Goal: Information Seeking & Learning: Learn about a topic

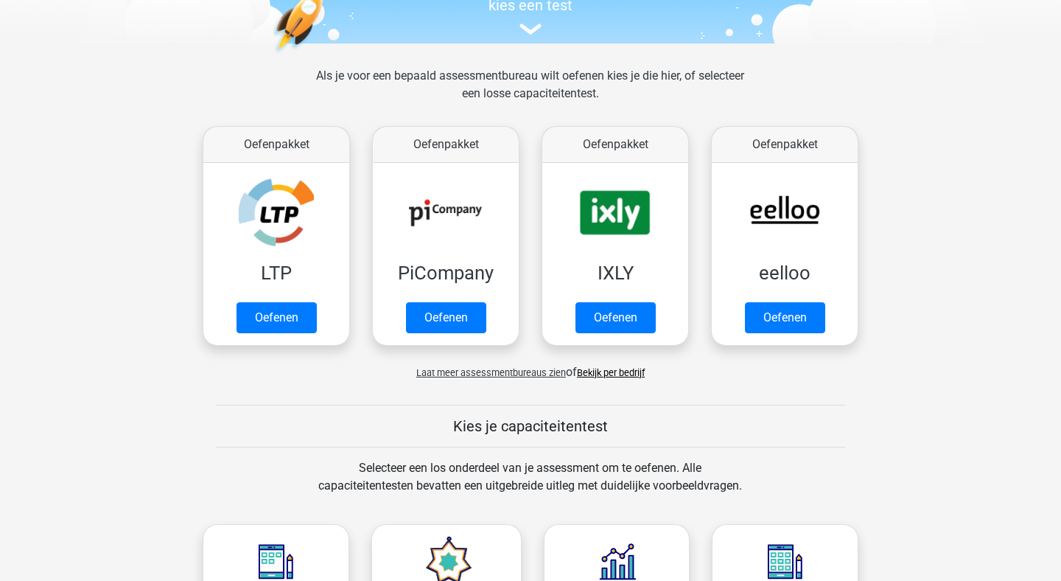
scroll to position [184, 0]
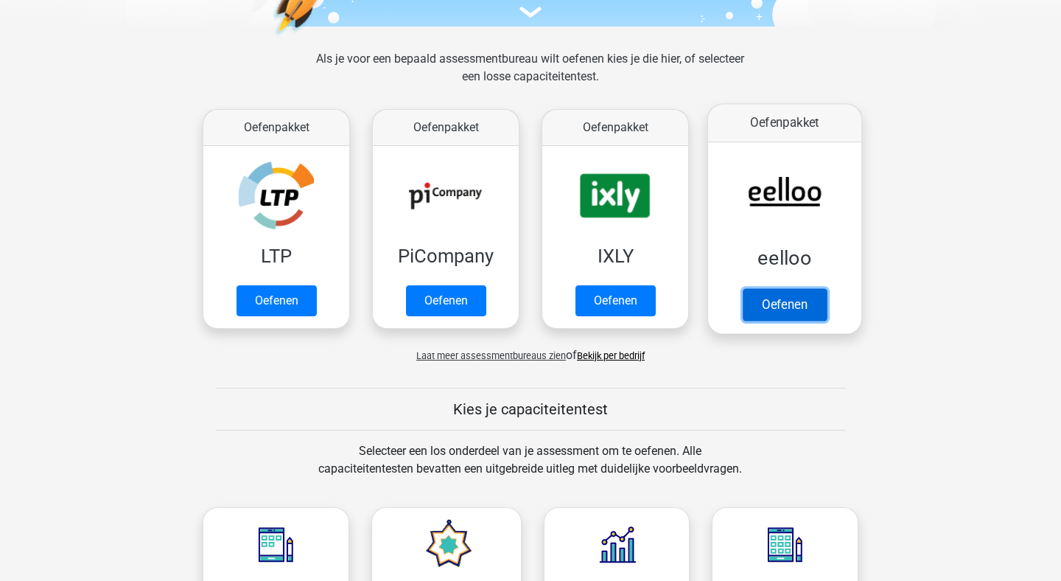
click at [797, 296] on link "Oefenen" at bounding box center [785, 304] width 84 height 32
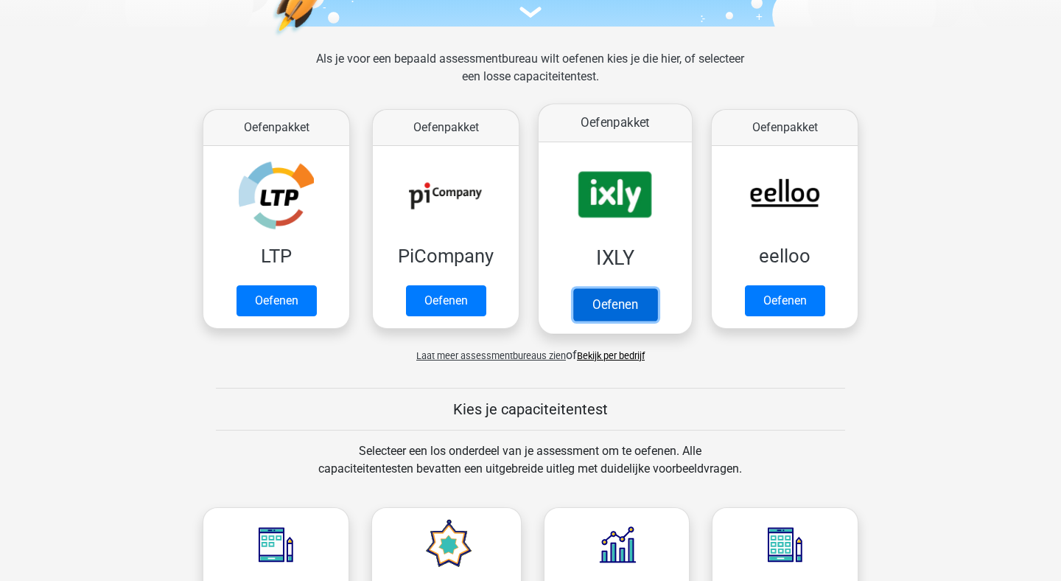
click at [630, 288] on link "Oefenen" at bounding box center [615, 304] width 84 height 32
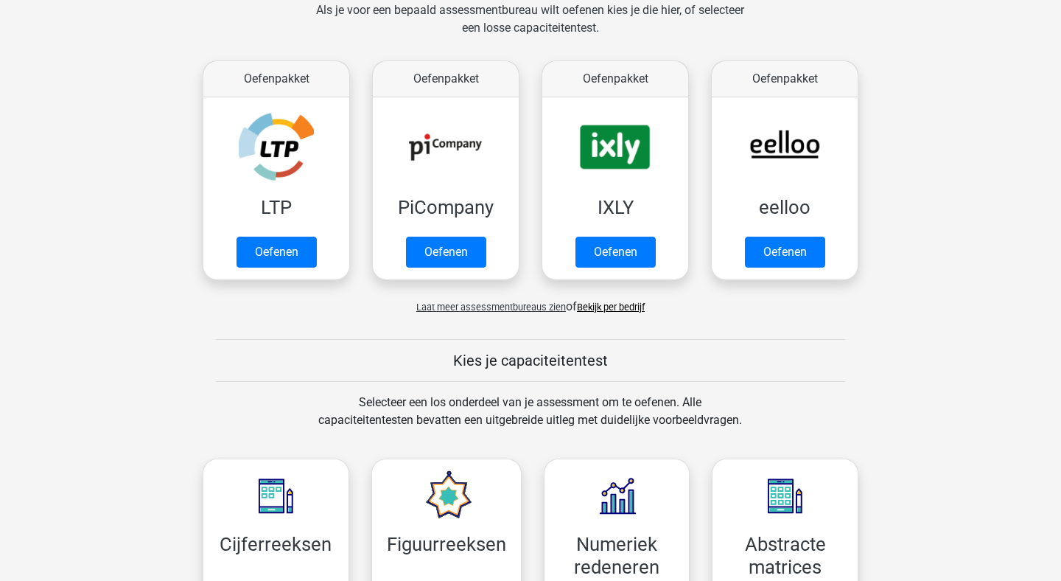
scroll to position [0, 0]
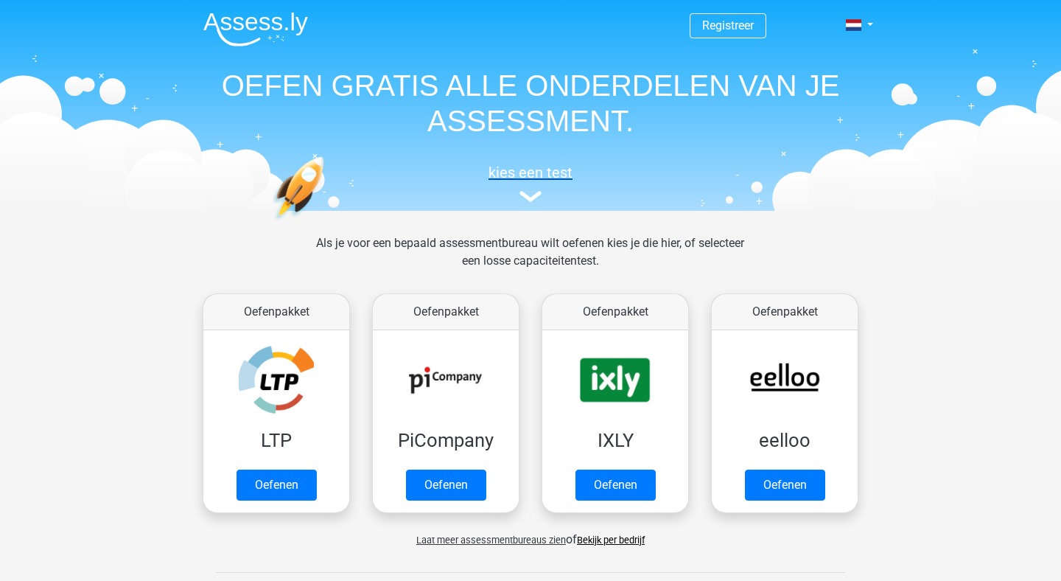
click at [537, 181] on h5 "kies een test" at bounding box center [531, 173] width 678 height 18
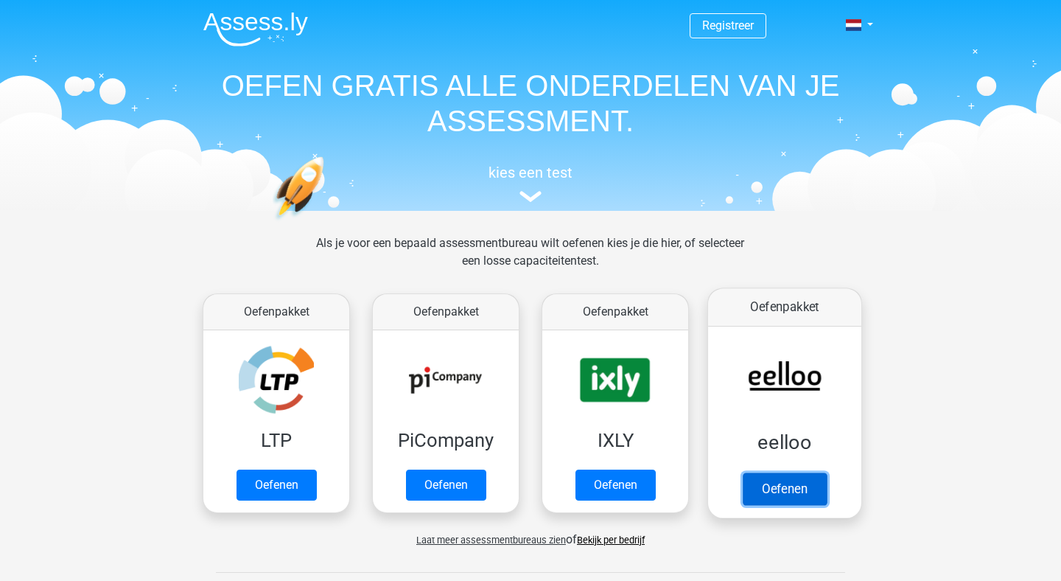
click at [769, 497] on link "Oefenen" at bounding box center [785, 488] width 84 height 32
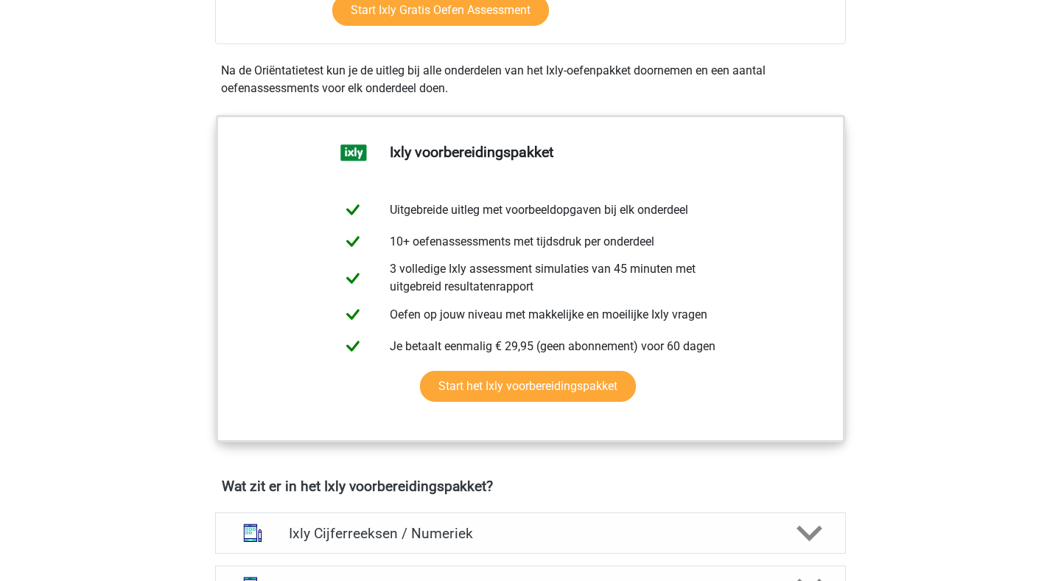
scroll to position [496, 0]
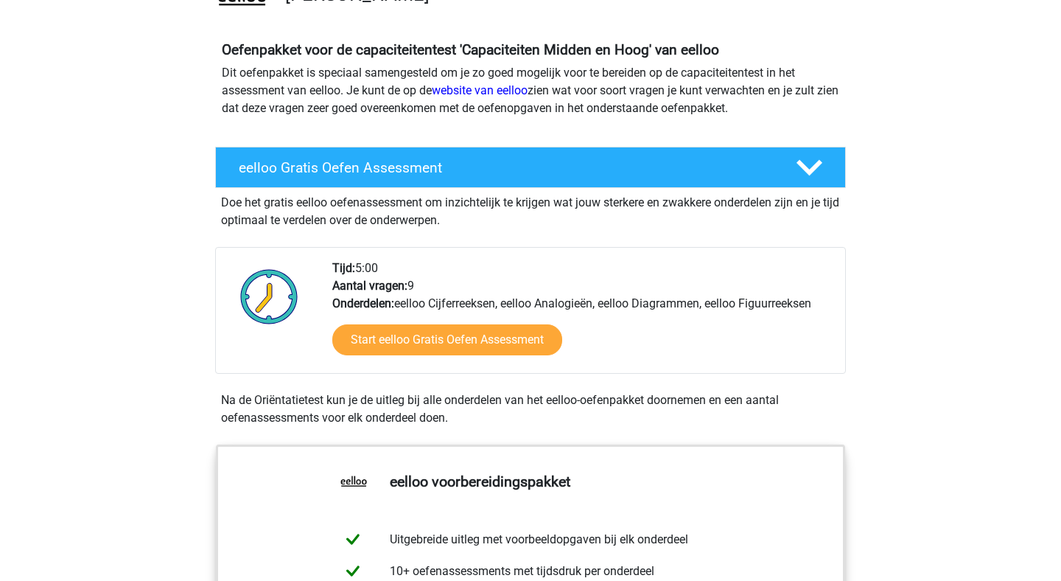
scroll to position [195, 0]
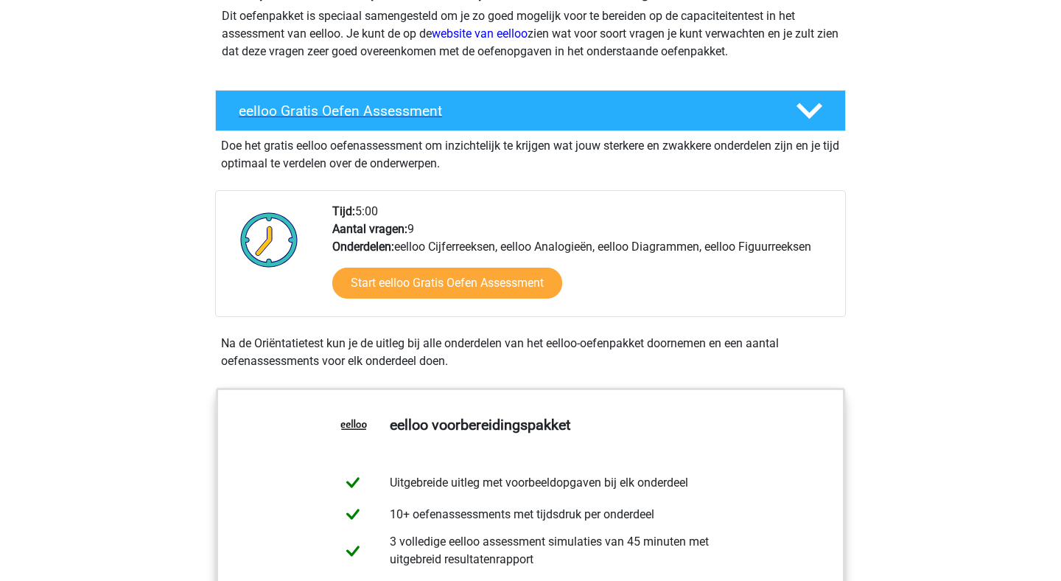
click at [803, 99] on icon at bounding box center [810, 111] width 26 height 26
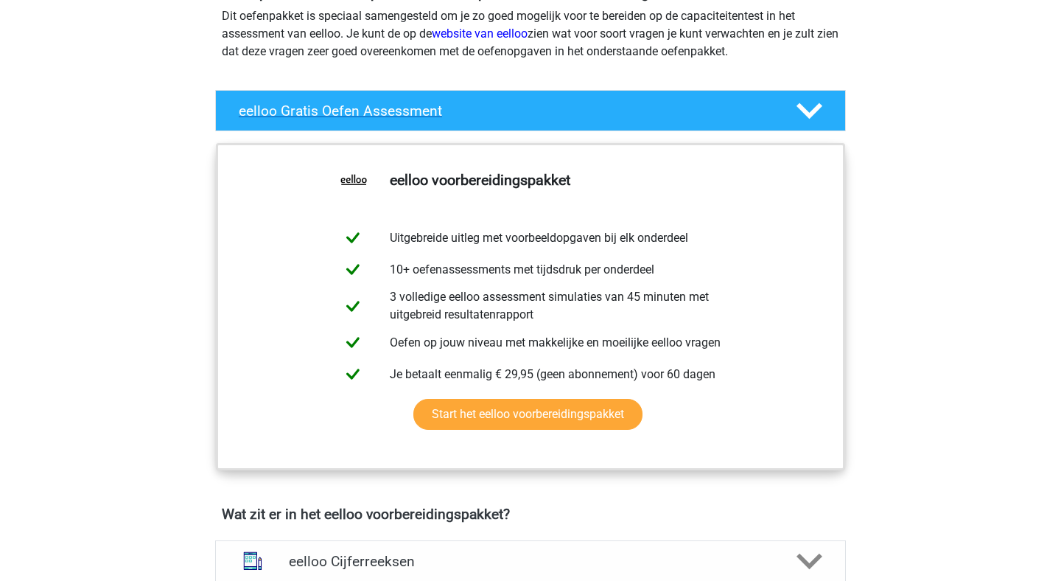
click at [803, 99] on icon at bounding box center [810, 111] width 26 height 26
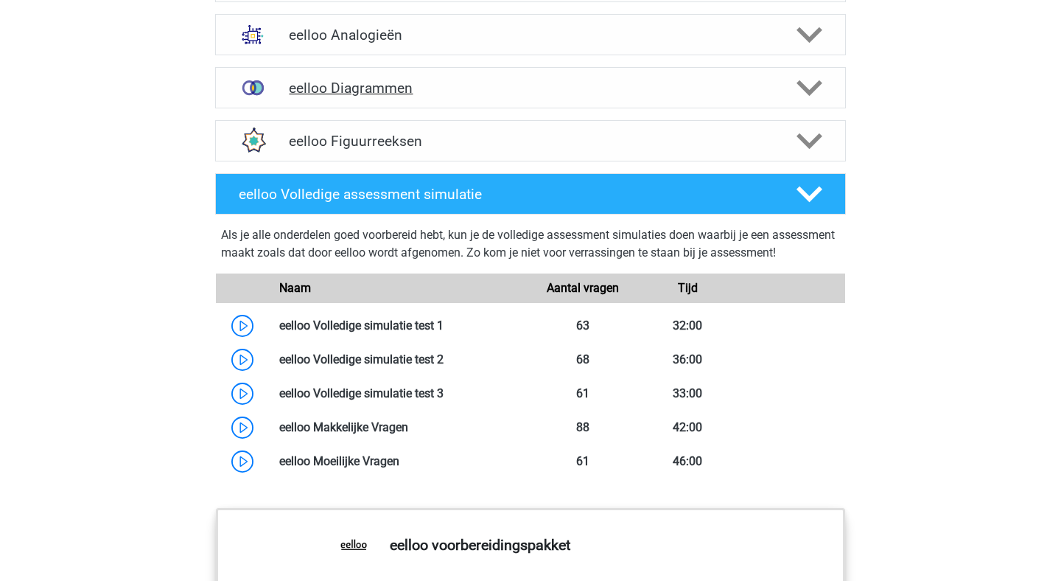
scroll to position [1020, 0]
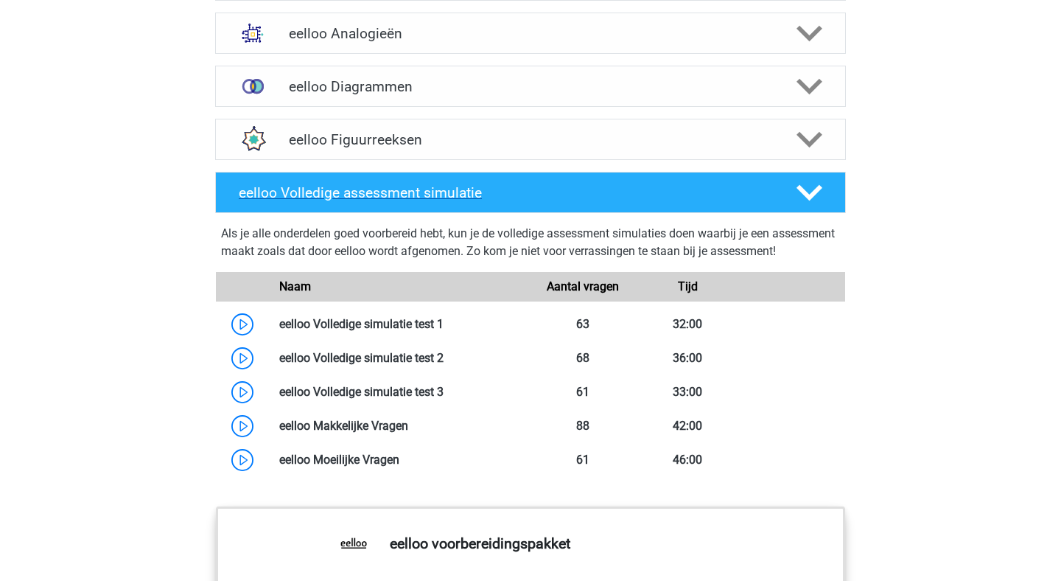
click at [820, 202] on icon at bounding box center [810, 193] width 26 height 26
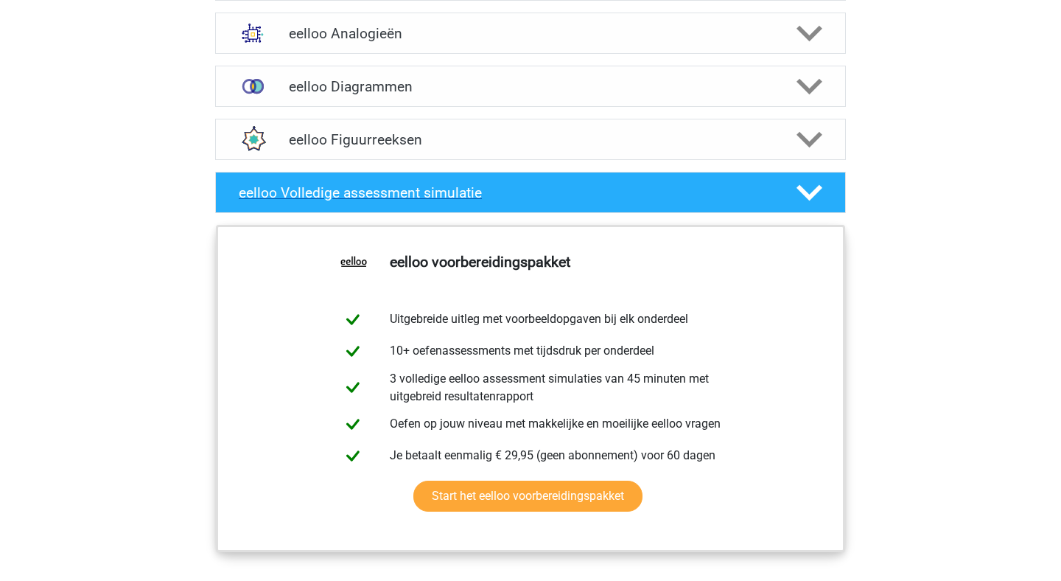
click at [820, 202] on icon at bounding box center [810, 193] width 26 height 26
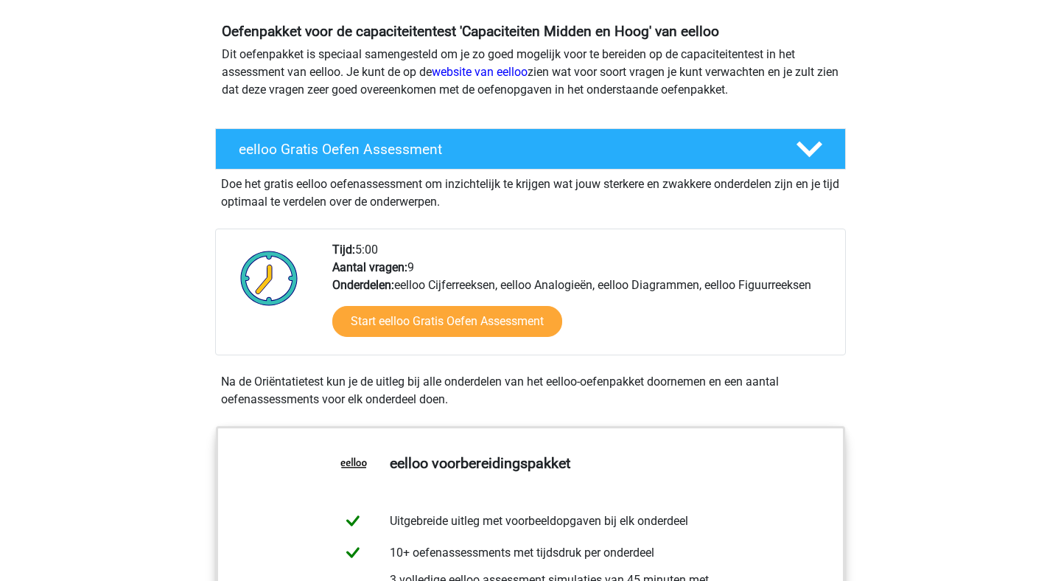
scroll to position [0, 0]
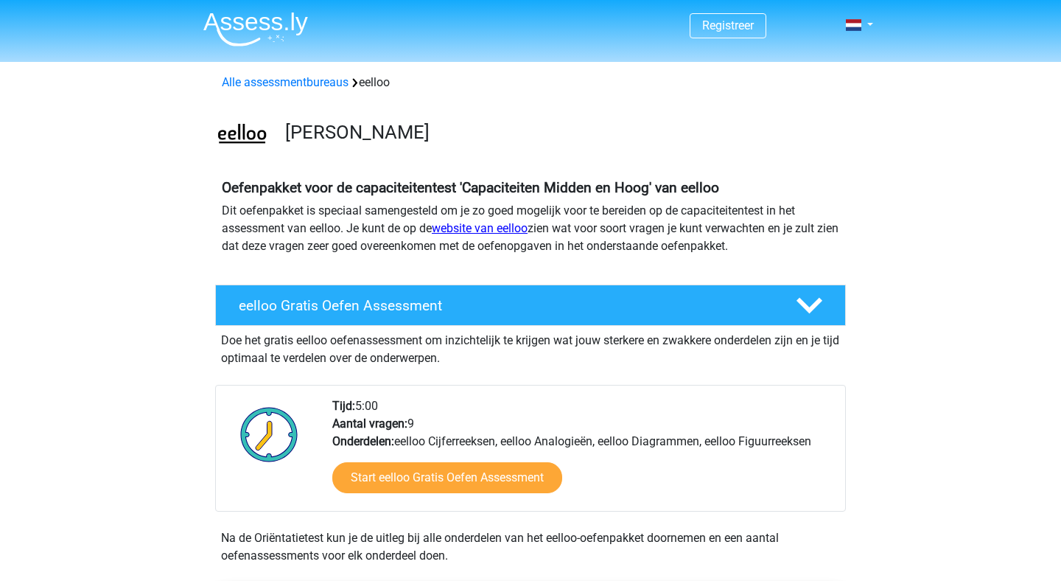
click at [492, 231] on link "website van eelloo" at bounding box center [480, 228] width 96 height 14
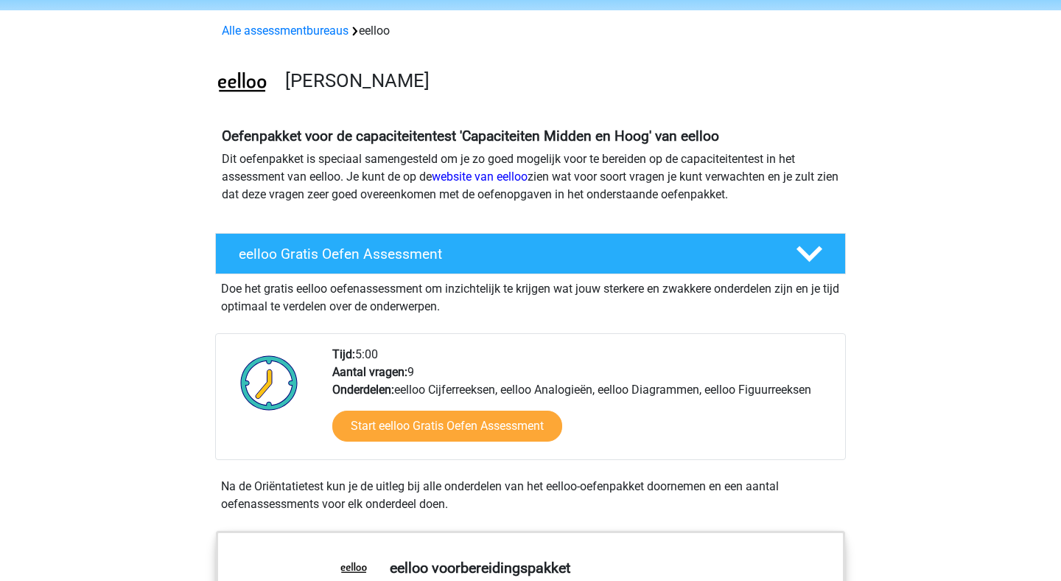
scroll to position [52, 0]
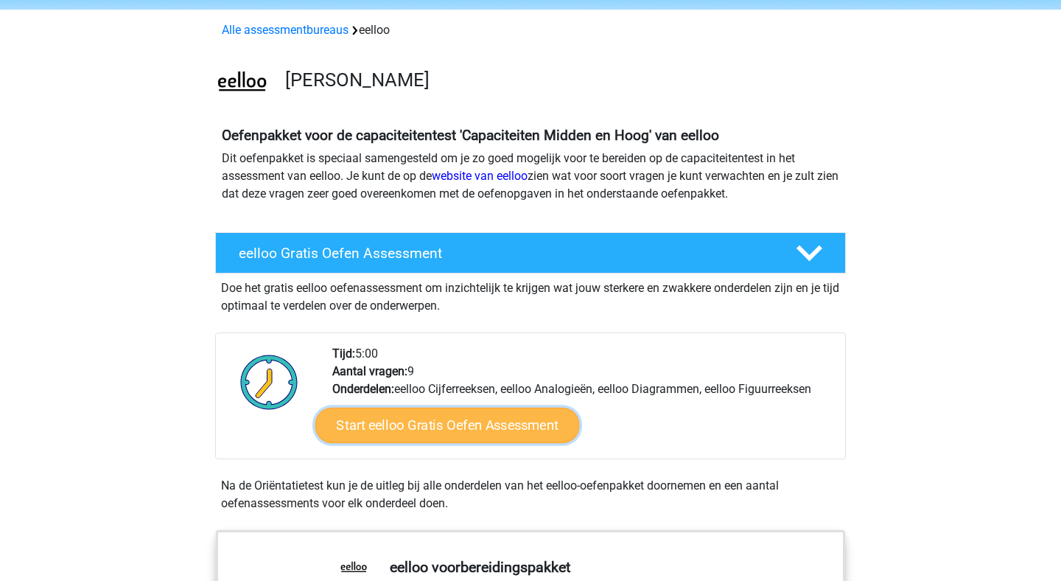
click at [486, 409] on link "Start eelloo Gratis Oefen Assessment" at bounding box center [447, 425] width 265 height 35
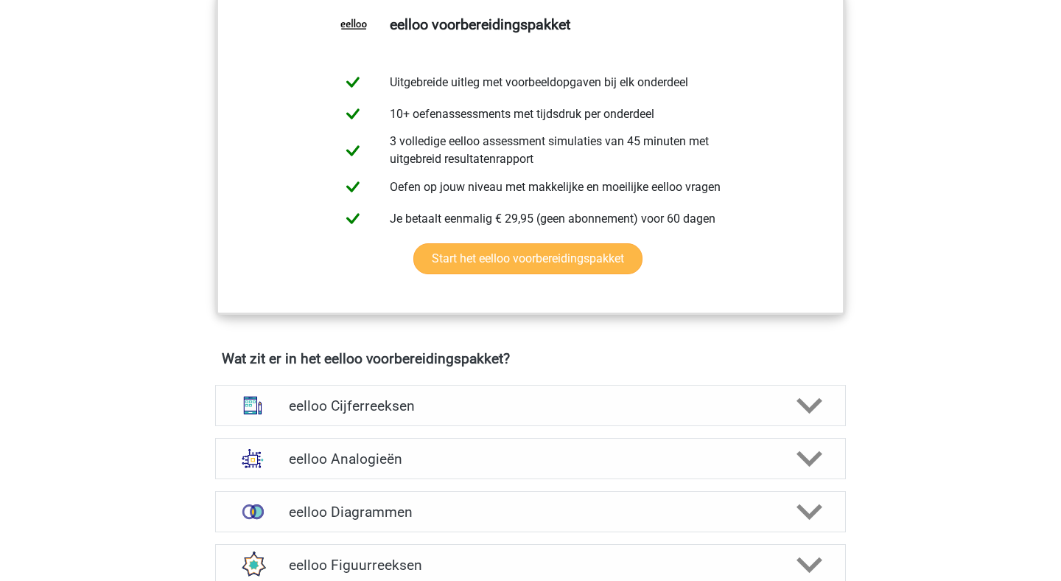
scroll to position [654, 0]
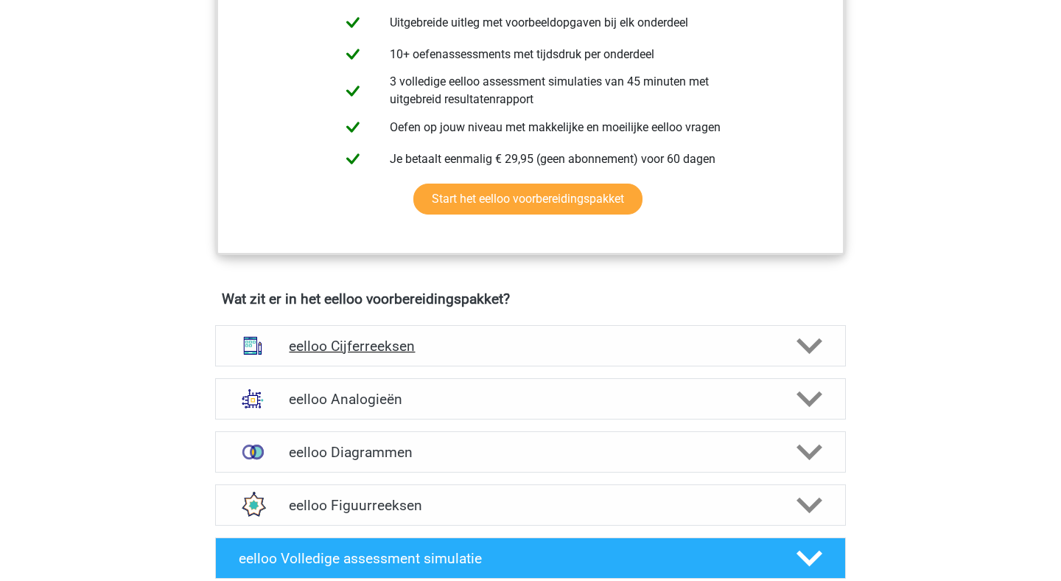
click at [717, 343] on div "eelloo Cijferreeksen" at bounding box center [530, 345] width 631 height 41
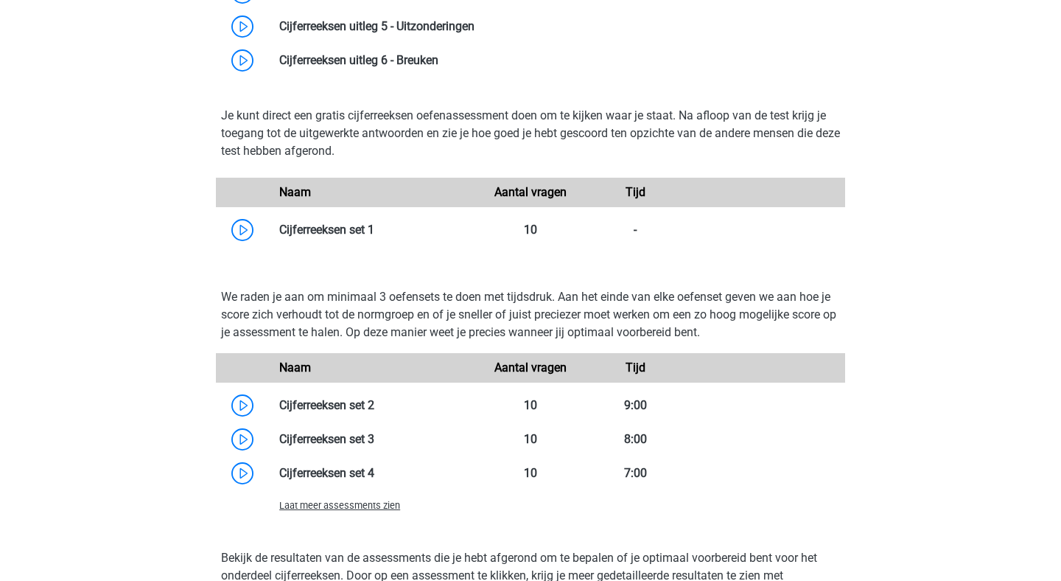
scroll to position [1213, 0]
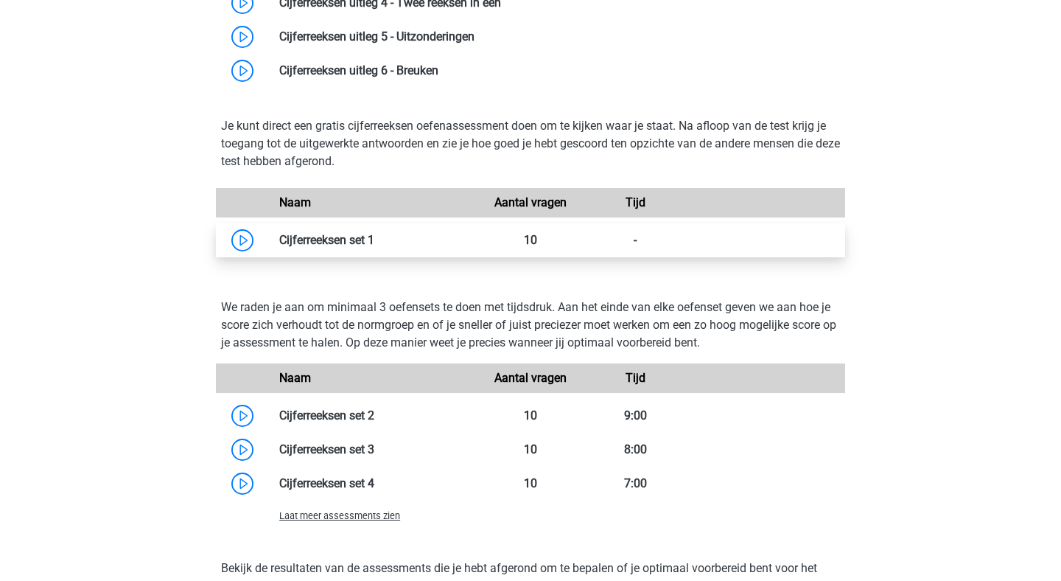
click at [374, 244] on link at bounding box center [374, 240] width 0 height 14
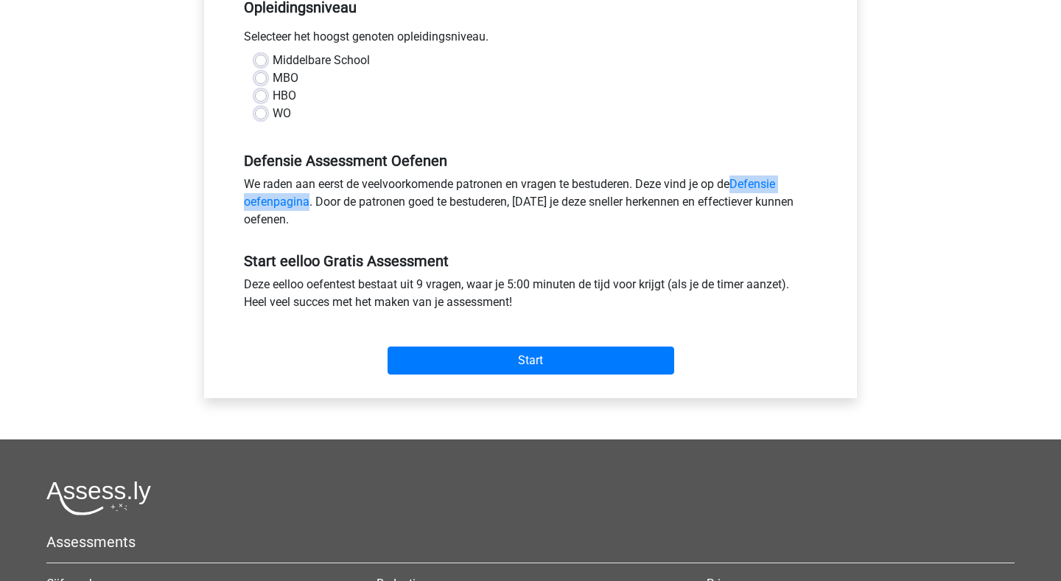
scroll to position [328, 0]
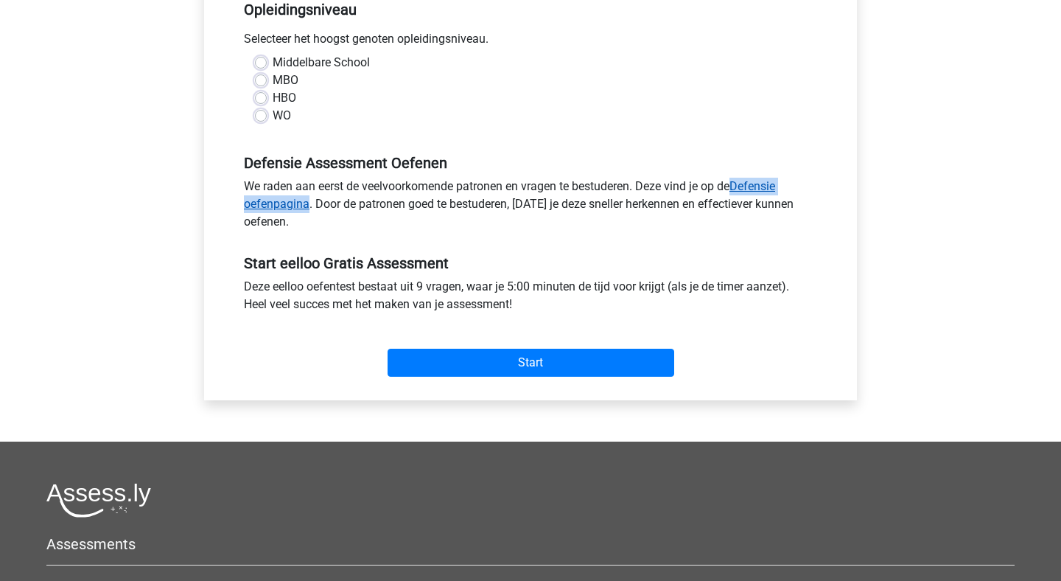
click at [750, 187] on link "Defensie oefenpagina" at bounding box center [509, 195] width 531 height 32
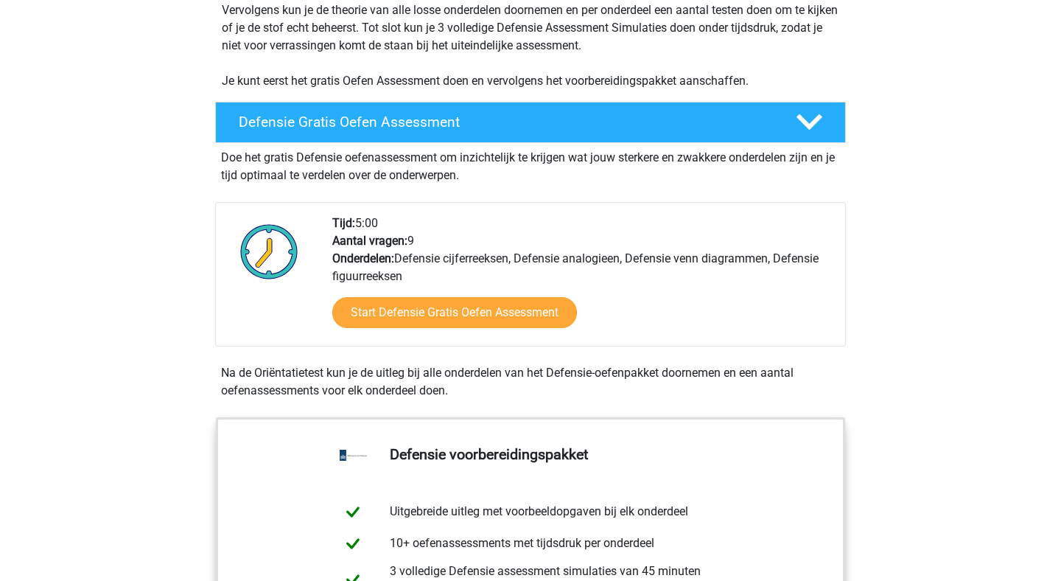
scroll to position [329, 0]
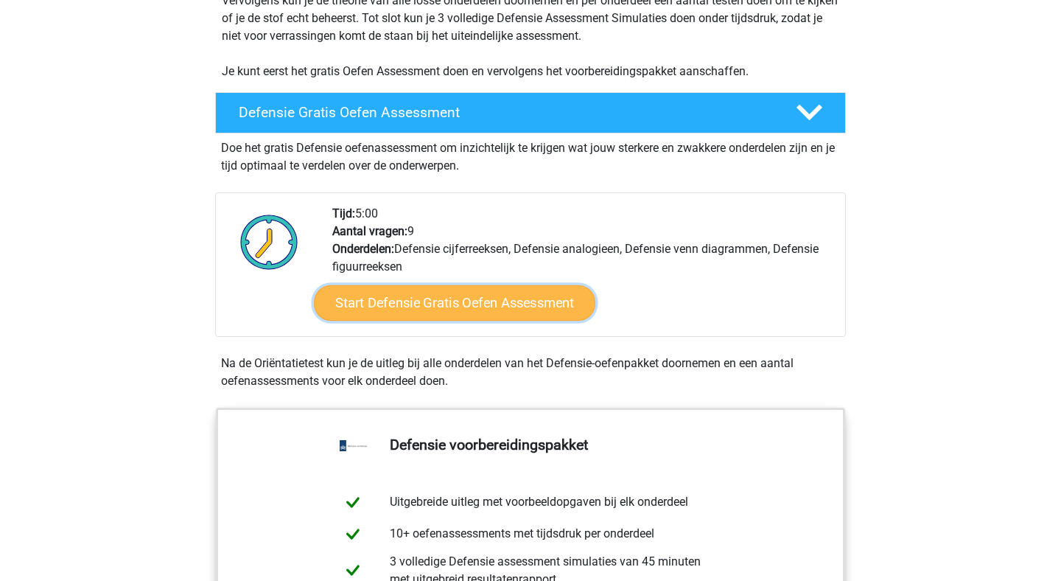
click at [479, 313] on link "Start Defensie Gratis Oefen Assessment" at bounding box center [455, 302] width 282 height 35
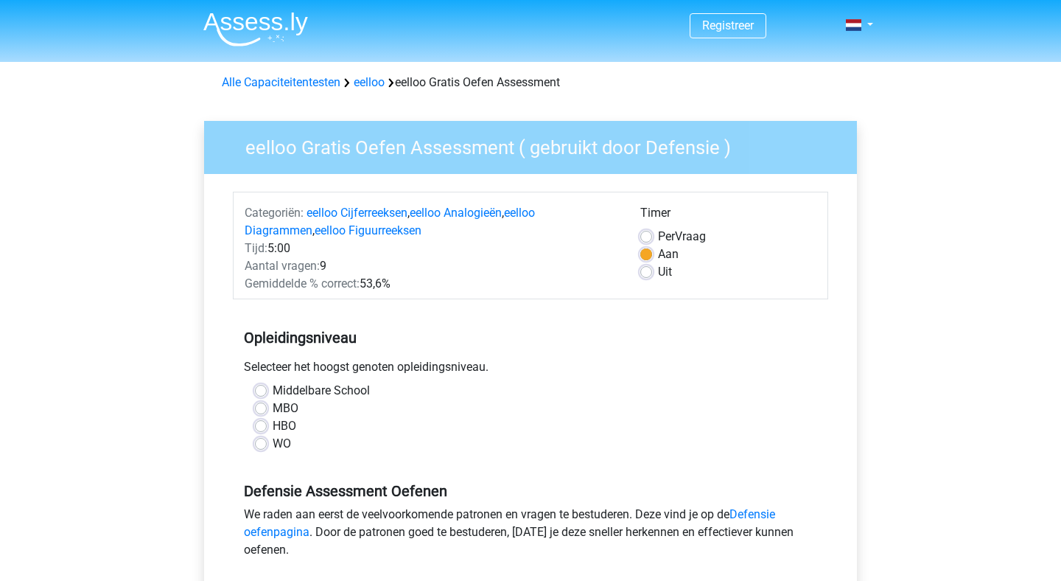
click at [273, 444] on label "WO" at bounding box center [282, 444] width 18 height 18
click at [261, 444] on input "WO" at bounding box center [261, 442] width 12 height 15
radio input "true"
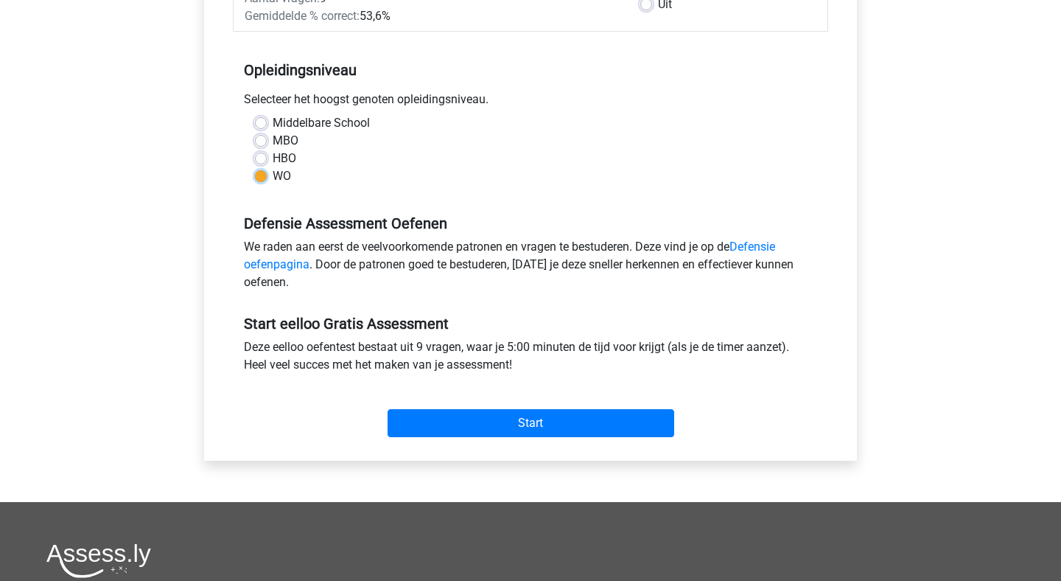
scroll to position [269, 0]
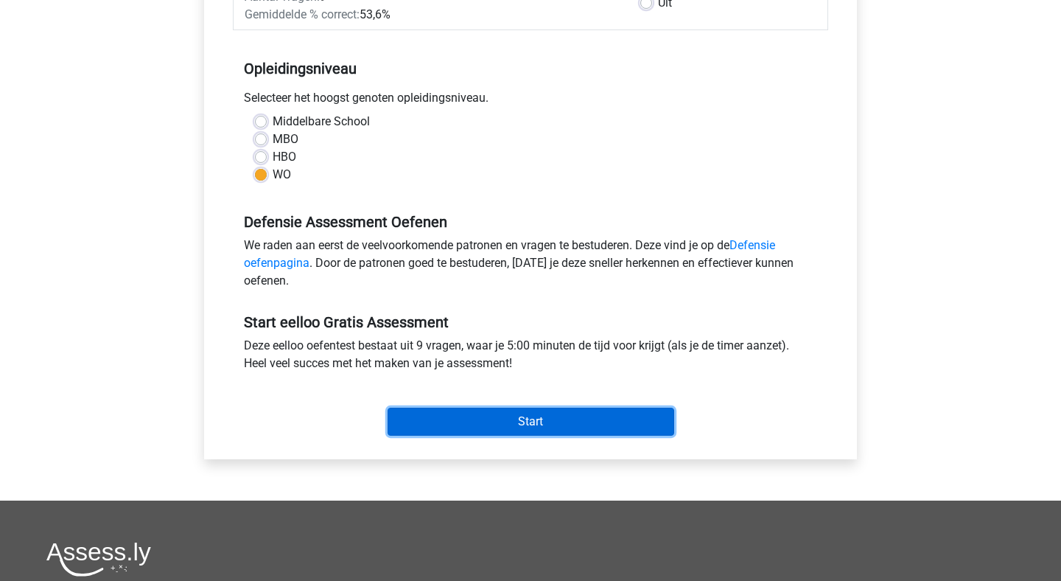
click at [568, 414] on input "Start" at bounding box center [531, 422] width 287 height 28
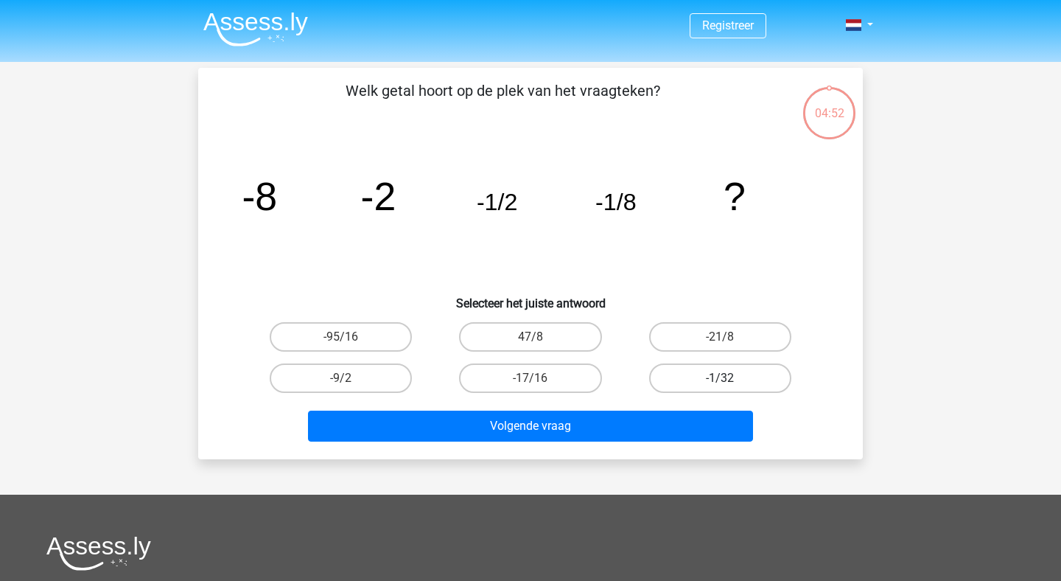
click at [748, 383] on label "-1/32" at bounding box center [720, 377] width 142 height 29
click at [730, 383] on input "-1/32" at bounding box center [725, 383] width 10 height 10
radio input "true"
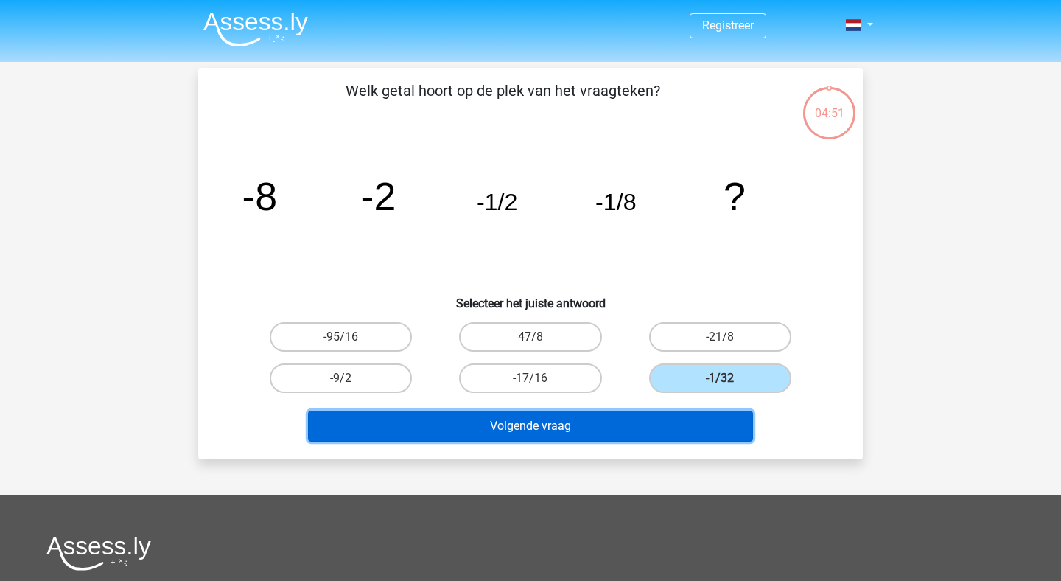
click at [641, 436] on button "Volgende vraag" at bounding box center [531, 426] width 446 height 31
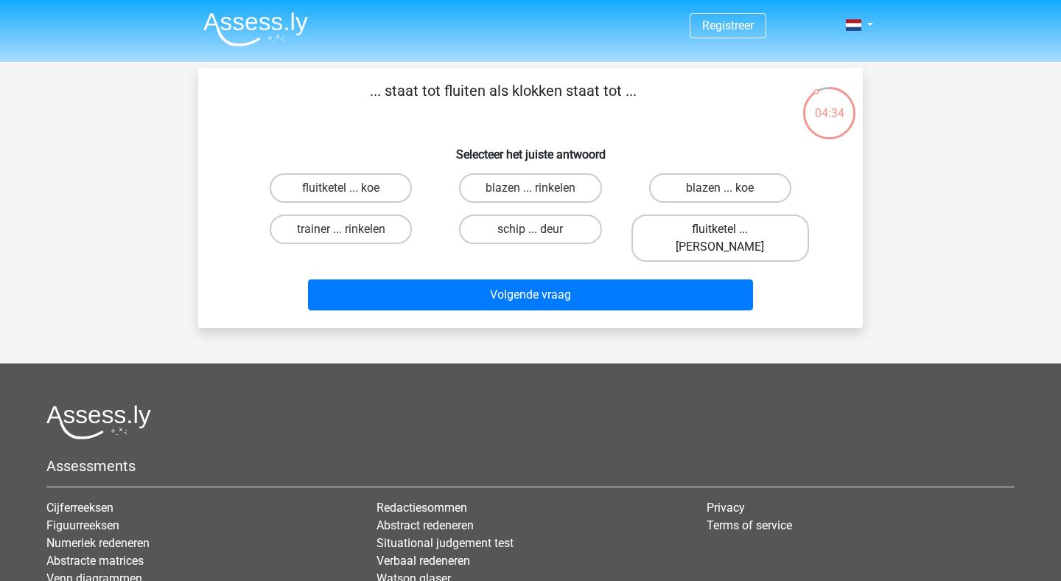
click at [738, 228] on label "fluitketel ... luiden" at bounding box center [721, 237] width 178 height 47
click at [730, 229] on input "fluitketel ... luiden" at bounding box center [725, 234] width 10 height 10
radio input "true"
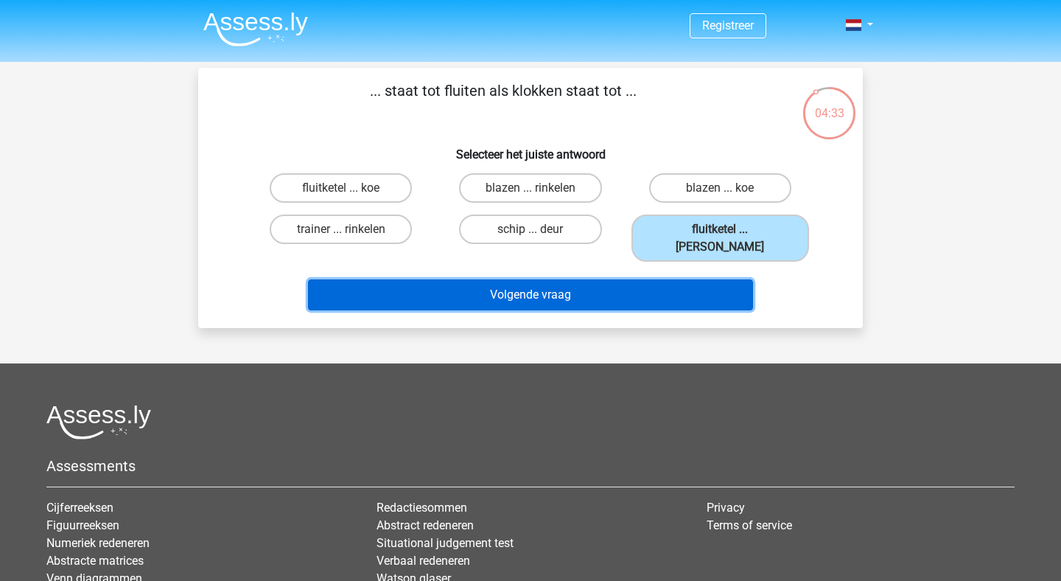
click at [638, 280] on button "Volgende vraag" at bounding box center [531, 294] width 446 height 31
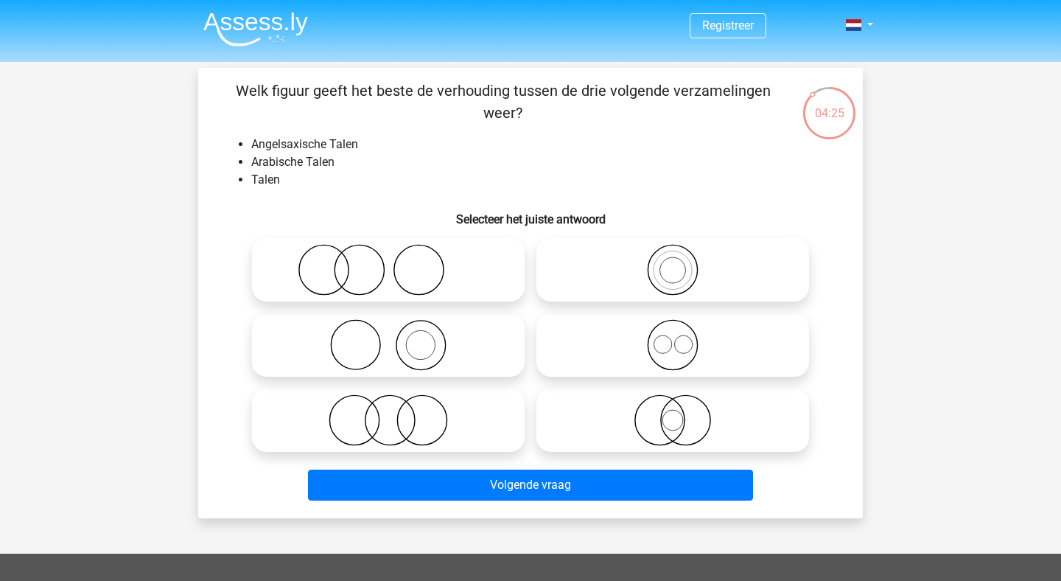
click at [658, 350] on icon at bounding box center [672, 345] width 261 height 52
click at [673, 338] on input "radio" at bounding box center [678, 333] width 10 height 10
radio input "true"
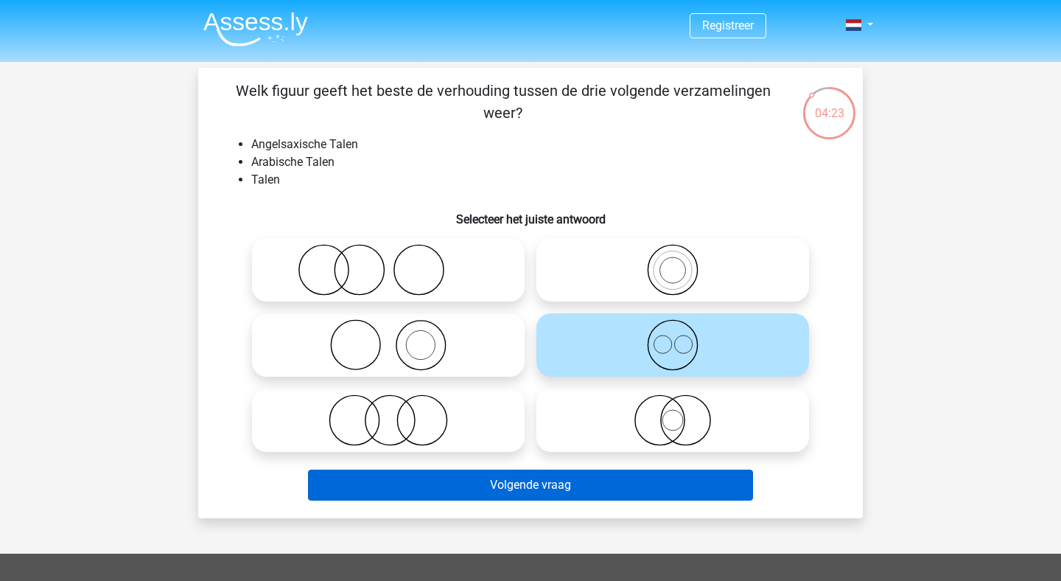
click at [585, 484] on button "Volgende vraag" at bounding box center [531, 484] width 446 height 31
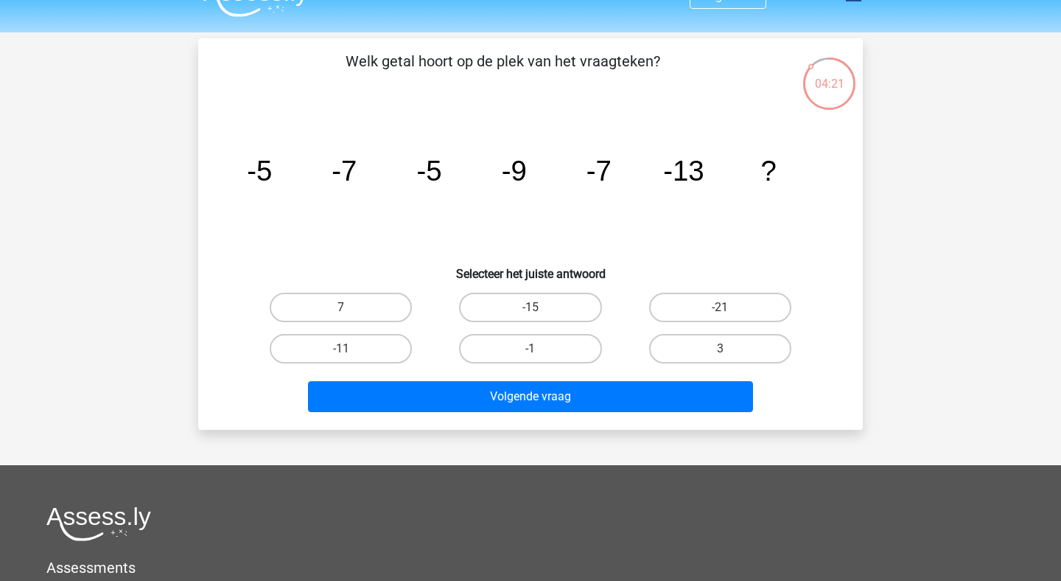
scroll to position [11, 0]
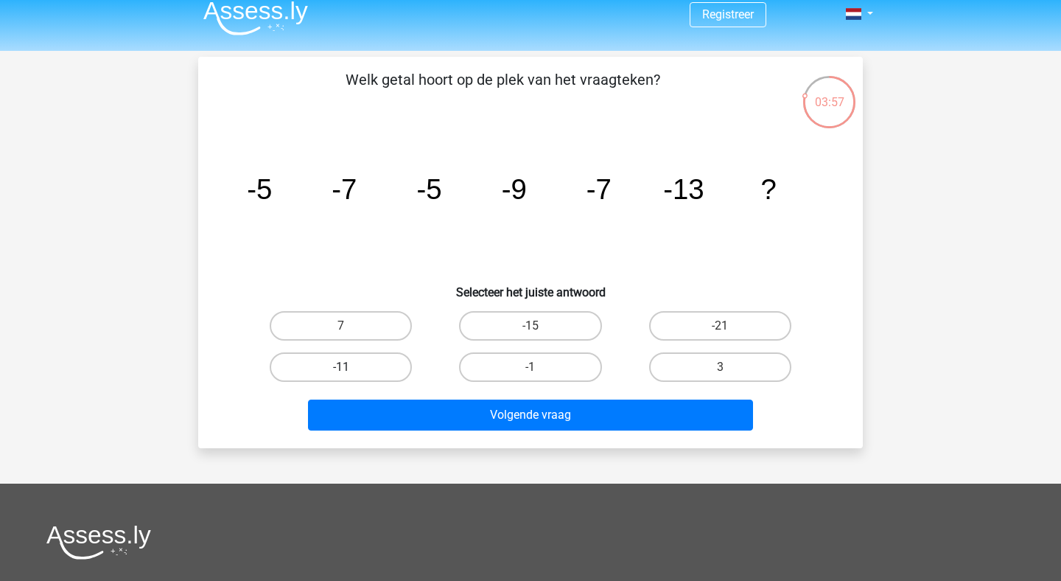
click at [374, 371] on label "-11" at bounding box center [341, 366] width 142 height 29
click at [351, 371] on input "-11" at bounding box center [346, 372] width 10 height 10
radio input "true"
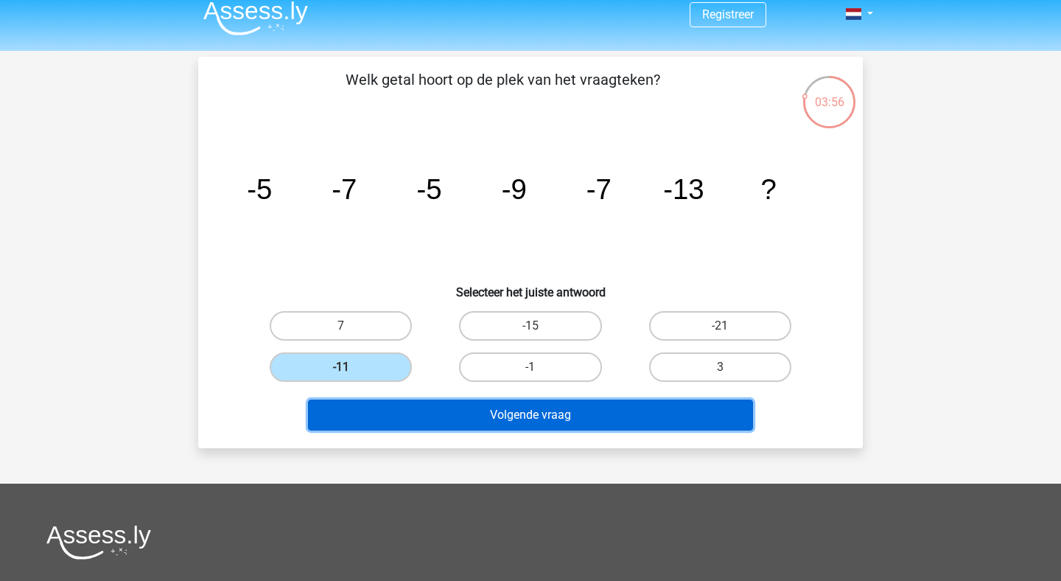
click at [512, 409] on button "Volgende vraag" at bounding box center [531, 414] width 446 height 31
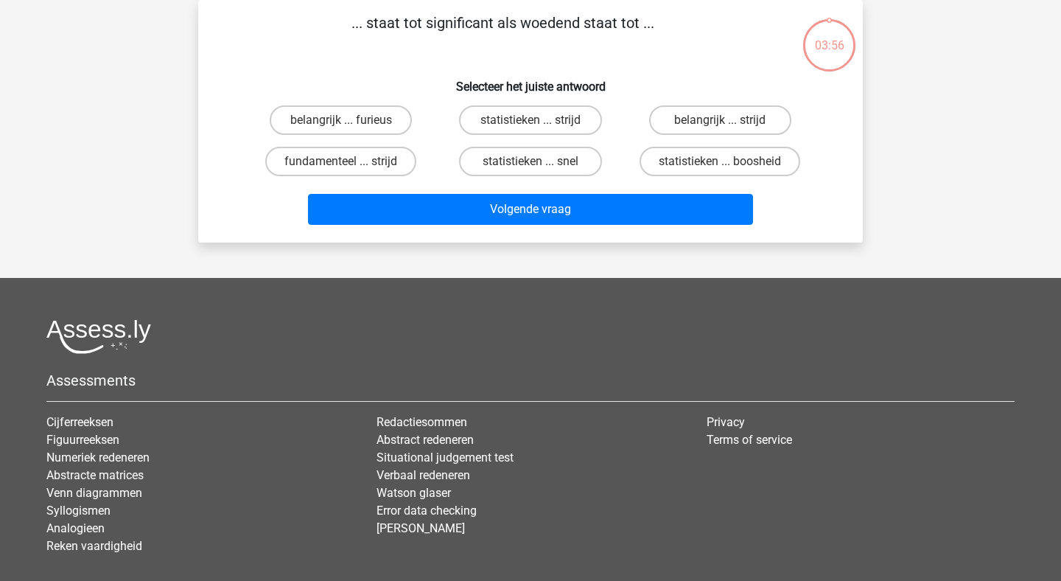
scroll to position [0, 0]
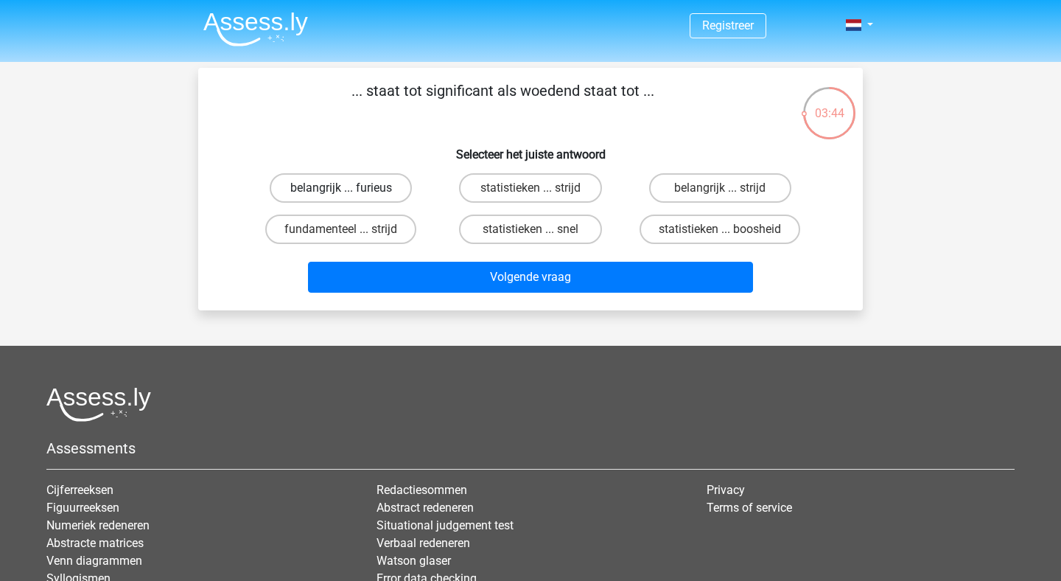
click at [375, 185] on label "belangrijk ... furieus" at bounding box center [341, 187] width 142 height 29
click at [351, 188] on input "belangrijk ... furieus" at bounding box center [346, 193] width 10 height 10
radio input "true"
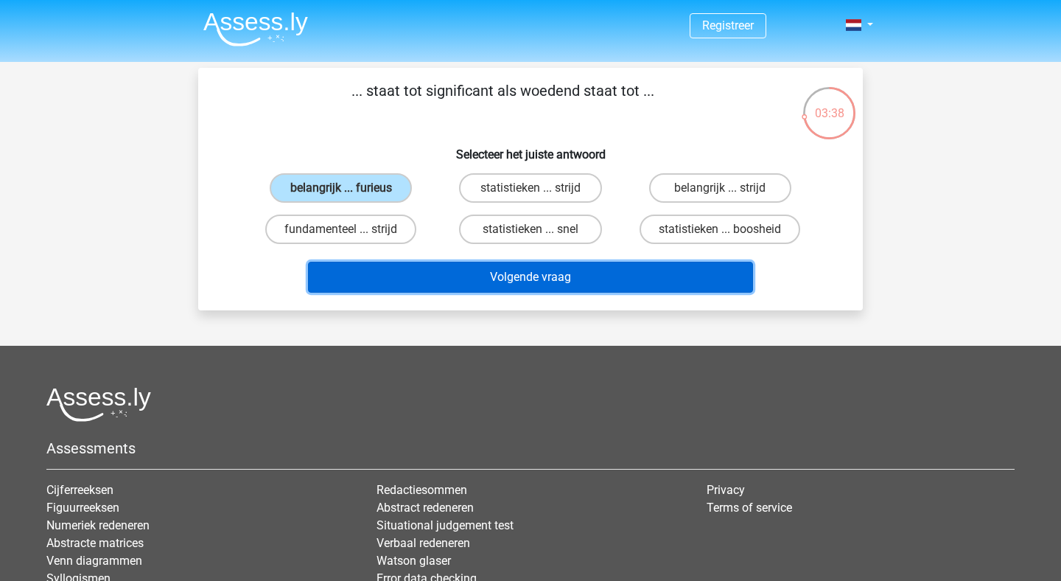
click at [541, 282] on button "Volgende vraag" at bounding box center [531, 277] width 446 height 31
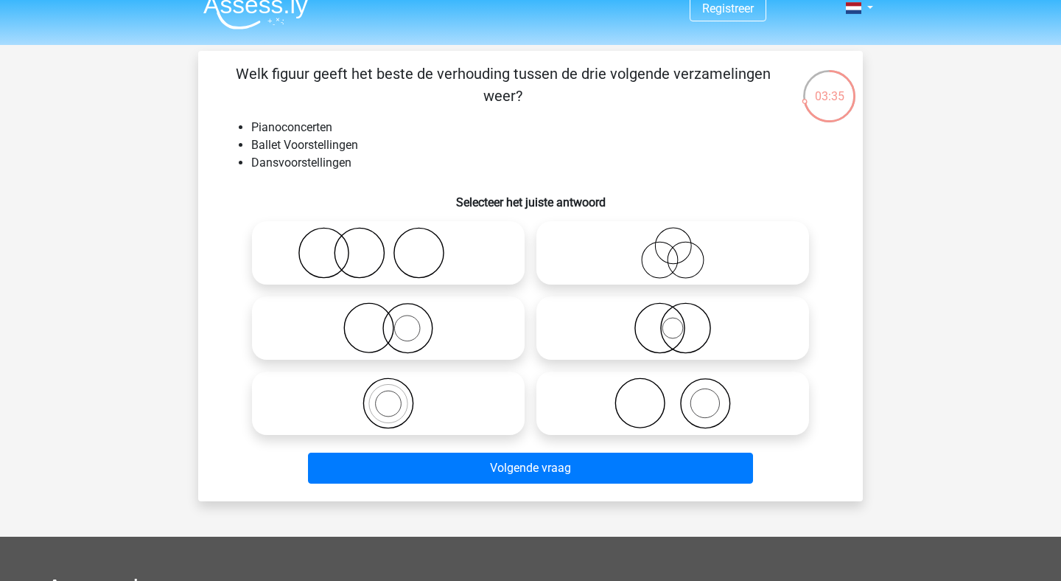
scroll to position [16, 0]
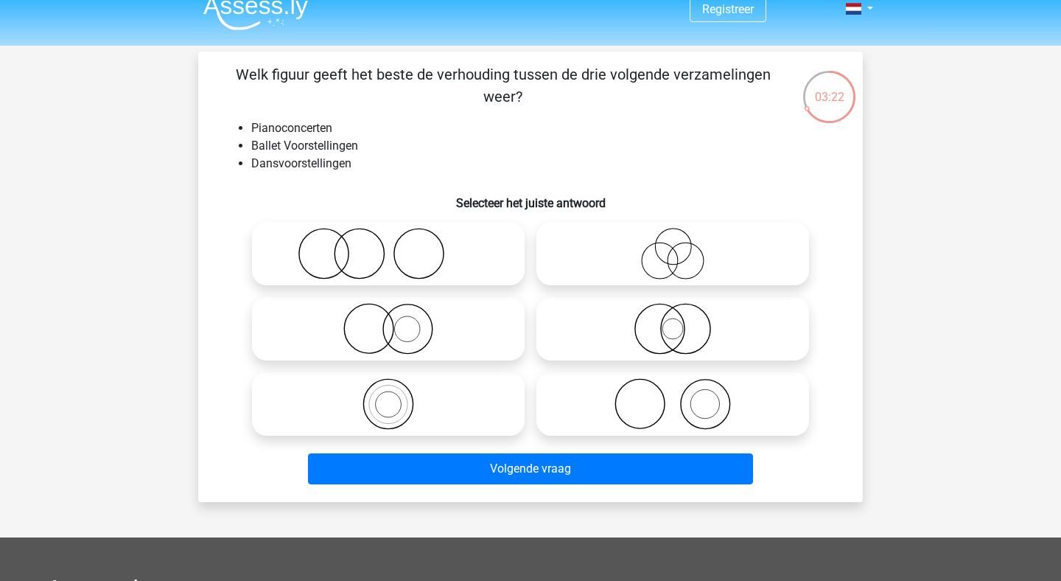
click at [649, 406] on icon at bounding box center [672, 404] width 261 height 52
click at [673, 397] on input "radio" at bounding box center [678, 392] width 10 height 10
radio input "true"
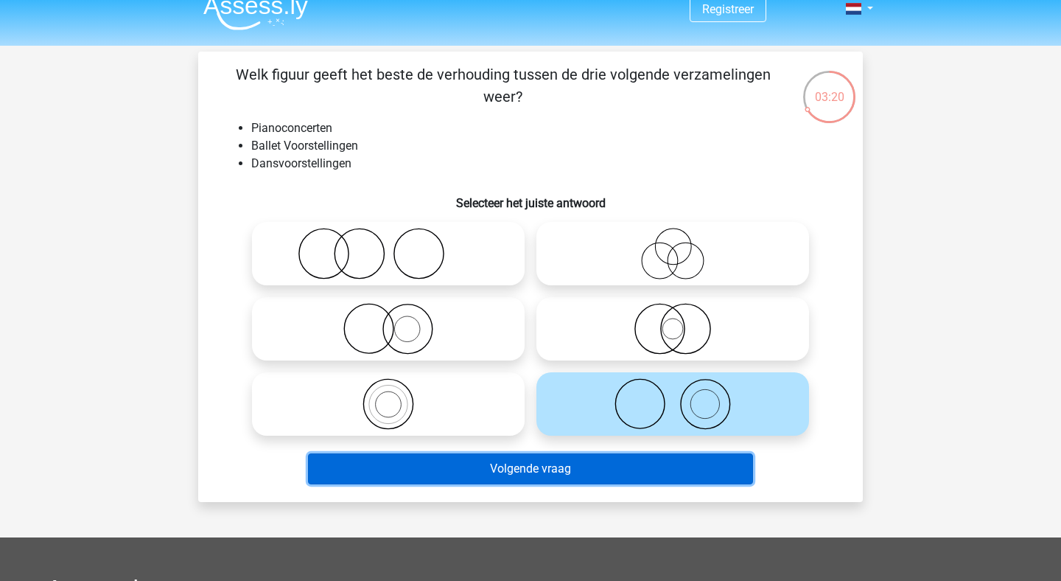
click at [593, 463] on button "Volgende vraag" at bounding box center [531, 468] width 446 height 31
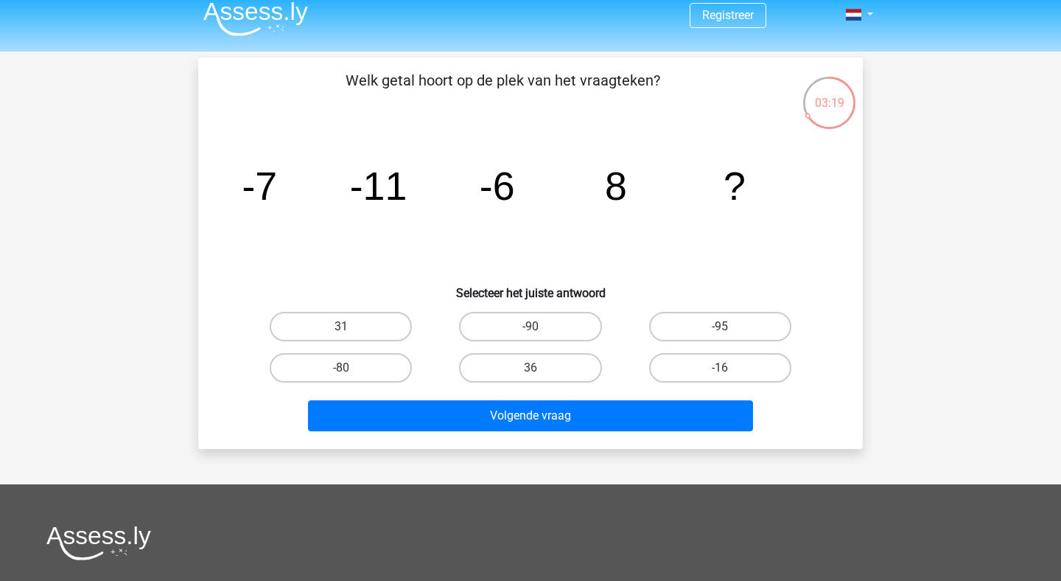
scroll to position [0, 0]
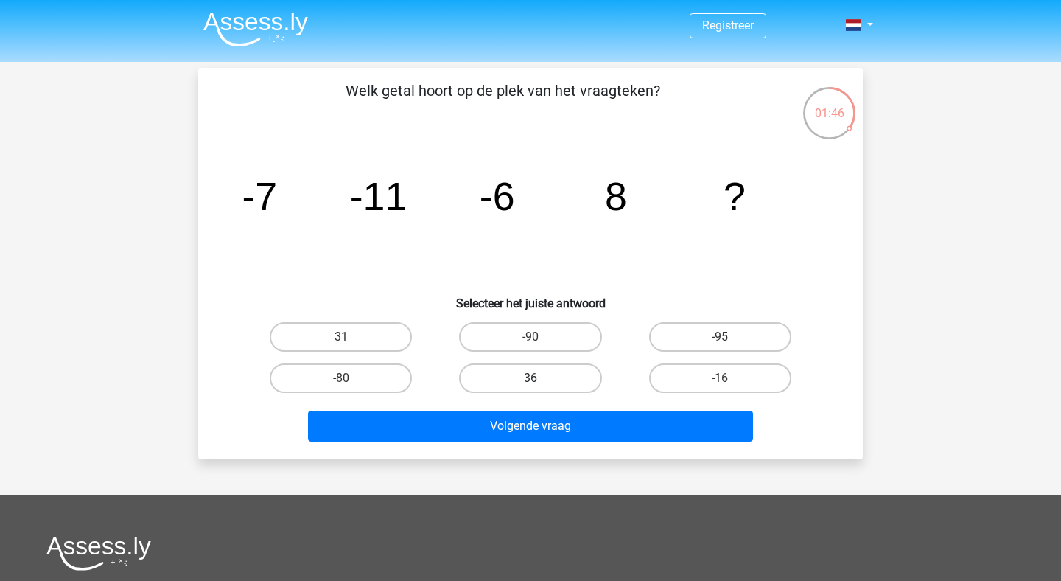
click at [555, 377] on label "36" at bounding box center [530, 377] width 142 height 29
click at [540, 378] on input "36" at bounding box center [536, 383] width 10 height 10
radio input "true"
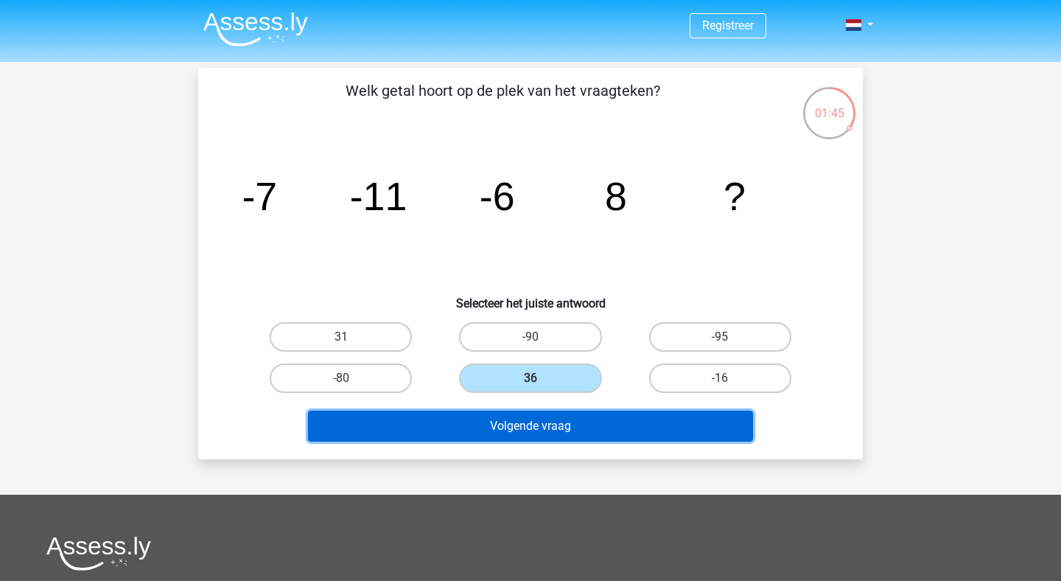
click at [542, 424] on button "Volgende vraag" at bounding box center [531, 426] width 446 height 31
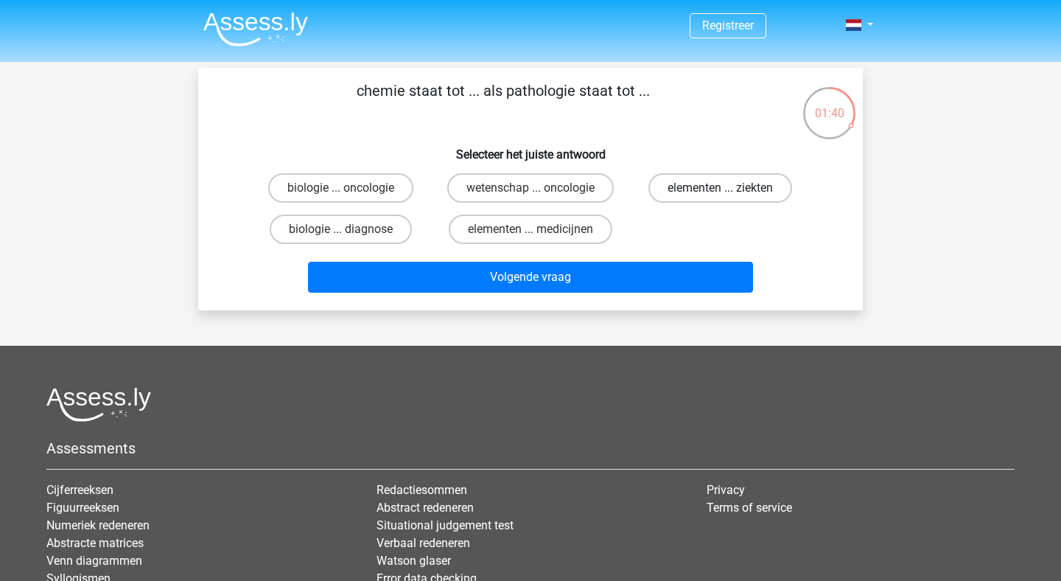
click at [700, 189] on label "elementen ... ziekten" at bounding box center [721, 187] width 144 height 29
click at [720, 189] on input "elementen ... ziekten" at bounding box center [725, 193] width 10 height 10
radio input "true"
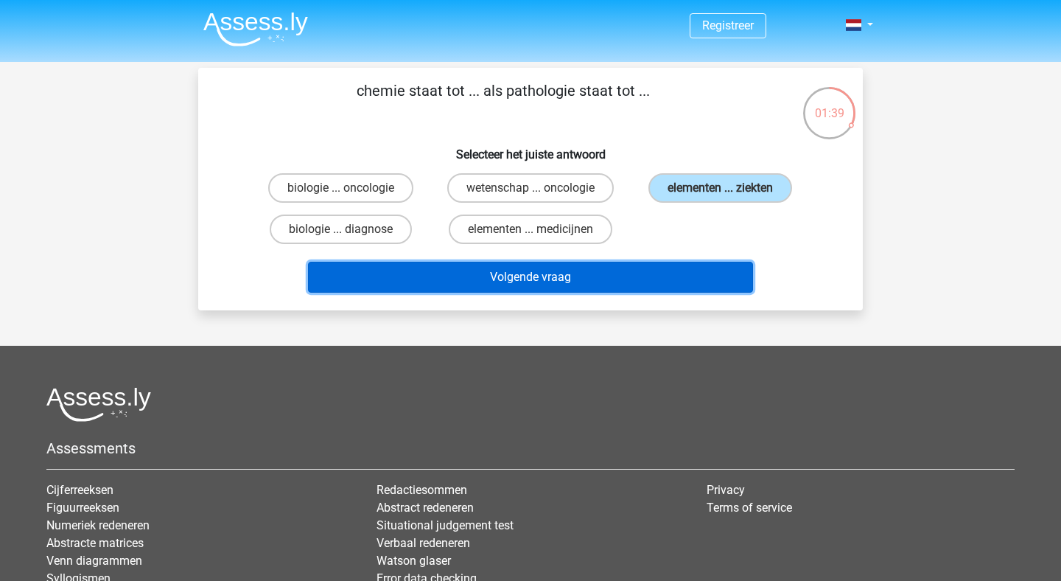
click at [579, 275] on button "Volgende vraag" at bounding box center [531, 277] width 446 height 31
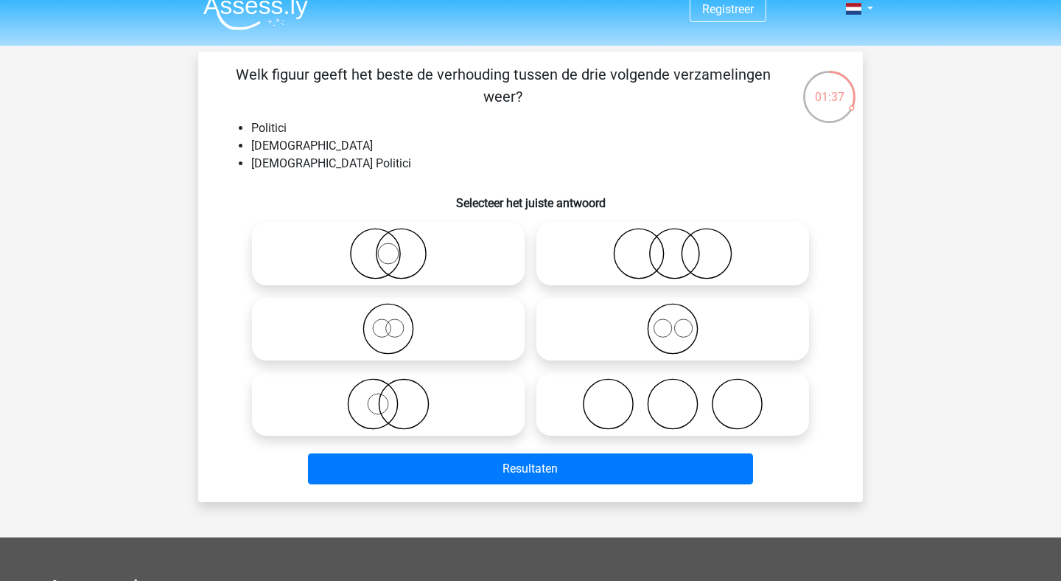
scroll to position [14, 0]
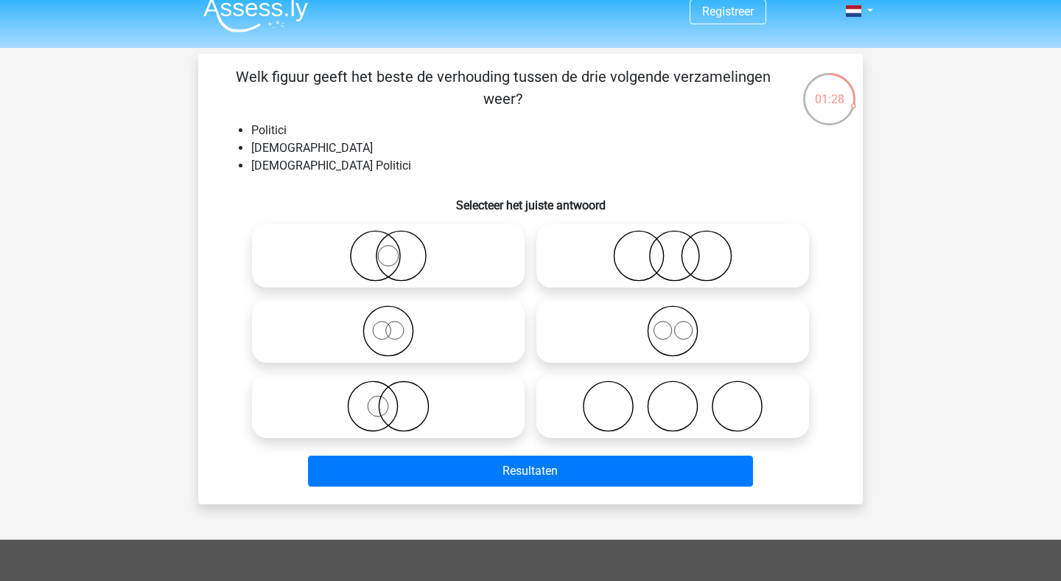
click at [413, 242] on icon at bounding box center [388, 256] width 261 height 52
click at [398, 242] on input "radio" at bounding box center [393, 244] width 10 height 10
radio input "true"
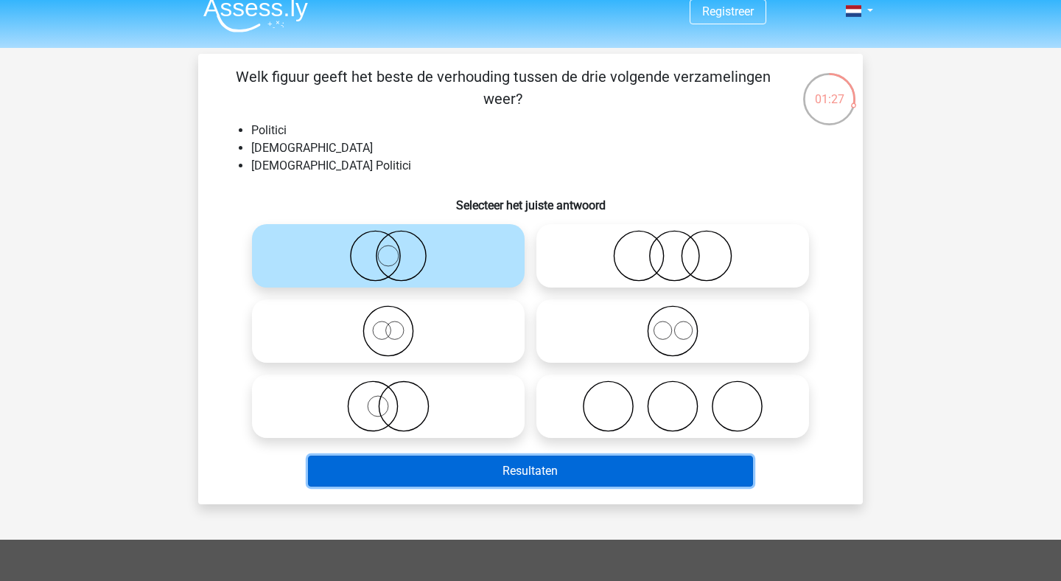
click at [561, 468] on button "Resultaten" at bounding box center [531, 470] width 446 height 31
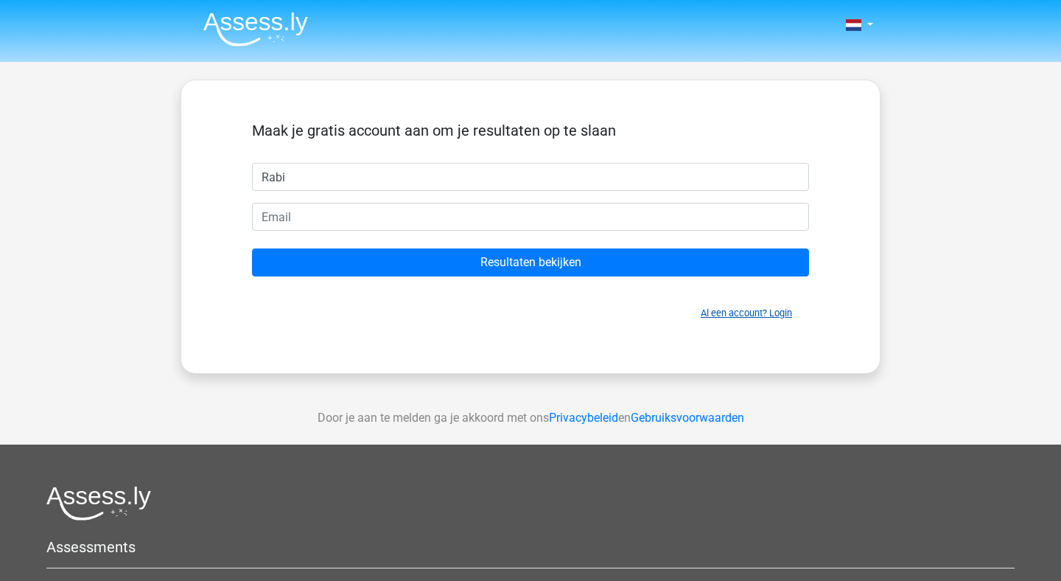
type input "Rabi"
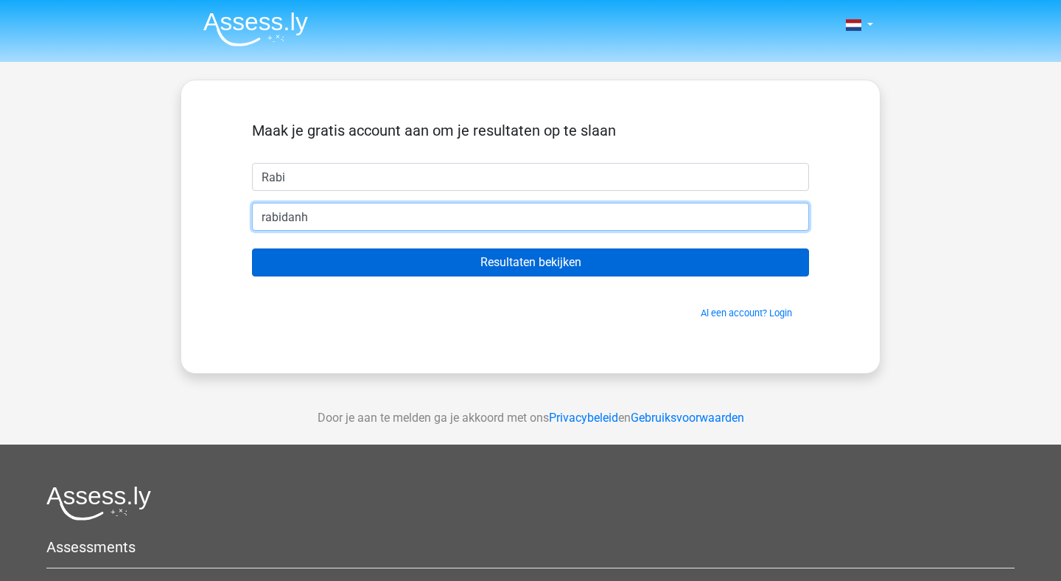
type input "[EMAIL_ADDRESS][DOMAIN_NAME]"
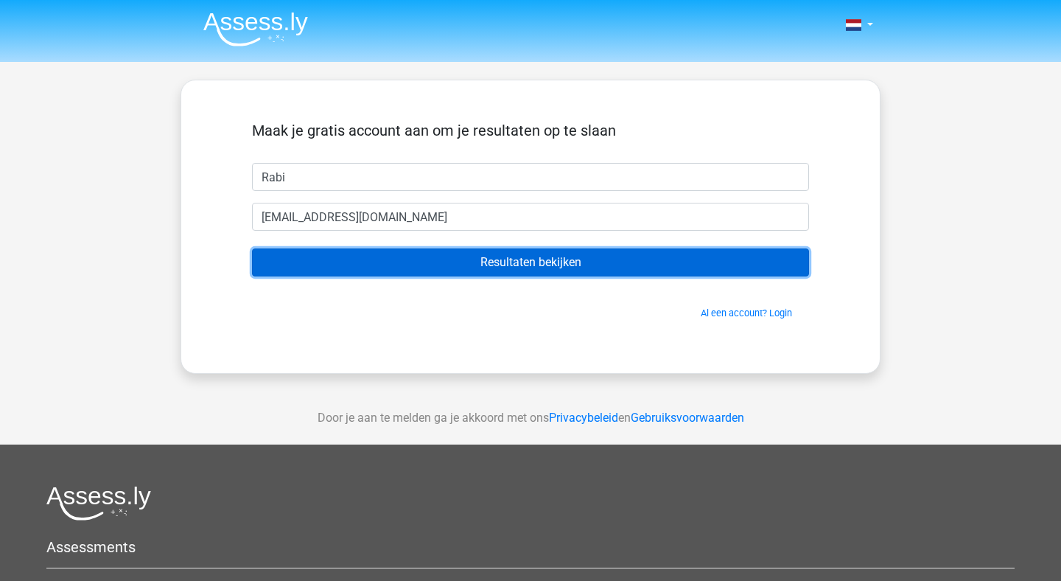
click at [497, 276] on input "Resultaten bekijken" at bounding box center [530, 262] width 557 height 28
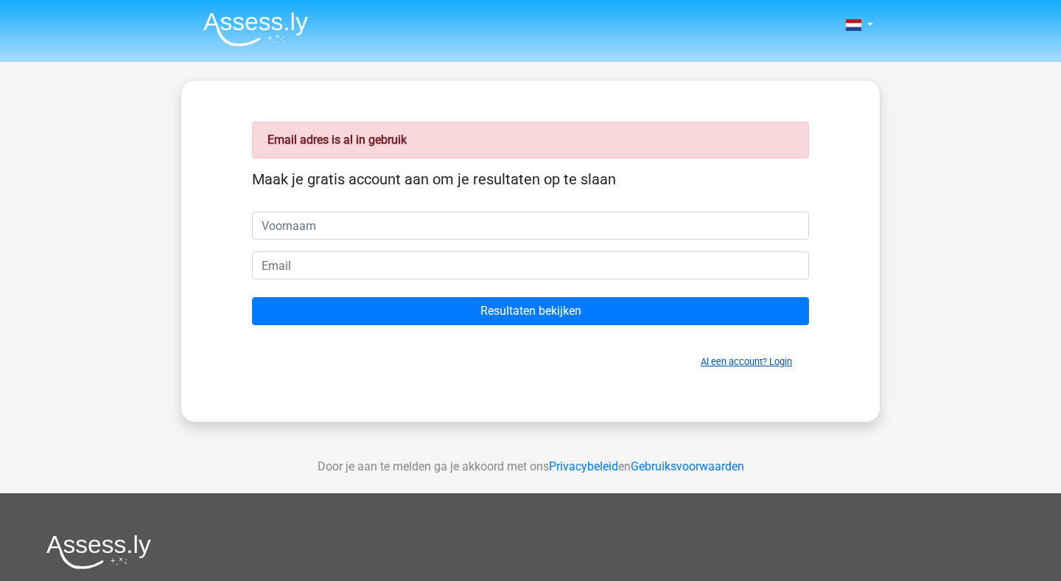
click at [770, 366] on link "Al een account? Login" at bounding box center [746, 361] width 91 height 11
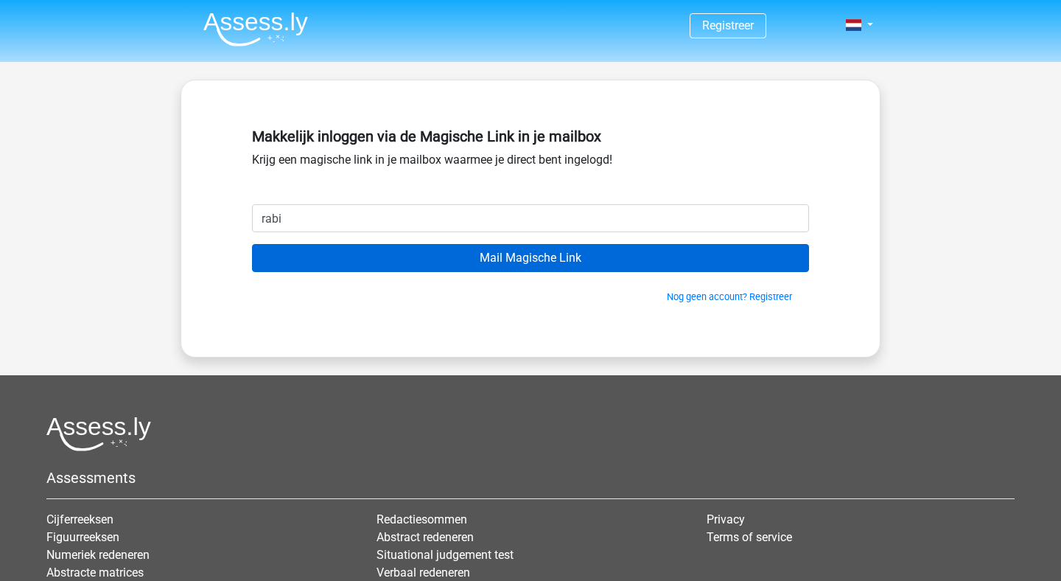
type input "[EMAIL_ADDRESS][DOMAIN_NAME]"
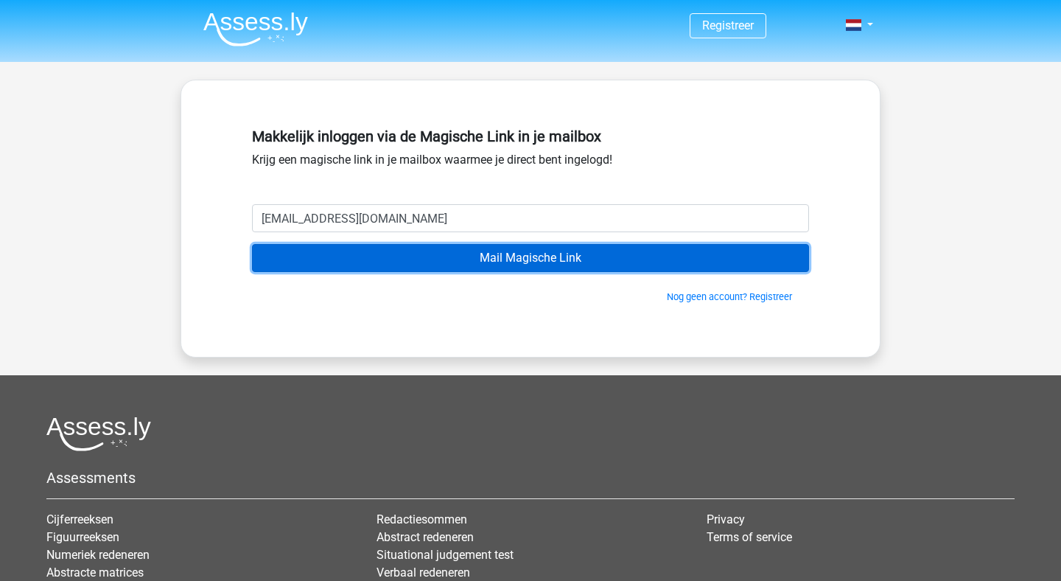
click at [501, 263] on input "Mail Magische Link" at bounding box center [530, 258] width 557 height 28
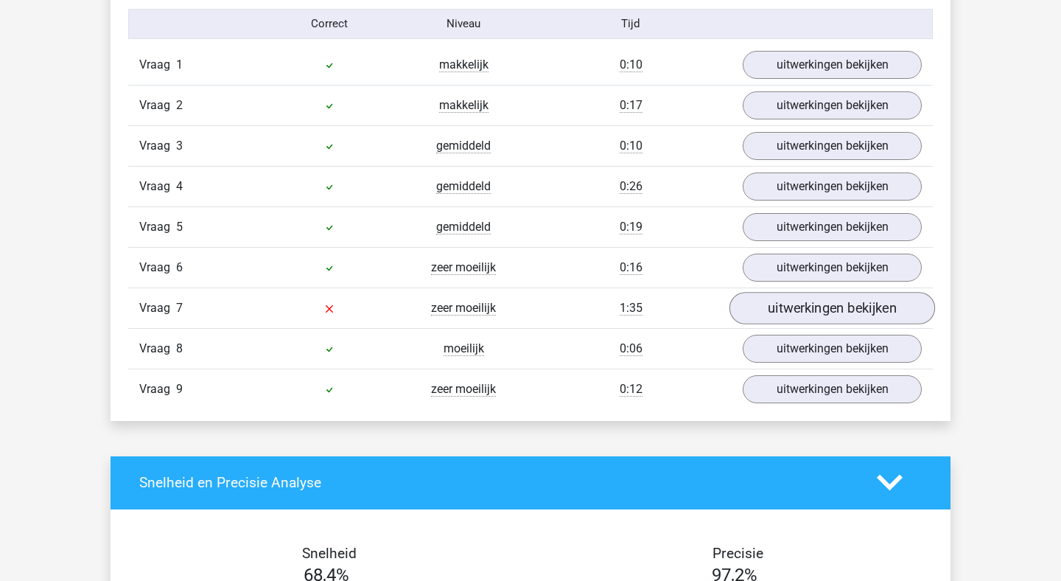
scroll to position [1694, 0]
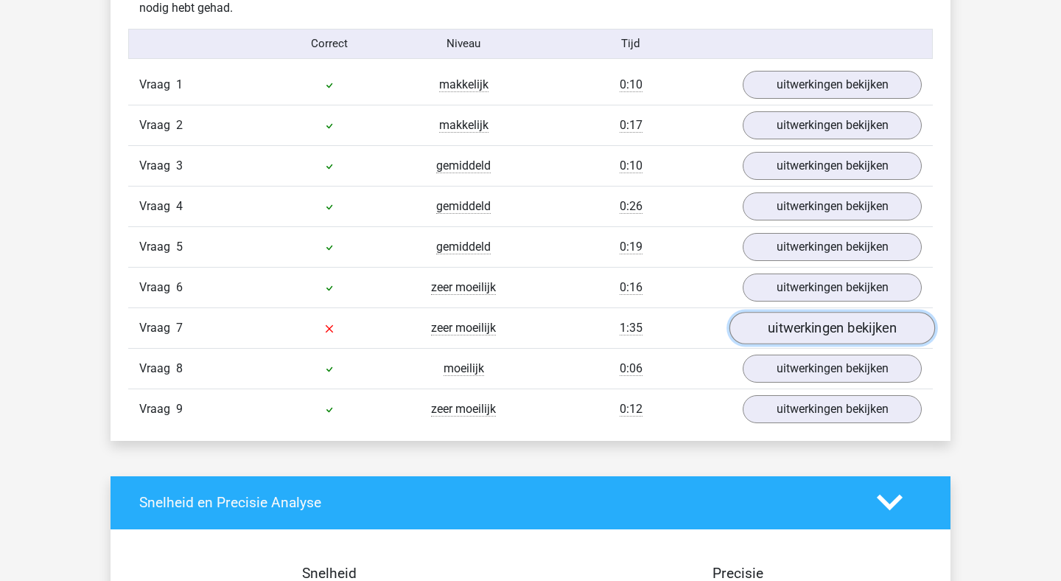
click at [811, 316] on link "uitwerkingen bekijken" at bounding box center [833, 328] width 206 height 32
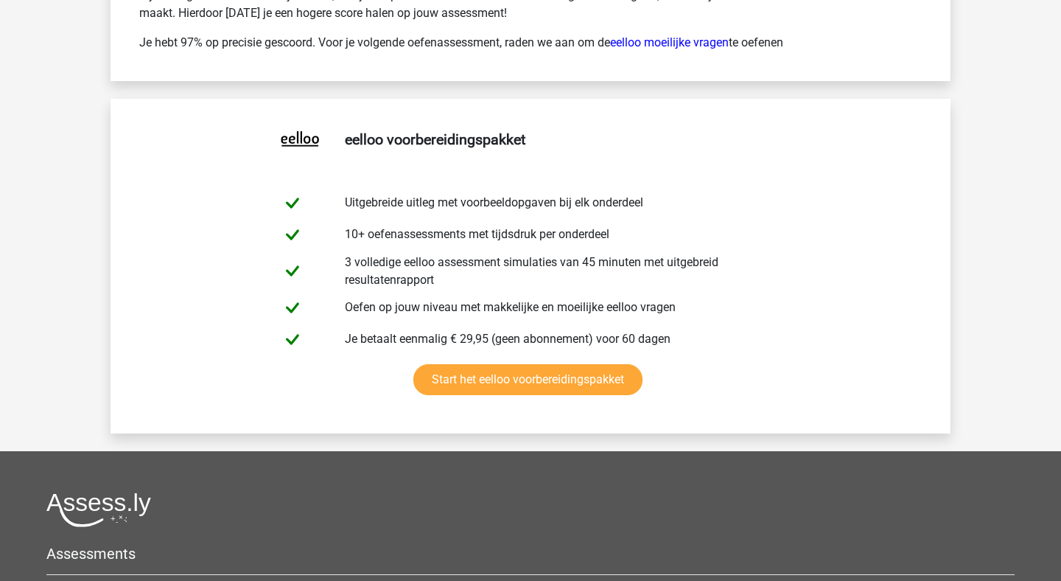
scroll to position [3801, 0]
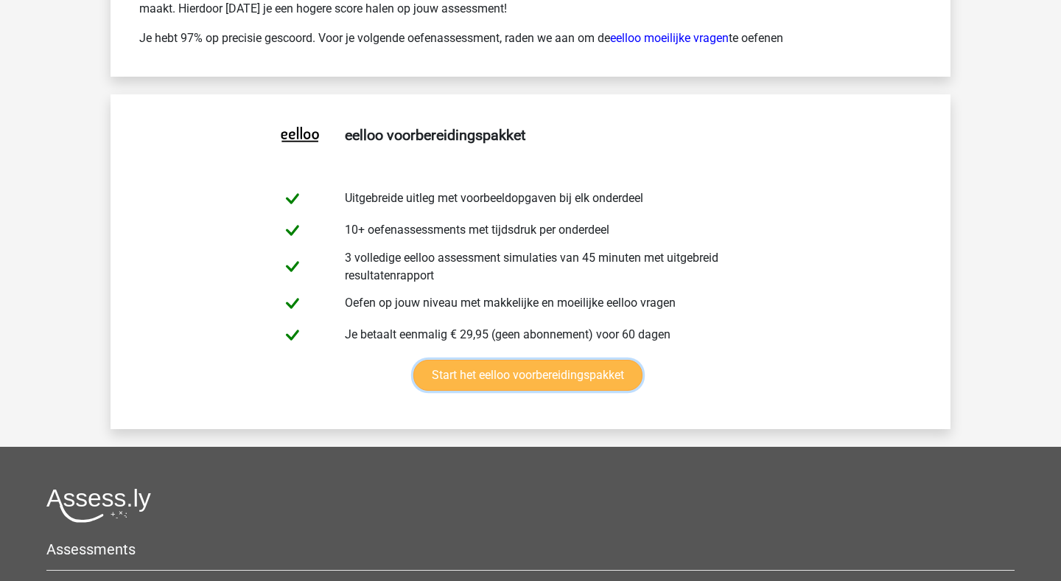
click at [593, 383] on link "Start het eelloo voorbereidingspakket" at bounding box center [527, 375] width 229 height 31
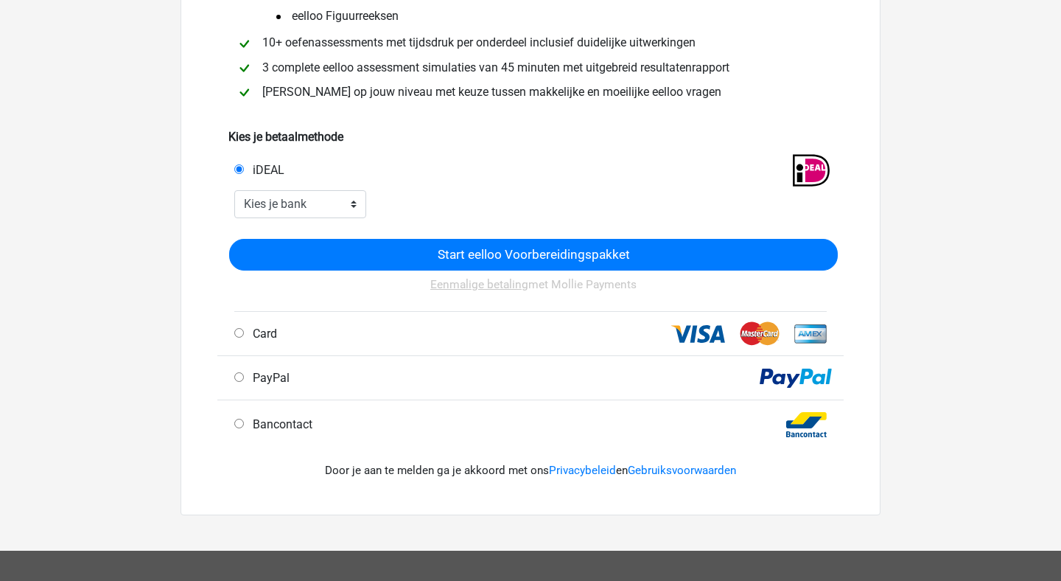
scroll to position [241, 0]
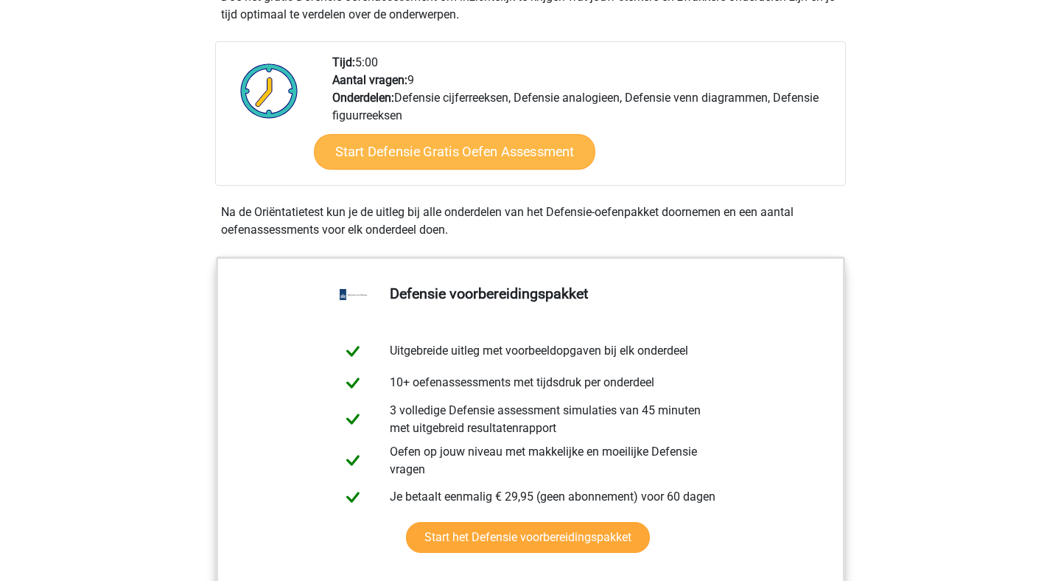
scroll to position [534, 0]
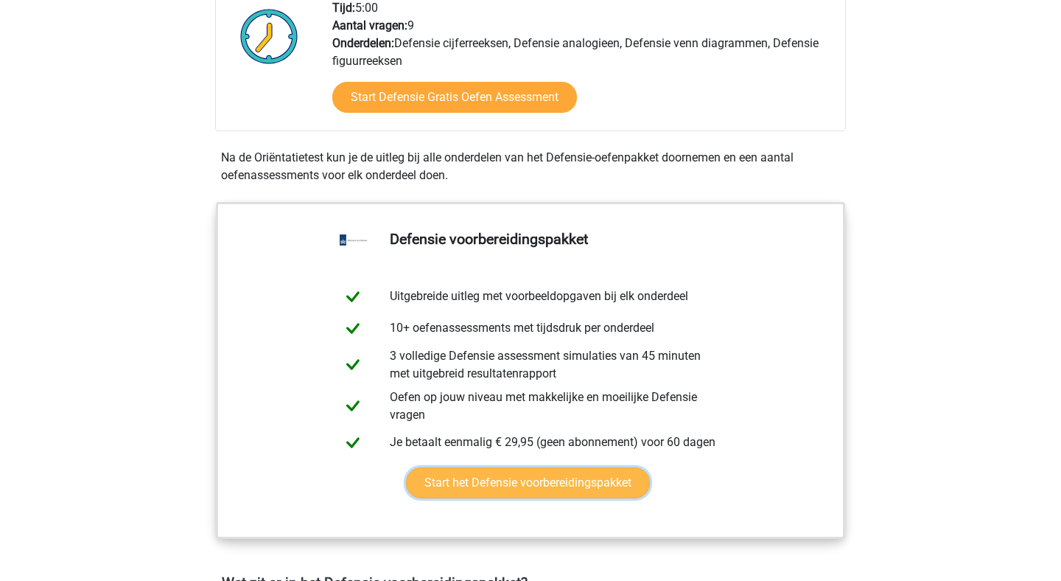
click at [538, 492] on link "Start het Defensie voorbereidingspakket" at bounding box center [528, 482] width 244 height 31
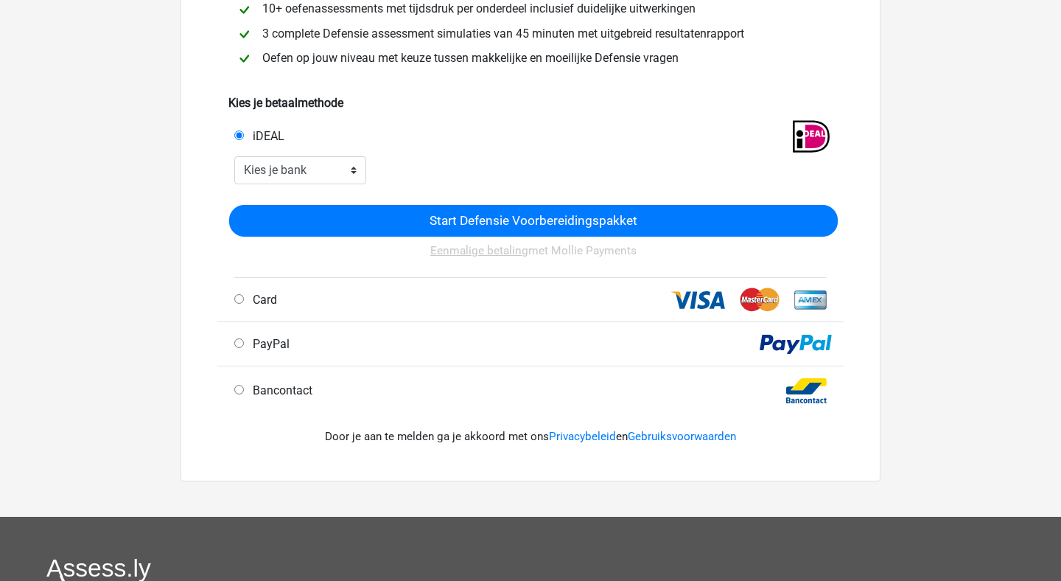
scroll to position [180, 0]
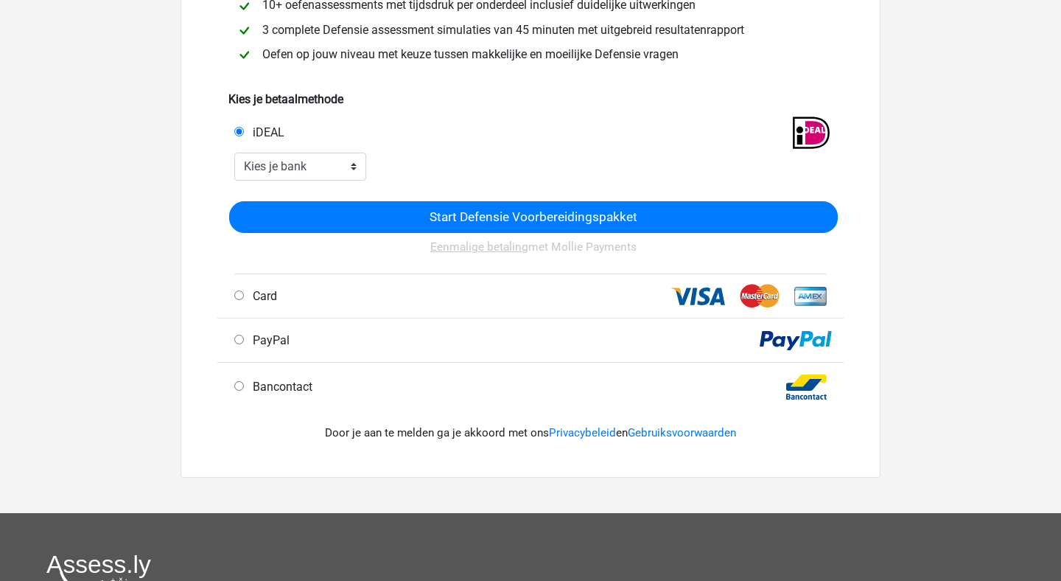
click at [238, 334] on div "PayPal" at bounding box center [379, 341] width 313 height 18
click at [240, 344] on input "PayPal" at bounding box center [239, 340] width 10 height 10
radio input "true"
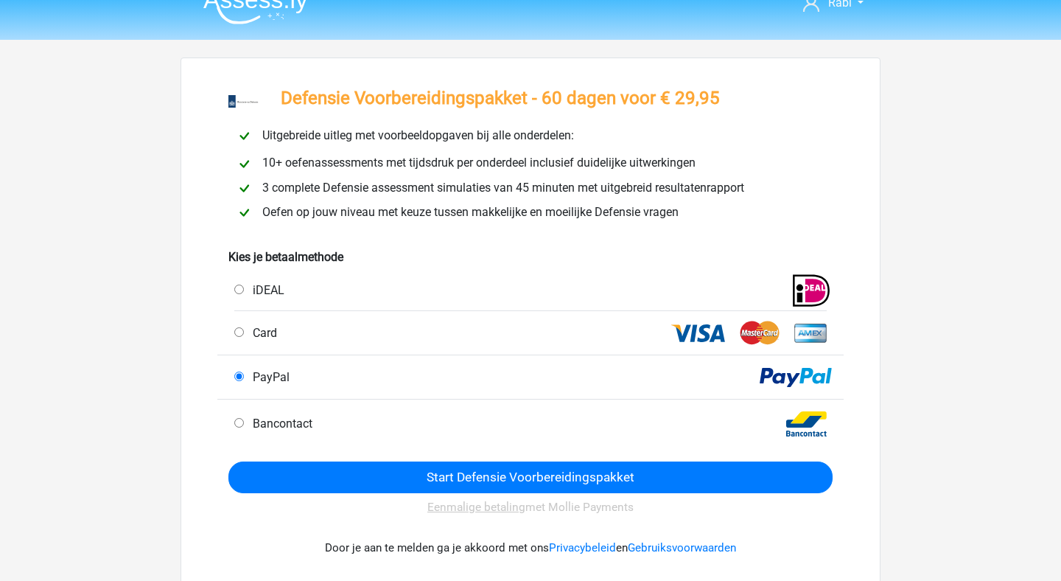
scroll to position [28, 0]
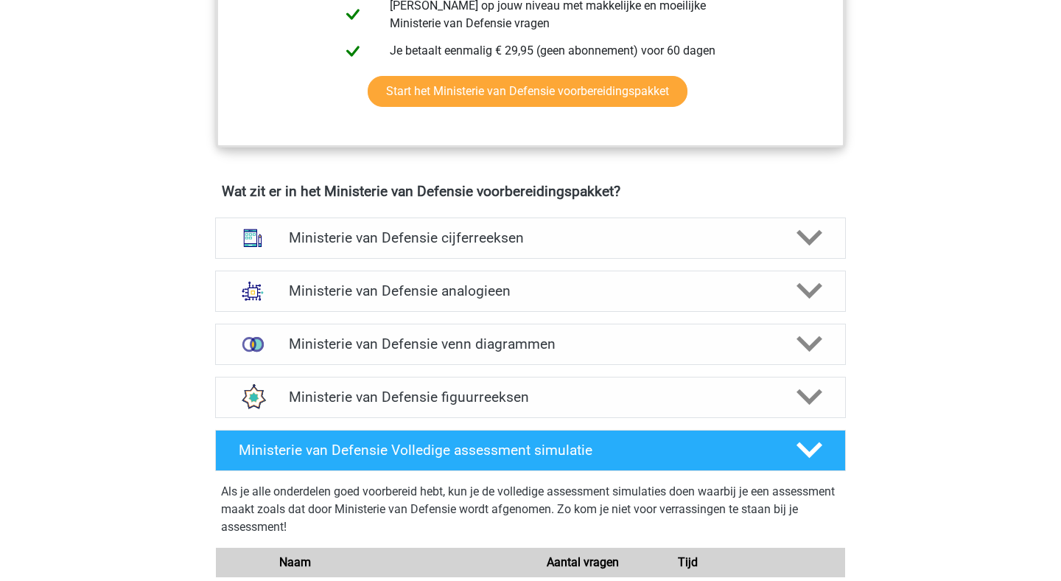
scroll to position [940, 0]
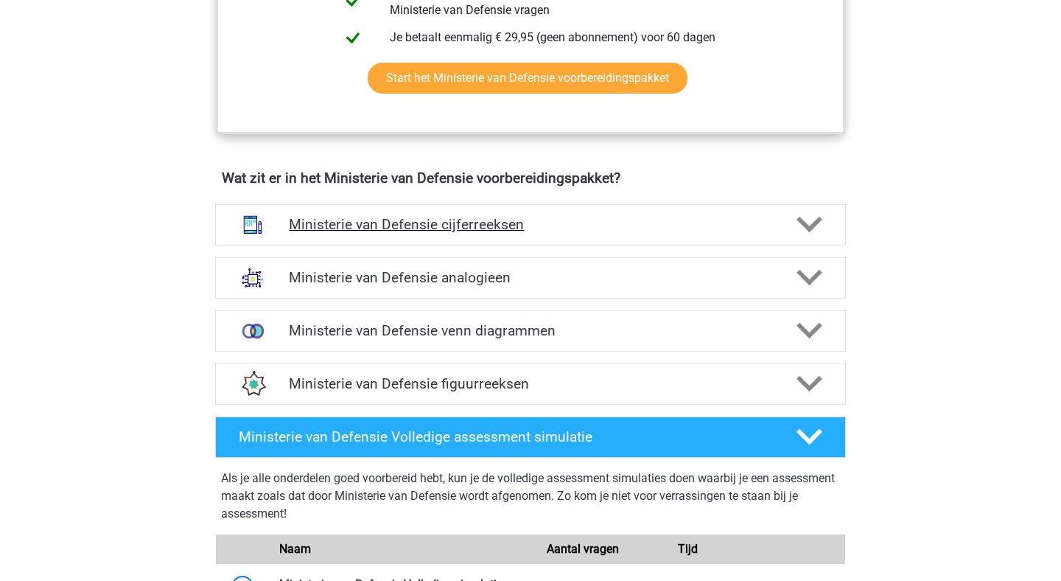
click at [811, 238] on div "Ministerie van Defensie cijferreeksen" at bounding box center [530, 224] width 631 height 41
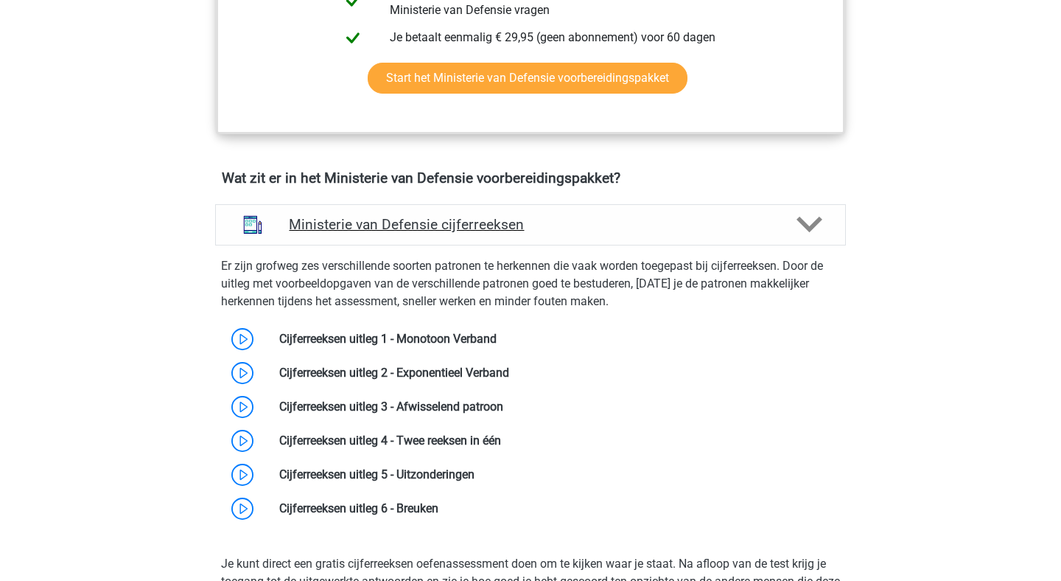
click at [811, 238] on div "Ministerie van Defensie cijferreeksen" at bounding box center [530, 224] width 631 height 41
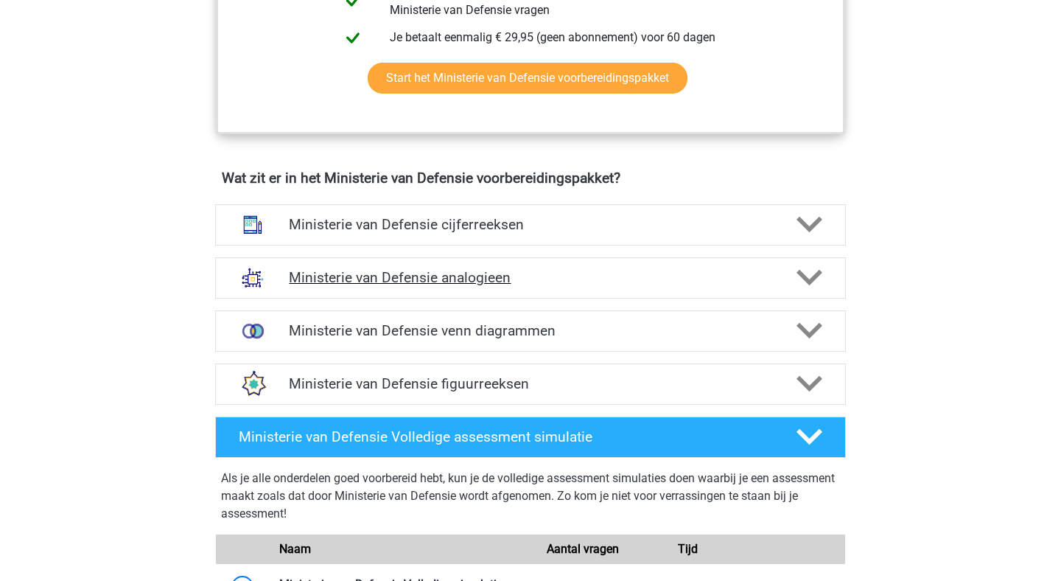
click at [809, 265] on icon at bounding box center [810, 278] width 26 height 26
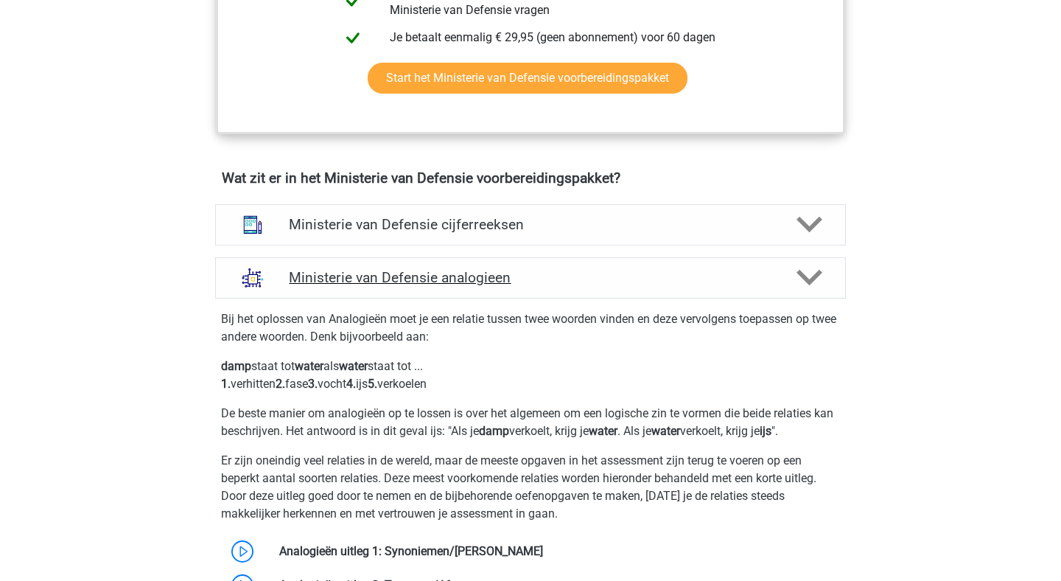
click at [809, 265] on icon at bounding box center [810, 278] width 26 height 26
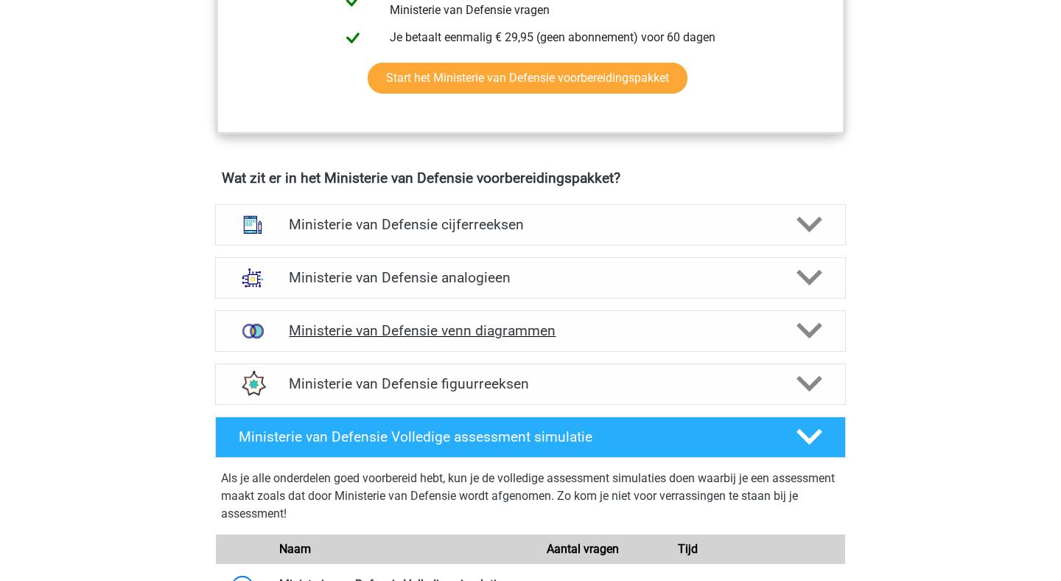
click at [814, 323] on icon at bounding box center [810, 331] width 26 height 26
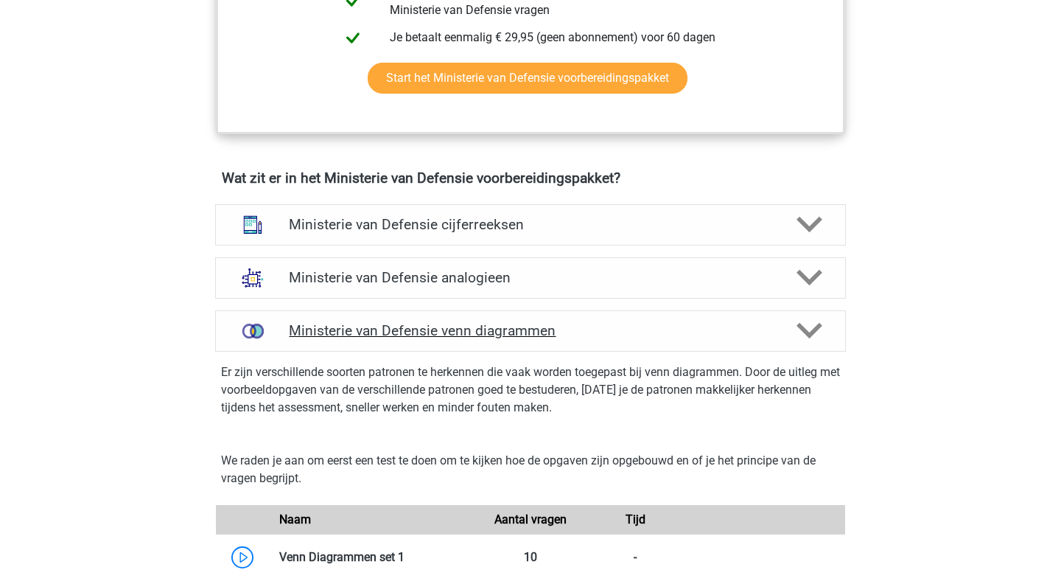
click at [814, 323] on icon at bounding box center [810, 331] width 26 height 26
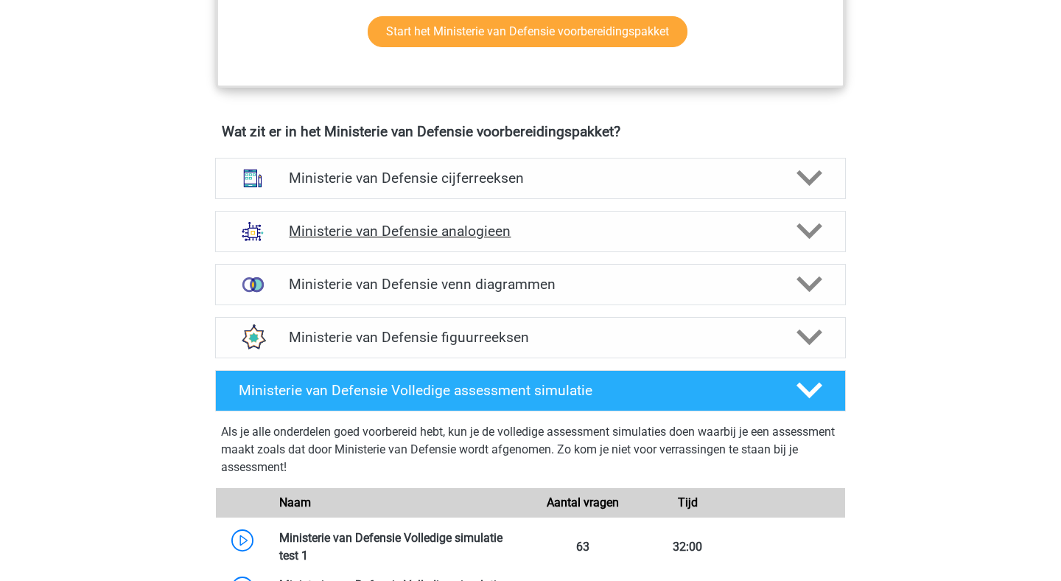
scroll to position [1010, 0]
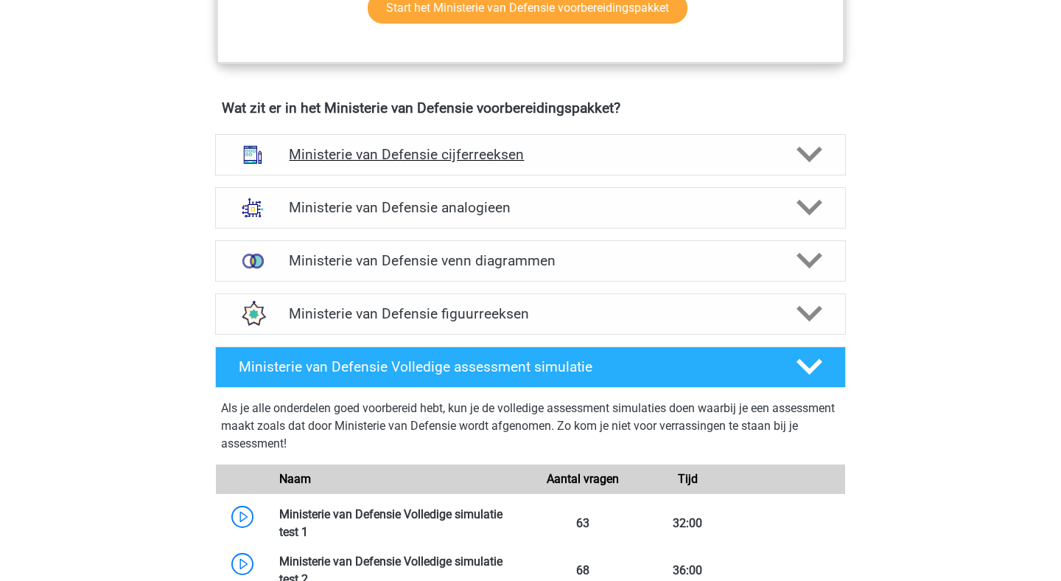
click at [778, 159] on div "Ministerie van Defensie cijferreeksen" at bounding box center [530, 154] width 505 height 17
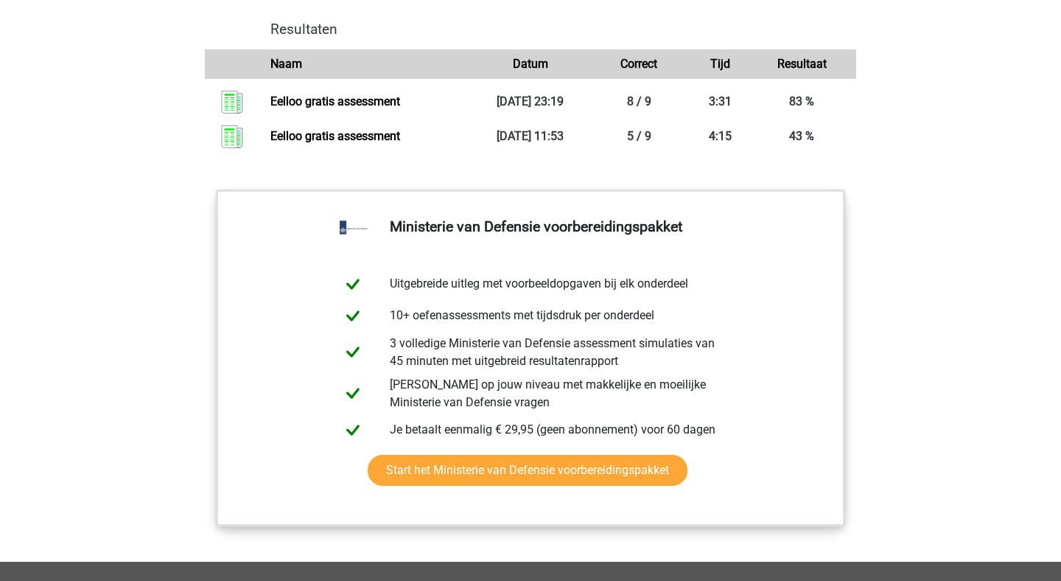
scroll to position [2570, 0]
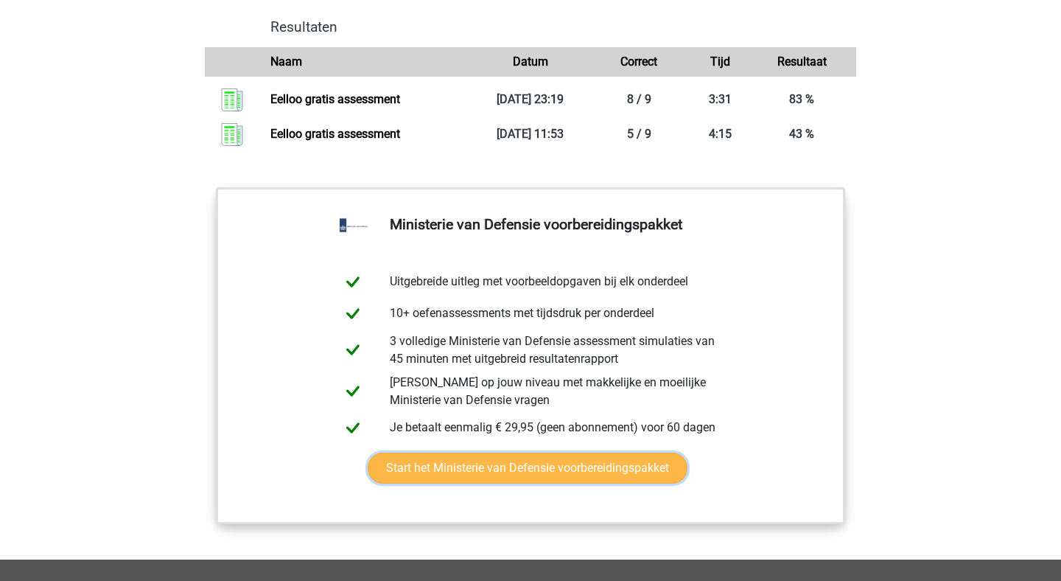
click at [602, 462] on link "Start het Ministerie van Defensie voorbereidingspakket" at bounding box center [528, 468] width 320 height 31
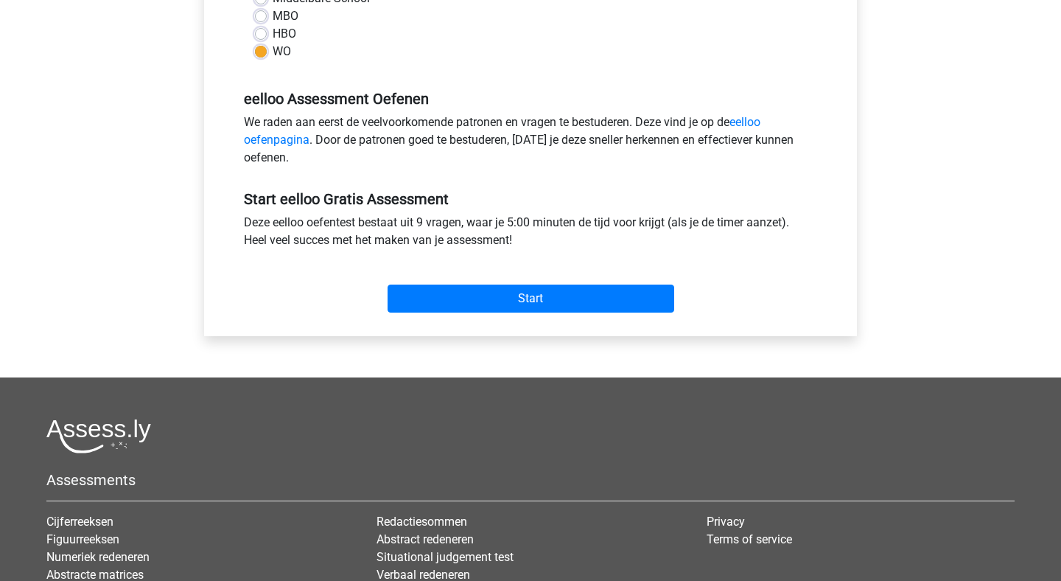
scroll to position [413, 0]
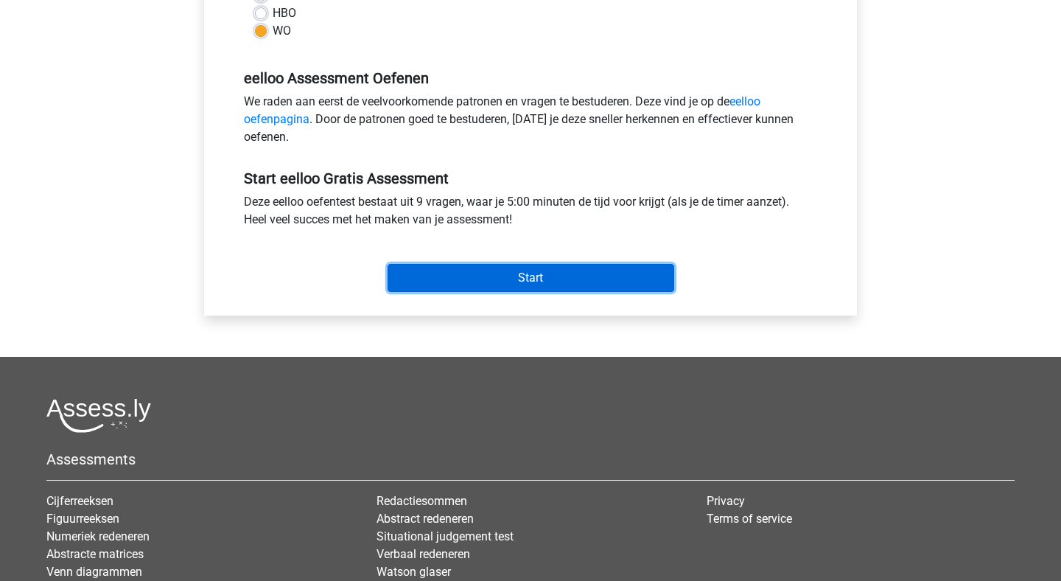
click at [596, 274] on input "Start" at bounding box center [531, 278] width 287 height 28
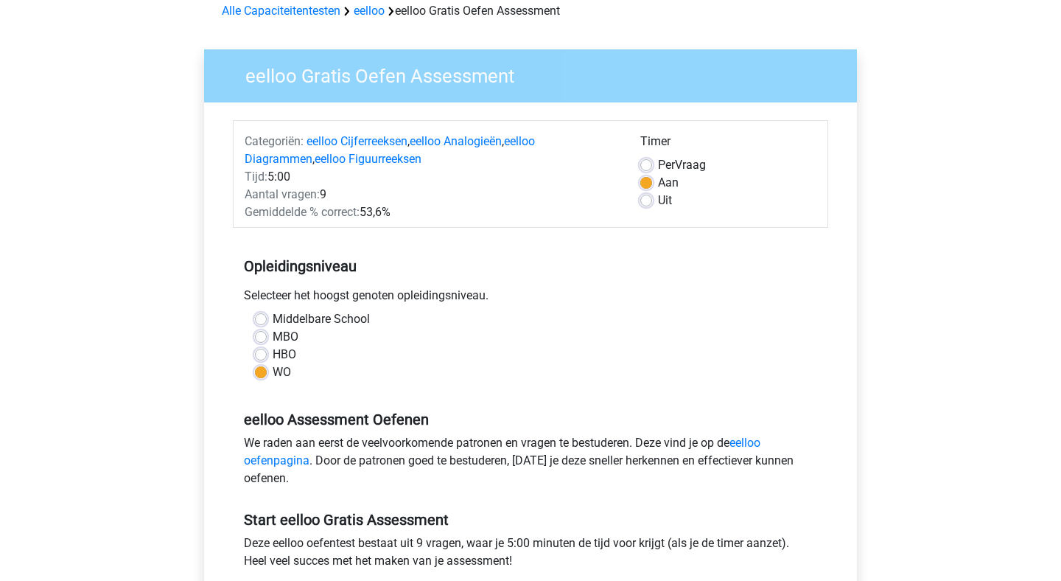
scroll to position [64, 0]
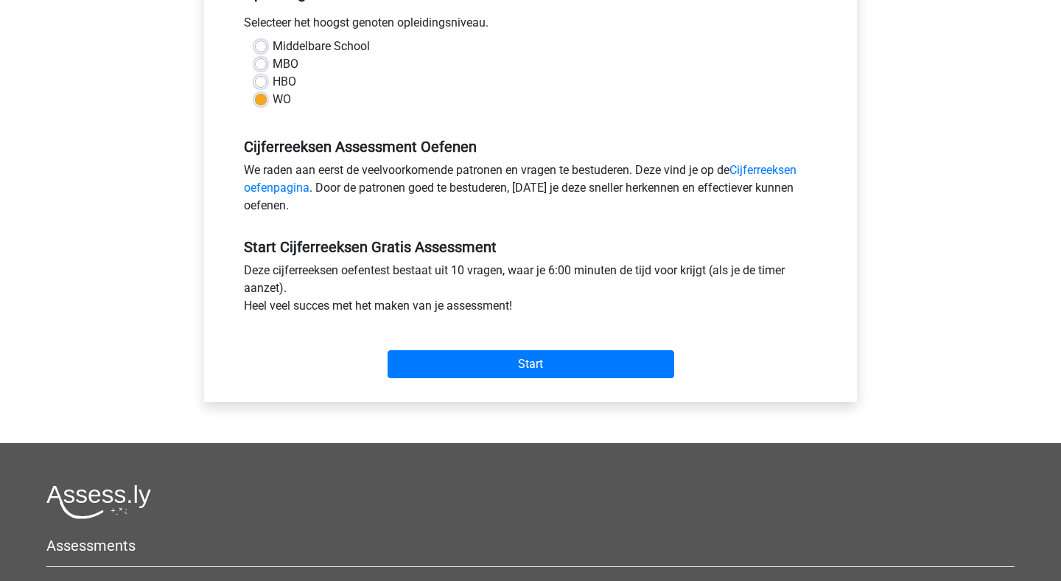
scroll to position [333, 0]
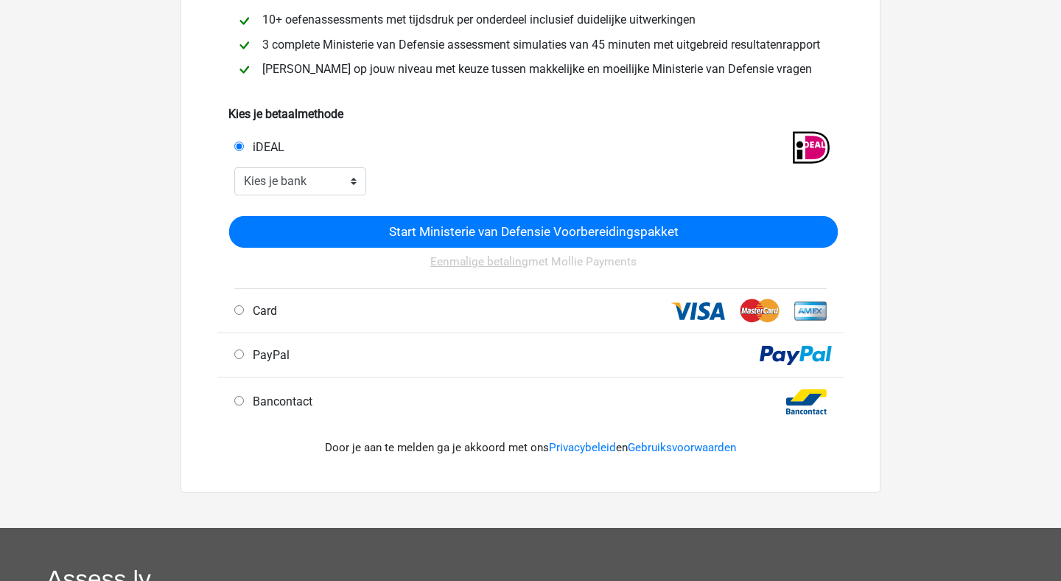
scroll to position [187, 0]
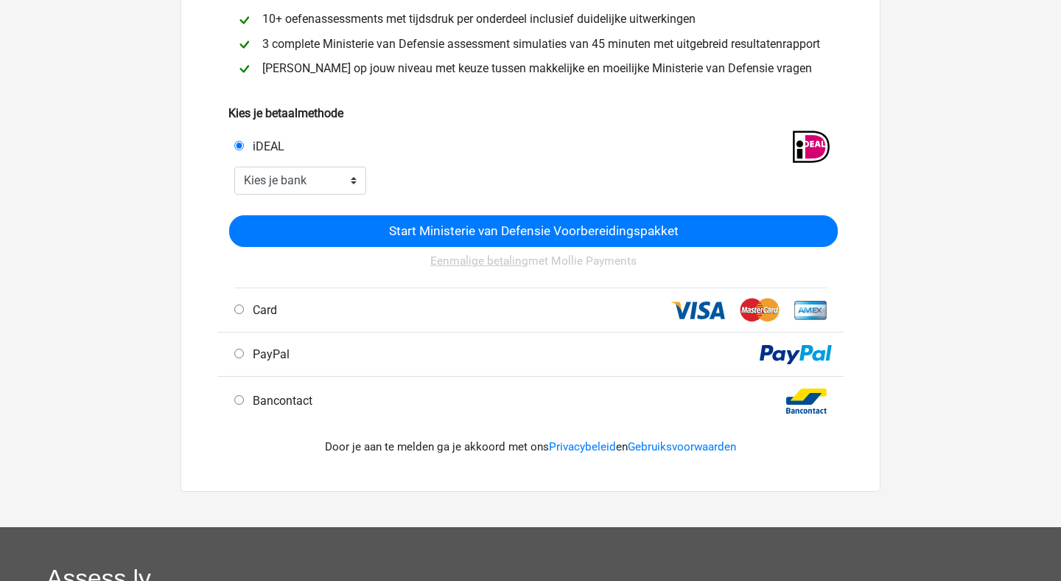
click at [399, 361] on div "PayPal" at bounding box center [530, 354] width 626 height 44
click at [242, 350] on input "PayPal" at bounding box center [239, 354] width 10 height 10
radio input "true"
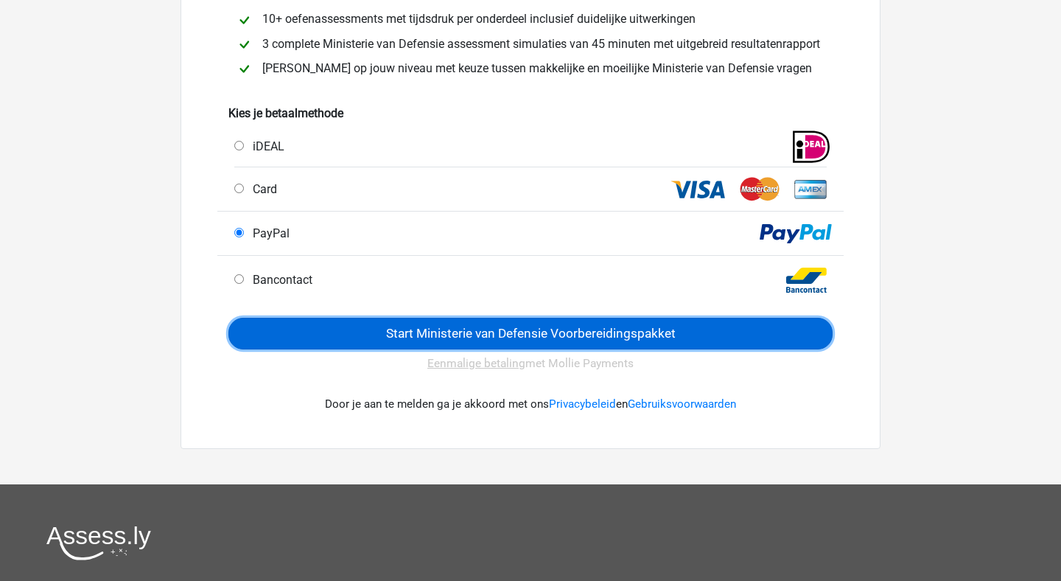
click at [425, 321] on input "Start Ministerie van Defensie Voorbereidingspakket" at bounding box center [530, 334] width 604 height 32
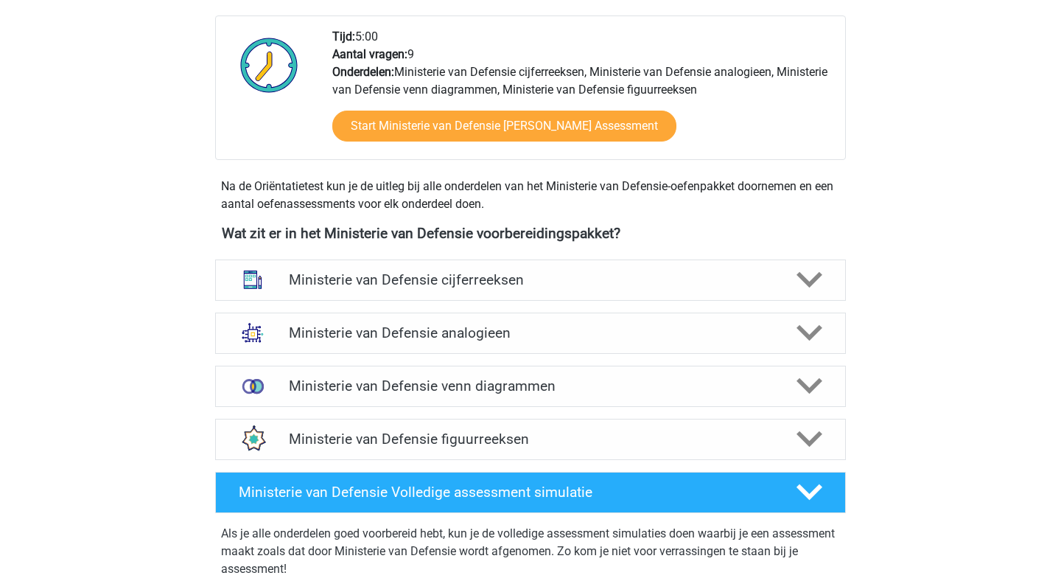
scroll to position [917, 0]
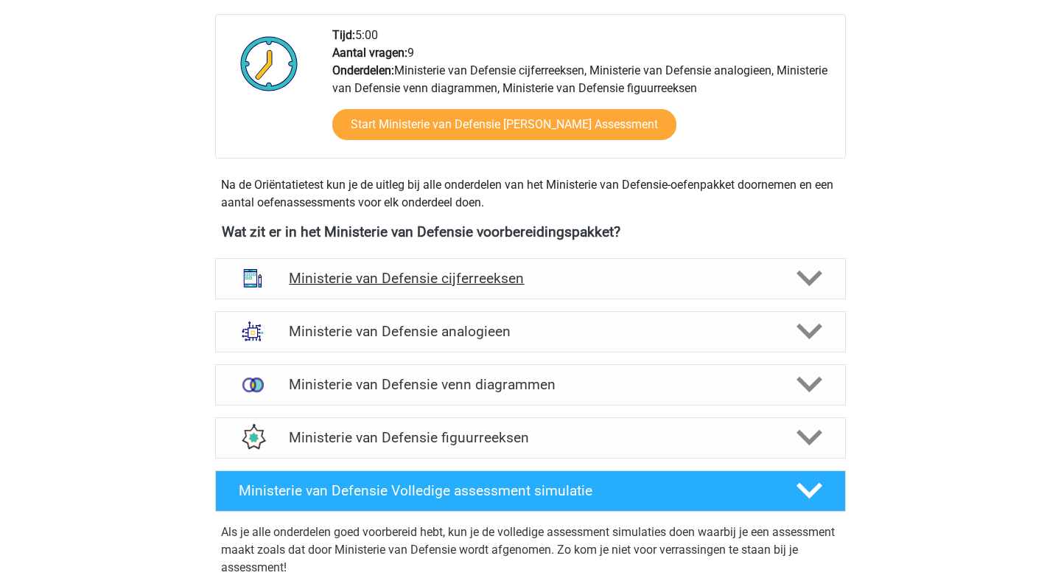
click at [801, 271] on icon at bounding box center [810, 278] width 26 height 26
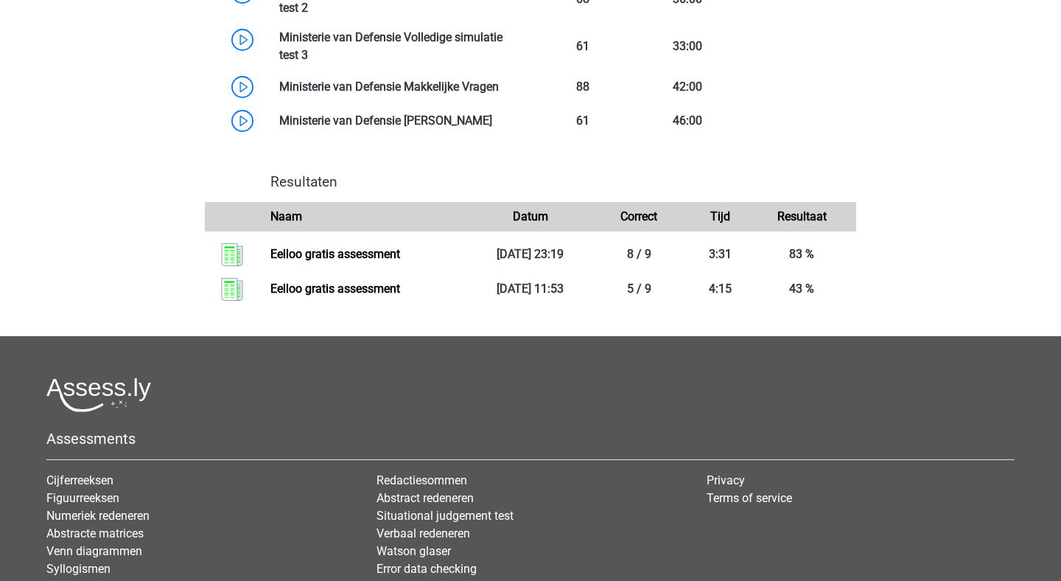
scroll to position [2447, 0]
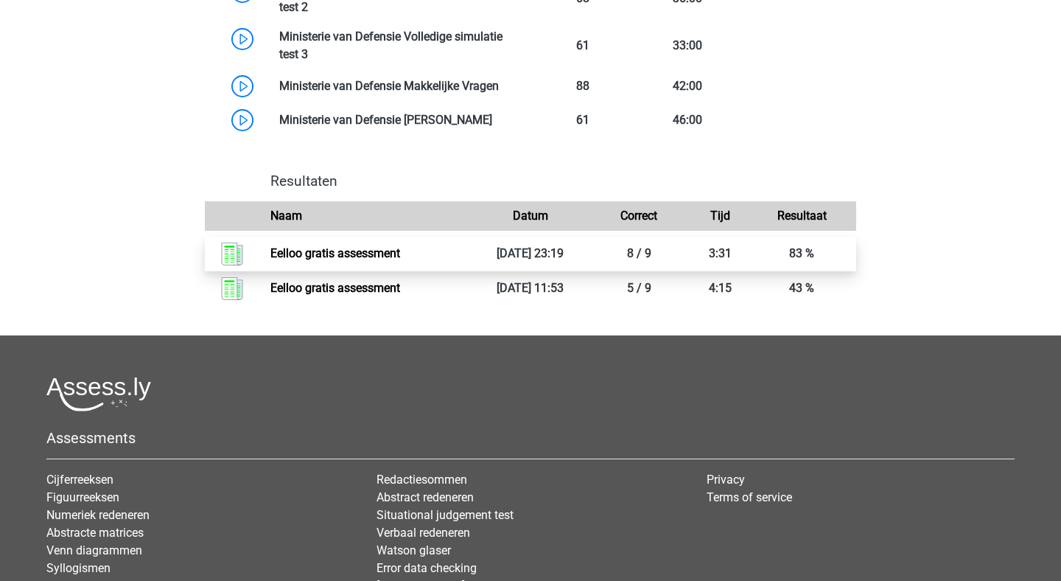
click at [378, 247] on link "Eelloo gratis assessment" at bounding box center [335, 253] width 130 height 14
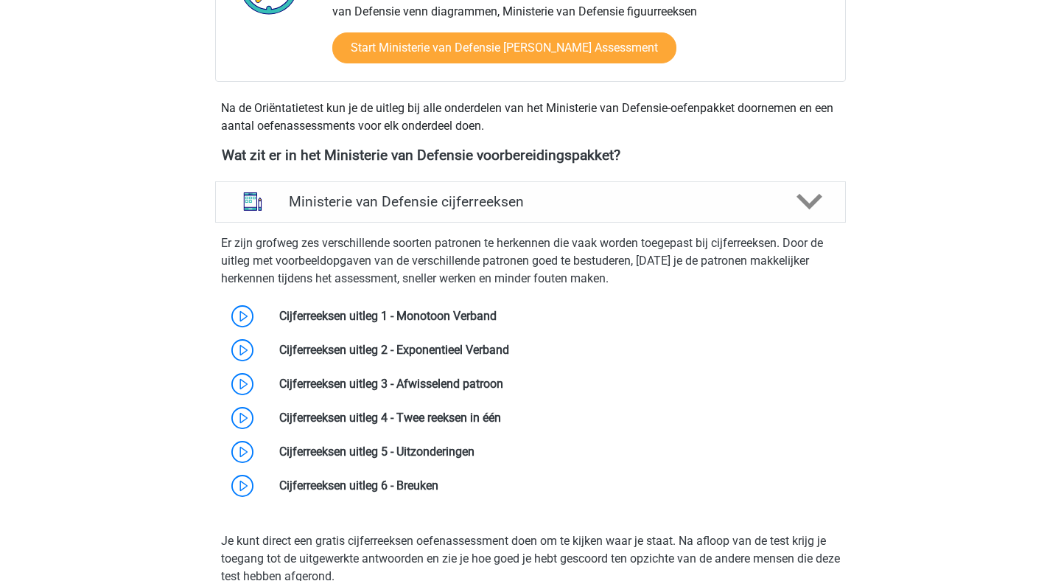
scroll to position [1008, 0]
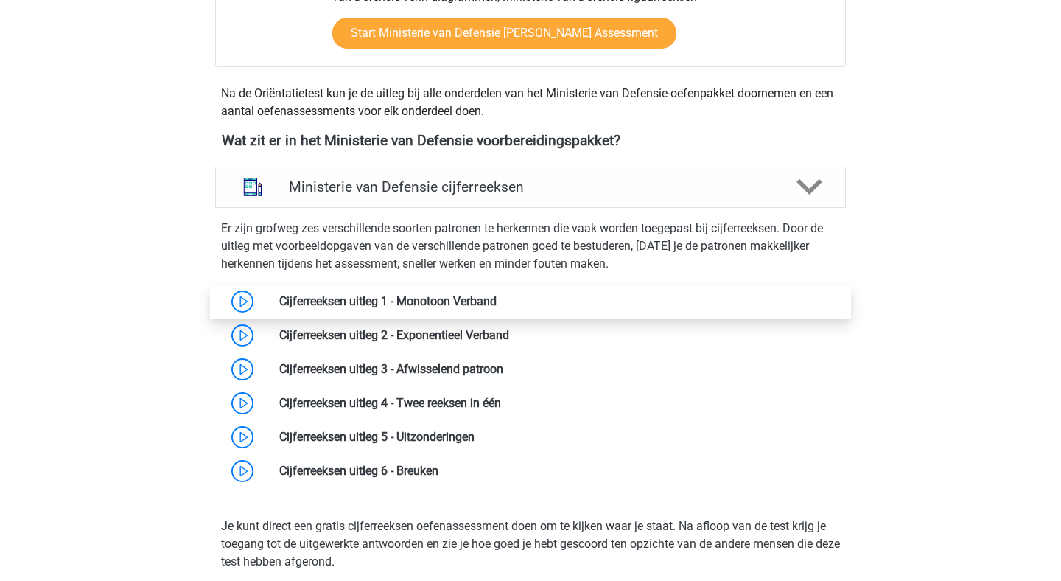
click at [497, 298] on link at bounding box center [497, 301] width 0 height 14
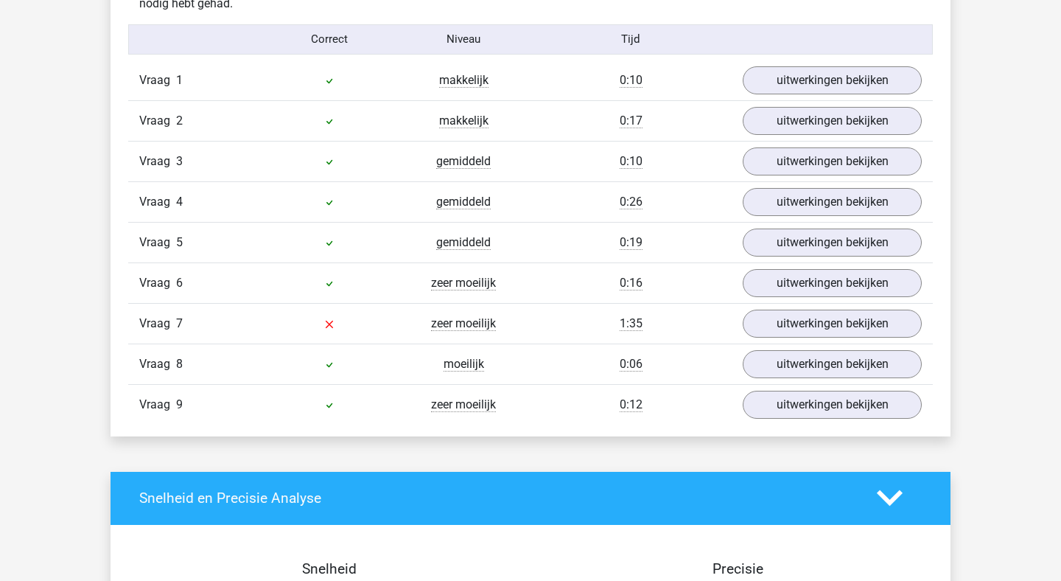
scroll to position [1290, 0]
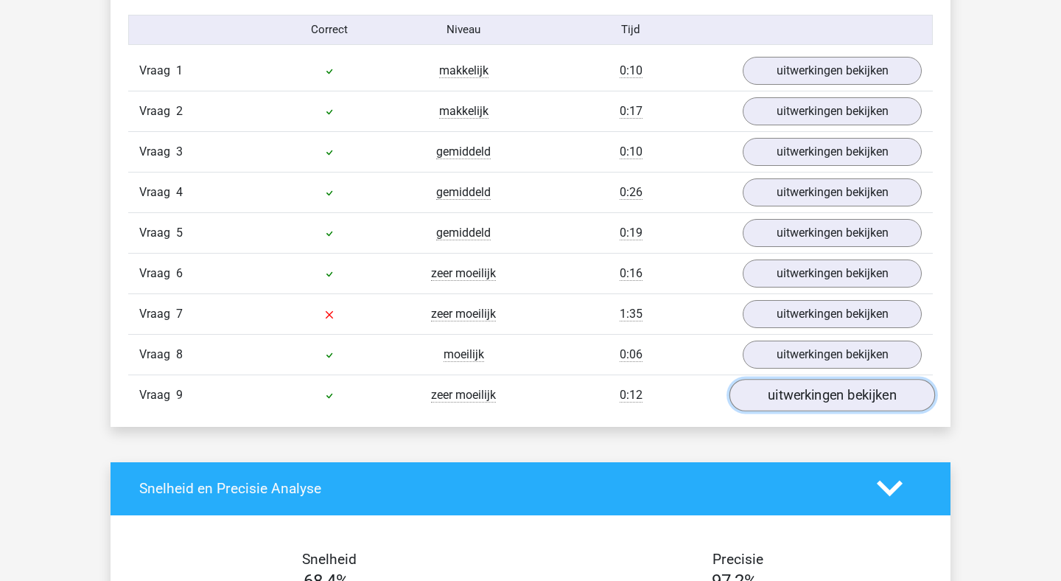
click at [822, 397] on link "uitwerkingen bekijken" at bounding box center [833, 395] width 206 height 32
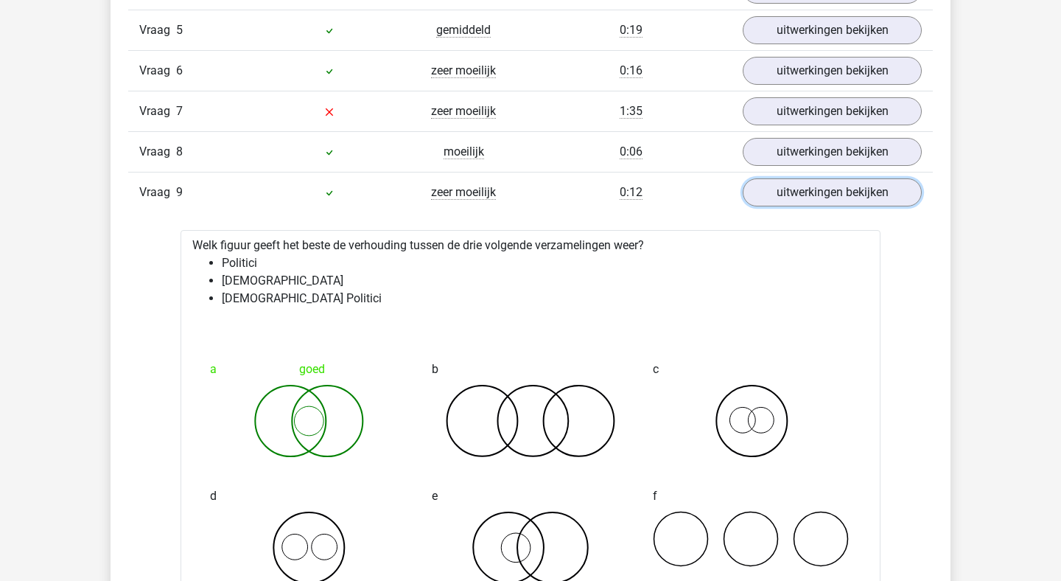
scroll to position [1449, 0]
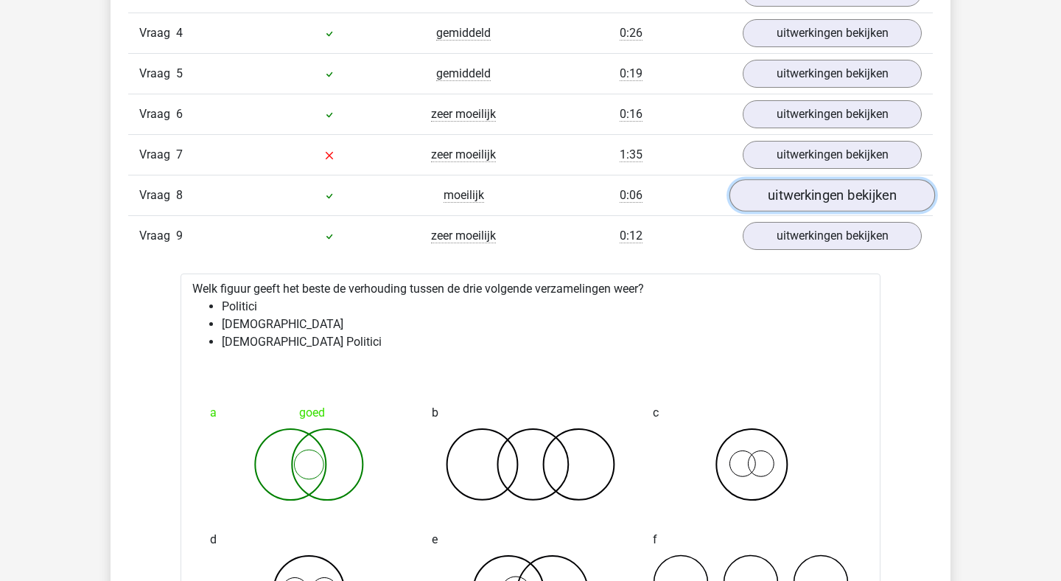
click at [827, 193] on link "uitwerkingen bekijken" at bounding box center [833, 195] width 206 height 32
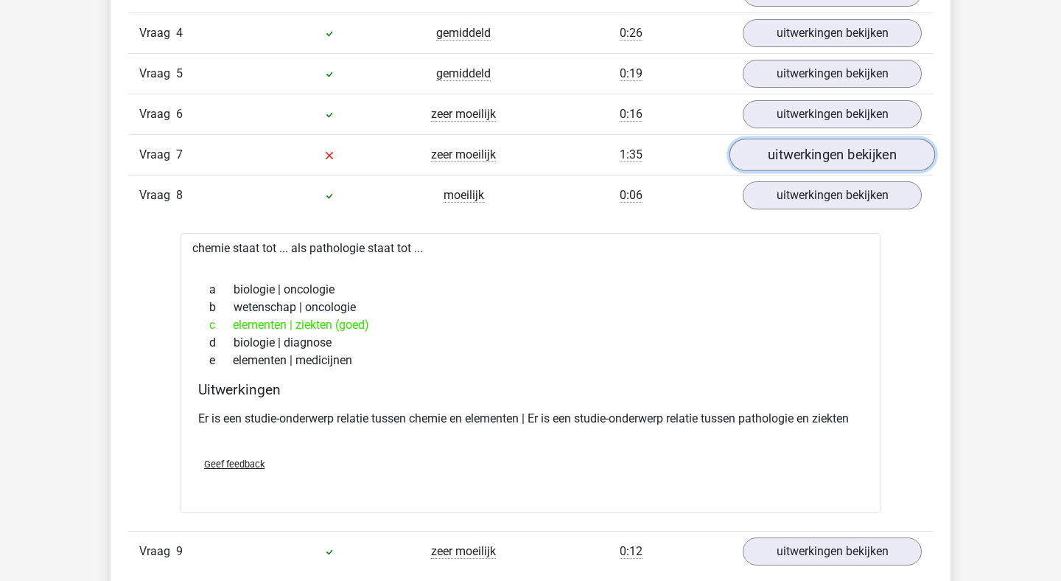
click at [825, 153] on link "uitwerkingen bekijken" at bounding box center [833, 155] width 206 height 32
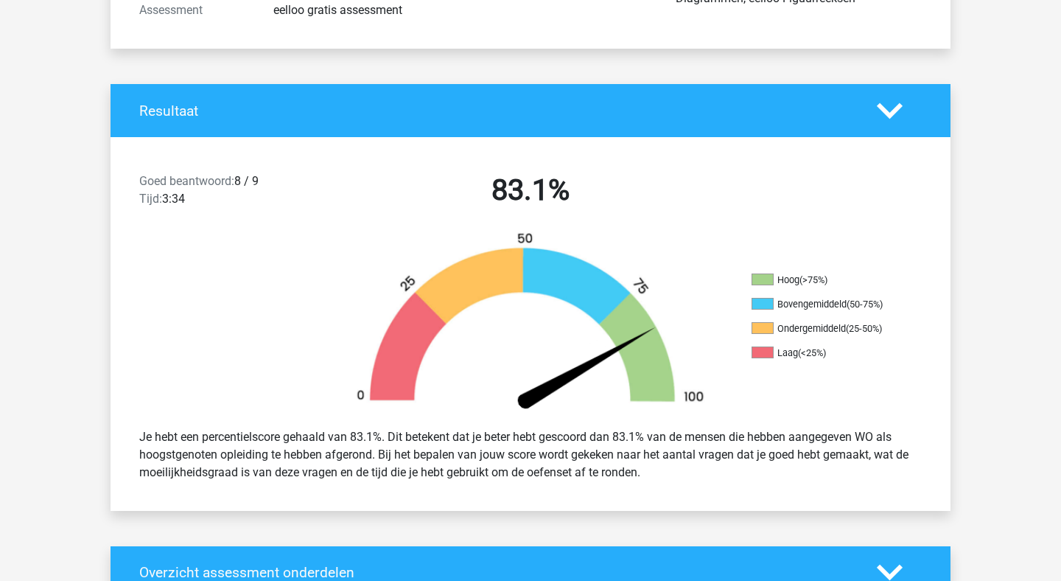
scroll to position [0, 0]
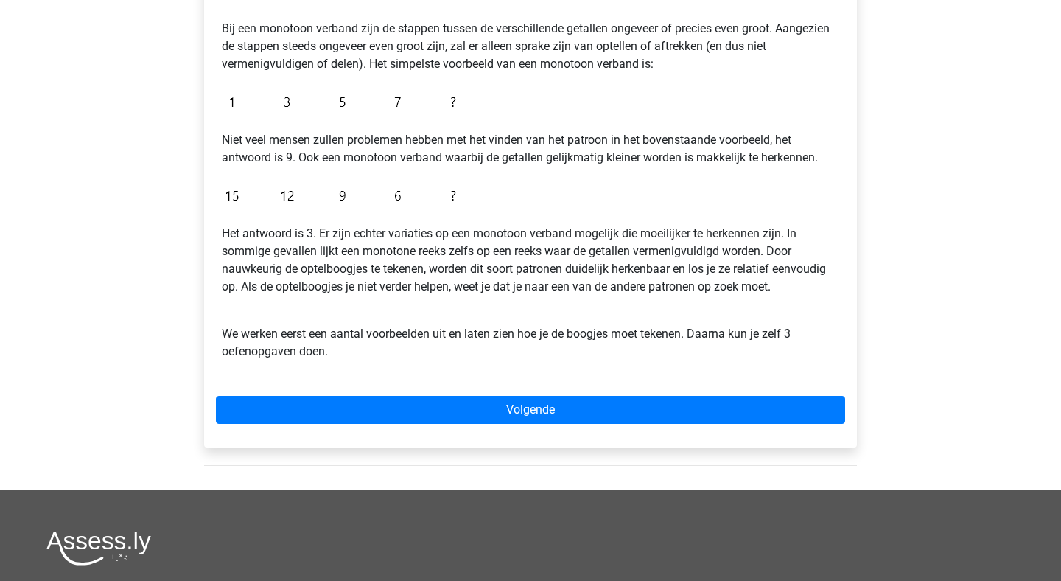
scroll to position [307, 0]
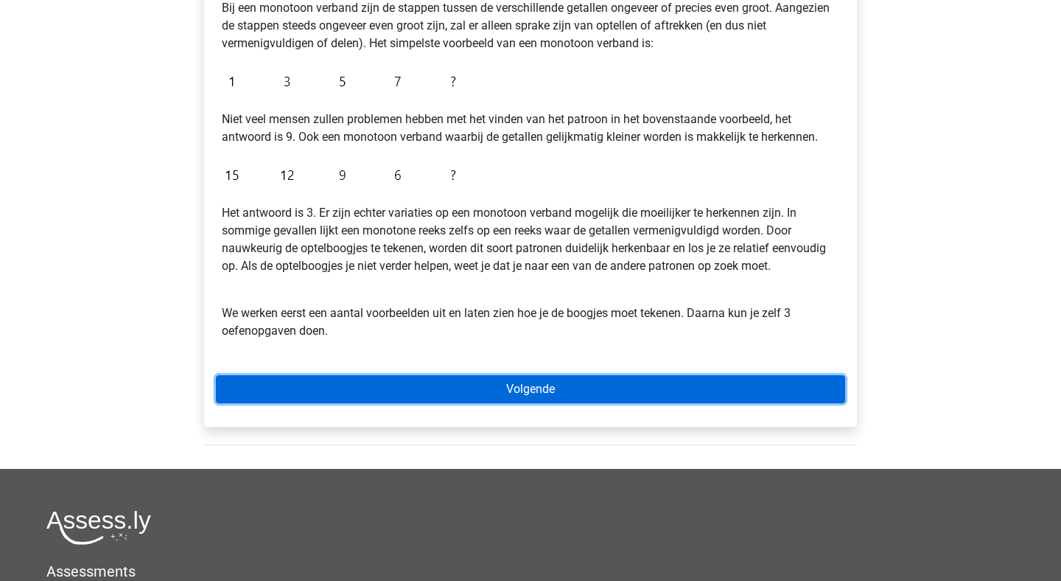
click at [559, 391] on link "Volgende" at bounding box center [530, 389] width 629 height 28
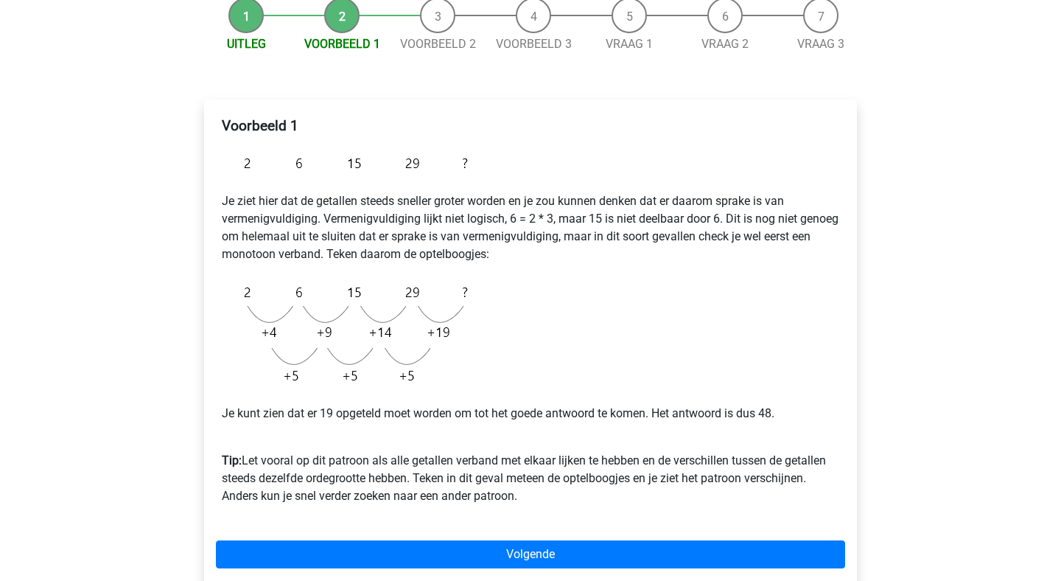
scroll to position [231, 0]
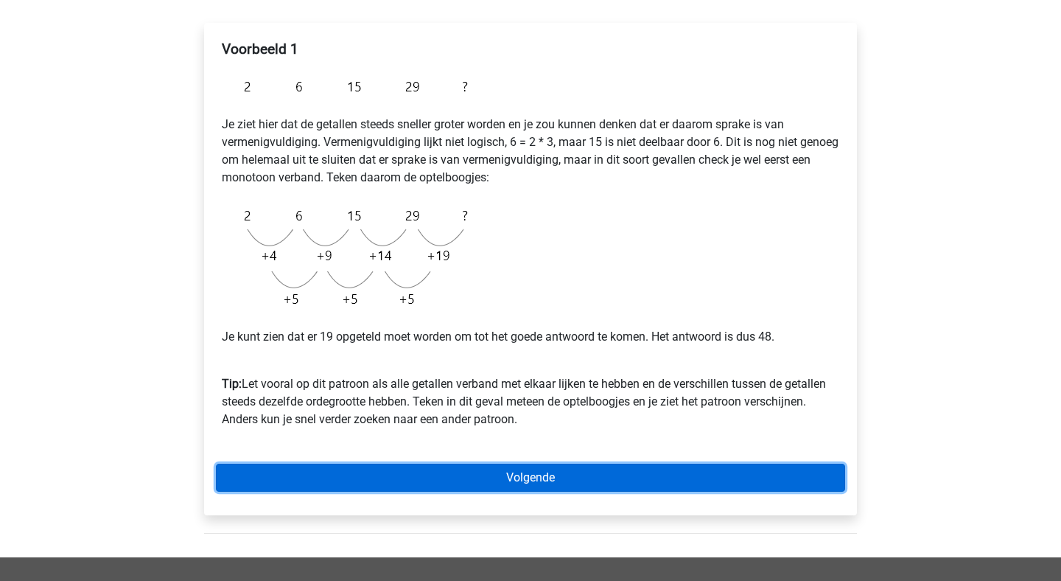
click at [556, 475] on link "Volgende" at bounding box center [530, 478] width 629 height 28
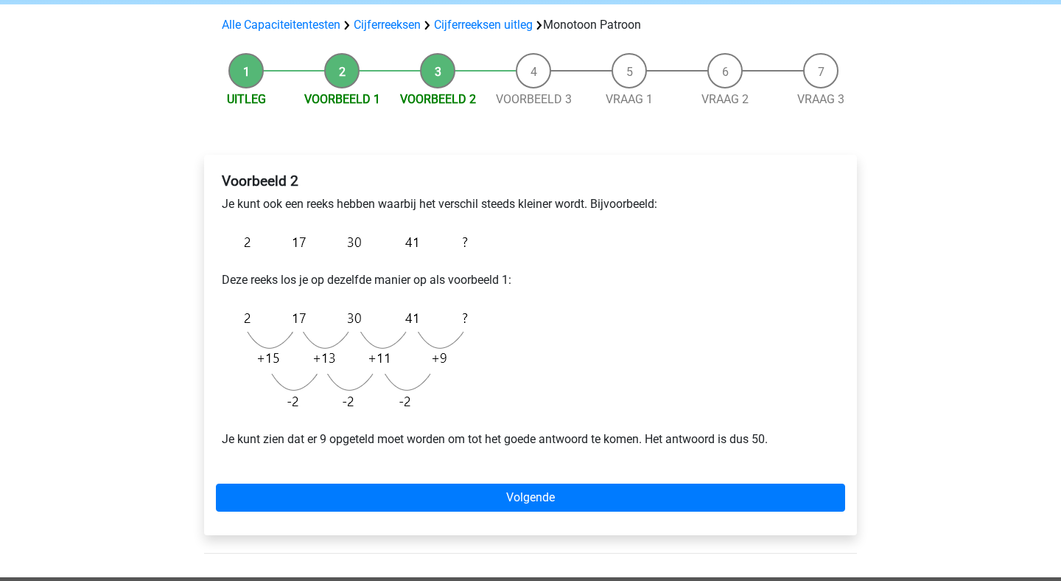
scroll to position [99, 0]
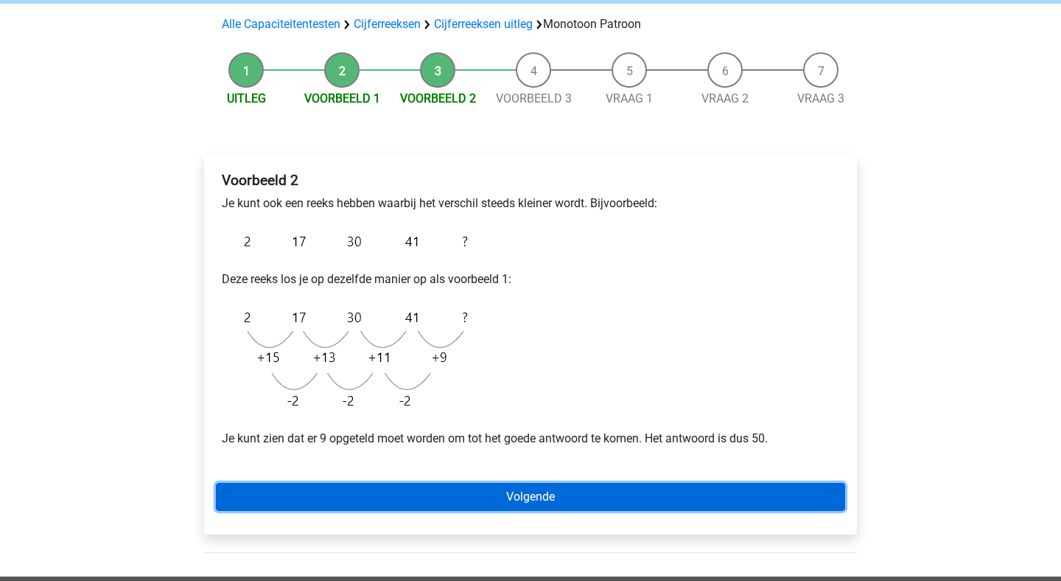
click at [612, 495] on link "Volgende" at bounding box center [530, 497] width 629 height 28
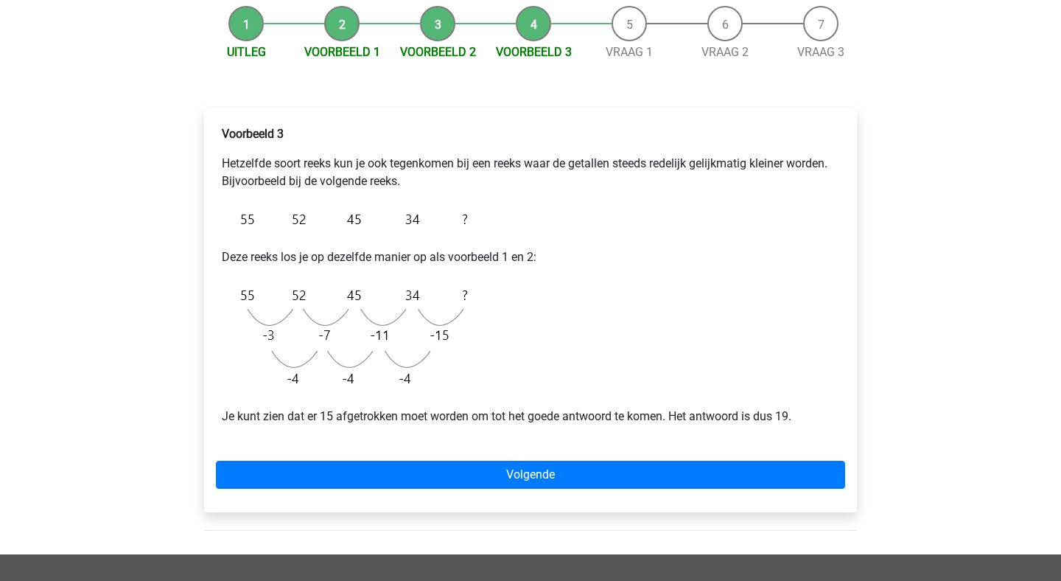
scroll to position [147, 0]
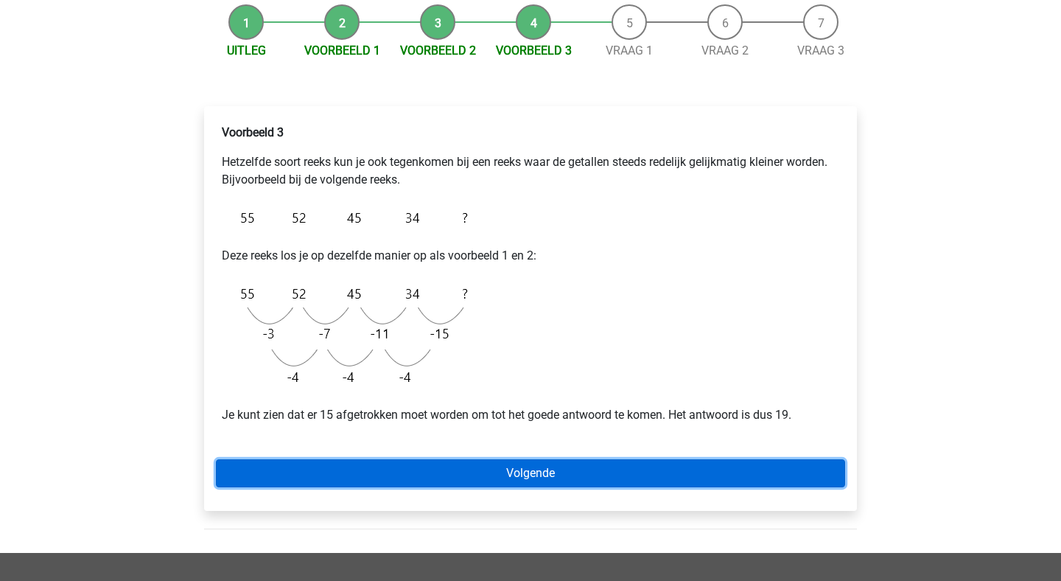
click at [506, 470] on link "Volgende" at bounding box center [530, 473] width 629 height 28
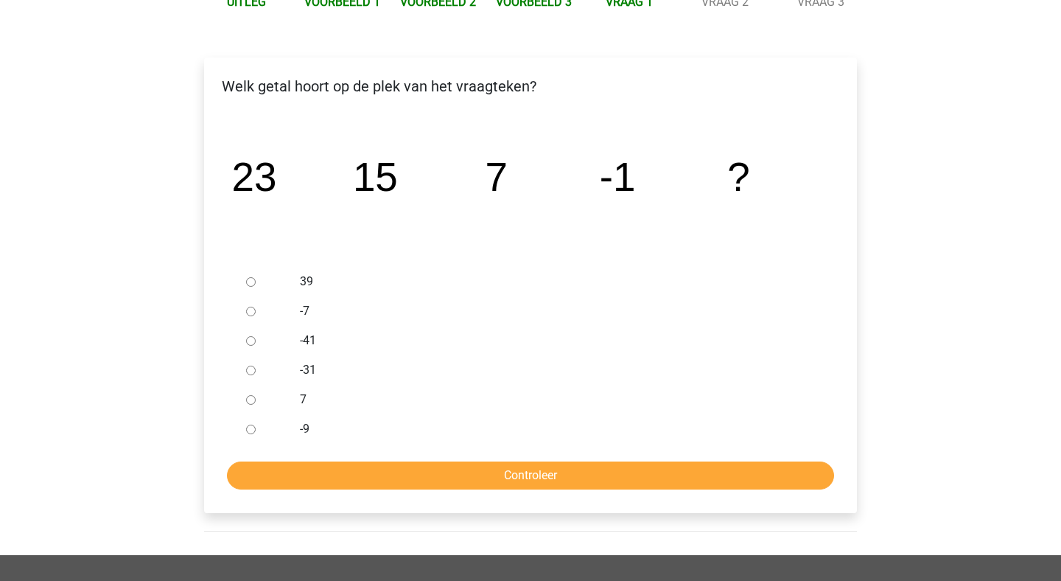
scroll to position [198, 0]
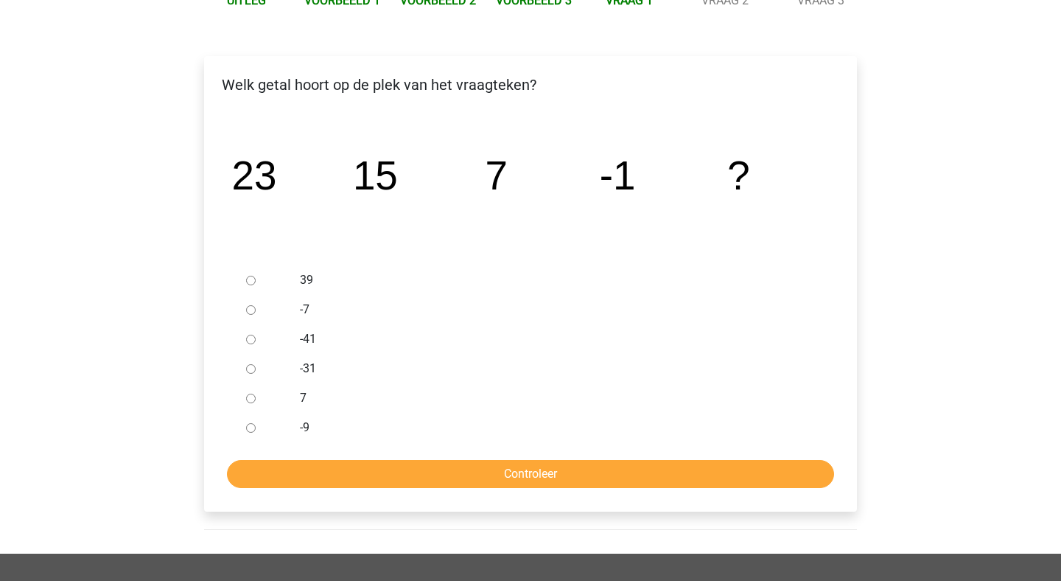
click at [251, 428] on input "-9" at bounding box center [251, 428] width 10 height 10
radio input "true"
click at [439, 458] on form "39 -7 -41 -31 7 -9 Controleer" at bounding box center [530, 376] width 629 height 223
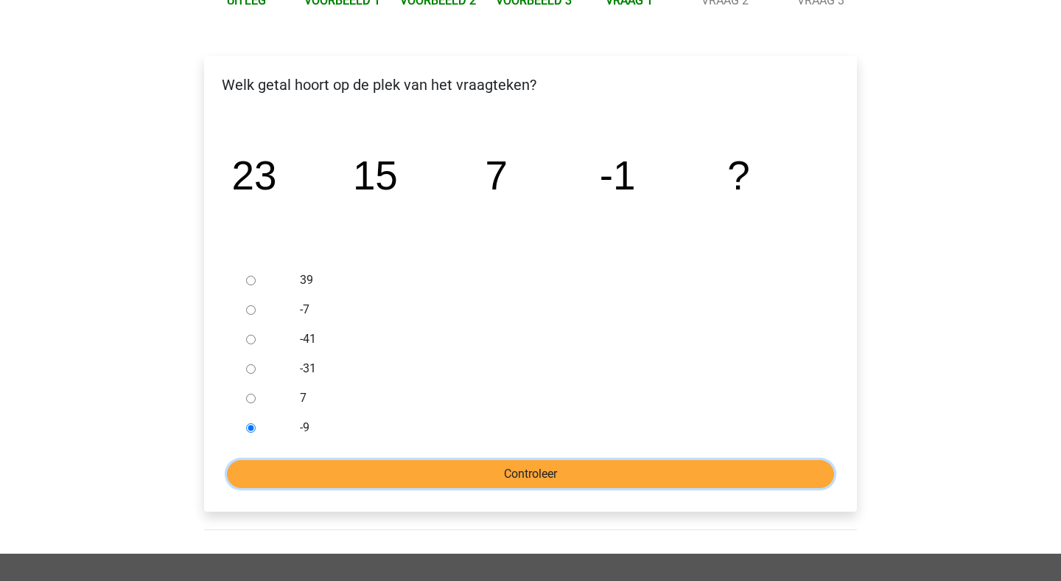
click at [461, 472] on input "Controleer" at bounding box center [530, 474] width 607 height 28
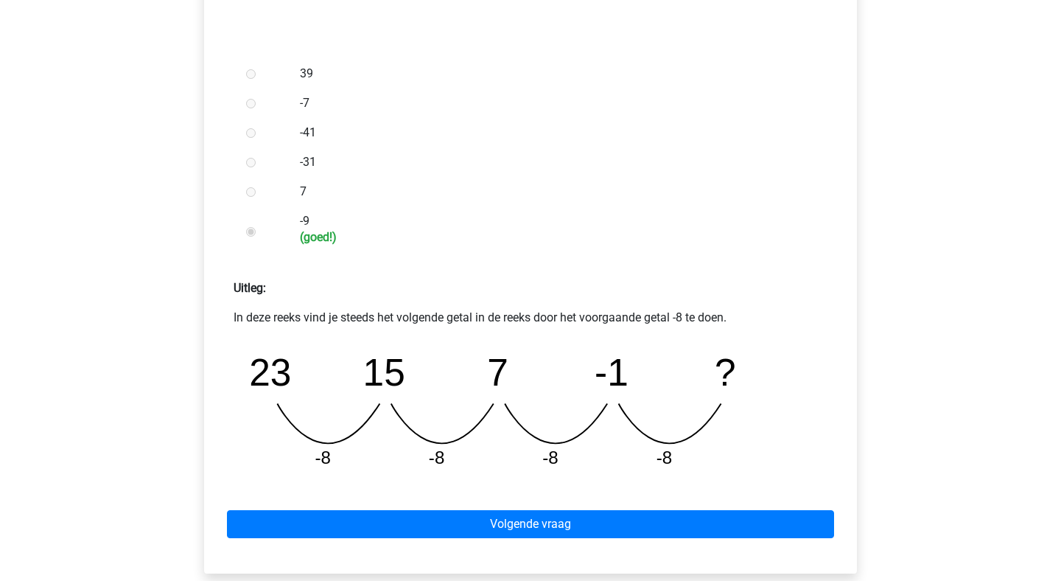
scroll to position [411, 0]
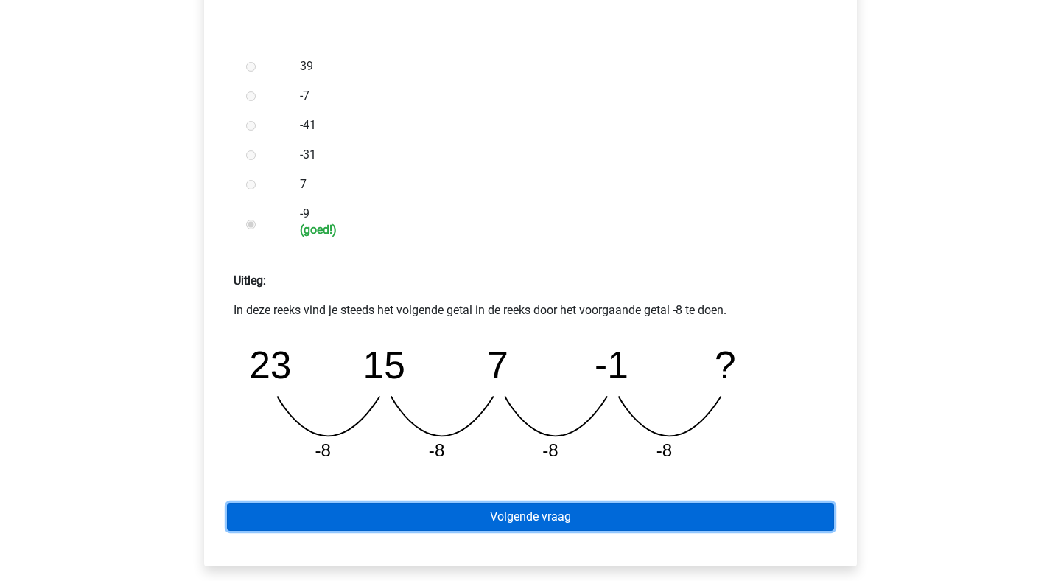
click at [542, 513] on link "Volgende vraag" at bounding box center [530, 517] width 607 height 28
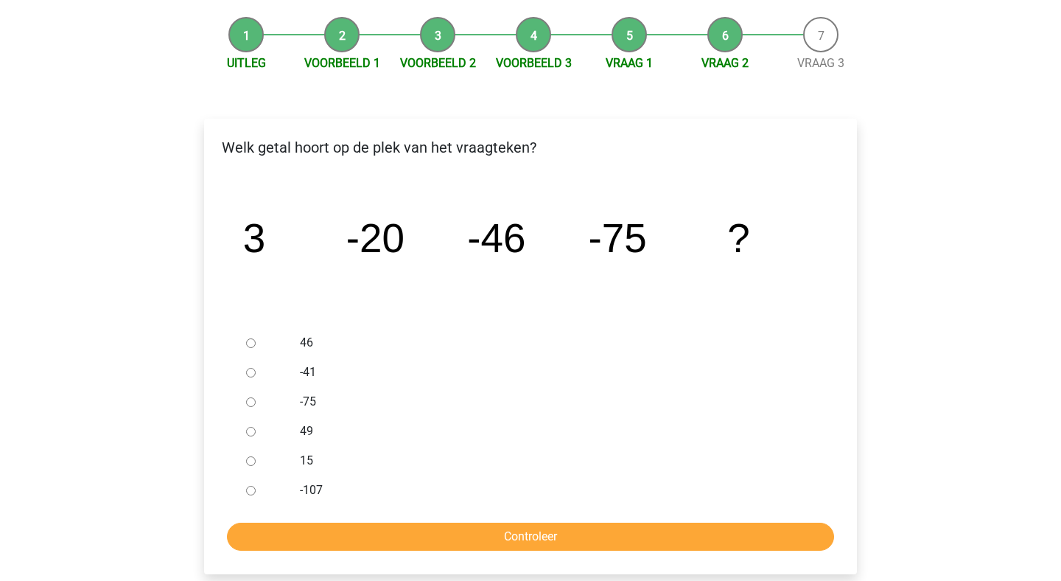
scroll to position [136, 0]
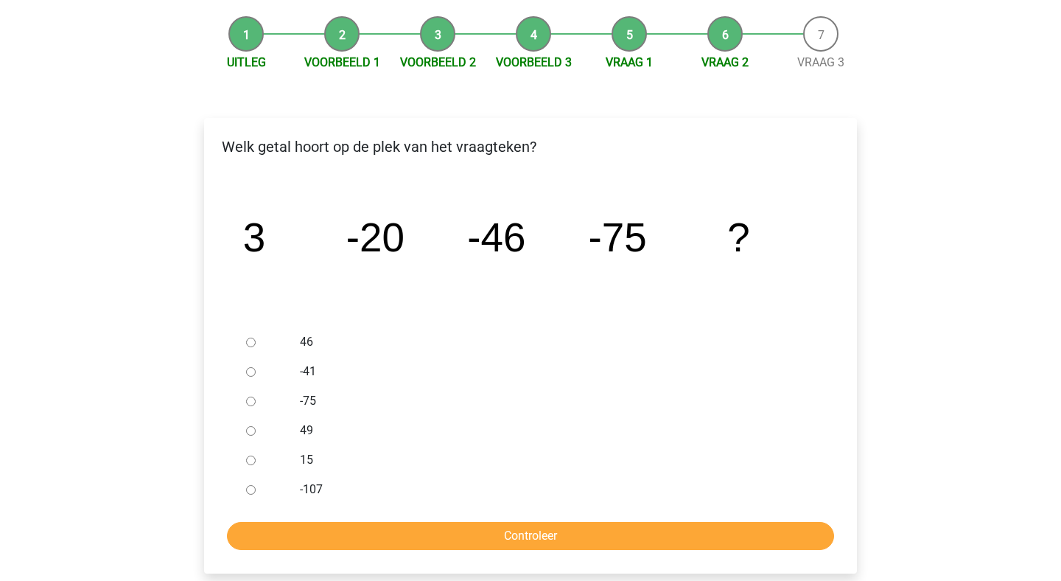
click at [251, 488] on input "-107" at bounding box center [251, 490] width 10 height 10
radio input "true"
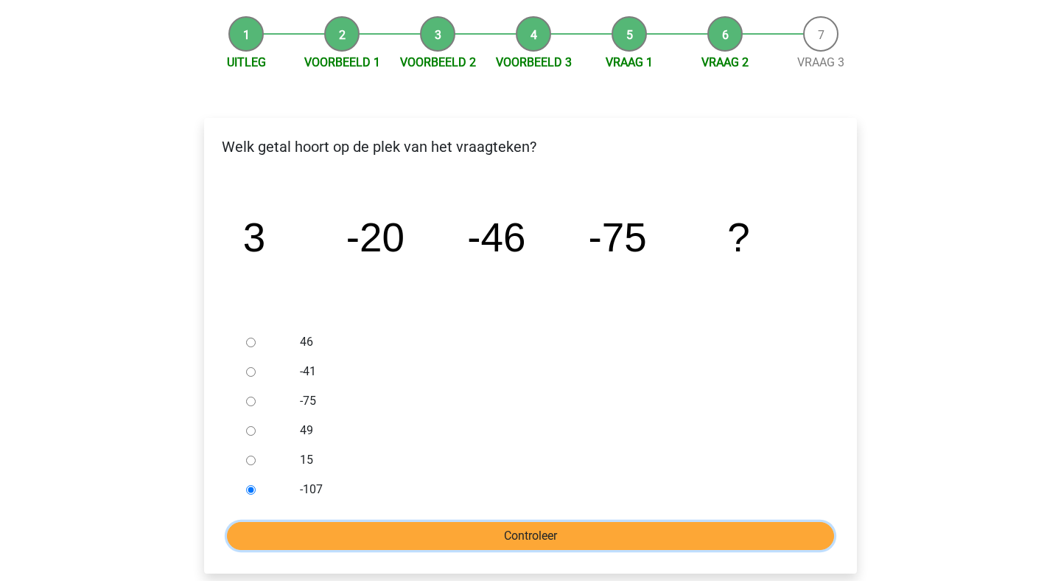
click at [351, 532] on input "Controleer" at bounding box center [530, 536] width 607 height 28
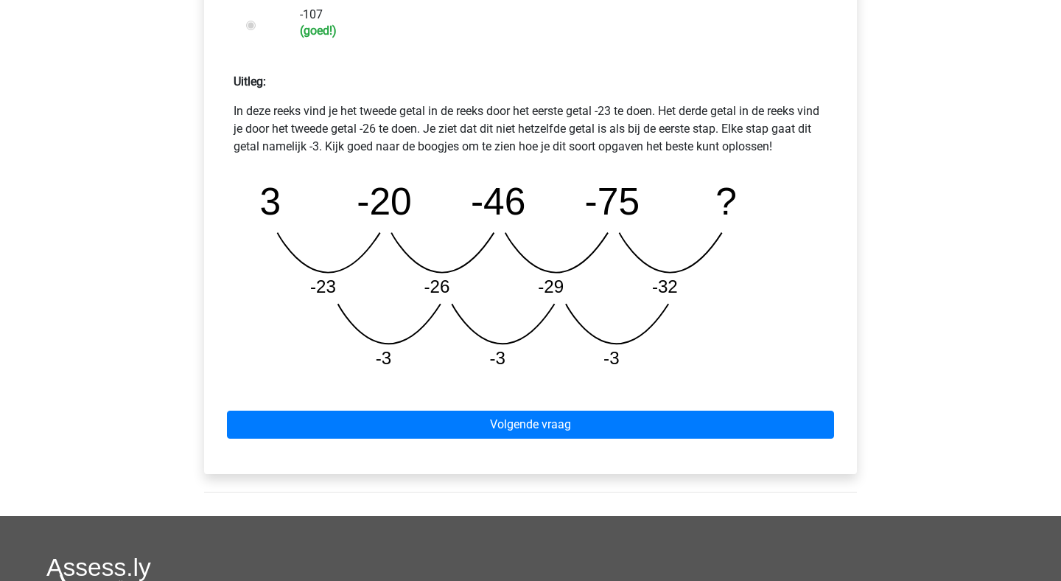
scroll to position [635, 0]
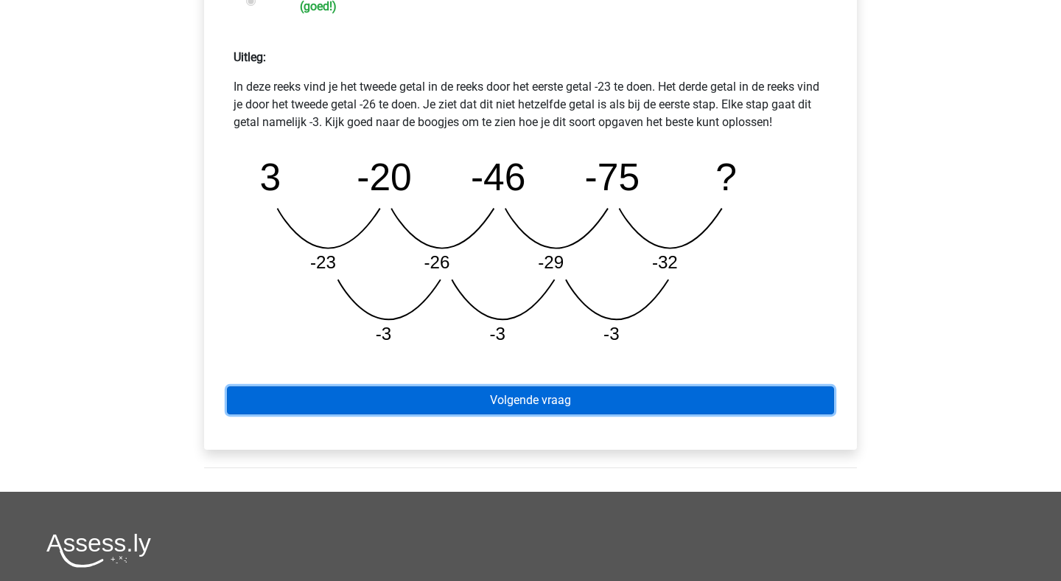
click at [559, 399] on link "Volgende vraag" at bounding box center [530, 400] width 607 height 28
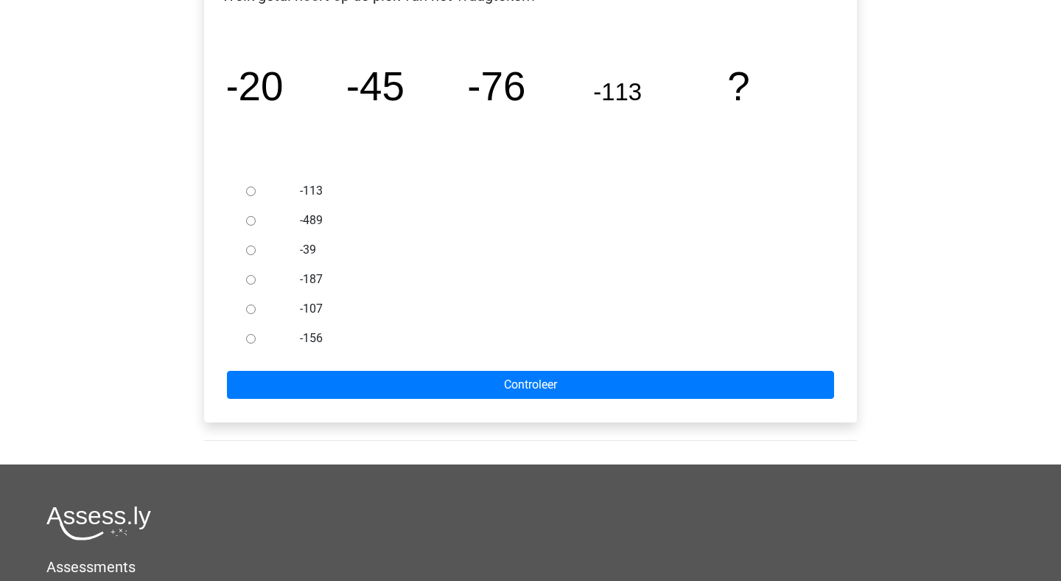
scroll to position [290, 0]
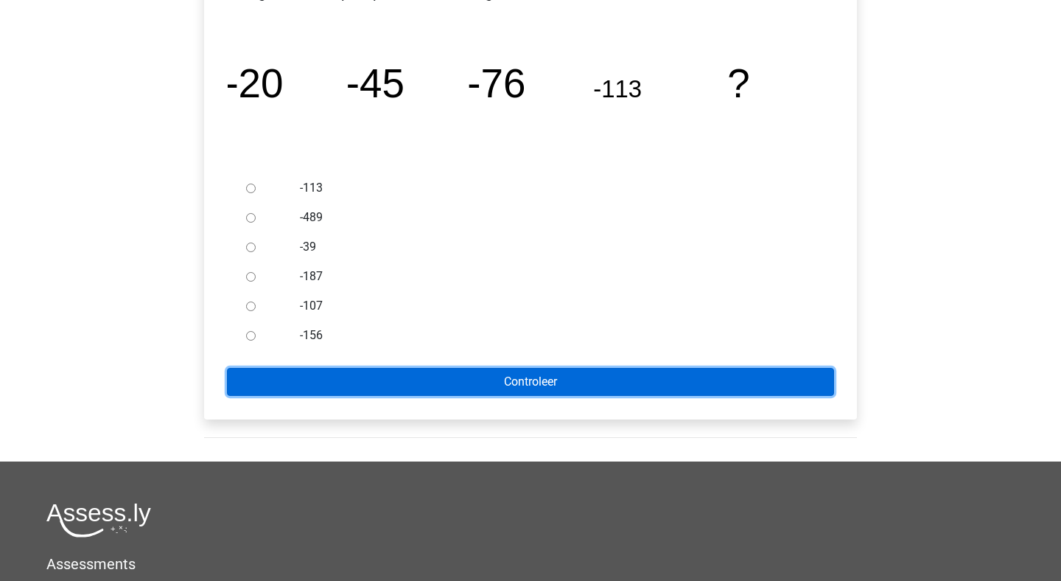
click at [555, 385] on input "Controleer" at bounding box center [530, 382] width 607 height 28
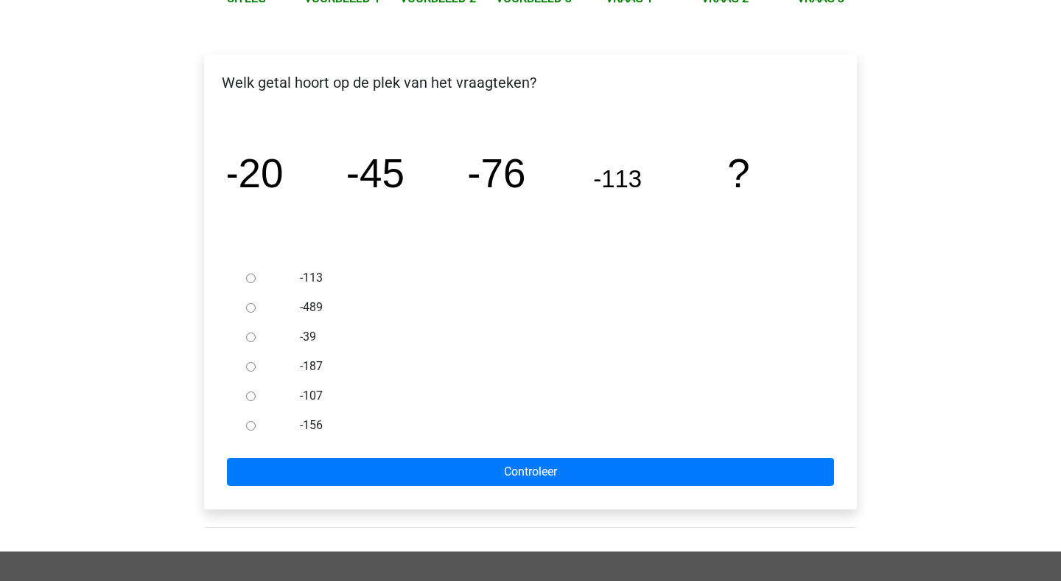
scroll to position [175, 0]
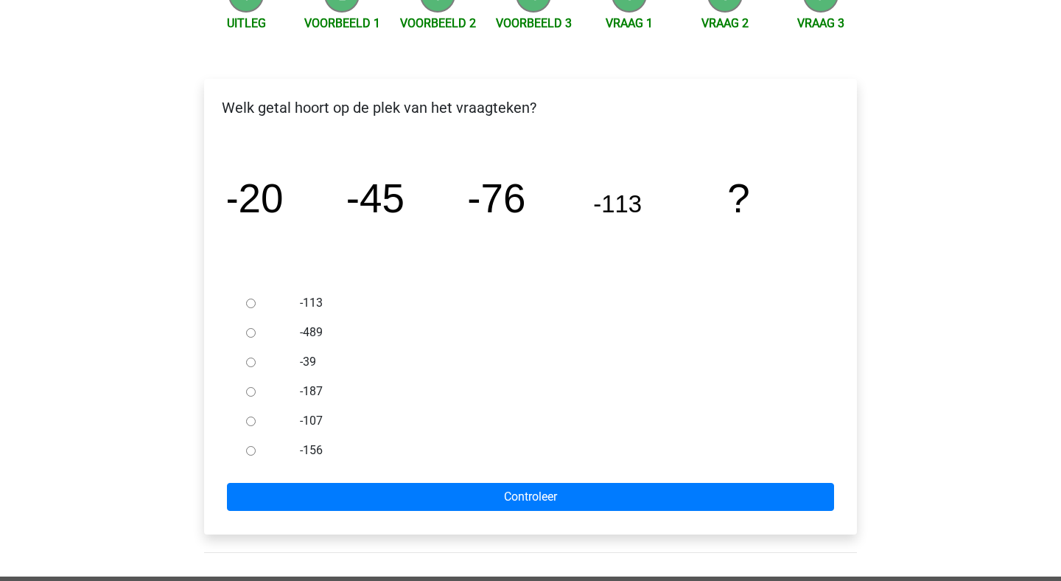
click at [568, 355] on label "-39" at bounding box center [555, 362] width 510 height 18
click at [256, 357] on input "-39" at bounding box center [251, 362] width 10 height 10
radio input "true"
click at [249, 453] on input "-156" at bounding box center [251, 451] width 10 height 10
radio input "true"
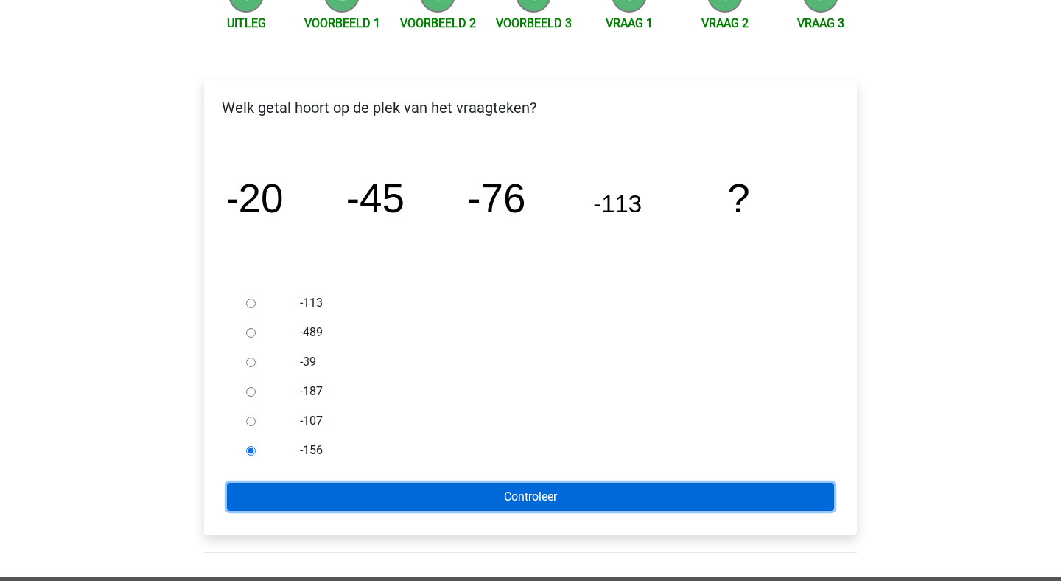
click at [349, 486] on input "Controleer" at bounding box center [530, 497] width 607 height 28
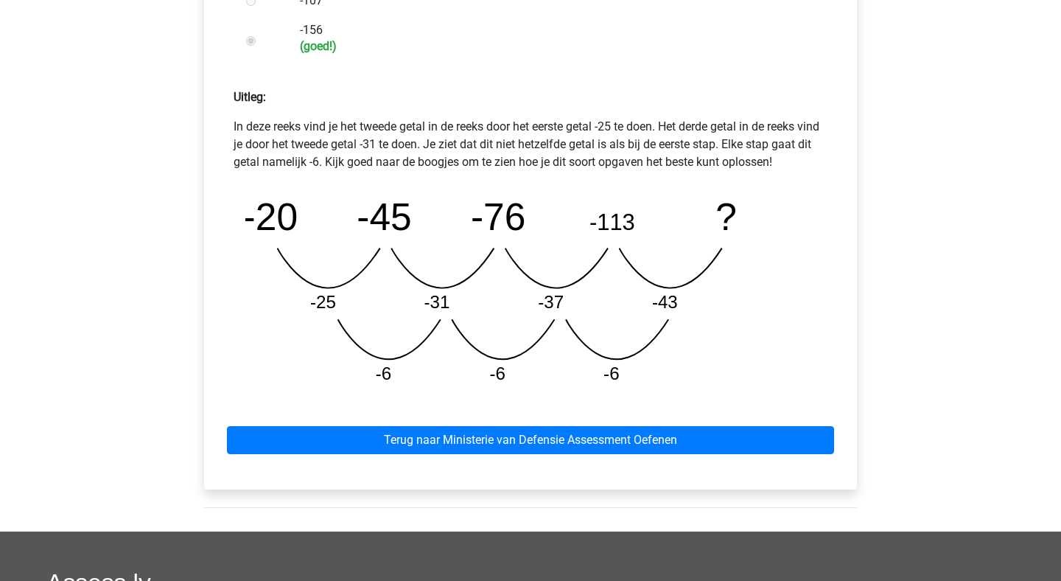
scroll to position [621, 0]
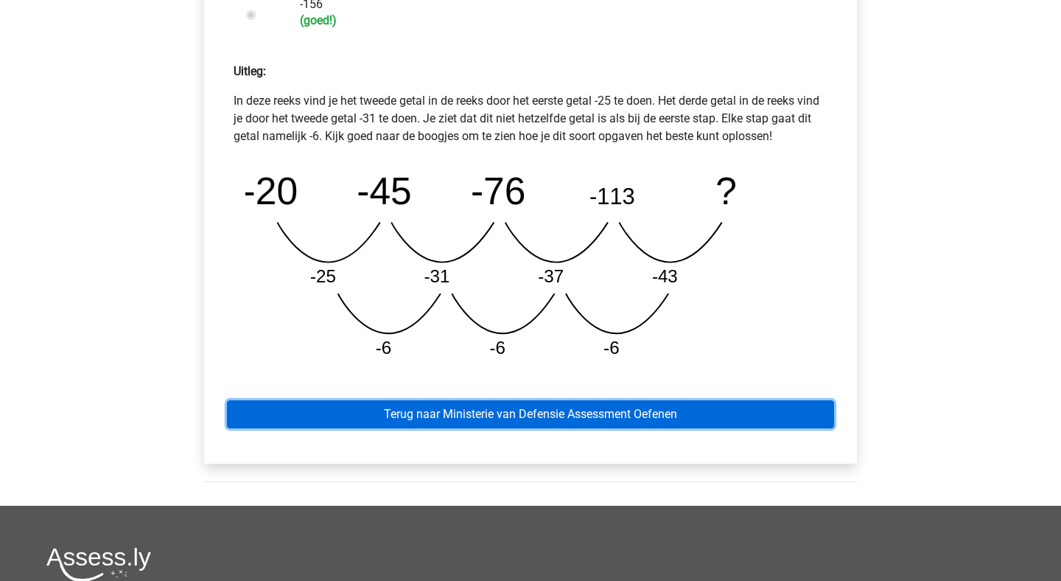
click at [619, 413] on link "Terug naar Ministerie van Defensie Assessment Oefenen" at bounding box center [530, 414] width 607 height 28
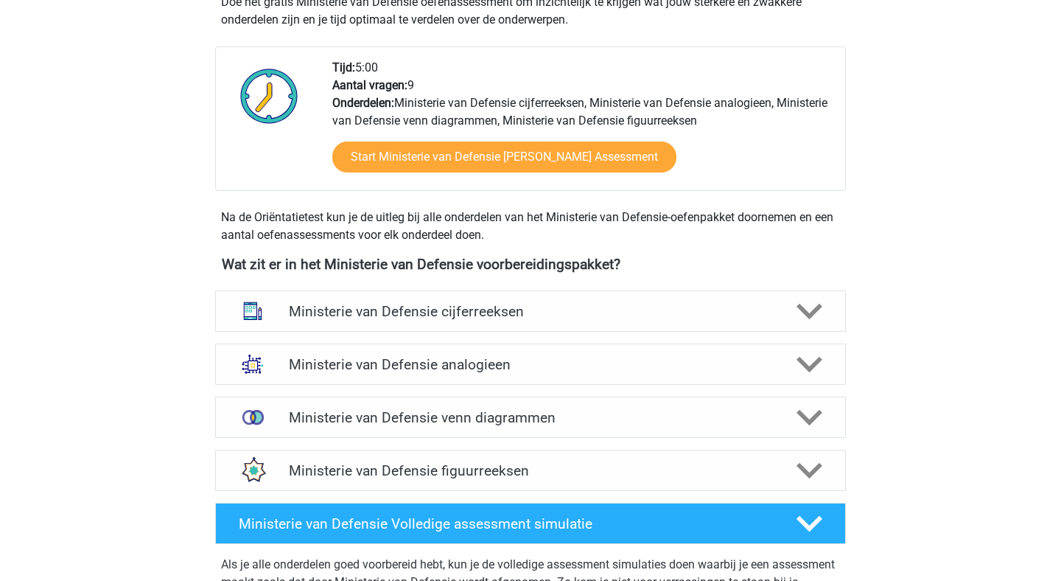
scroll to position [473, 0]
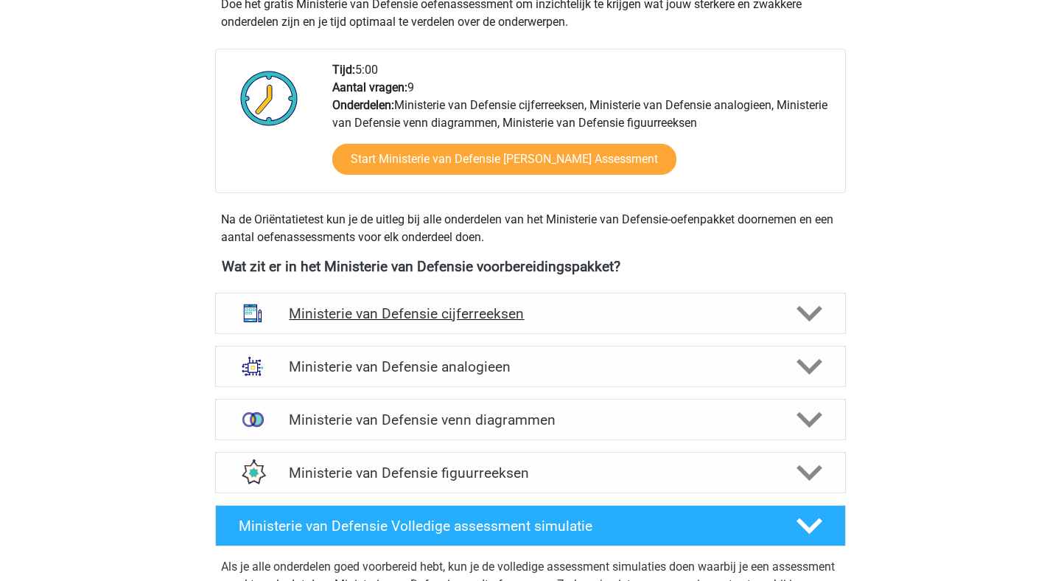
click at [685, 321] on h4 "Ministerie van Defensie cijferreeksen" at bounding box center [530, 313] width 483 height 17
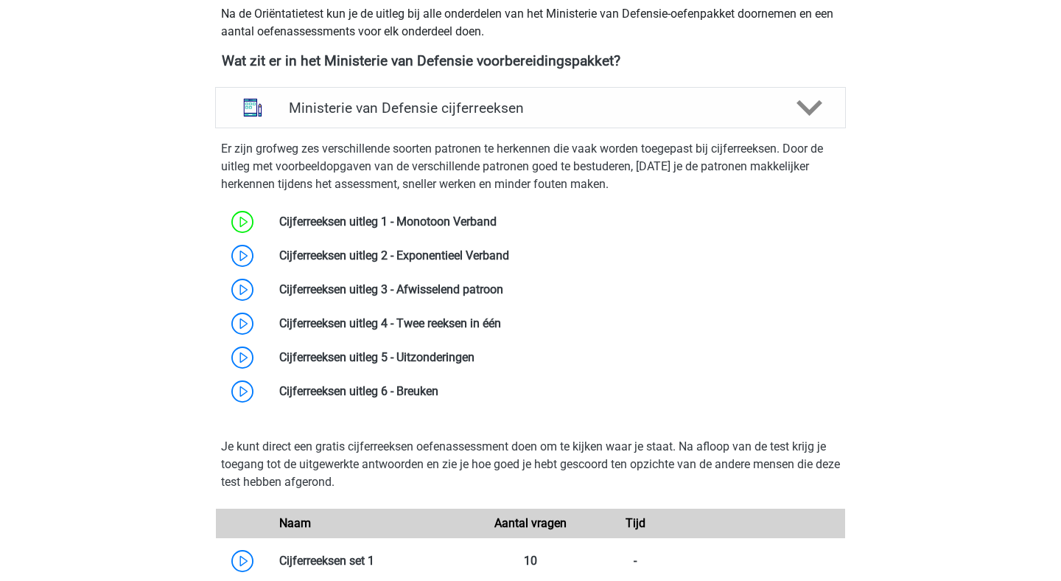
scroll to position [680, 0]
click at [509, 259] on link at bounding box center [509, 255] width 0 height 14
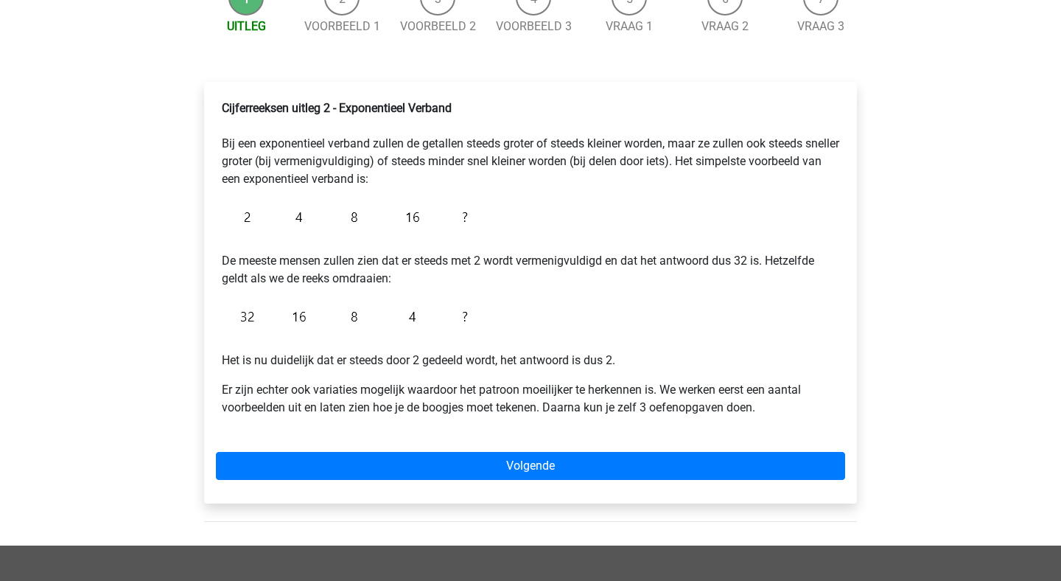
scroll to position [174, 0]
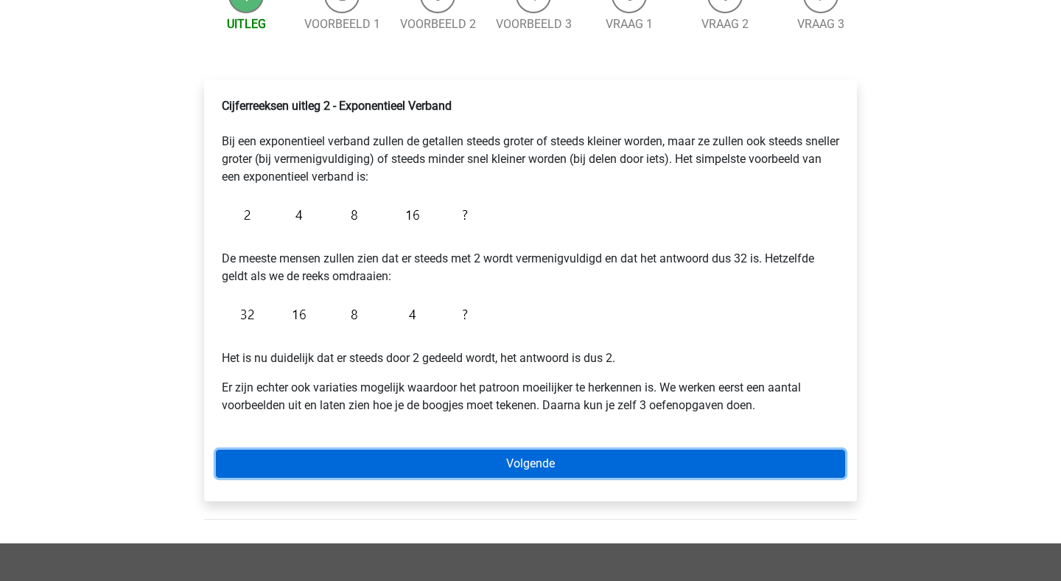
click at [557, 469] on link "Volgende" at bounding box center [530, 464] width 629 height 28
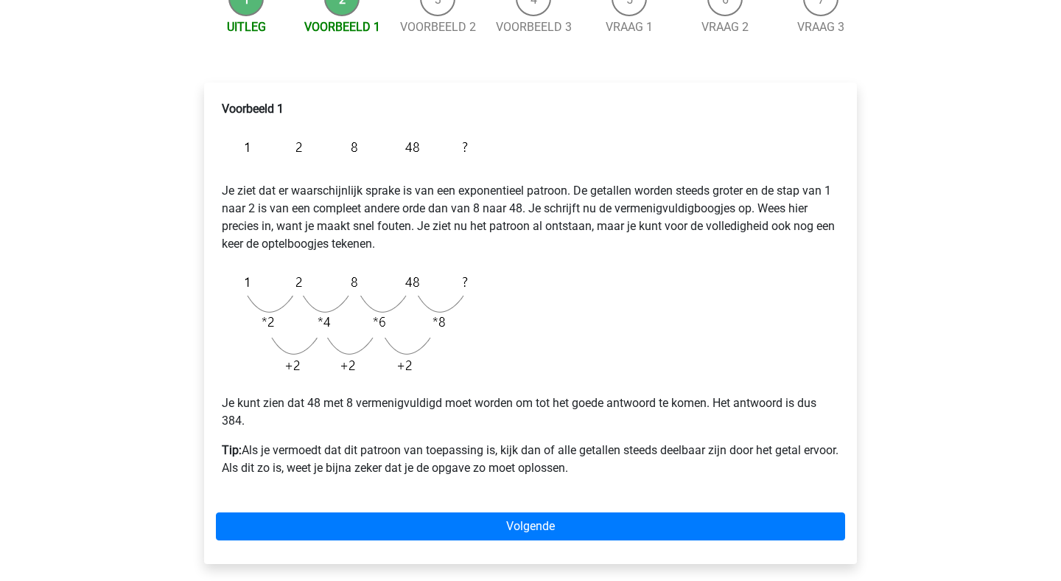
scroll to position [173, 0]
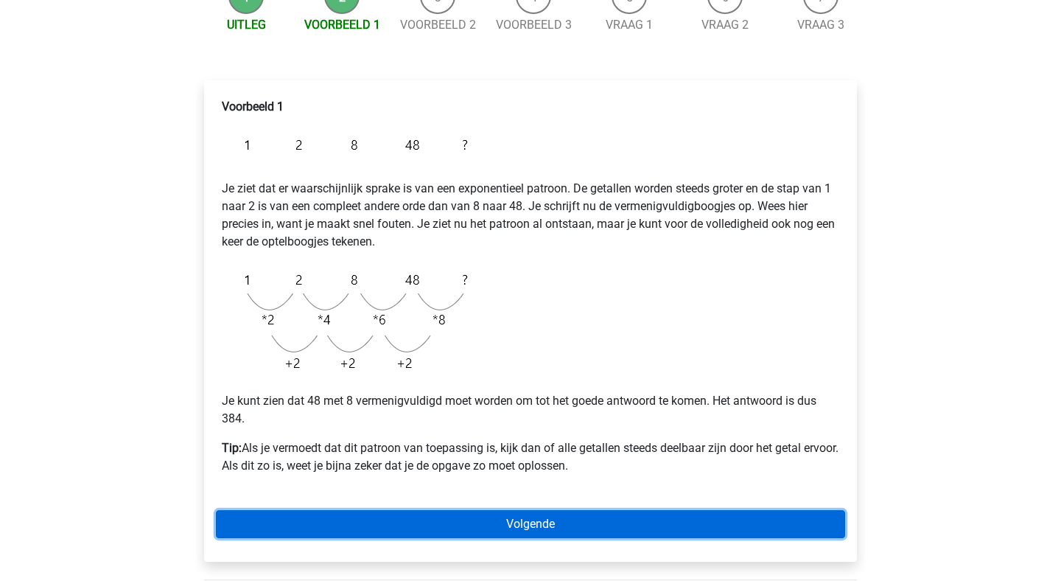
click at [539, 525] on link "Volgende" at bounding box center [530, 524] width 629 height 28
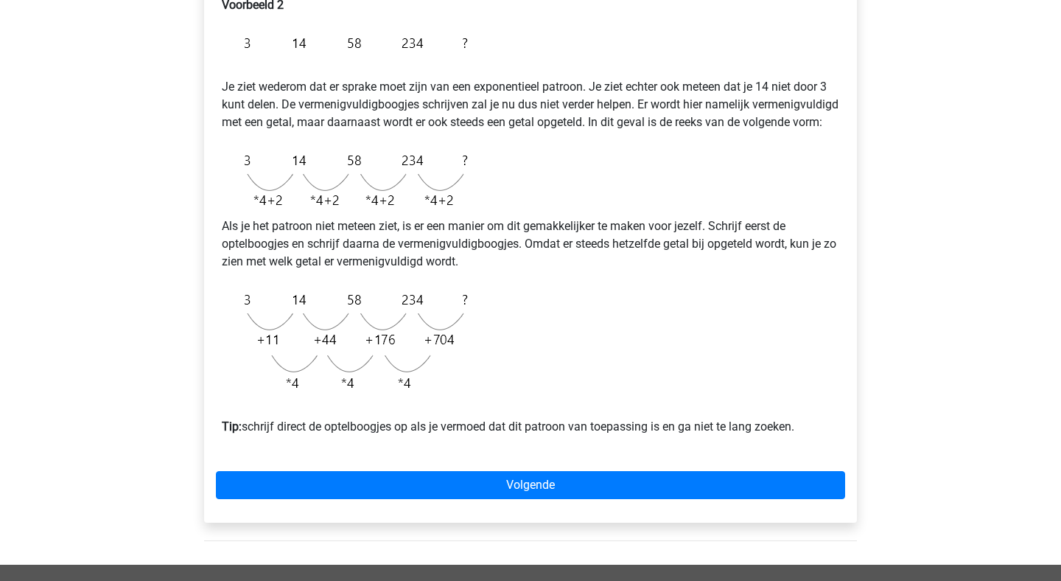
scroll to position [283, 0]
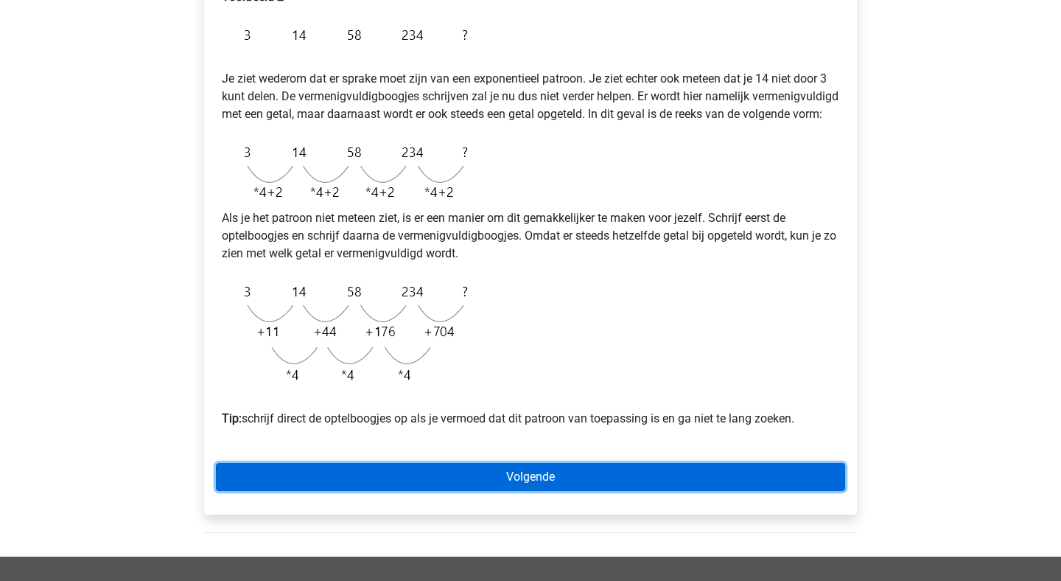
click at [578, 491] on link "Volgende" at bounding box center [530, 477] width 629 height 28
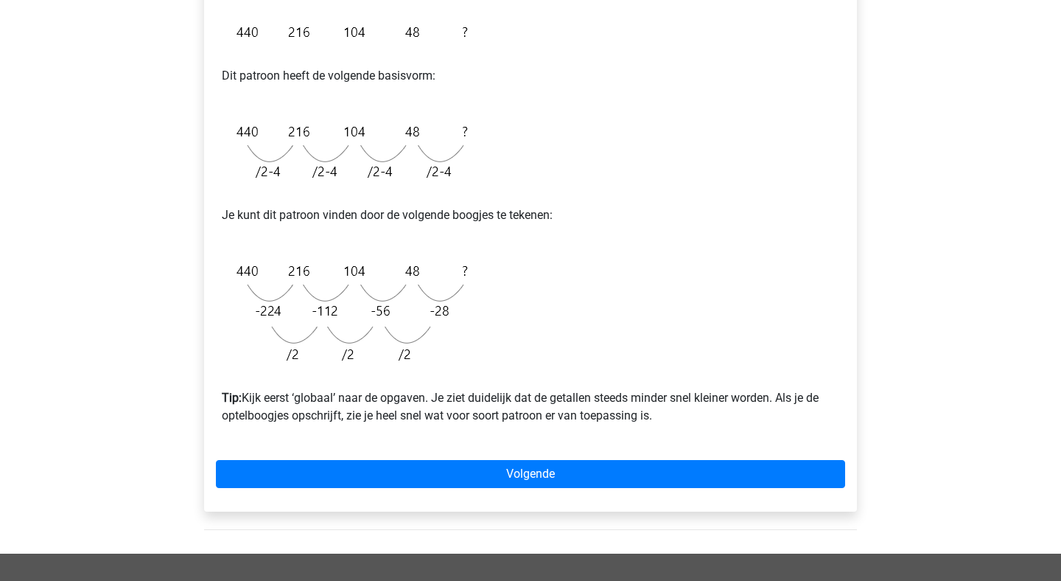
scroll to position [310, 0]
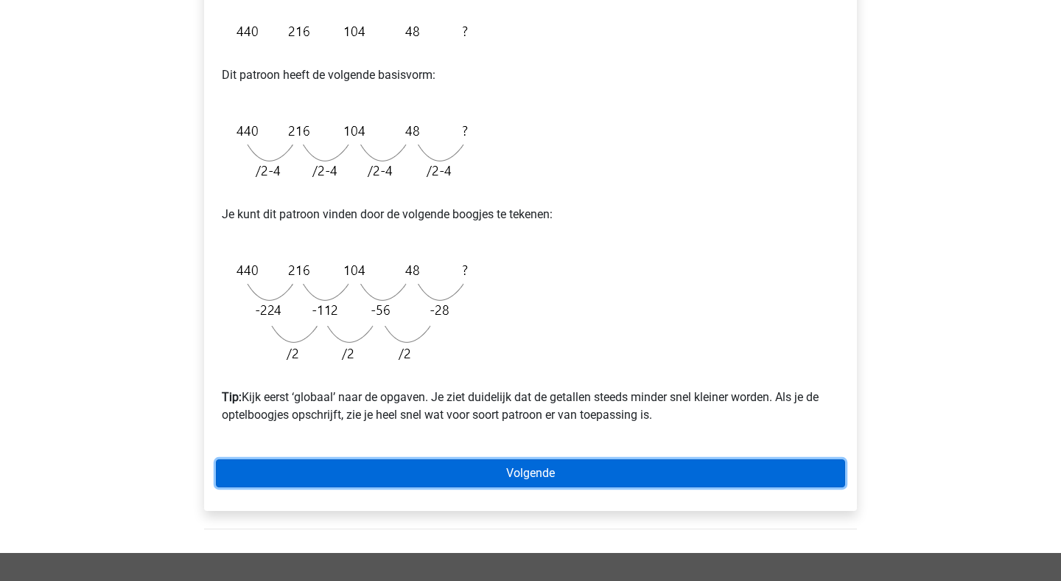
click at [561, 467] on link "Volgende" at bounding box center [530, 473] width 629 height 28
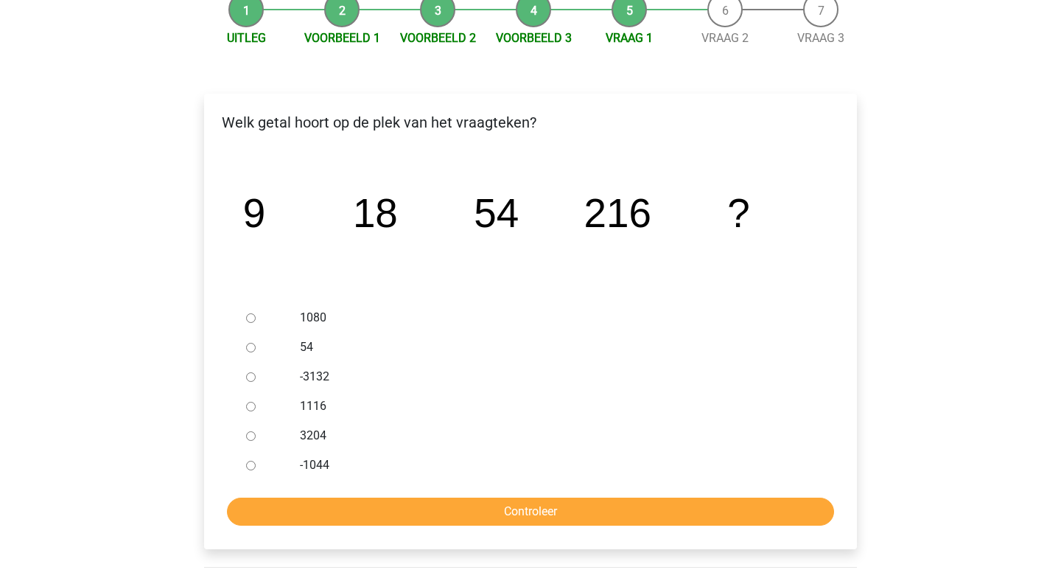
scroll to position [161, 0]
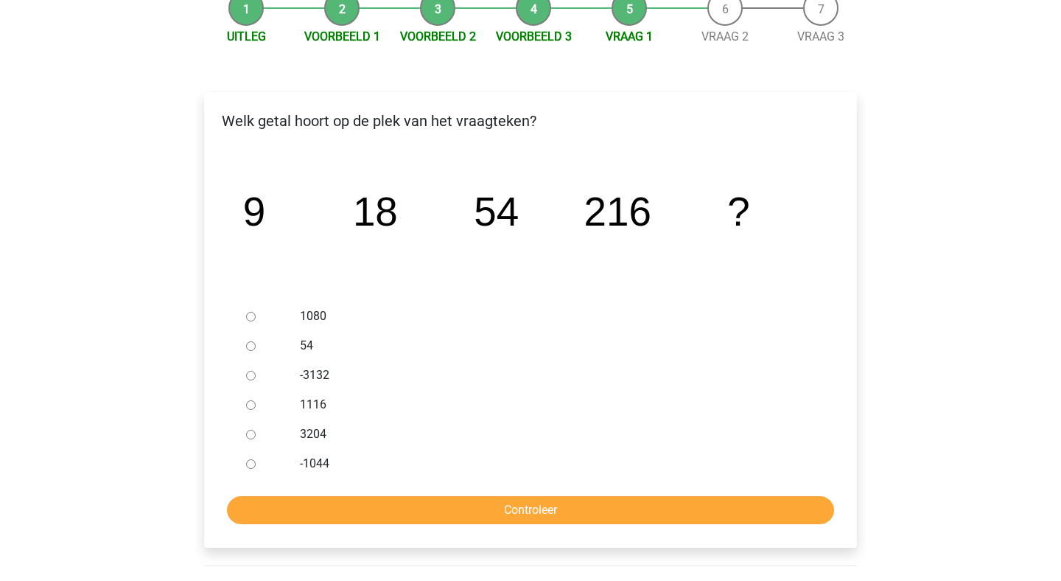
click at [249, 317] on input "1080" at bounding box center [251, 317] width 10 height 10
radio input "true"
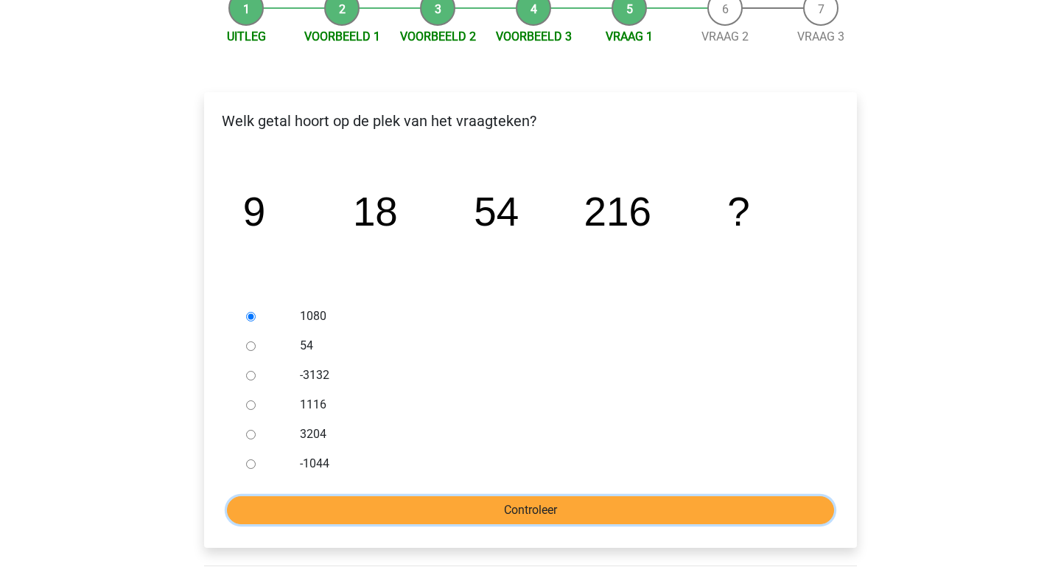
click at [539, 516] on input "Controleer" at bounding box center [530, 510] width 607 height 28
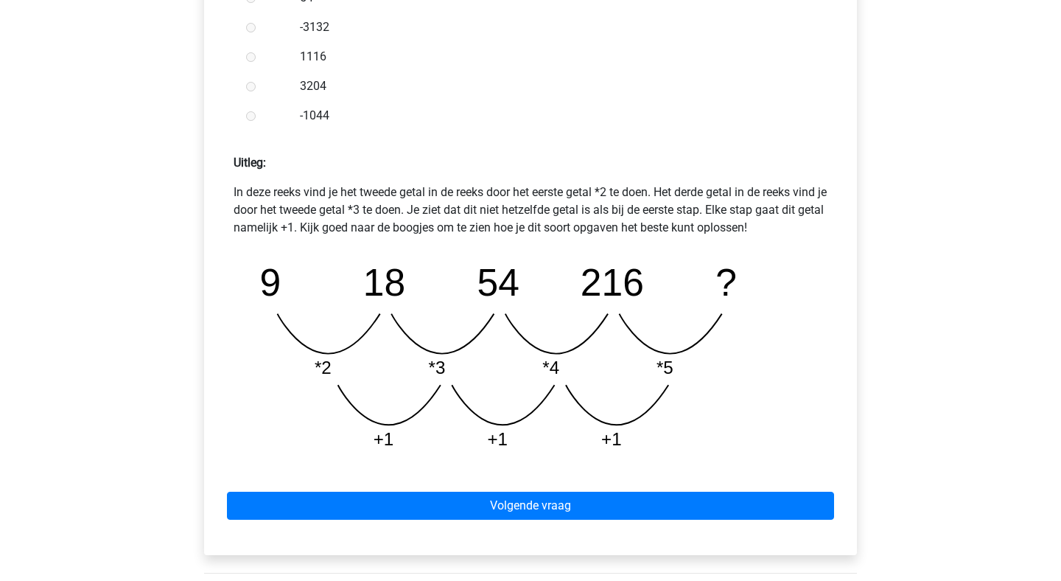
scroll to position [531, 0]
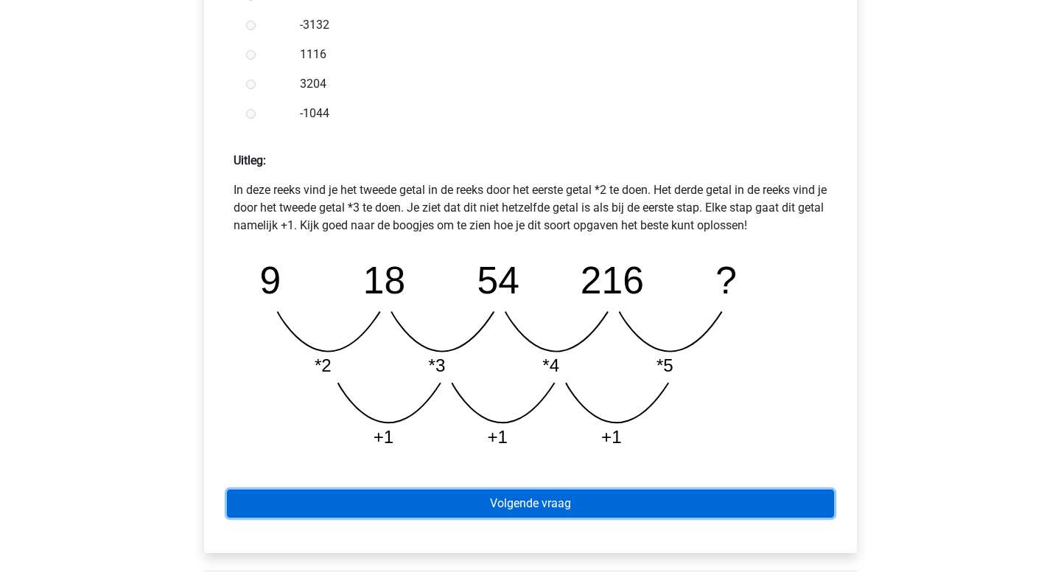
click at [568, 503] on link "Volgende vraag" at bounding box center [530, 503] width 607 height 28
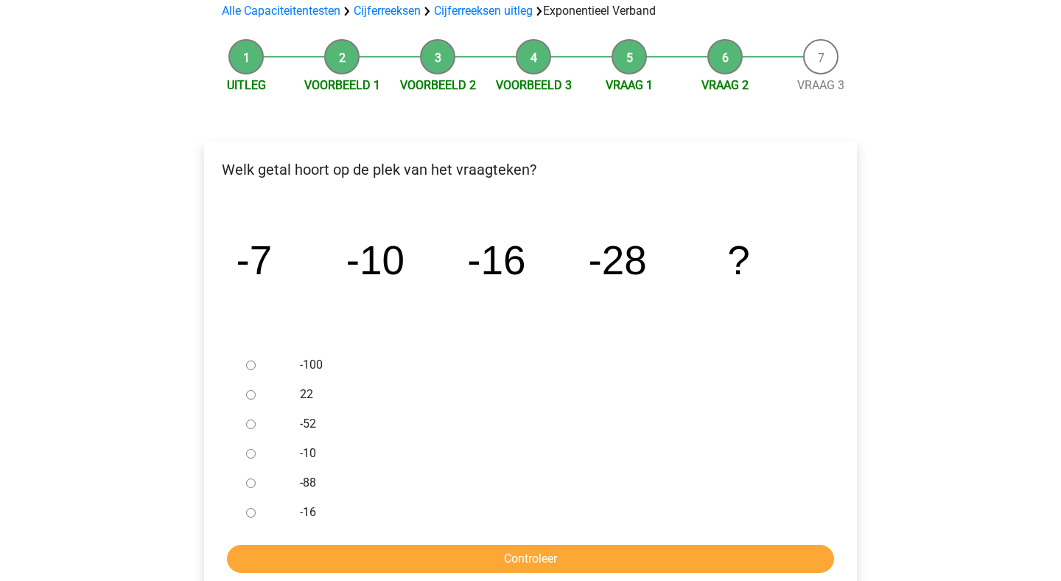
scroll to position [143, 0]
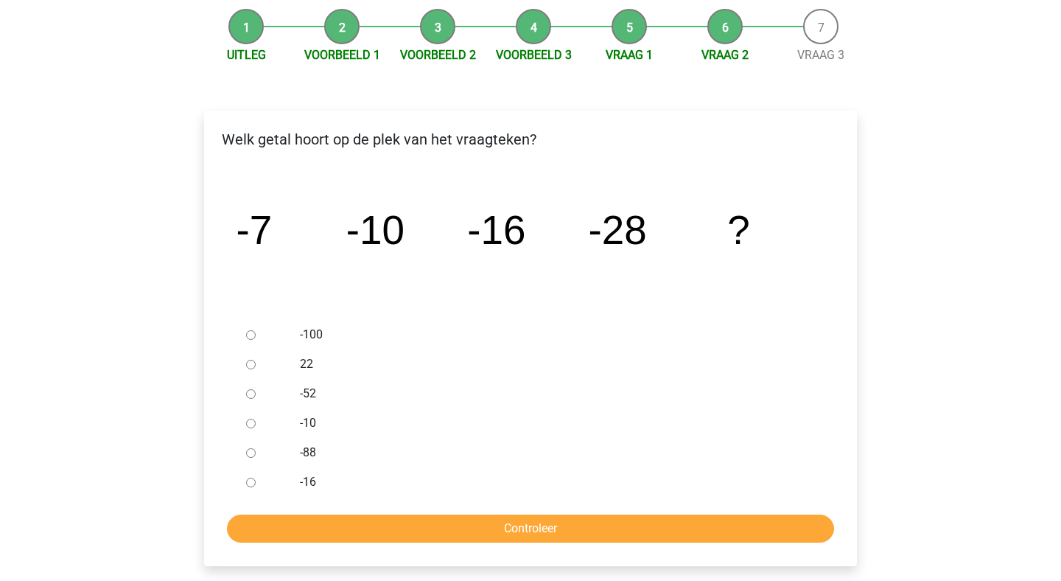
click at [252, 395] on input "-52" at bounding box center [251, 394] width 10 height 10
radio input "true"
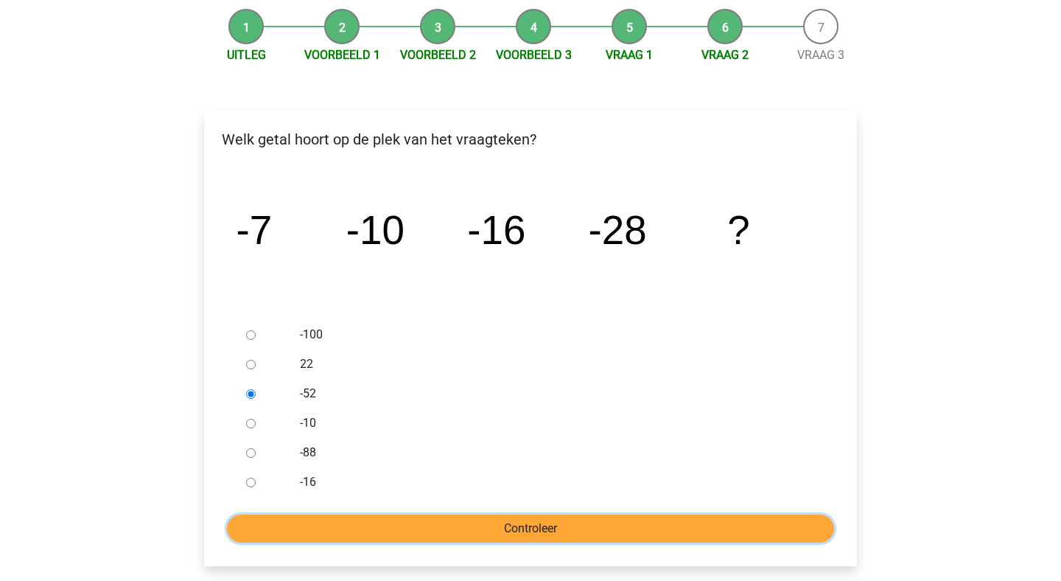
click at [500, 531] on input "Controleer" at bounding box center [530, 528] width 607 height 28
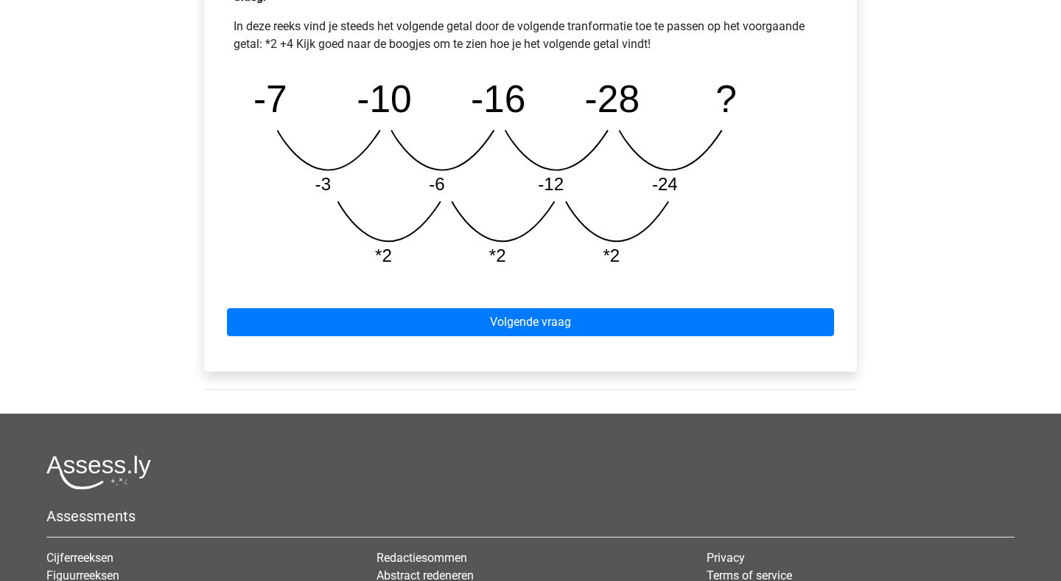
scroll to position [650, 0]
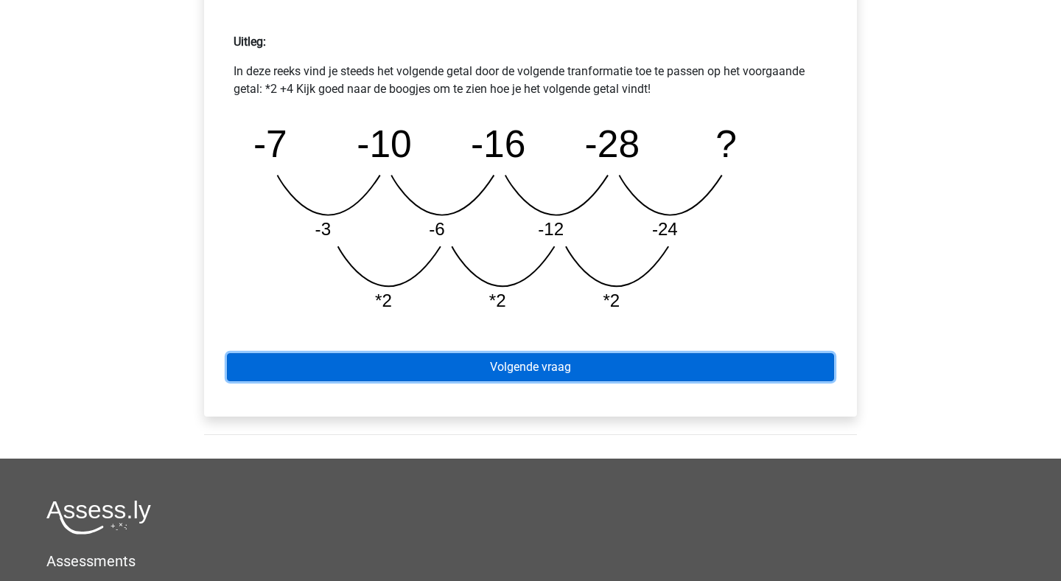
click at [585, 365] on link "Volgende vraag" at bounding box center [530, 367] width 607 height 28
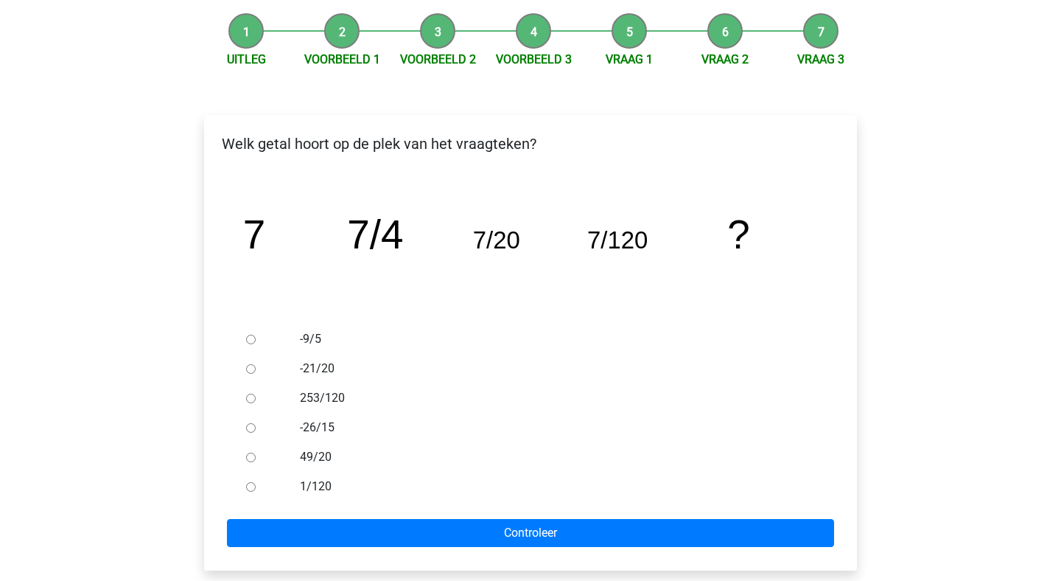
scroll to position [146, 0]
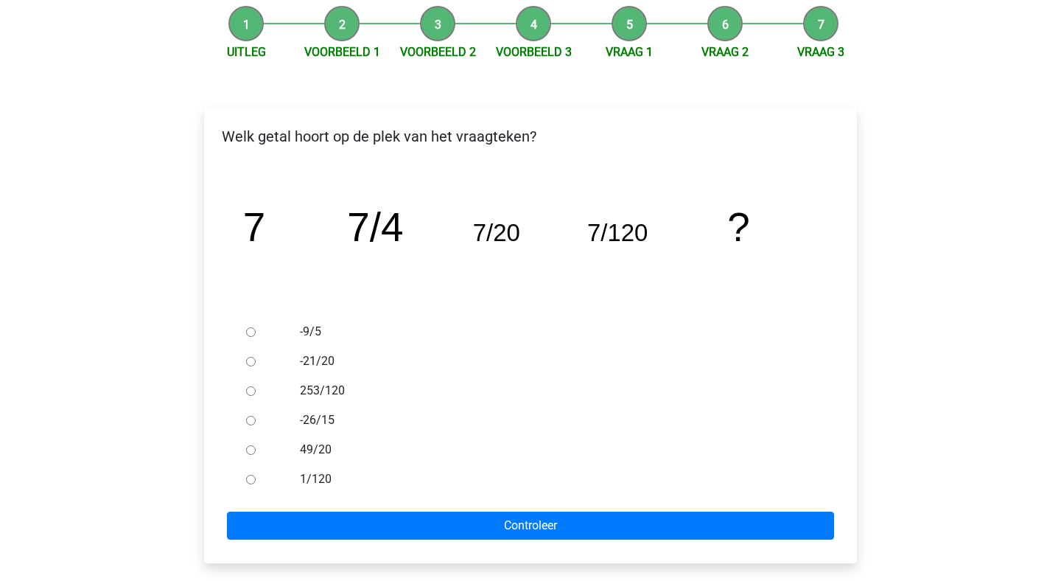
click at [250, 488] on div at bounding box center [264, 478] width 49 height 29
click at [252, 483] on input "1/120" at bounding box center [251, 480] width 10 height 10
radio input "true"
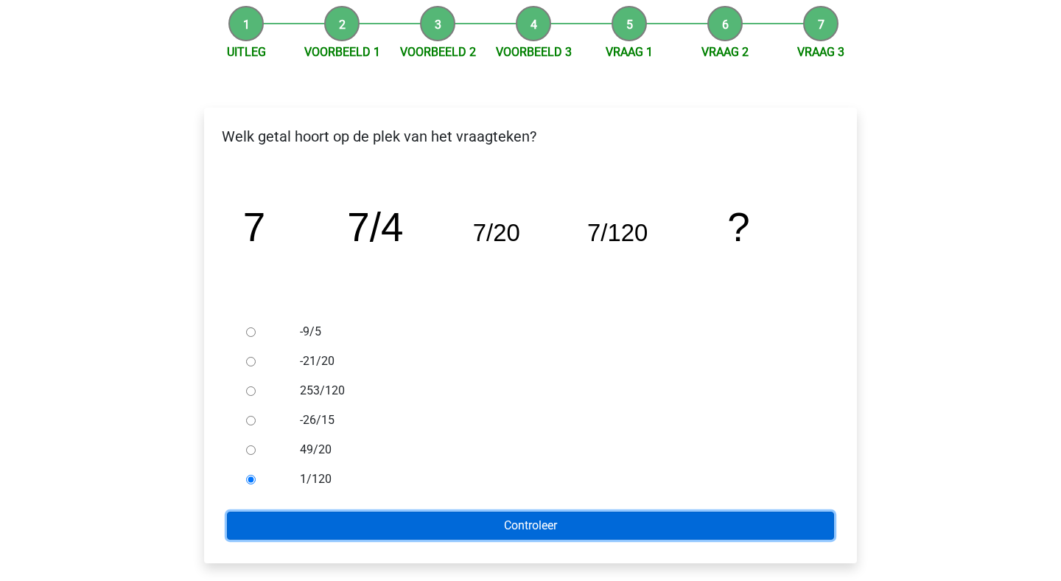
click at [481, 522] on input "Controleer" at bounding box center [530, 525] width 607 height 28
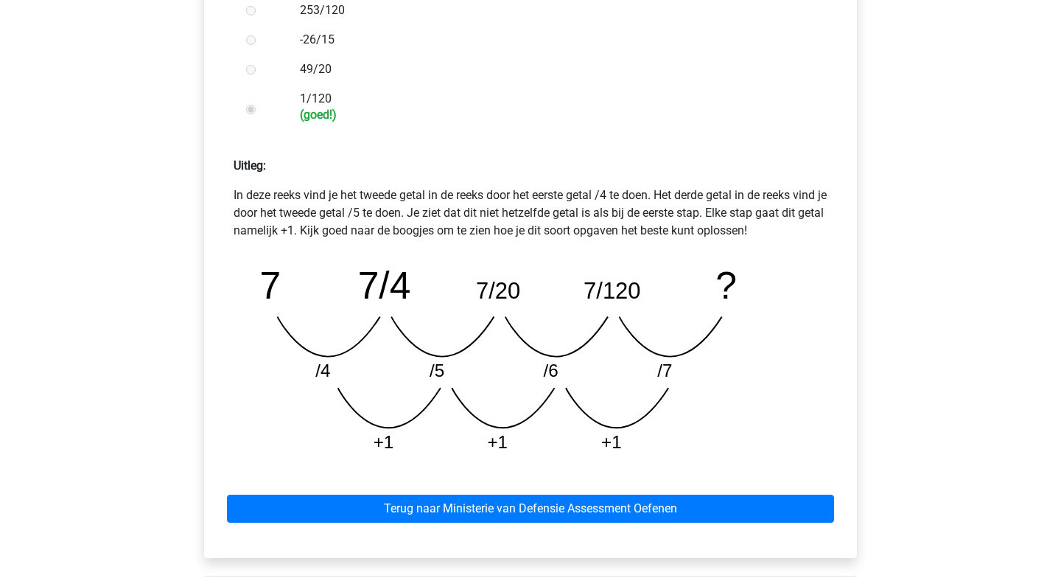
scroll to position [534, 0]
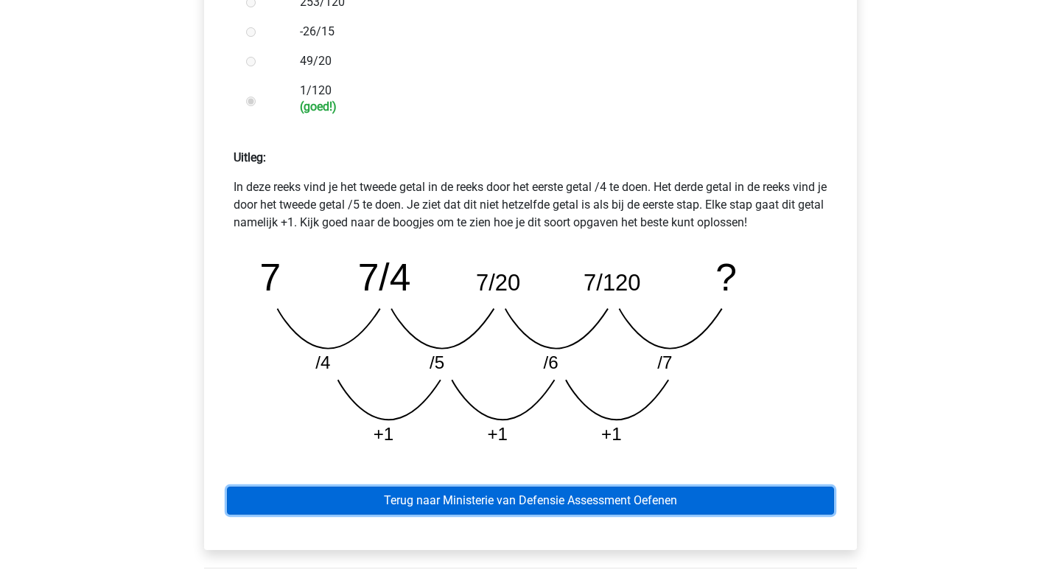
click at [591, 499] on link "Terug naar Ministerie van Defensie Assessment Oefenen" at bounding box center [530, 500] width 607 height 28
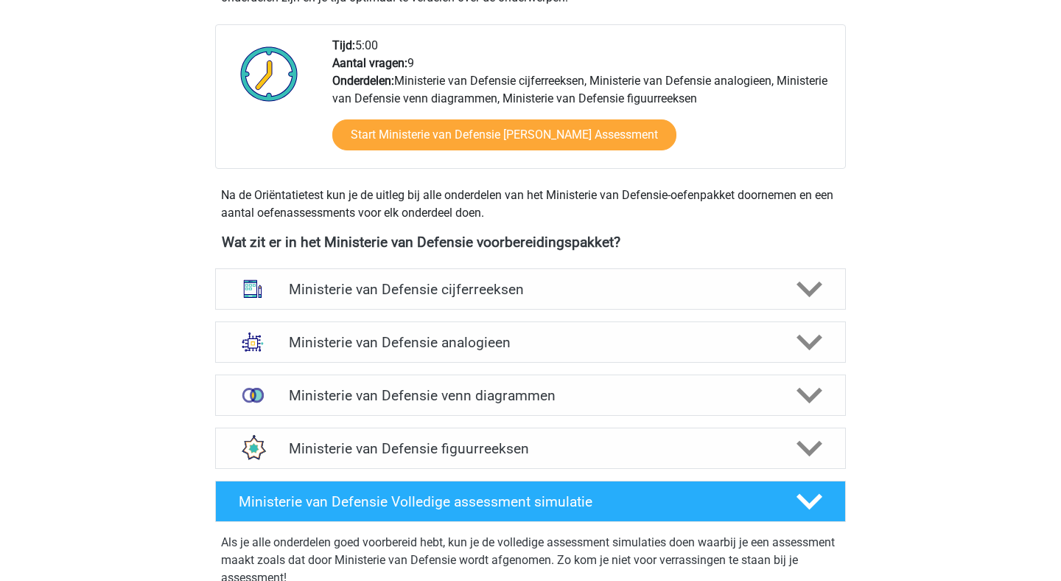
scroll to position [500, 0]
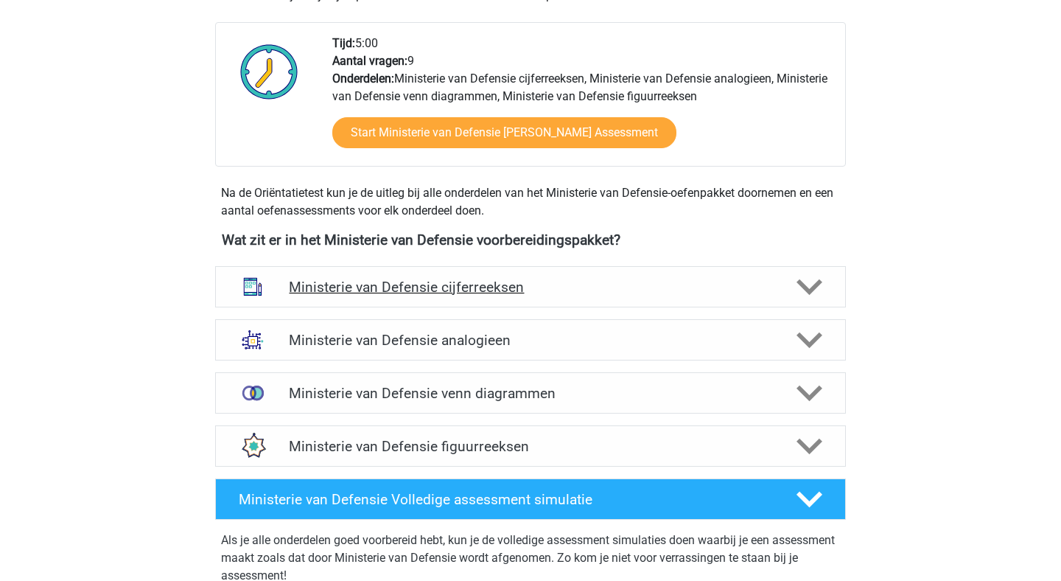
click at [678, 303] on div "Ministerie van Defensie cijferreeksen" at bounding box center [530, 286] width 631 height 41
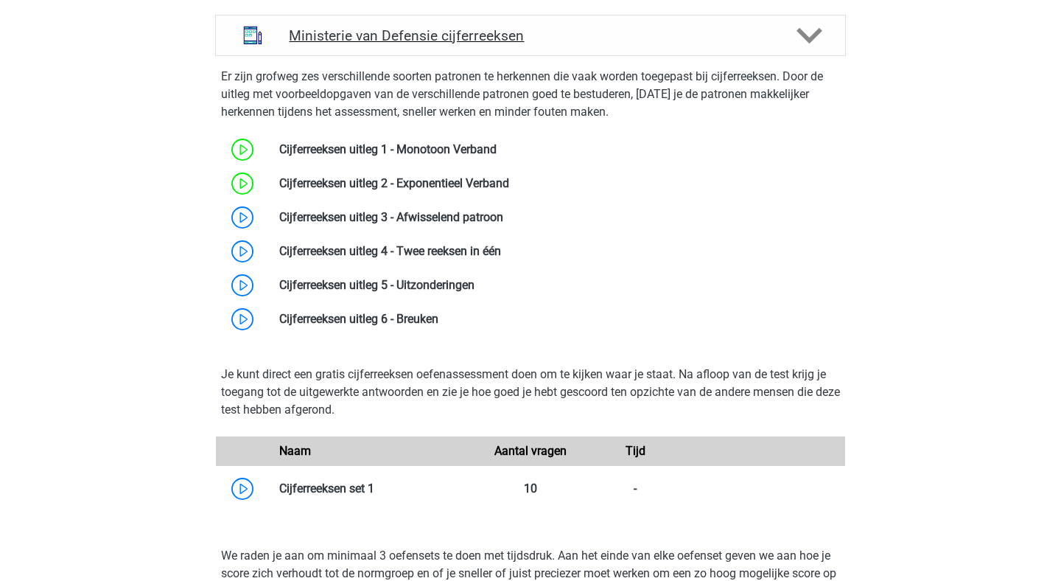
scroll to position [752, 0]
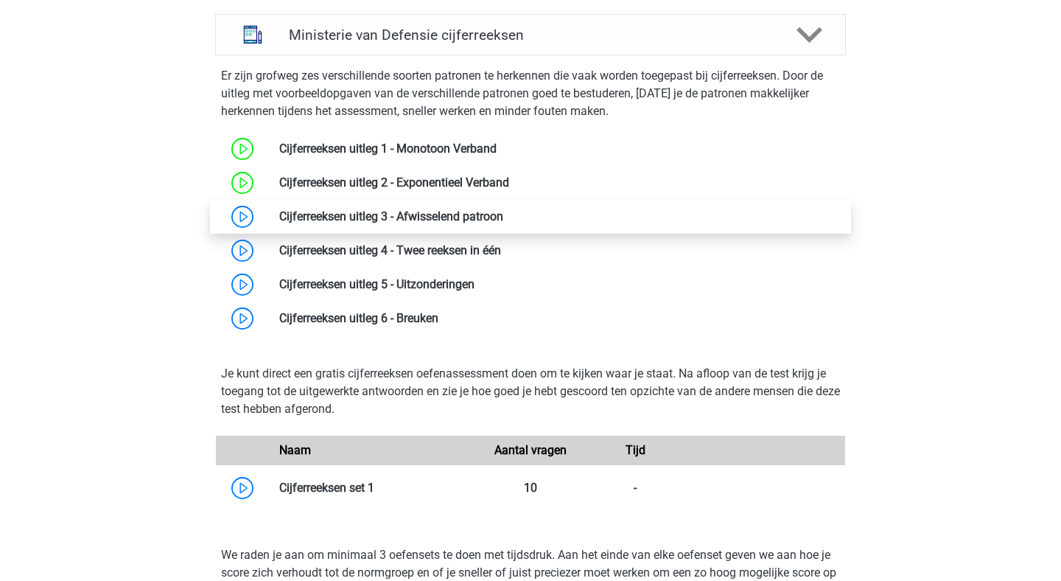
click at [503, 209] on link at bounding box center [503, 216] width 0 height 14
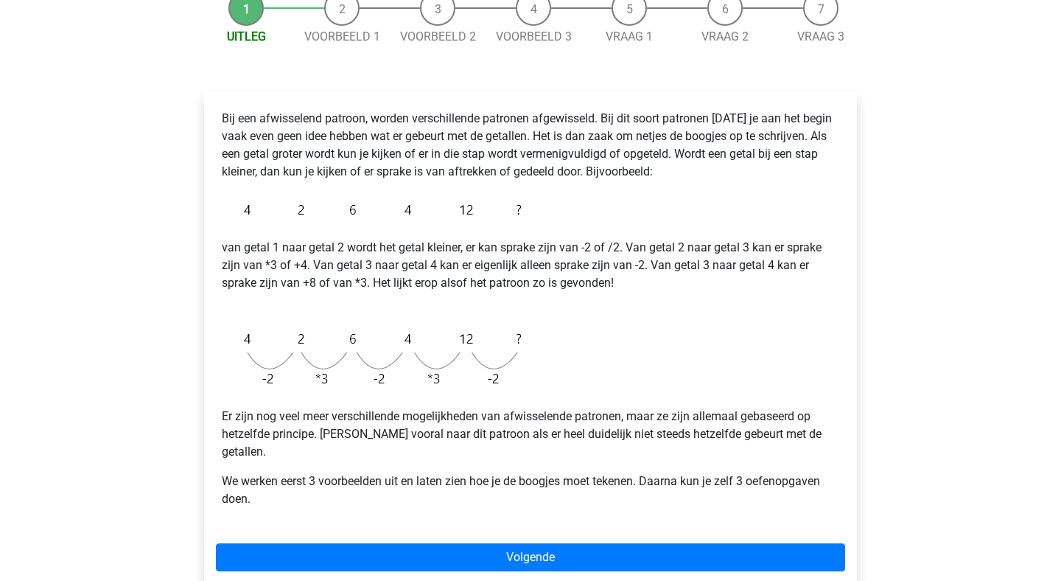
scroll to position [262, 0]
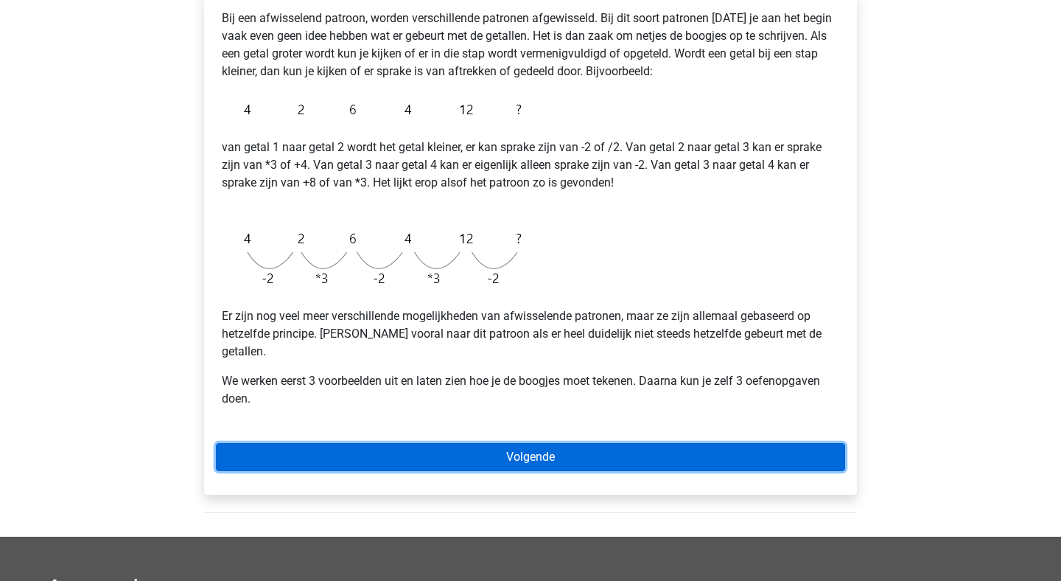
click at [541, 444] on link "Volgende" at bounding box center [530, 457] width 629 height 28
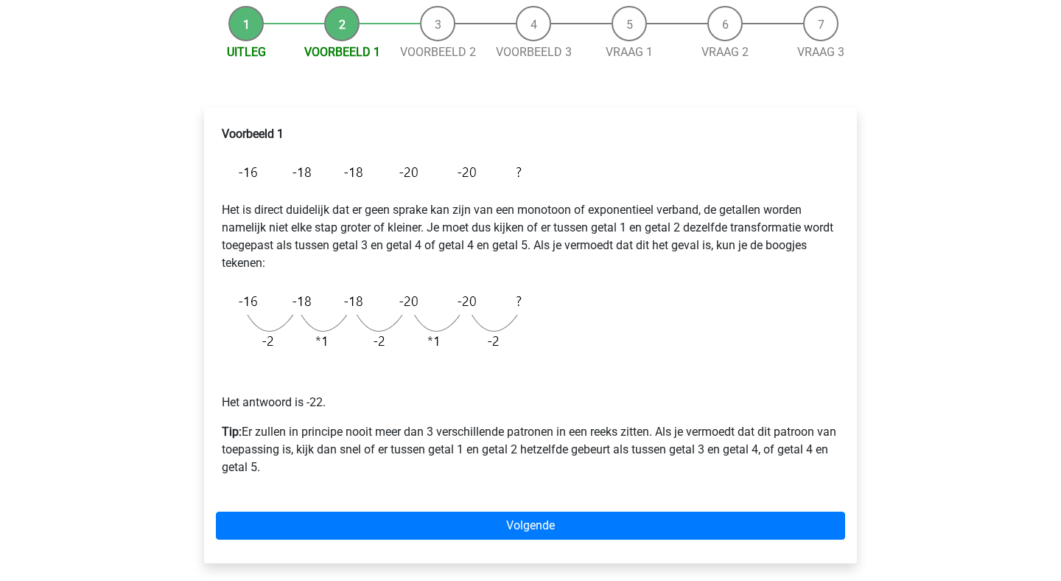
scroll to position [195, 0]
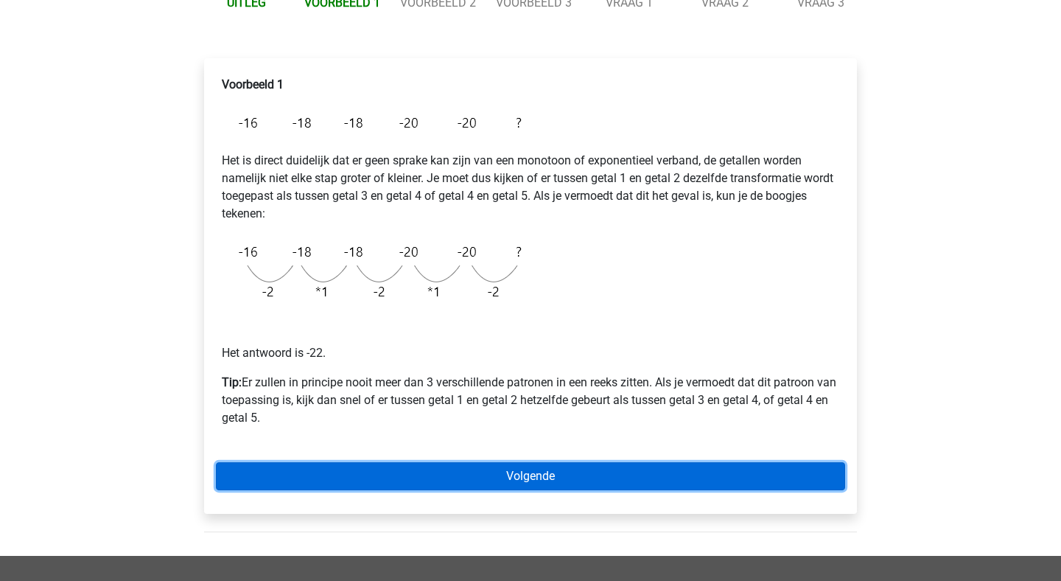
click at [592, 479] on link "Volgende" at bounding box center [530, 476] width 629 height 28
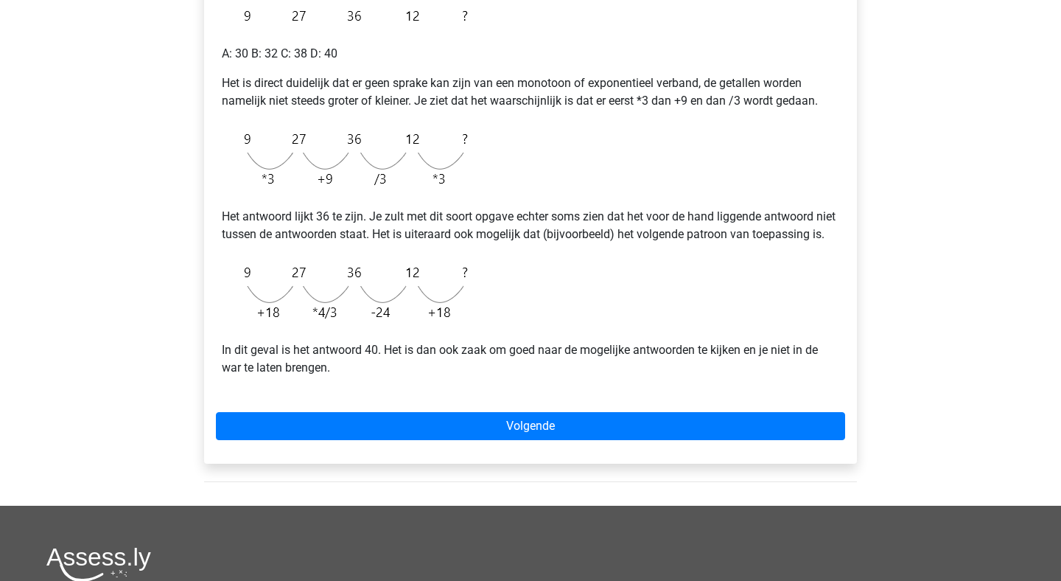
scroll to position [303, 0]
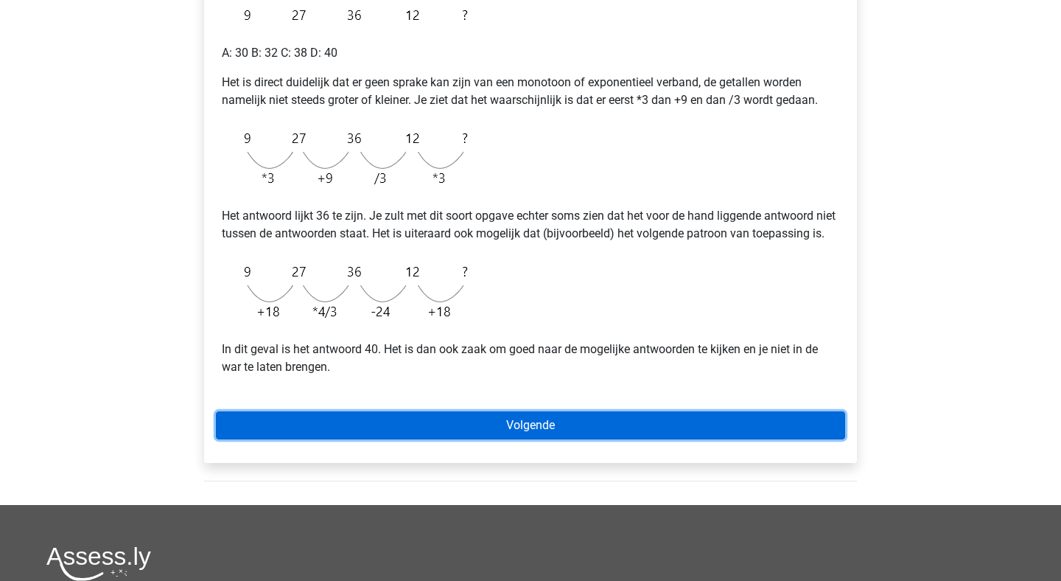
click at [449, 439] on link "Volgende" at bounding box center [530, 425] width 629 height 28
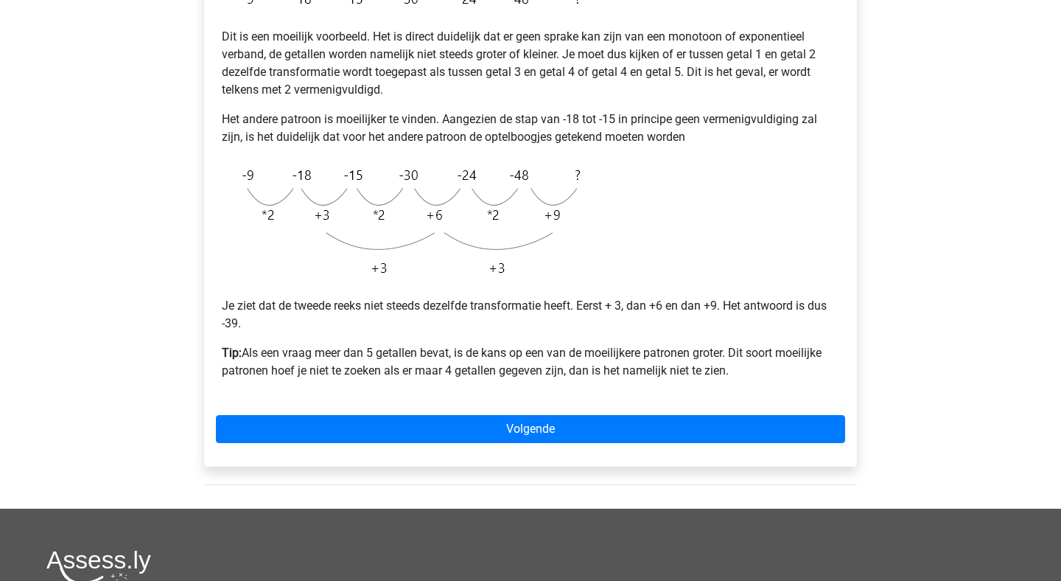
scroll to position [323, 0]
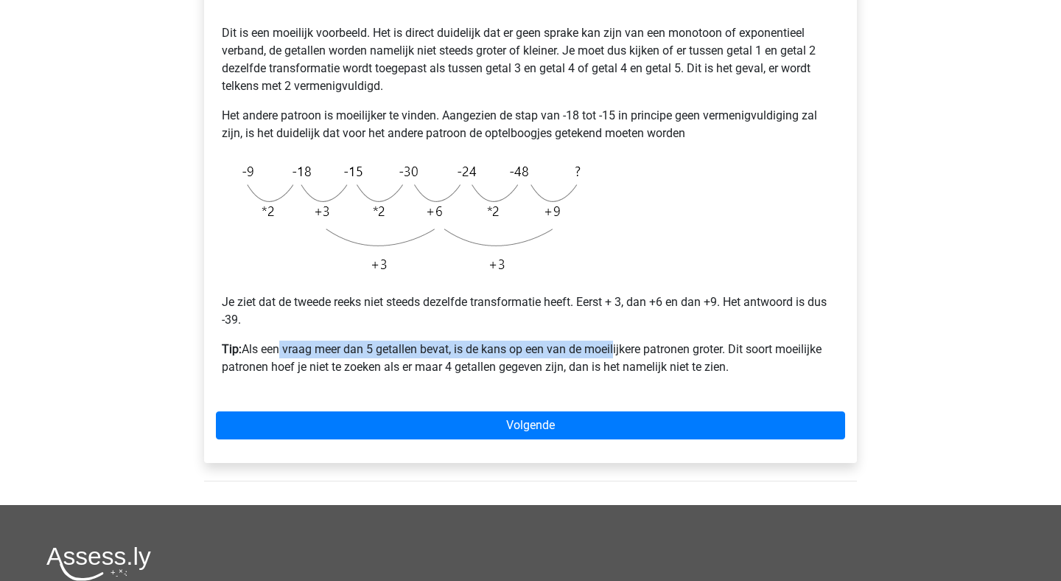
drag, startPoint x: 279, startPoint y: 344, endPoint x: 613, endPoint y: 353, distance: 334.0
click at [614, 353] on p "Tip: Als een vraag meer dan 5 getallen bevat, is de kans op een van de moeilijk…" at bounding box center [531, 357] width 618 height 35
click at [798, 372] on p "Tip: Als een vraag meer dan 5 getallen bevat, is de kans op een van de moeilijk…" at bounding box center [531, 357] width 618 height 35
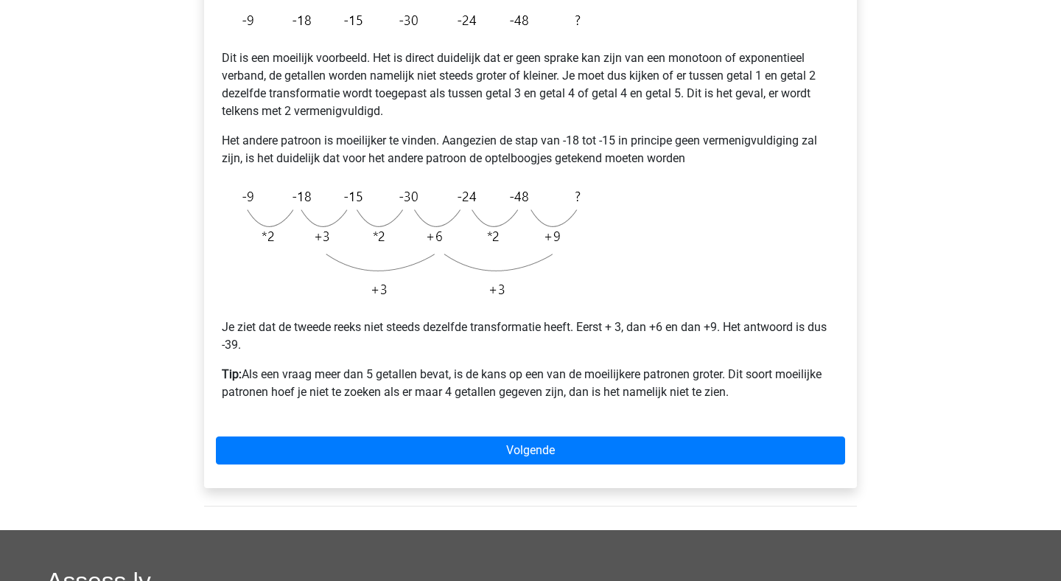
scroll to position [284, 0]
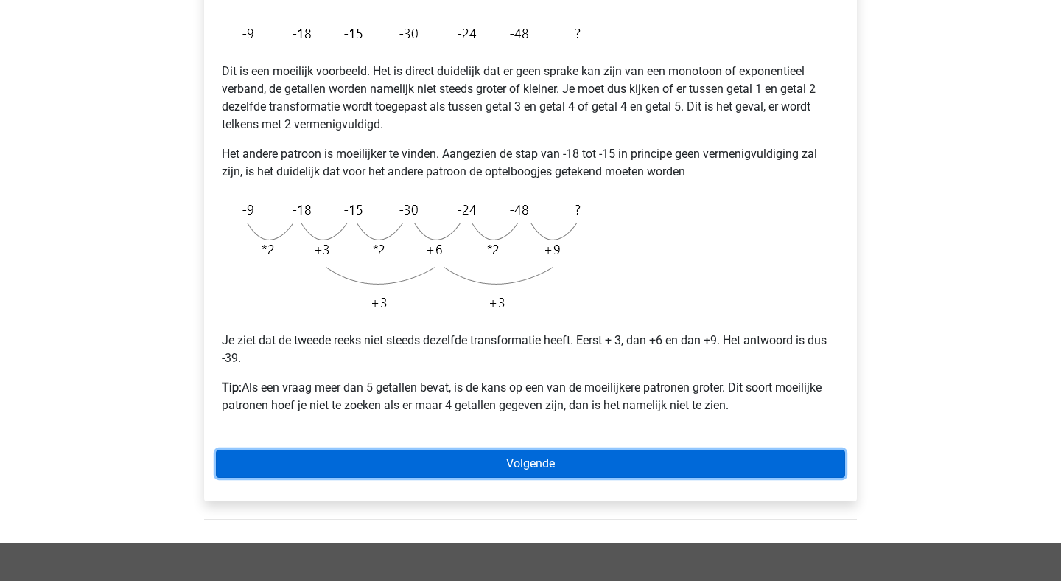
click at [523, 462] on link "Volgende" at bounding box center [530, 464] width 629 height 28
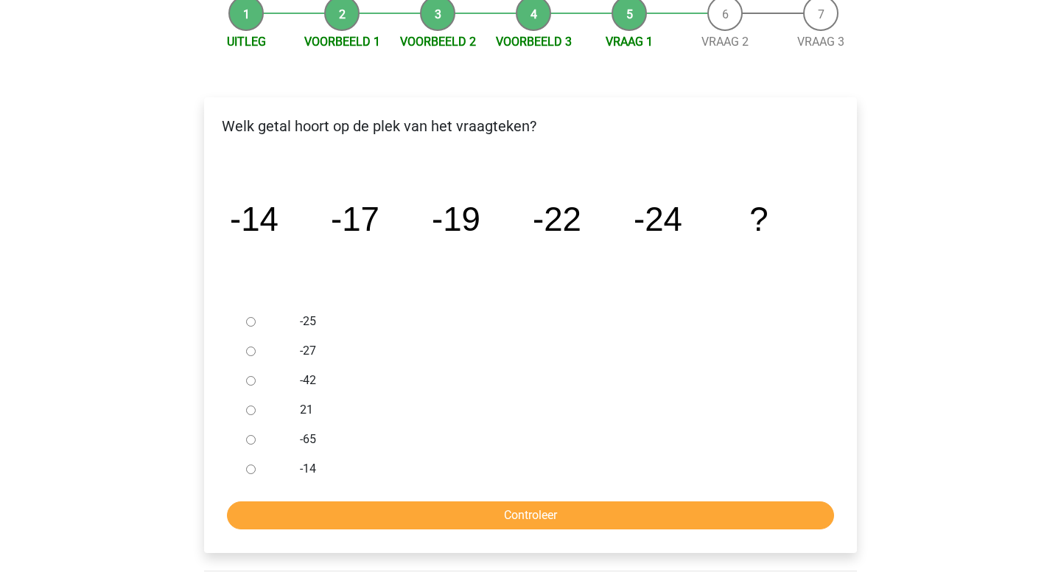
scroll to position [158, 0]
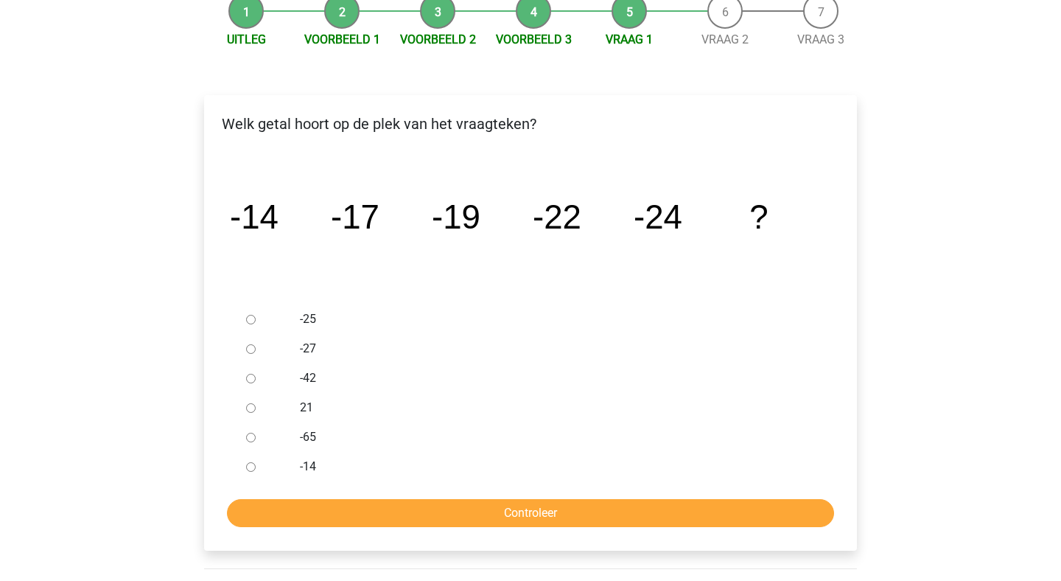
click at [254, 352] on input "-27" at bounding box center [251, 349] width 10 height 10
radio input "true"
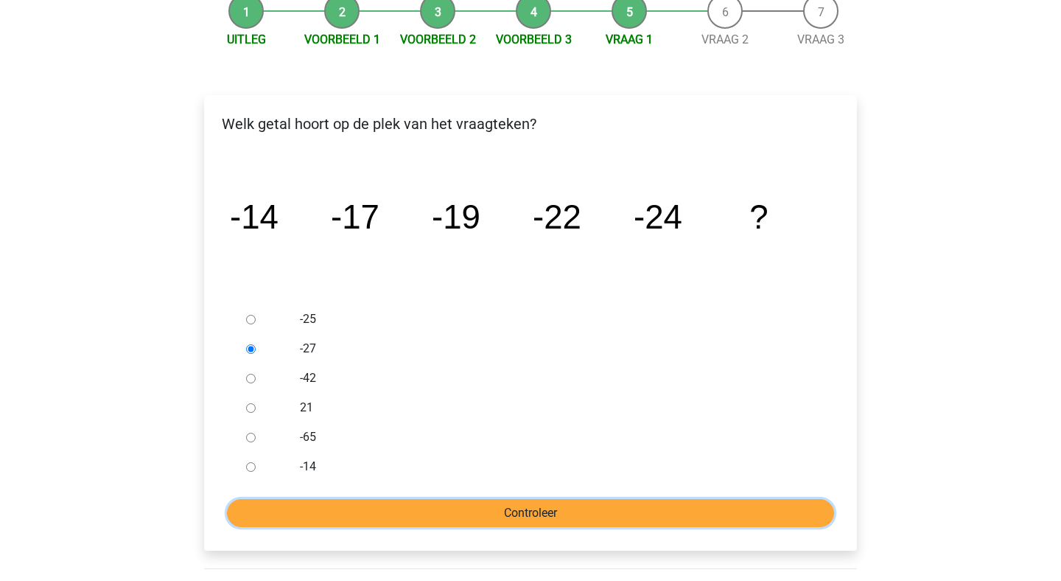
click at [486, 513] on input "Controleer" at bounding box center [530, 513] width 607 height 28
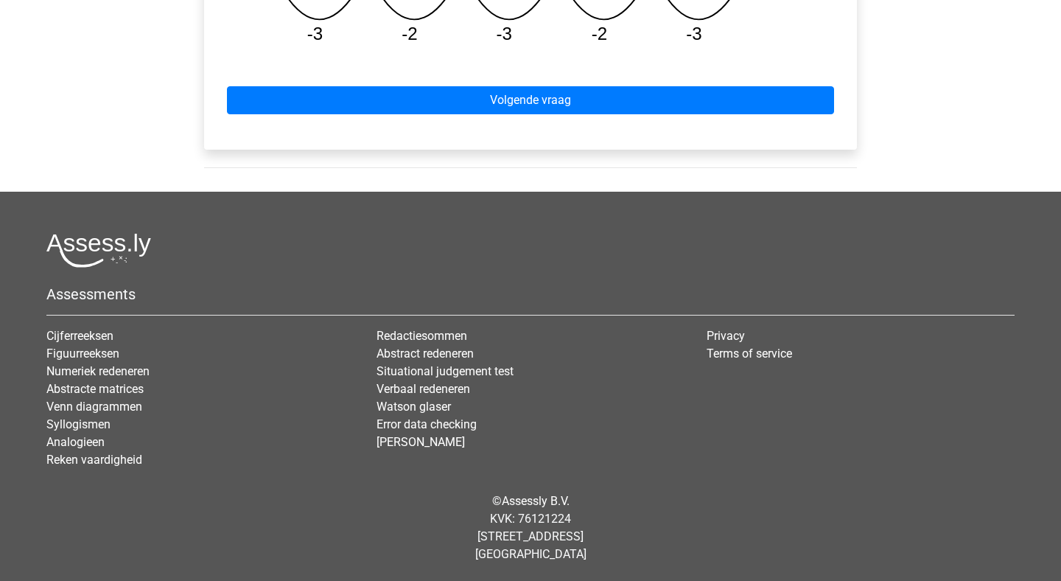
scroll to position [638, 0]
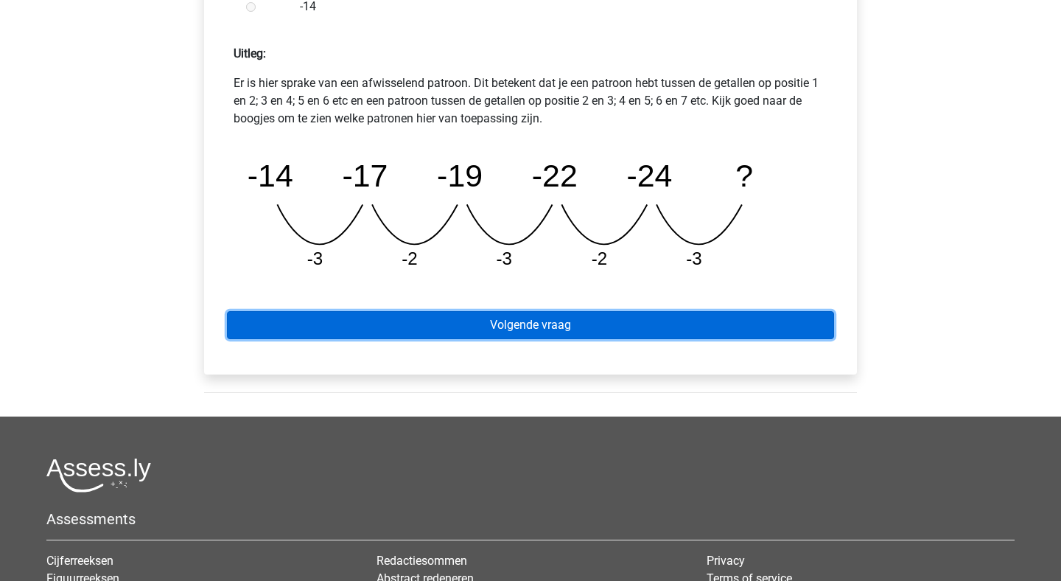
click at [528, 327] on link "Volgende vraag" at bounding box center [530, 325] width 607 height 28
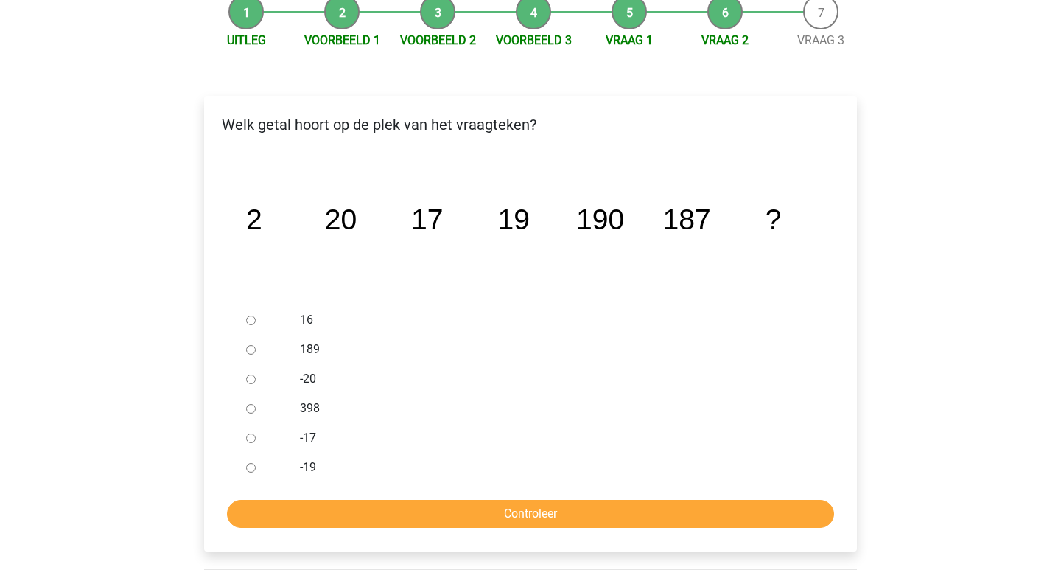
scroll to position [160, 0]
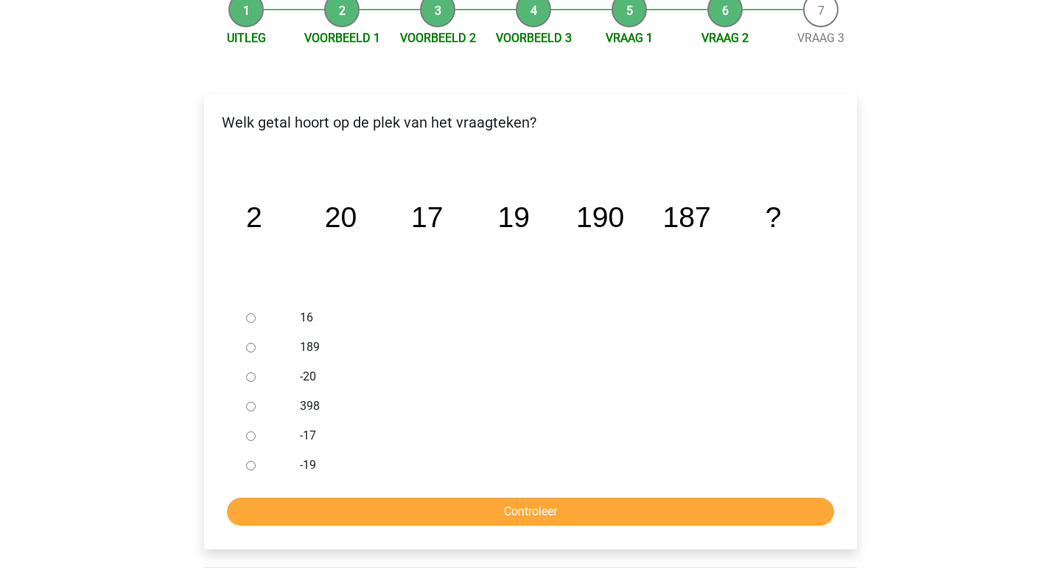
click at [248, 347] on input "189" at bounding box center [251, 348] width 10 height 10
radio input "true"
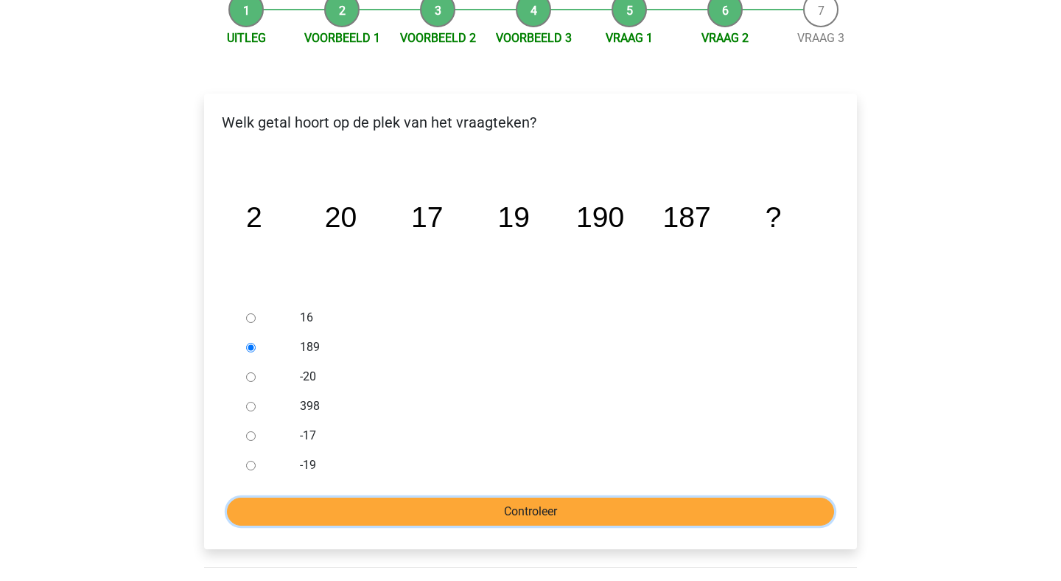
click at [500, 507] on input "Controleer" at bounding box center [530, 511] width 607 height 28
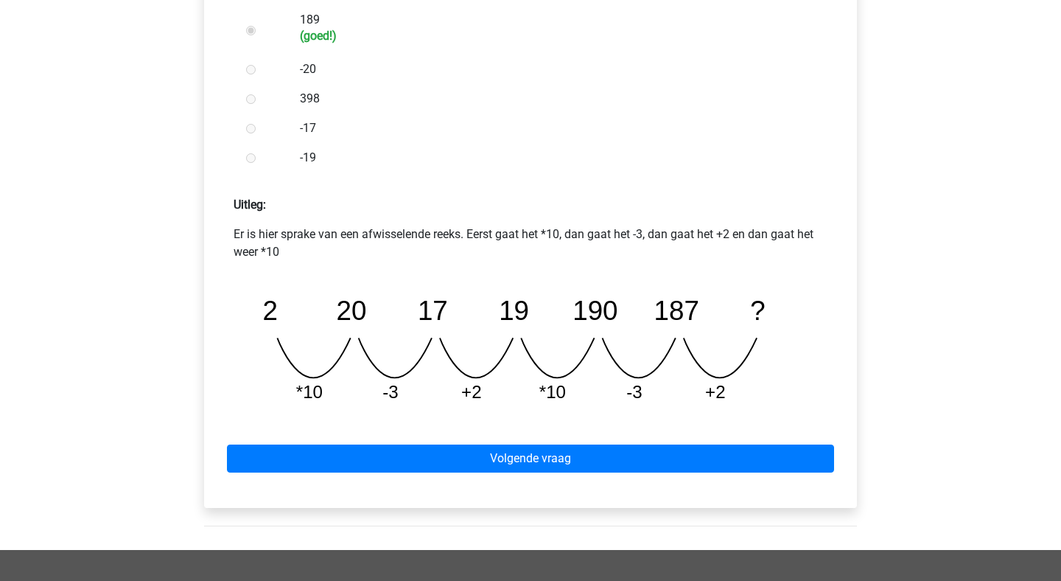
scroll to position [489, 0]
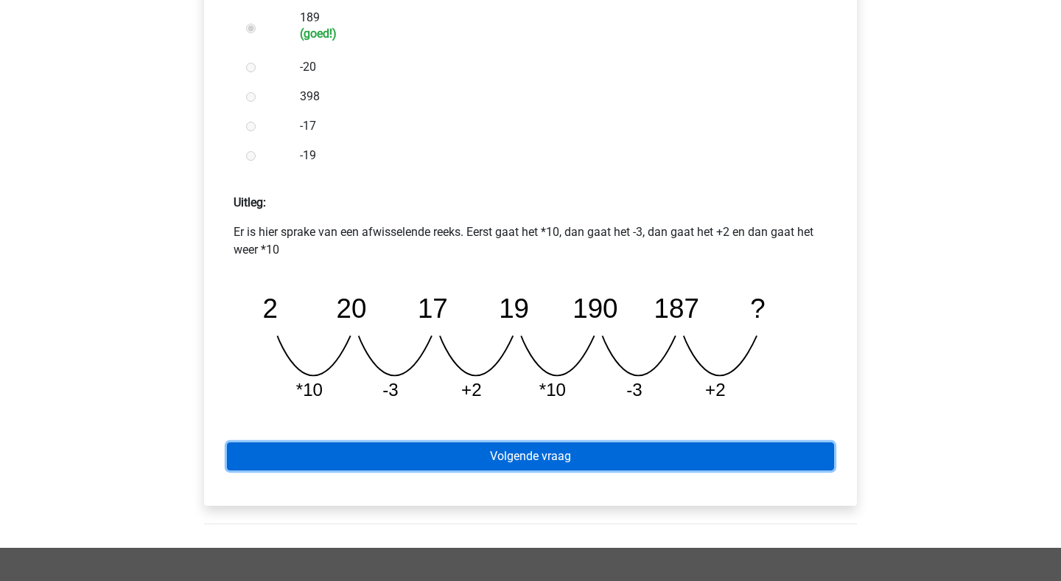
click at [525, 458] on link "Volgende vraag" at bounding box center [530, 456] width 607 height 28
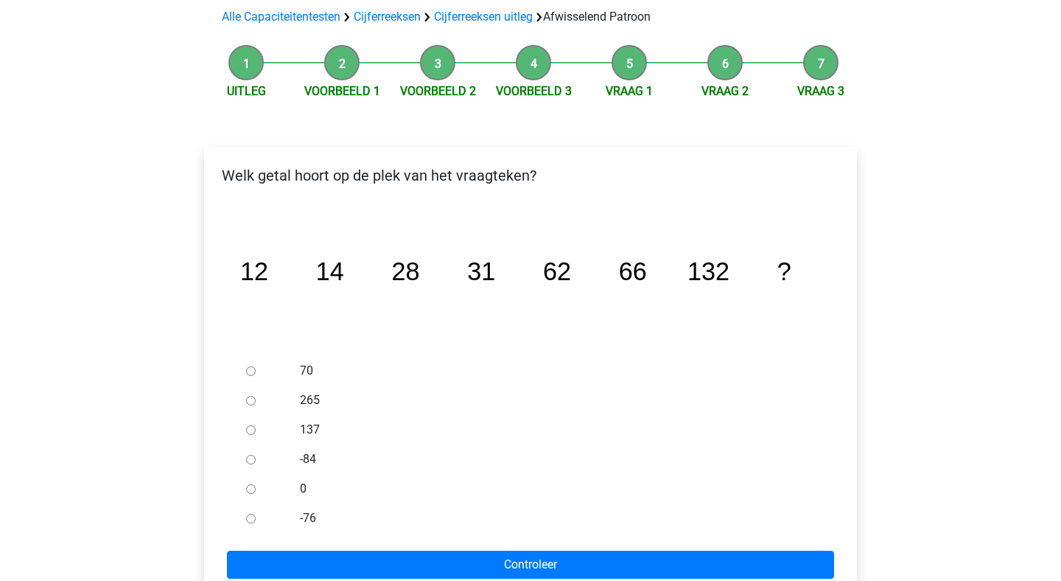
scroll to position [116, 0]
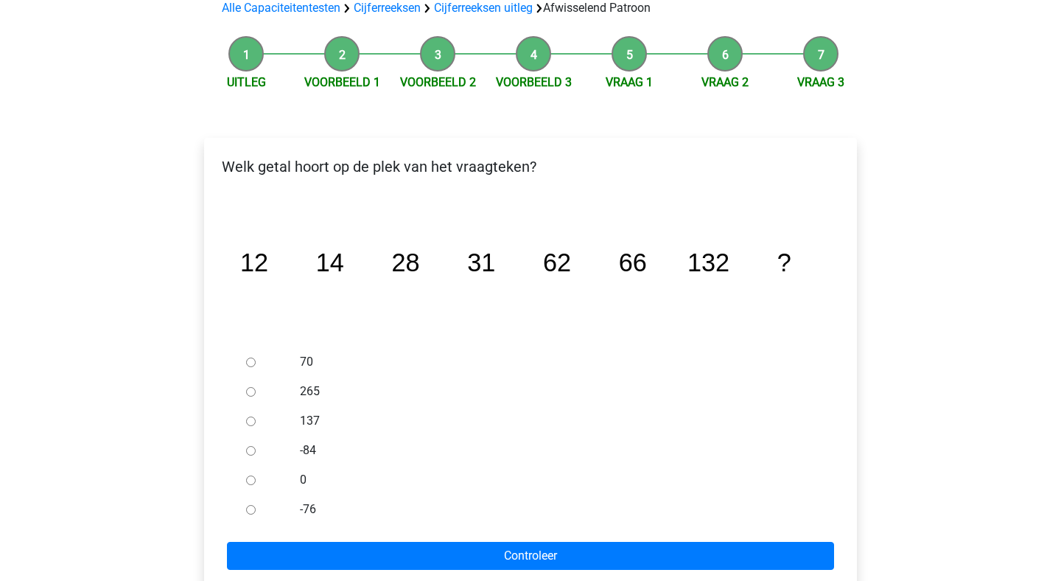
click at [250, 422] on input "137" at bounding box center [251, 421] width 10 height 10
radio input "true"
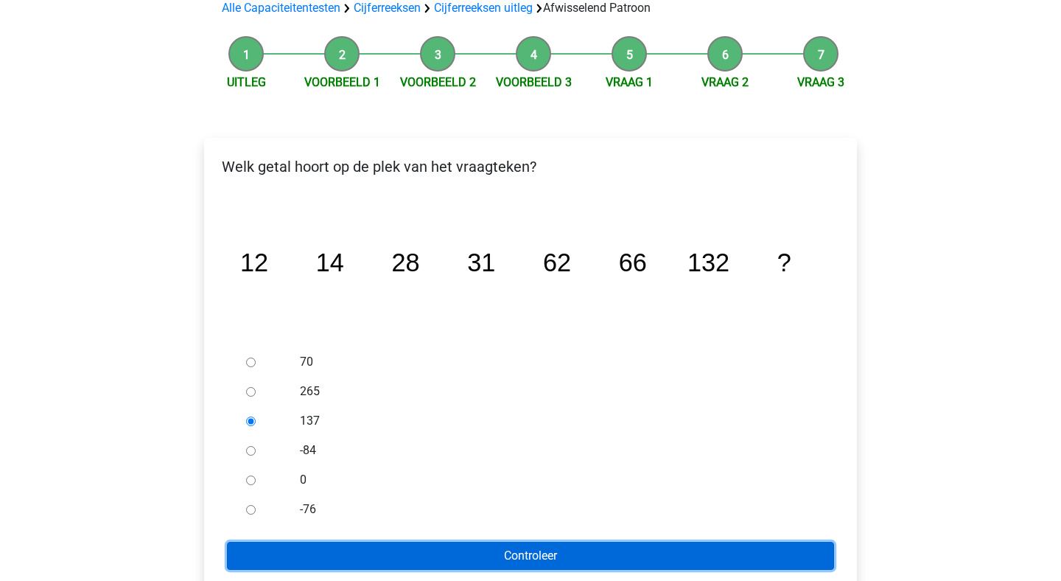
click at [546, 554] on input "Controleer" at bounding box center [530, 556] width 607 height 28
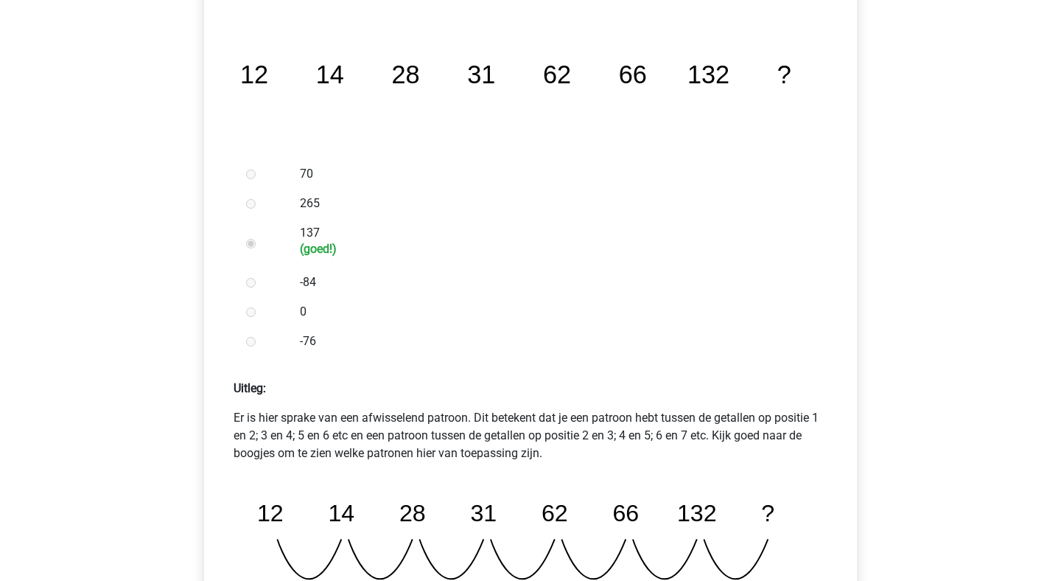
scroll to position [700, 0]
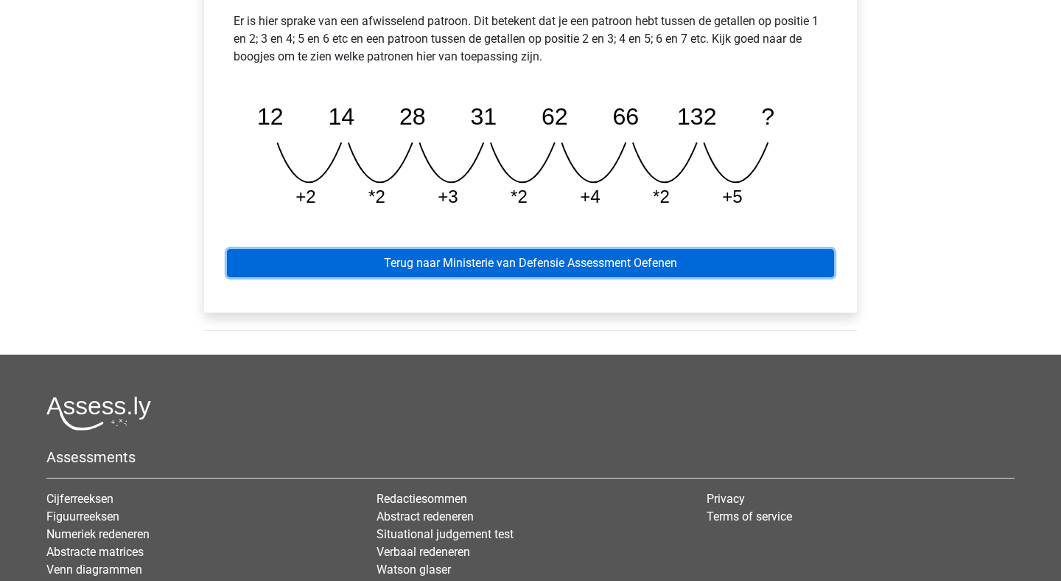
click at [559, 260] on link "Terug naar Ministerie van Defensie Assessment Oefenen" at bounding box center [530, 263] width 607 height 28
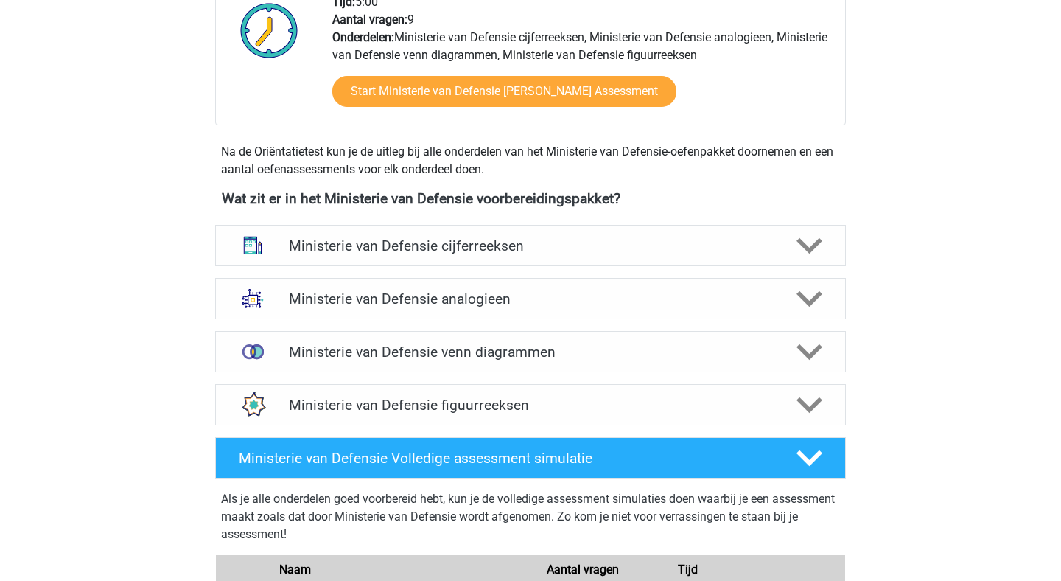
scroll to position [542, 0]
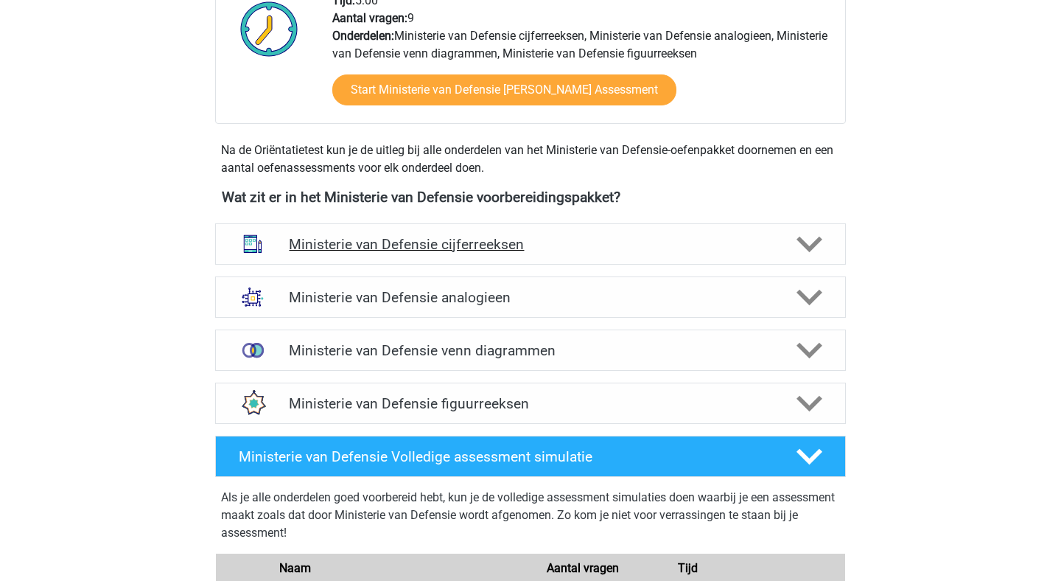
click at [610, 244] on h4 "Ministerie van Defensie cijferreeksen" at bounding box center [530, 244] width 483 height 17
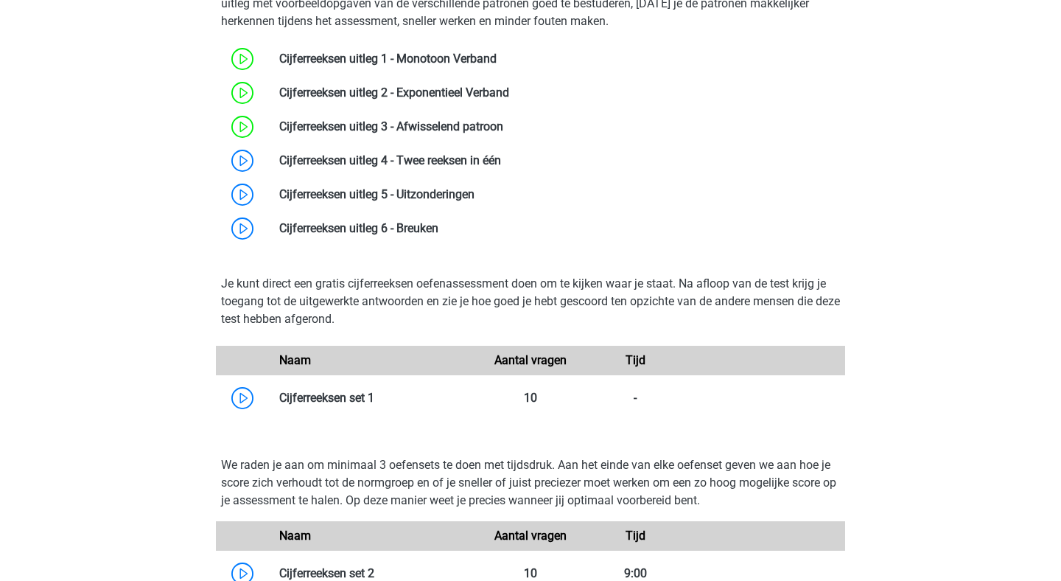
scroll to position [842, 0]
click at [501, 158] on link at bounding box center [501, 160] width 0 height 14
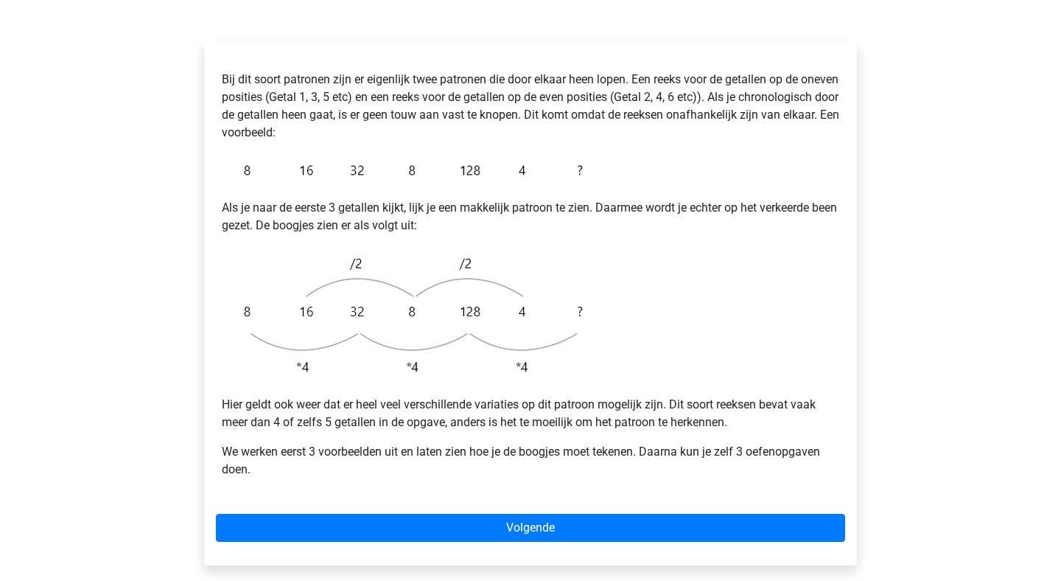
scroll to position [249, 0]
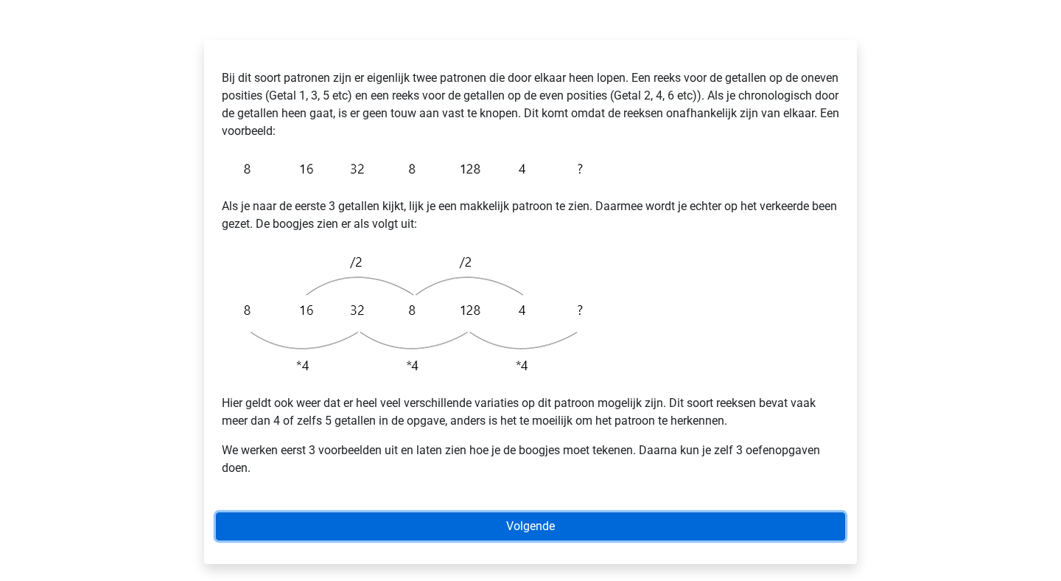
click at [540, 512] on link "Volgende" at bounding box center [530, 526] width 629 height 28
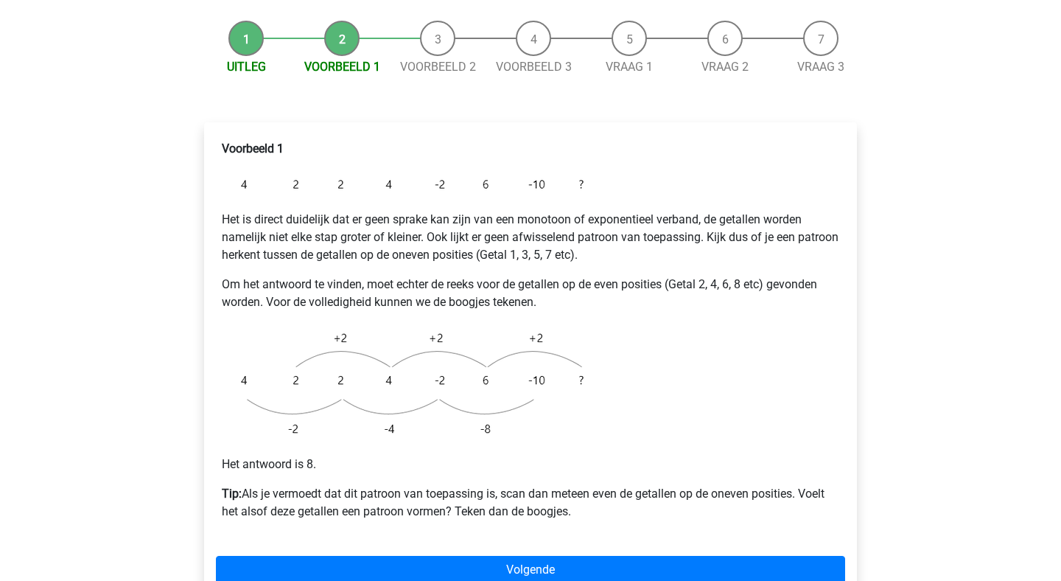
scroll to position [167, 0]
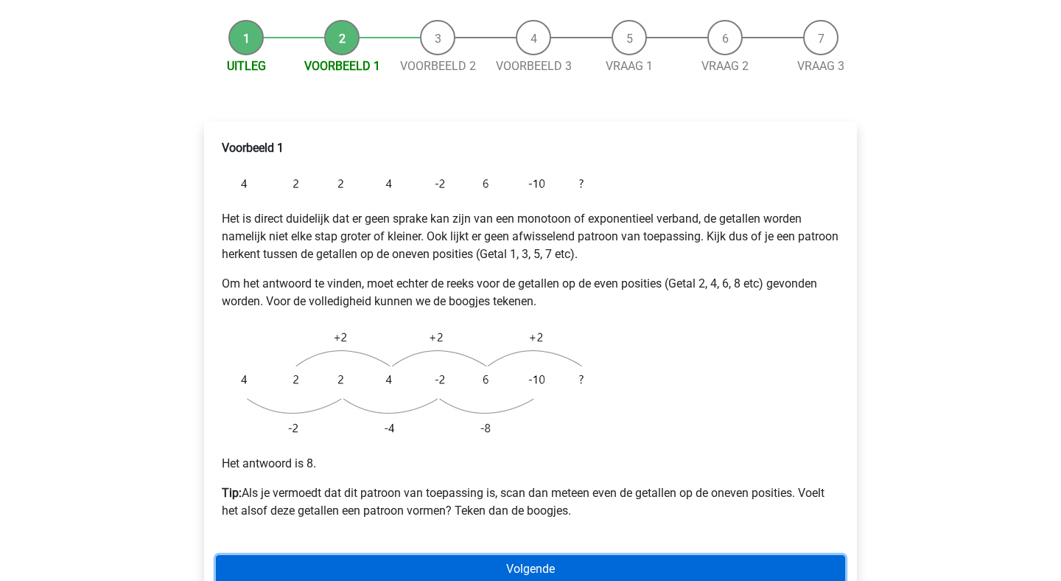
click at [536, 555] on link "Volgende" at bounding box center [530, 569] width 629 height 28
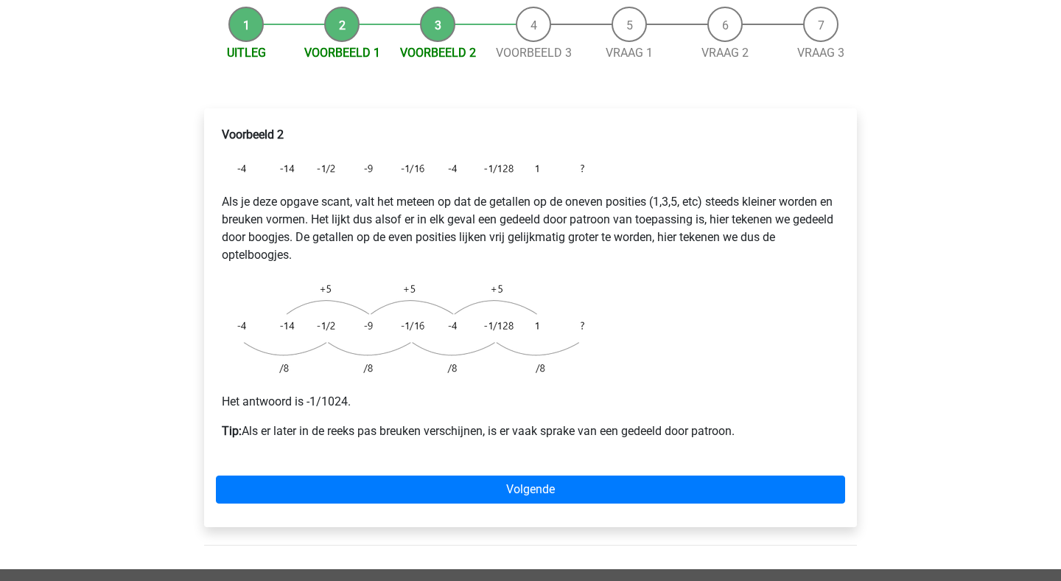
scroll to position [182, 0]
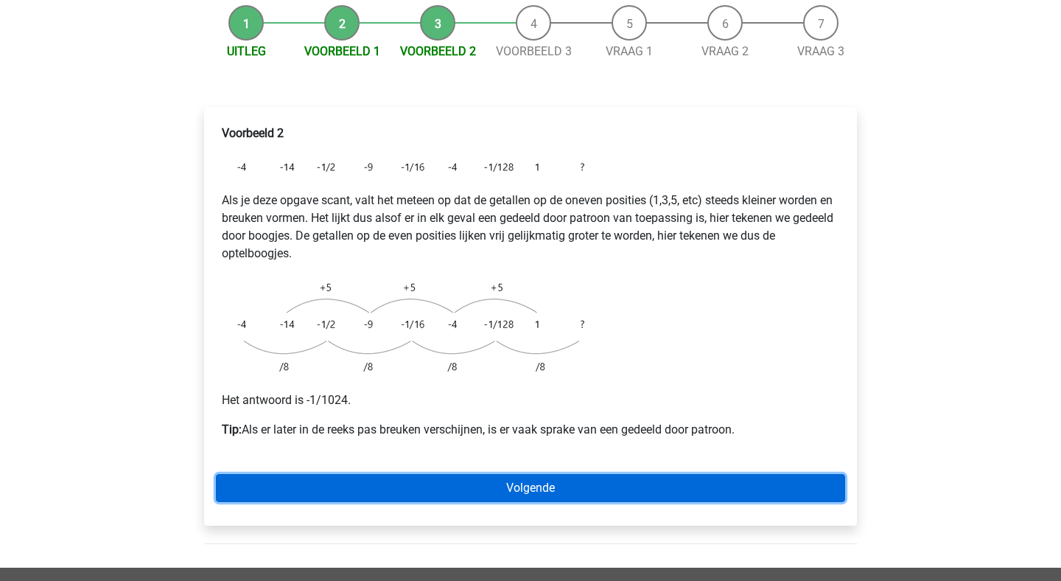
click at [525, 474] on link "Volgende" at bounding box center [530, 488] width 629 height 28
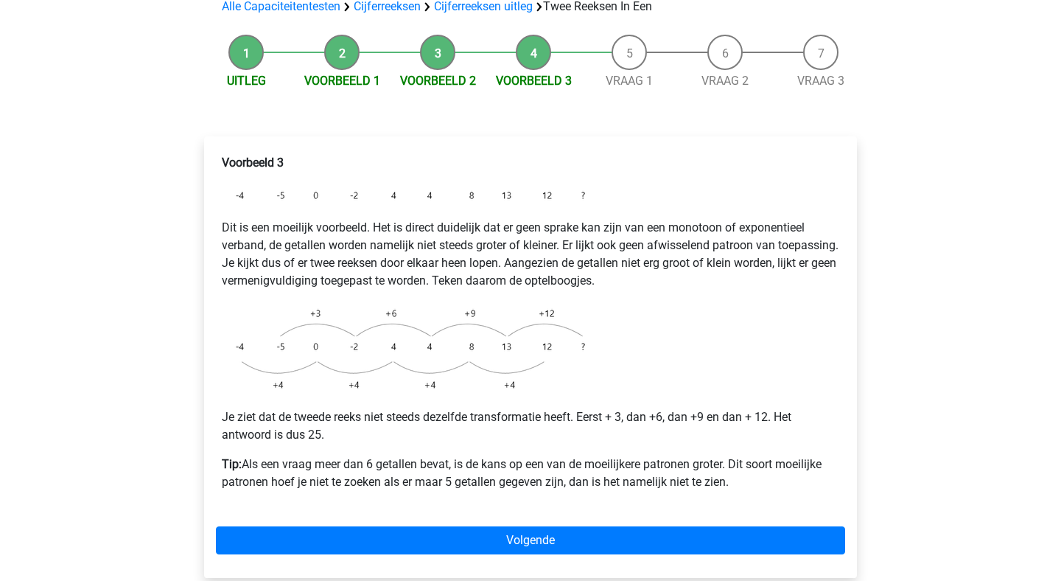
scroll to position [155, 0]
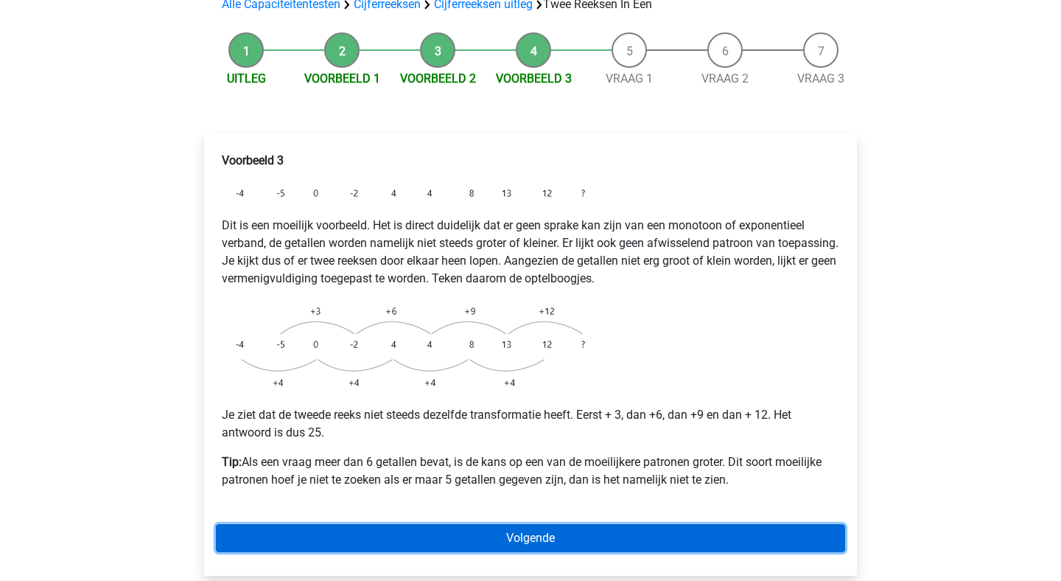
click at [542, 524] on link "Volgende" at bounding box center [530, 538] width 629 height 28
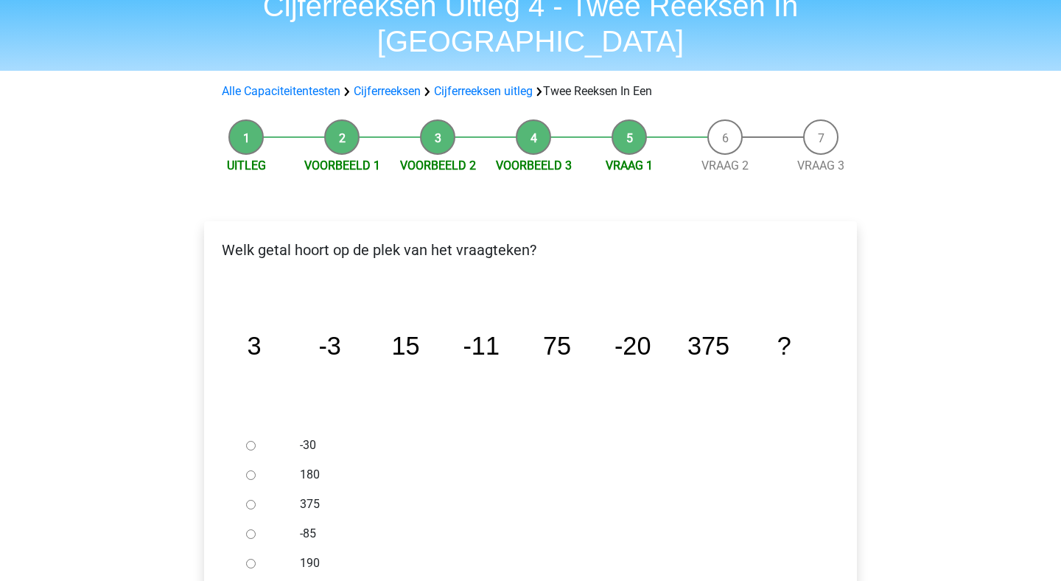
scroll to position [72, 0]
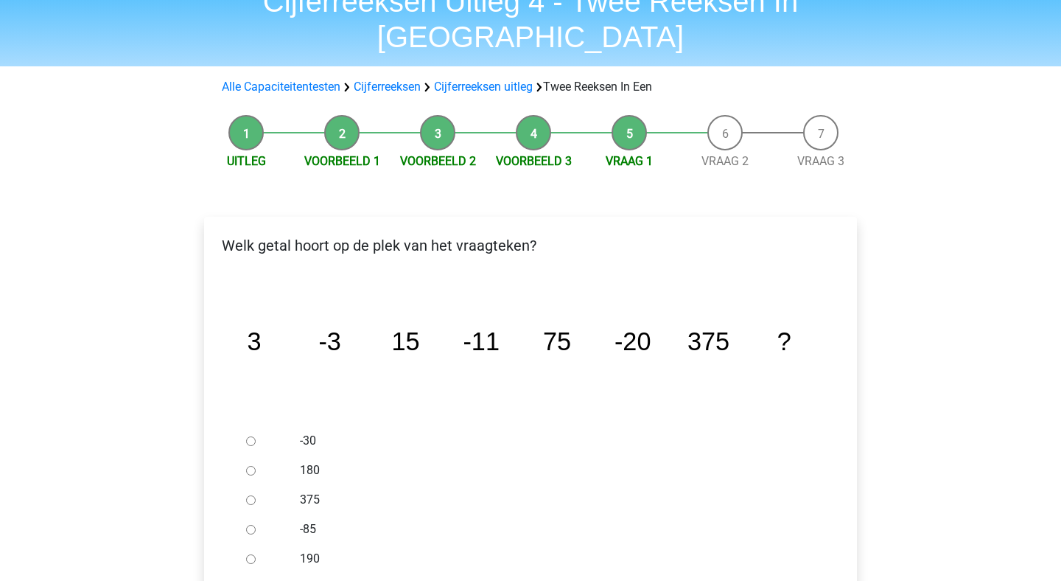
click at [253, 436] on input "-30" at bounding box center [251, 441] width 10 height 10
radio input "true"
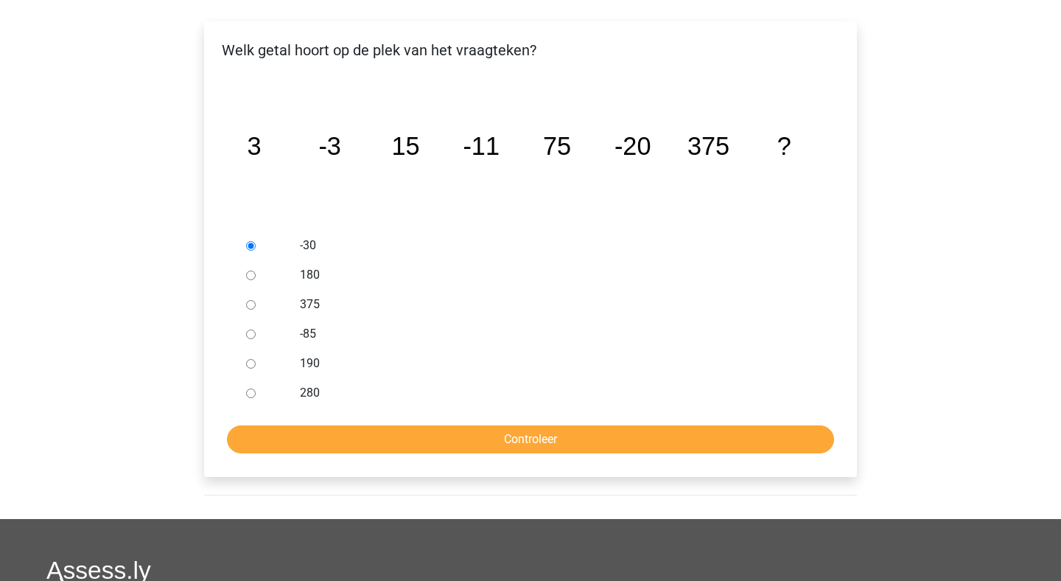
scroll to position [279, 0]
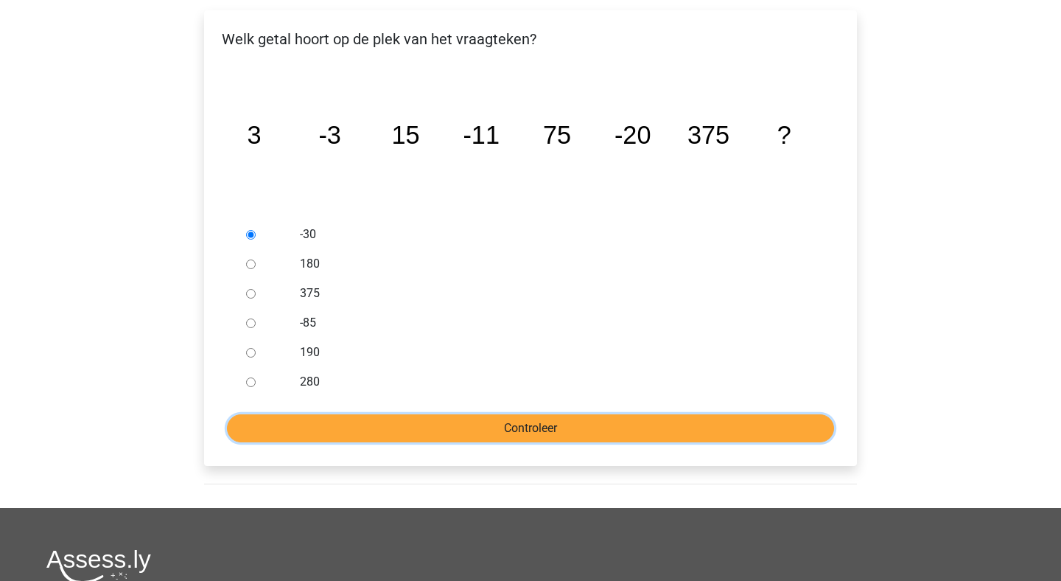
click at [505, 414] on input "Controleer" at bounding box center [530, 428] width 607 height 28
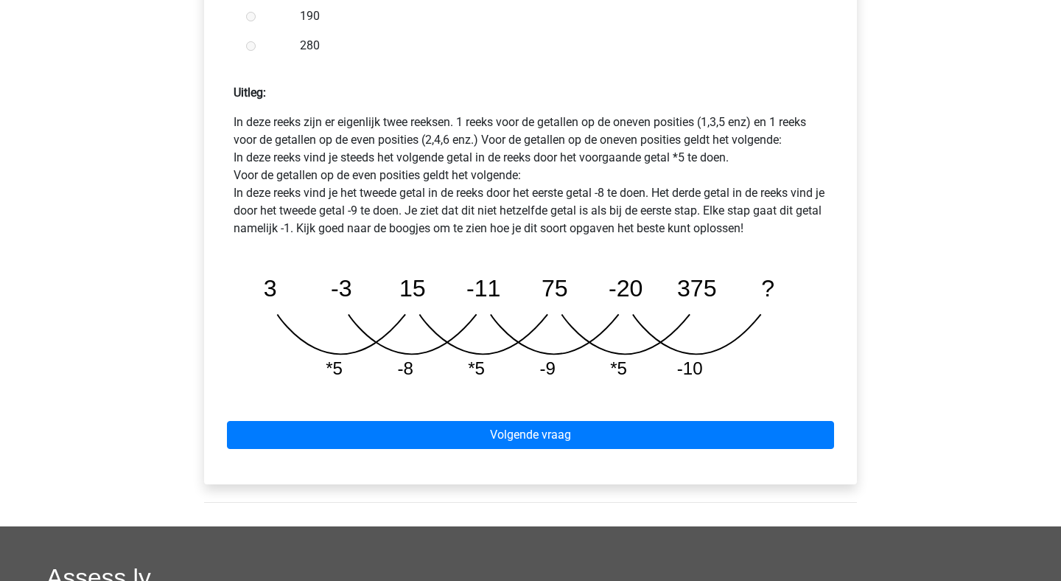
scroll to position [640, 0]
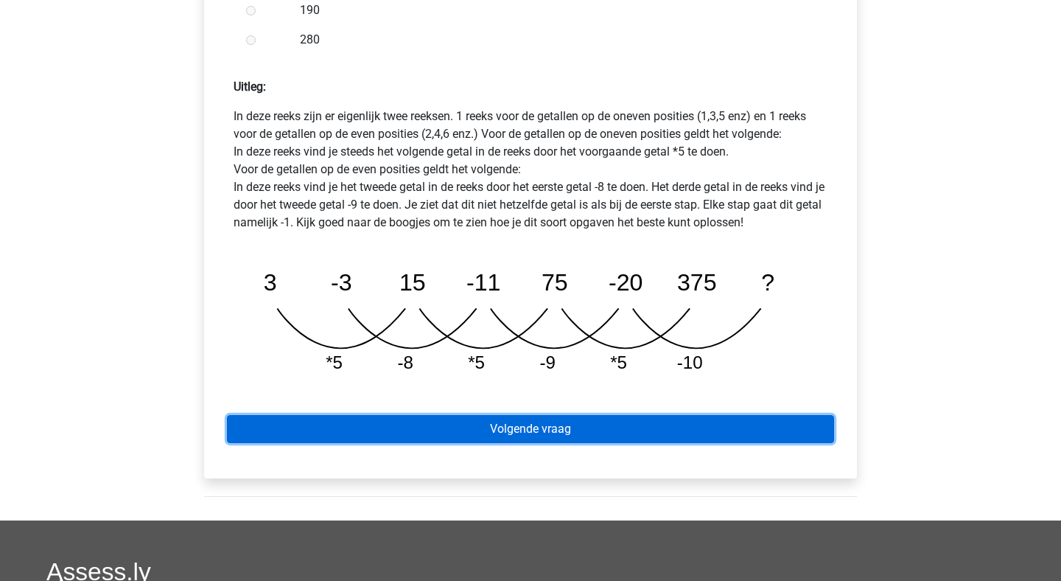
click at [486, 415] on link "Volgende vraag" at bounding box center [530, 429] width 607 height 28
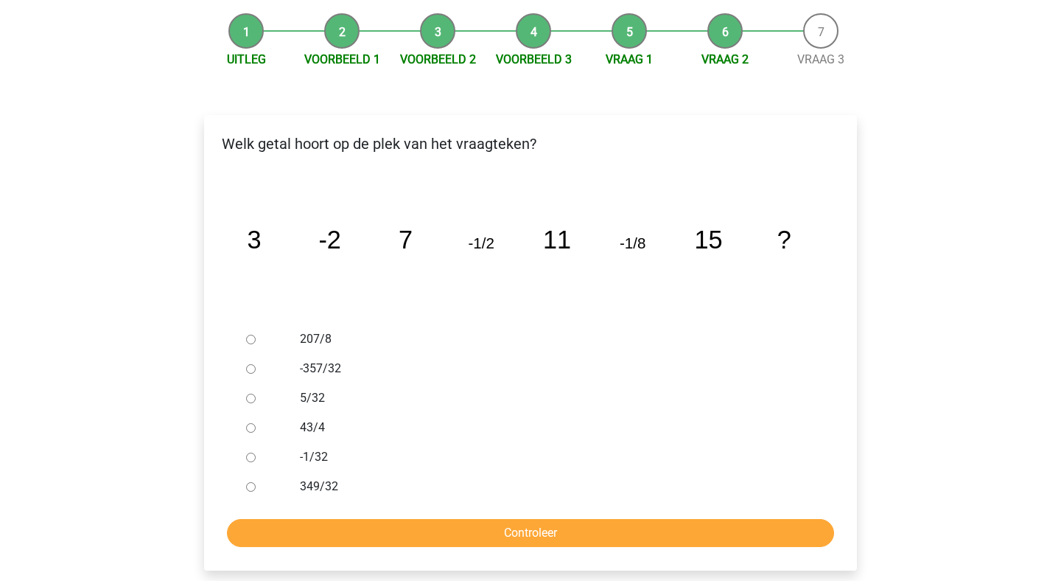
scroll to position [175, 0]
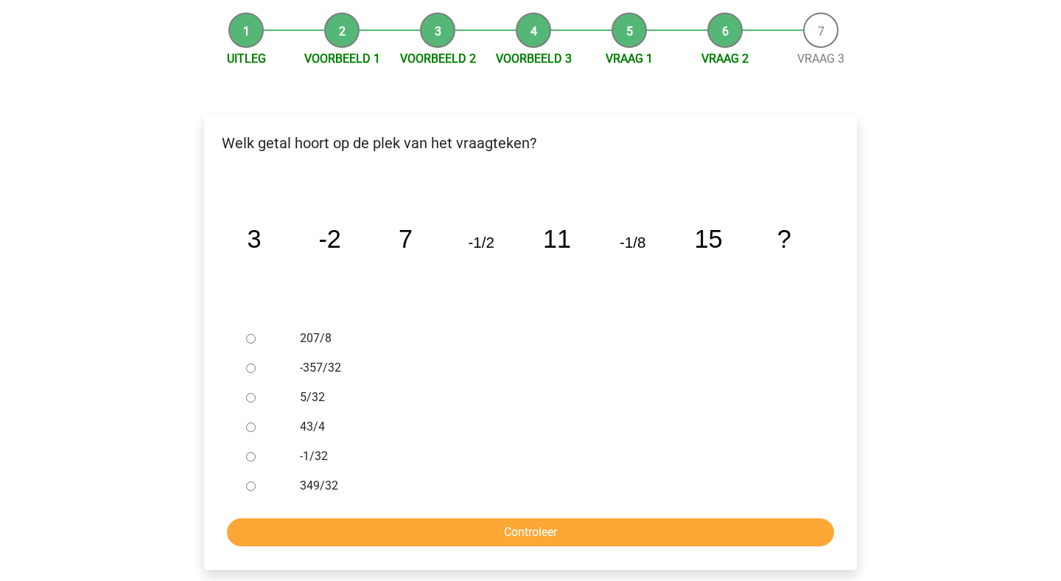
click at [243, 441] on div at bounding box center [264, 455] width 49 height 29
click at [256, 441] on div at bounding box center [264, 455] width 49 height 29
click at [253, 452] on input "-1/32" at bounding box center [251, 457] width 10 height 10
radio input "true"
click at [253, 452] on input "-1/32" at bounding box center [251, 457] width 10 height 10
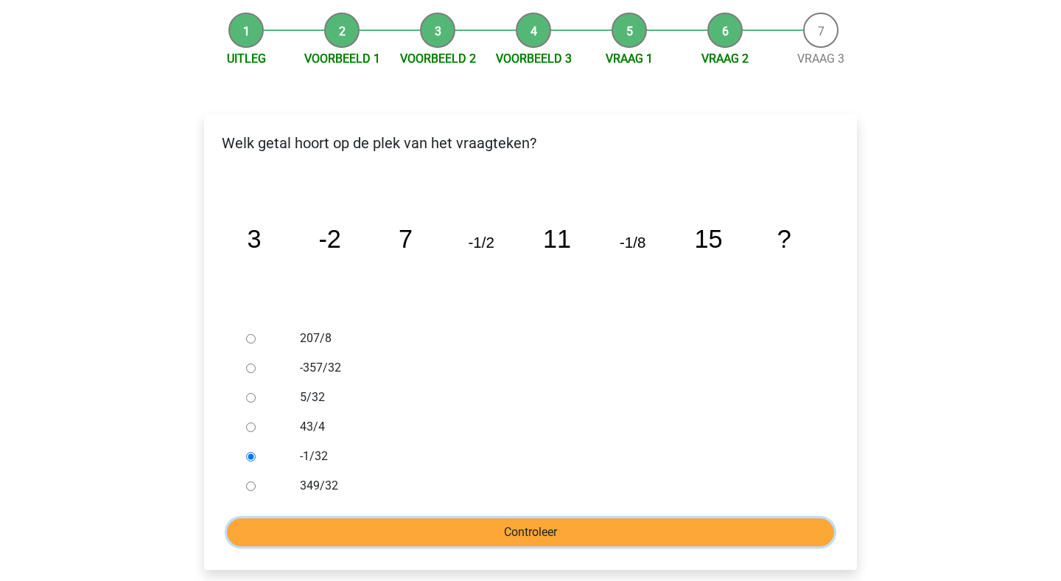
click at [495, 518] on input "Controleer" at bounding box center [530, 532] width 607 height 28
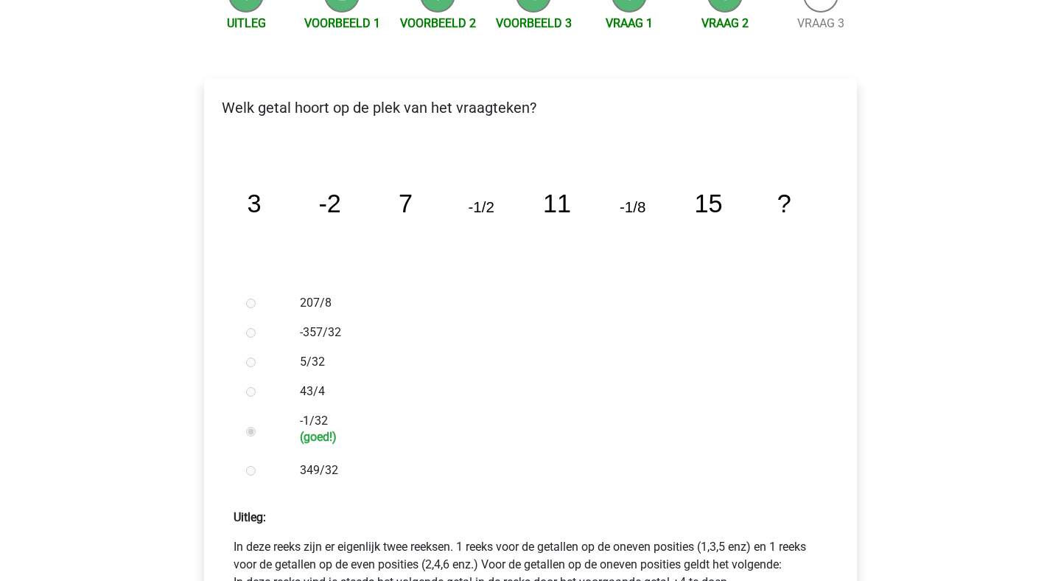
scroll to position [531, 0]
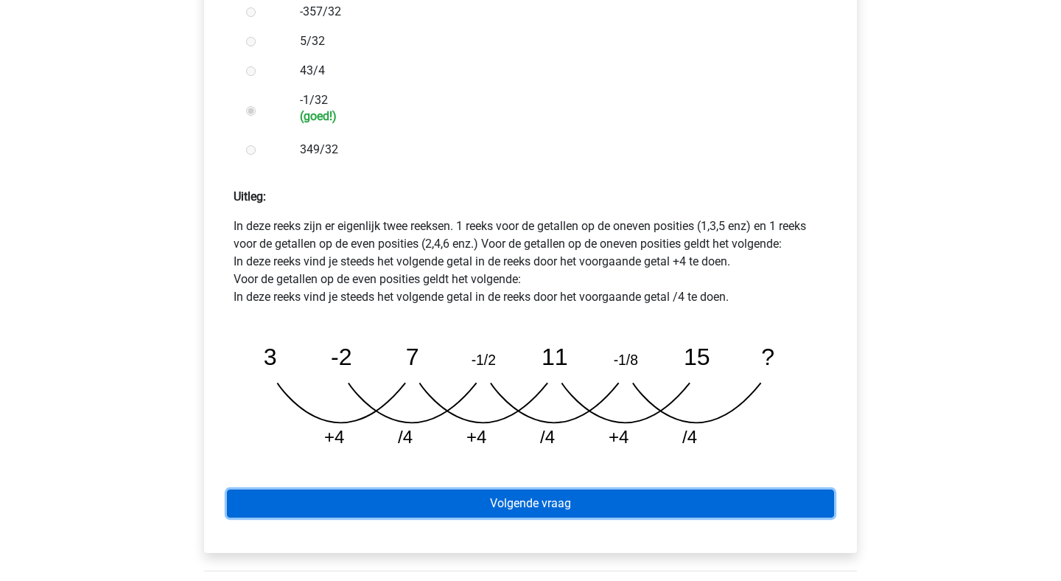
click at [582, 489] on link "Volgende vraag" at bounding box center [530, 503] width 607 height 28
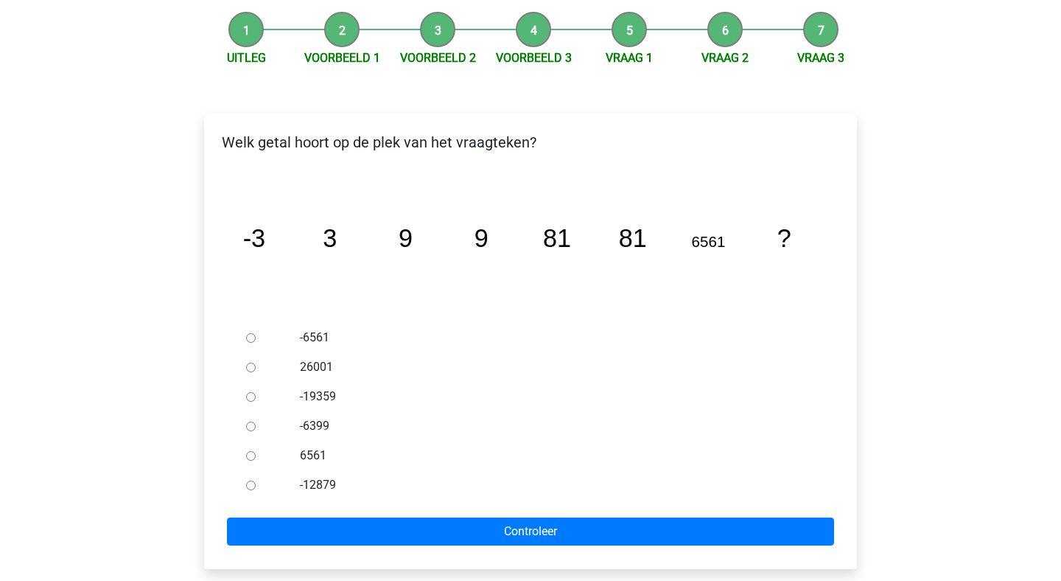
scroll to position [175, 0]
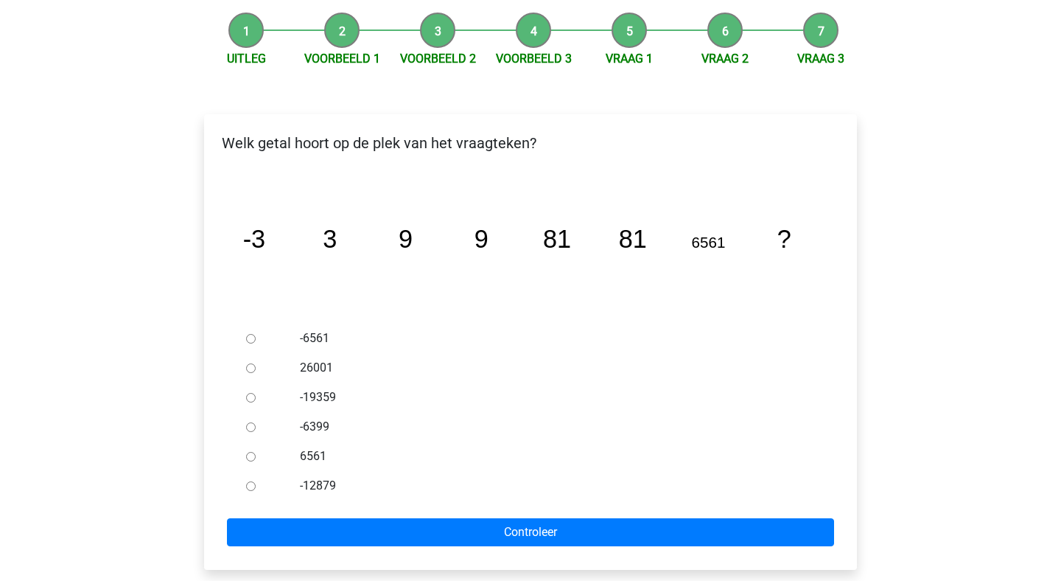
click at [250, 452] on input "6561" at bounding box center [251, 457] width 10 height 10
radio input "true"
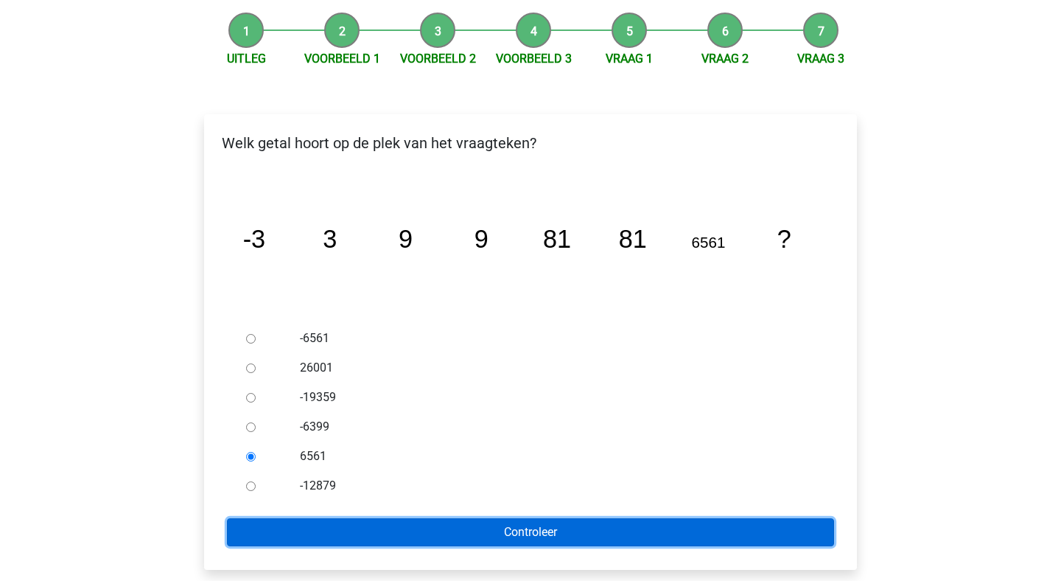
click at [469, 518] on input "Controleer" at bounding box center [530, 532] width 607 height 28
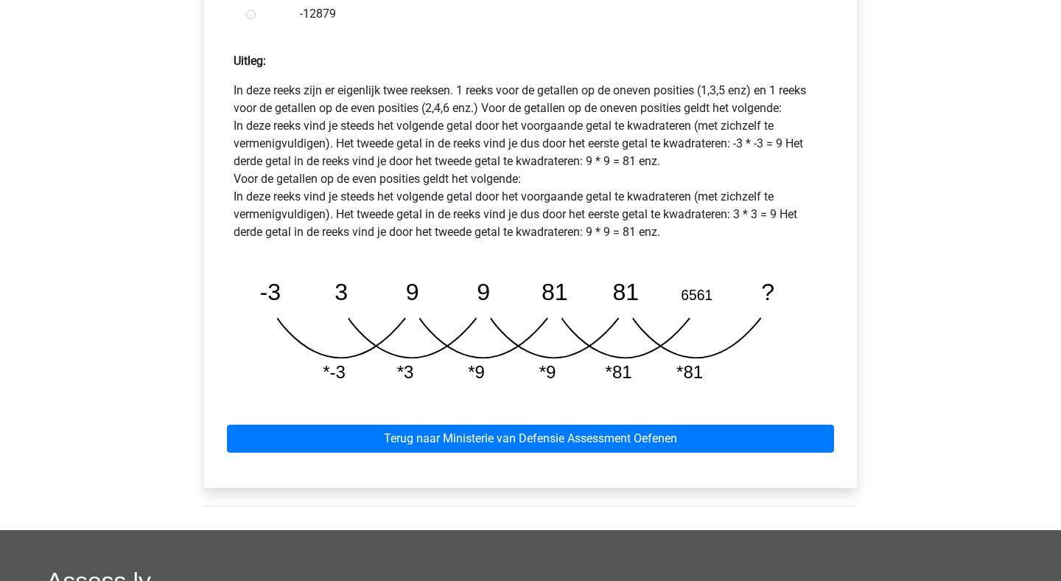
scroll to position [667, 0]
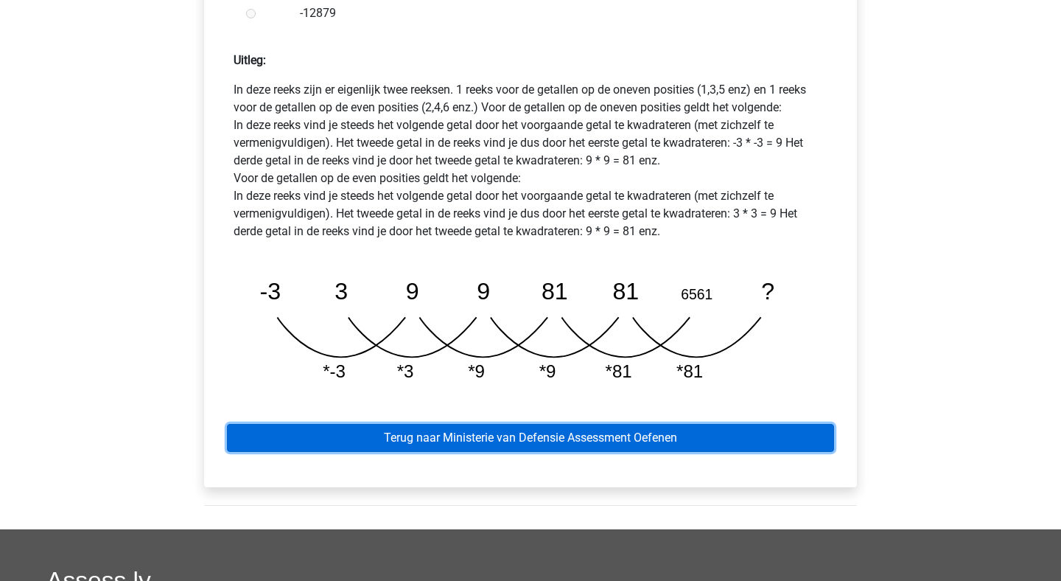
click at [469, 424] on link "Terug naar Ministerie van Defensie Assessment Oefenen" at bounding box center [530, 438] width 607 height 28
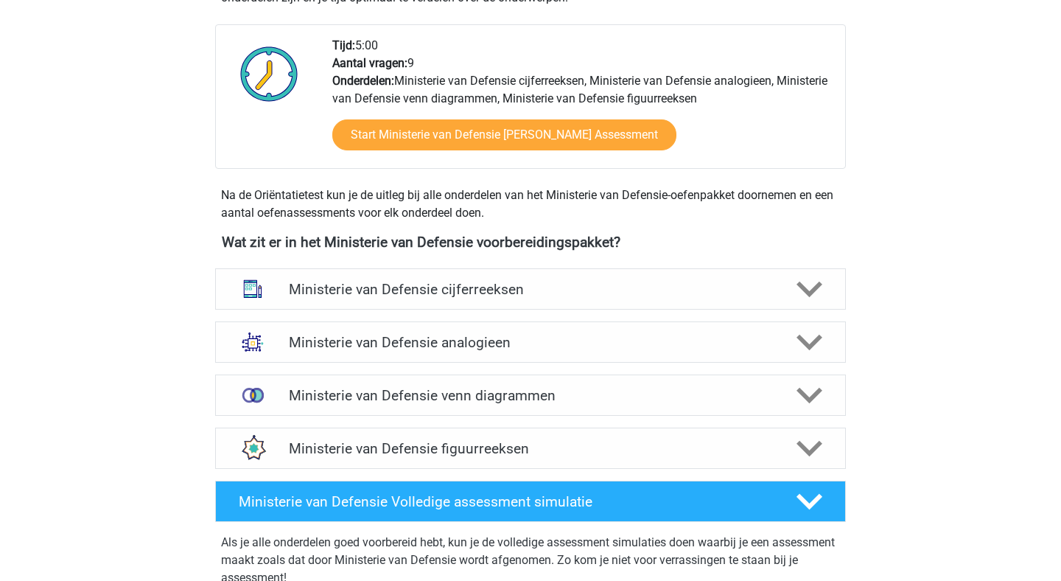
scroll to position [502, 0]
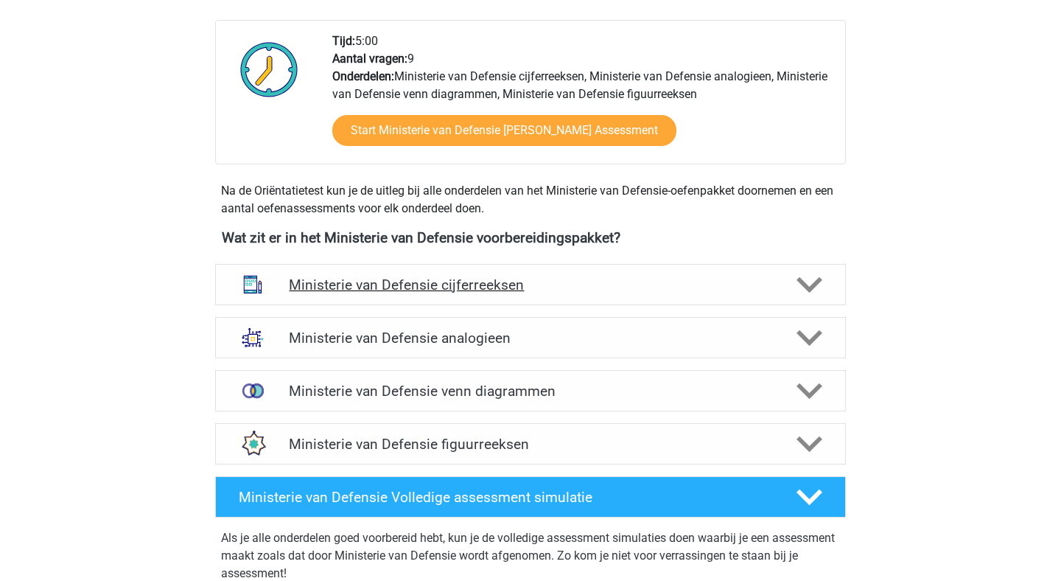
click at [596, 299] on div "Ministerie van Defensie cijferreeksen" at bounding box center [530, 284] width 631 height 41
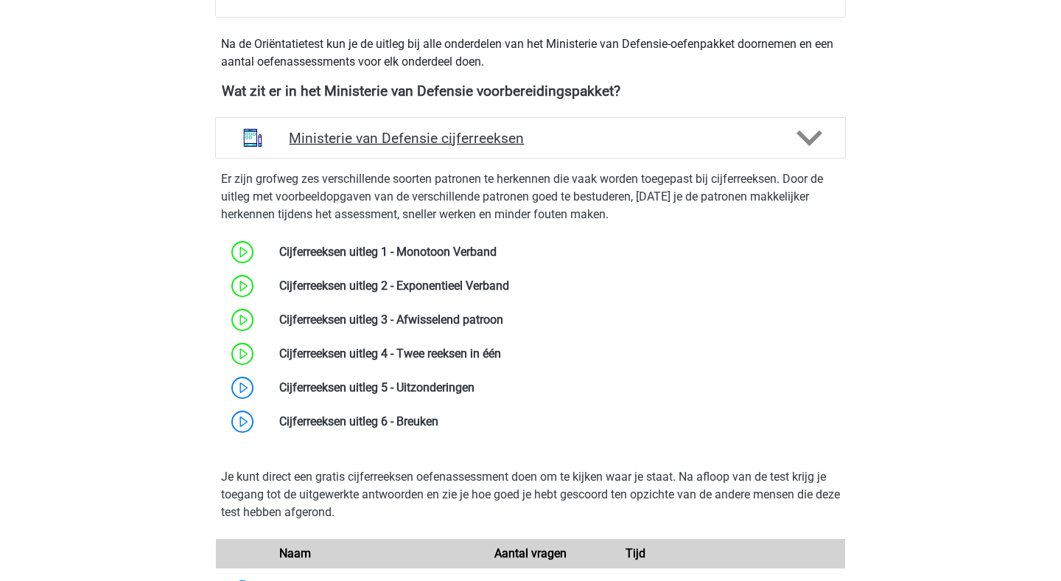
scroll to position [702, 0]
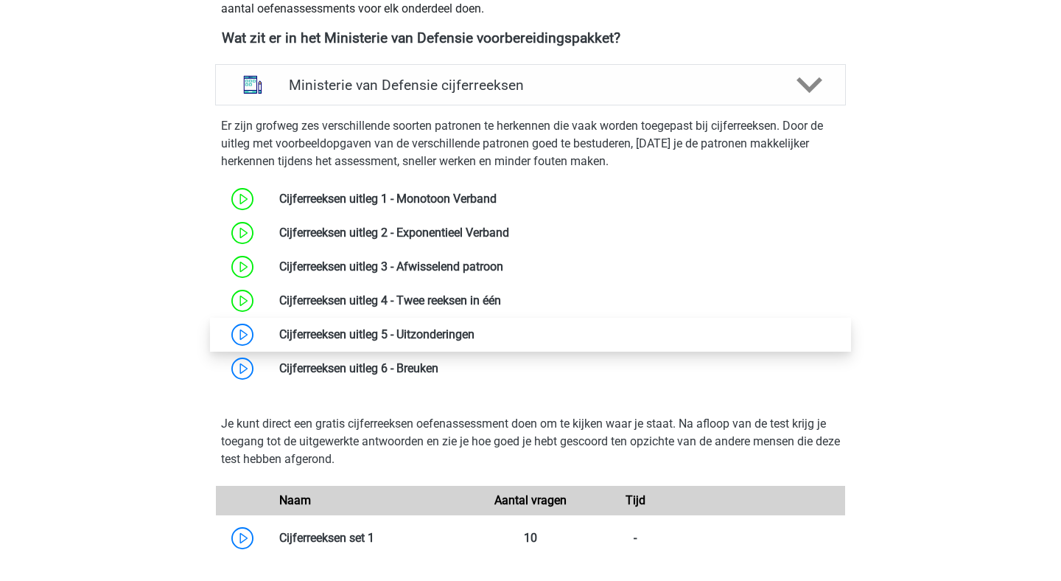
click at [475, 339] on link at bounding box center [475, 334] width 0 height 14
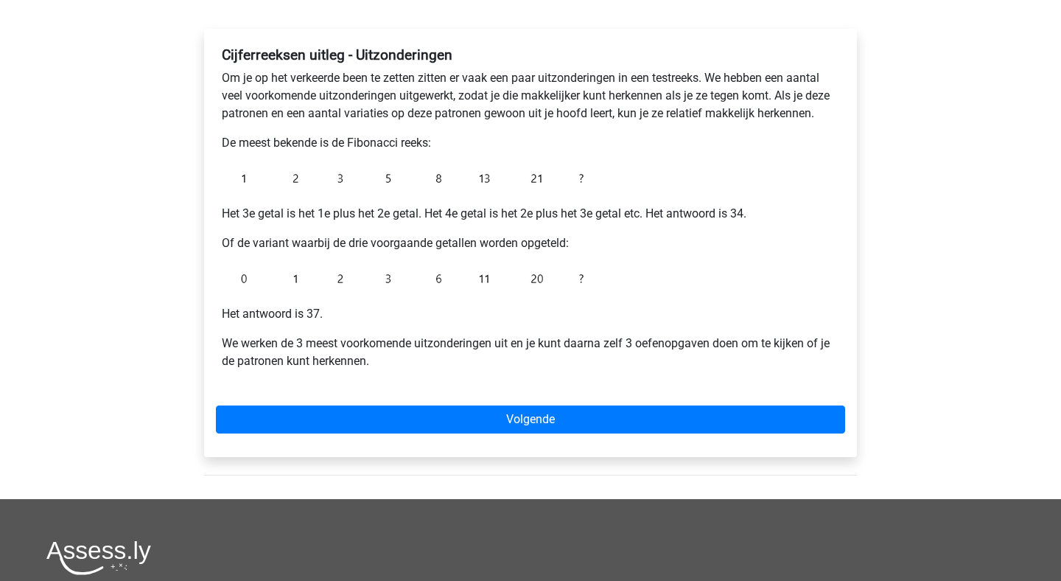
scroll to position [226, 0]
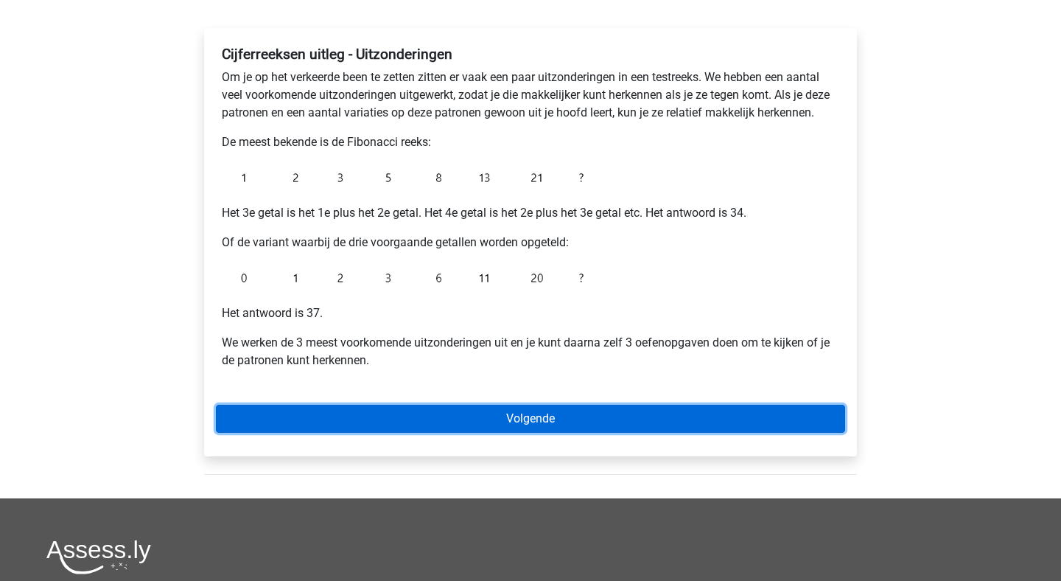
click at [545, 422] on link "Volgende" at bounding box center [530, 419] width 629 height 28
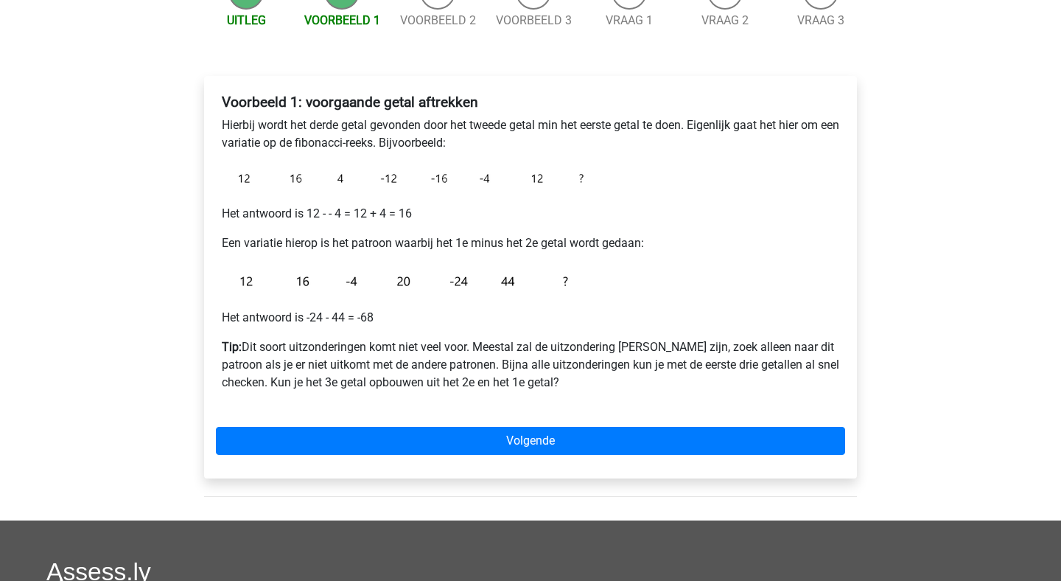
scroll to position [178, 0]
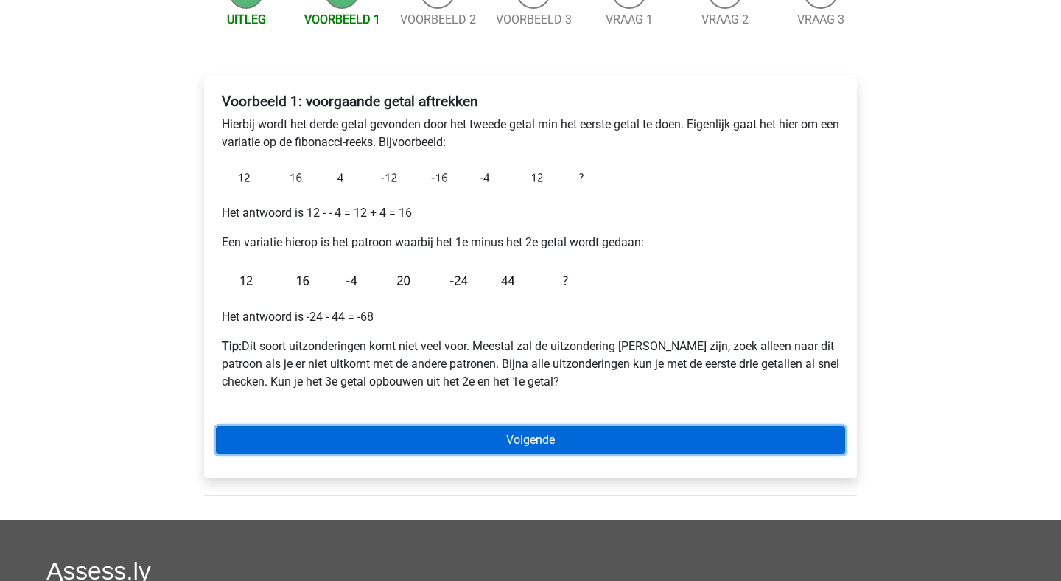
click at [517, 447] on link "Volgende" at bounding box center [530, 440] width 629 height 28
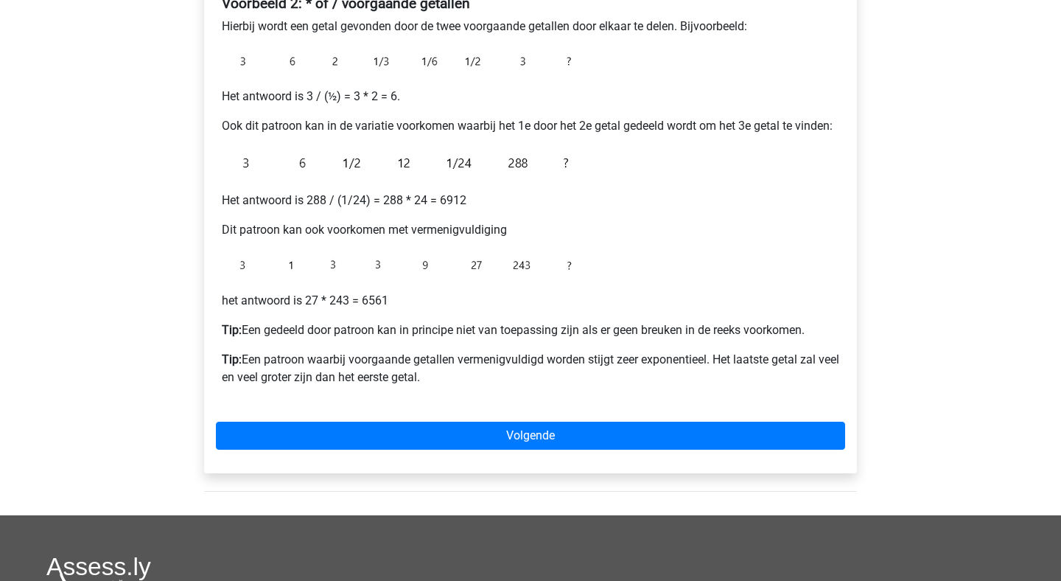
scroll to position [279, 0]
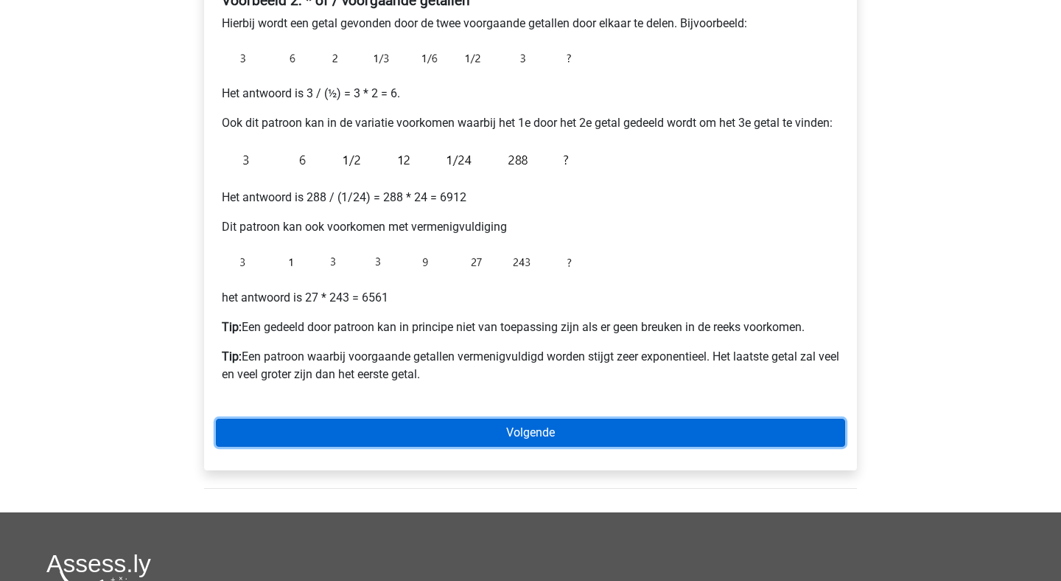
click at [523, 439] on link "Volgende" at bounding box center [530, 433] width 629 height 28
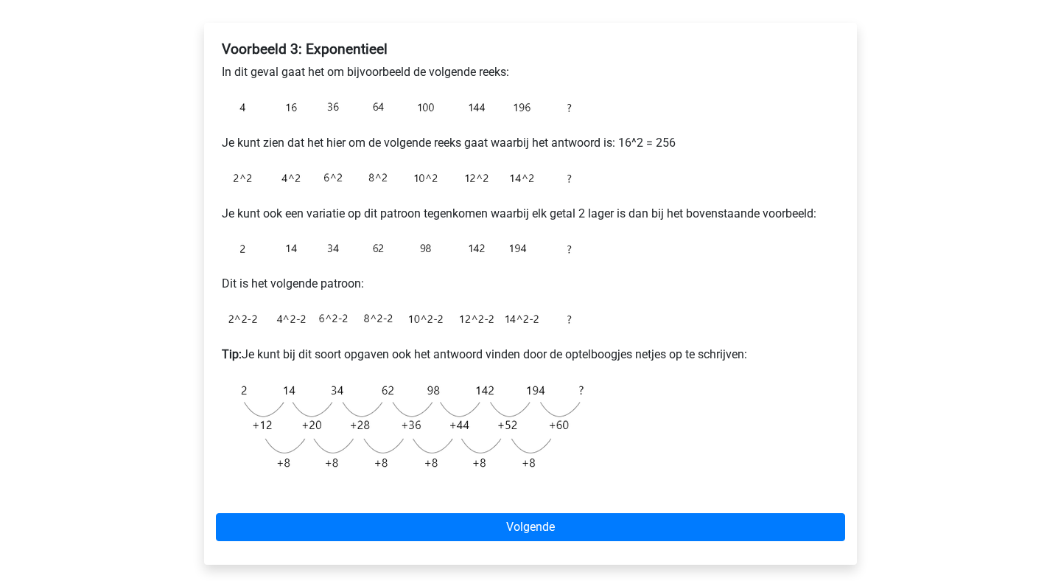
scroll to position [255, 0]
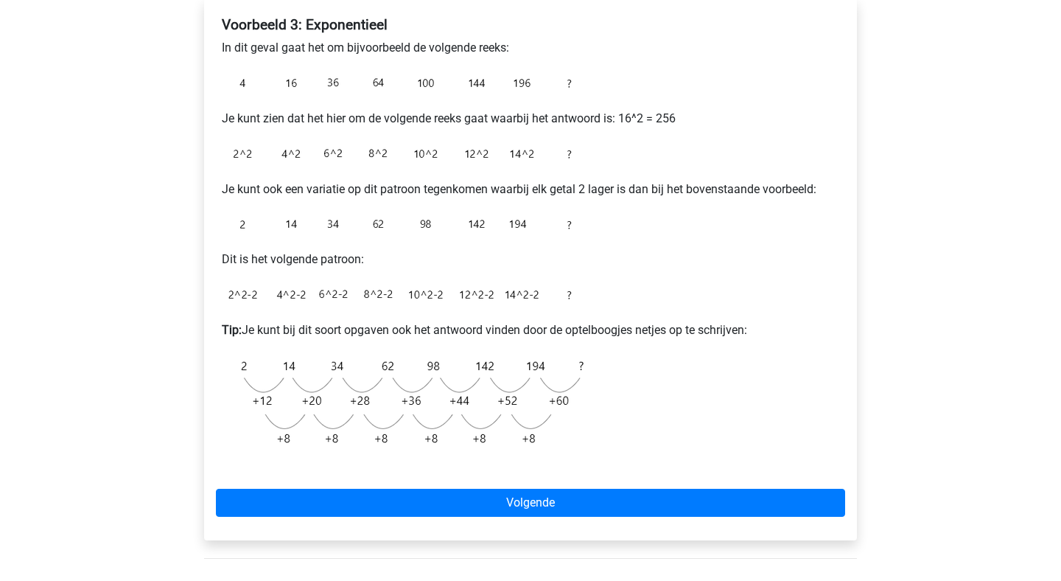
click at [570, 517] on div "Voorbeeld 3: Exponentieel In dit geval gaat het om bijvoorbeeld de volgende ree…" at bounding box center [530, 270] width 653 height 542
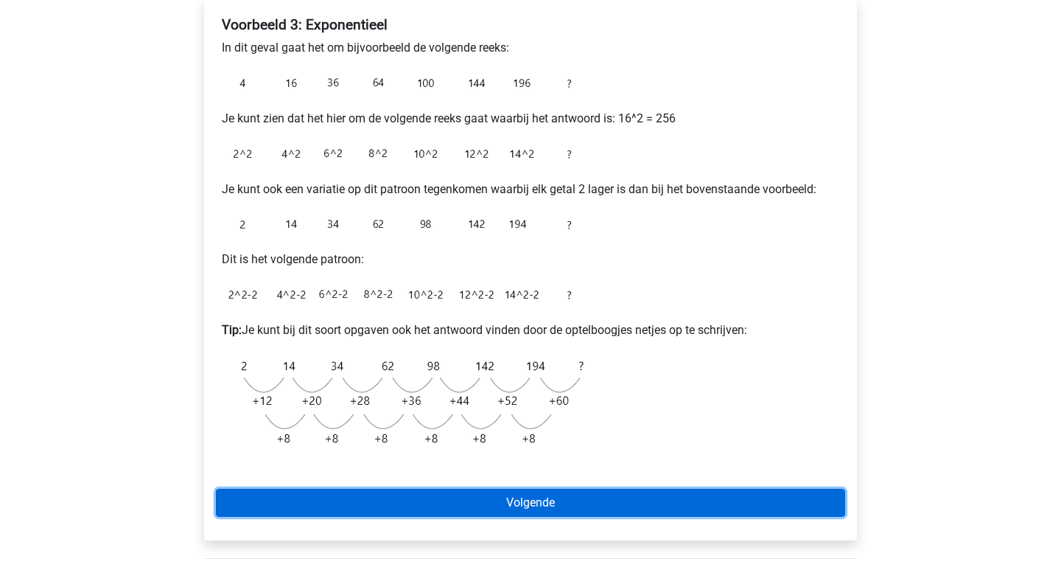
click at [559, 495] on link "Volgende" at bounding box center [530, 503] width 629 height 28
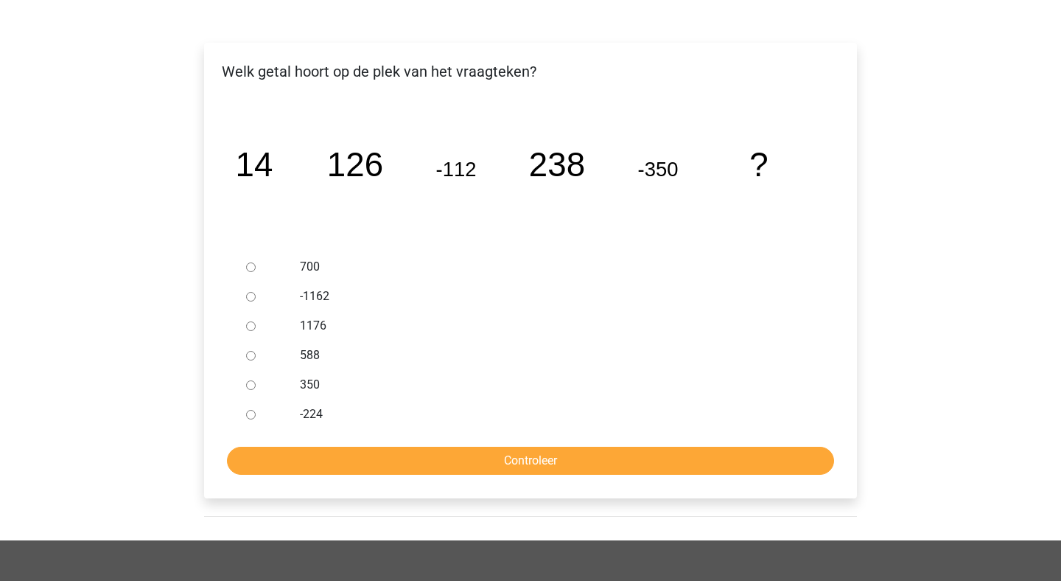
scroll to position [212, 0]
click at [255, 357] on input "588" at bounding box center [251, 355] width 10 height 10
radio input "true"
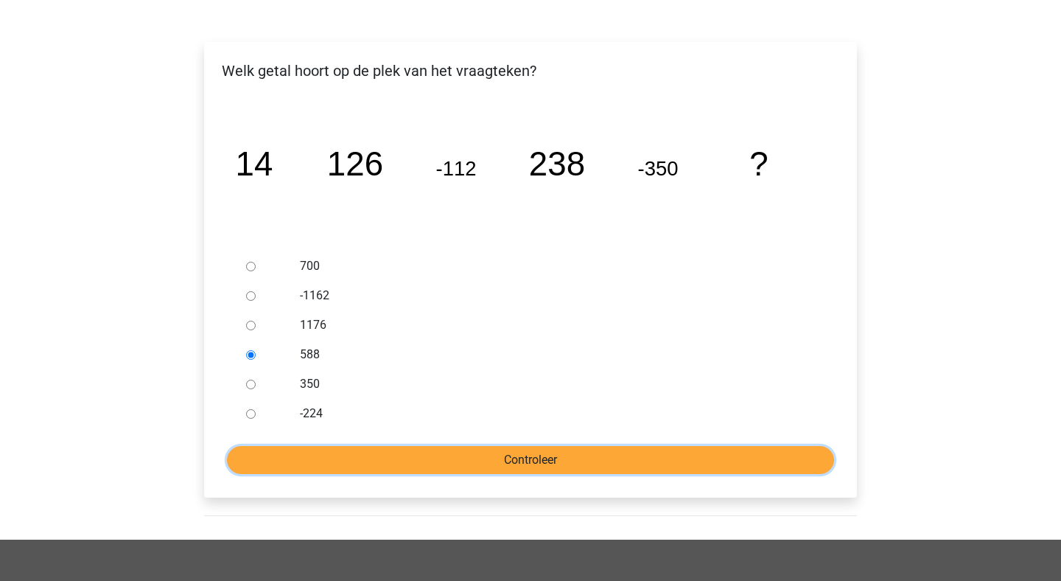
click at [490, 450] on input "Controleer" at bounding box center [530, 460] width 607 height 28
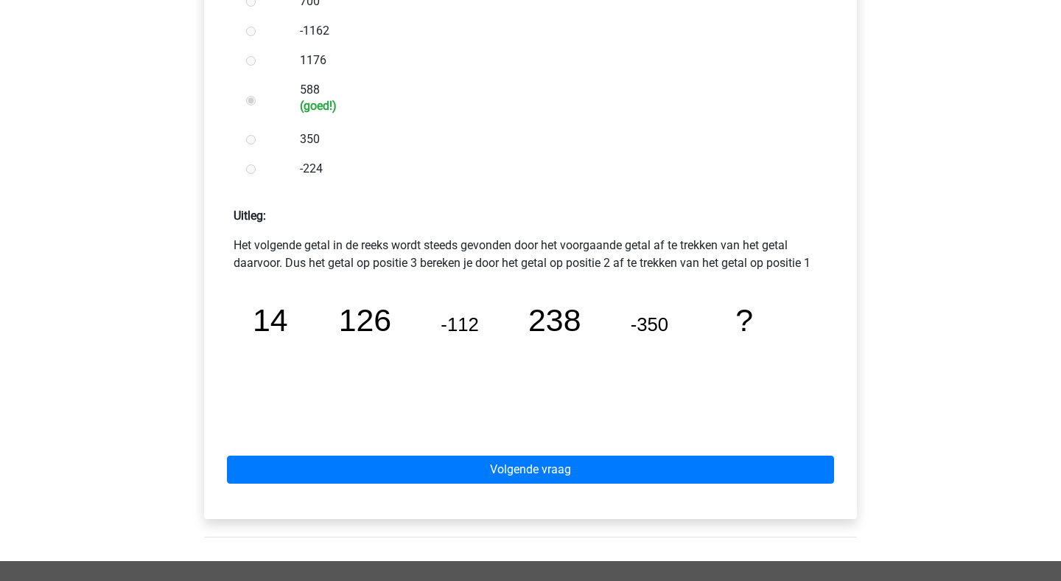
scroll to position [482, 0]
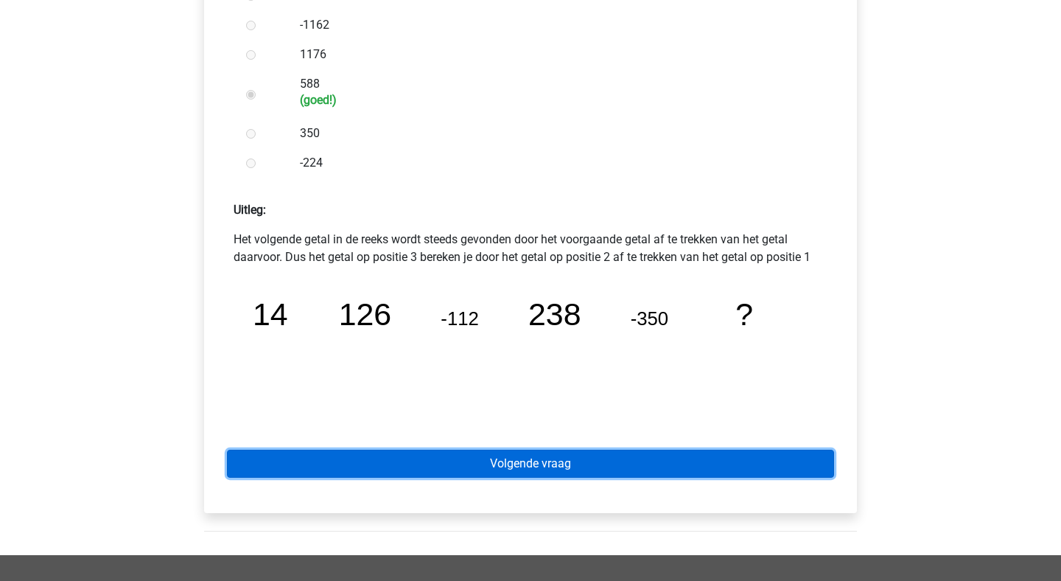
click at [497, 471] on link "Volgende vraag" at bounding box center [530, 464] width 607 height 28
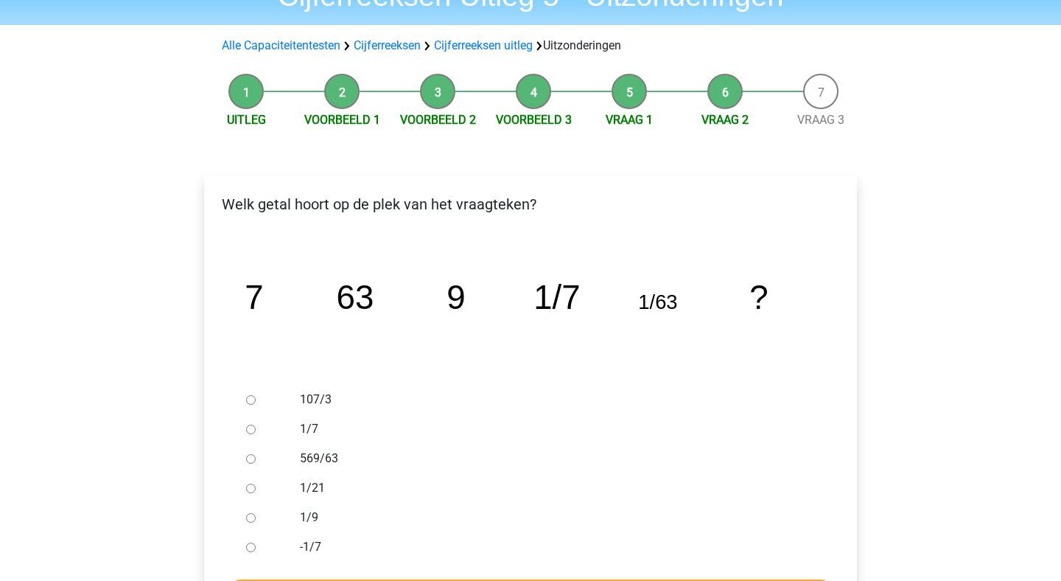
scroll to position [79, 0]
click at [455, 293] on tspan "9" at bounding box center [456, 297] width 18 height 38
click at [361, 304] on tspan "63" at bounding box center [356, 297] width 38 height 38
click at [579, 293] on tspan "1/7" at bounding box center [557, 297] width 46 height 38
click at [451, 298] on tspan "9" at bounding box center [456, 297] width 18 height 38
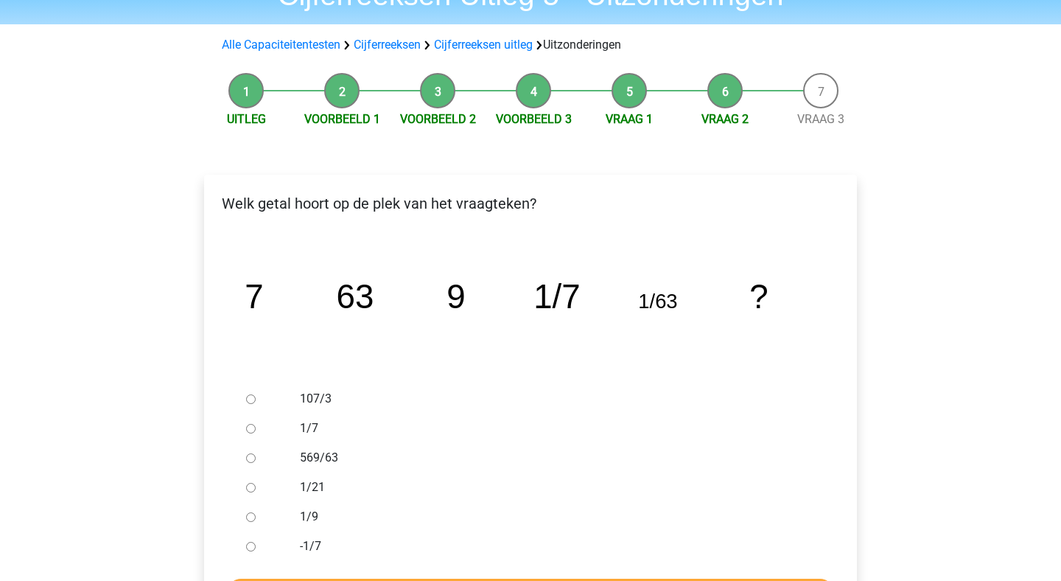
click at [675, 306] on tspan "1/63" at bounding box center [657, 301] width 39 height 23
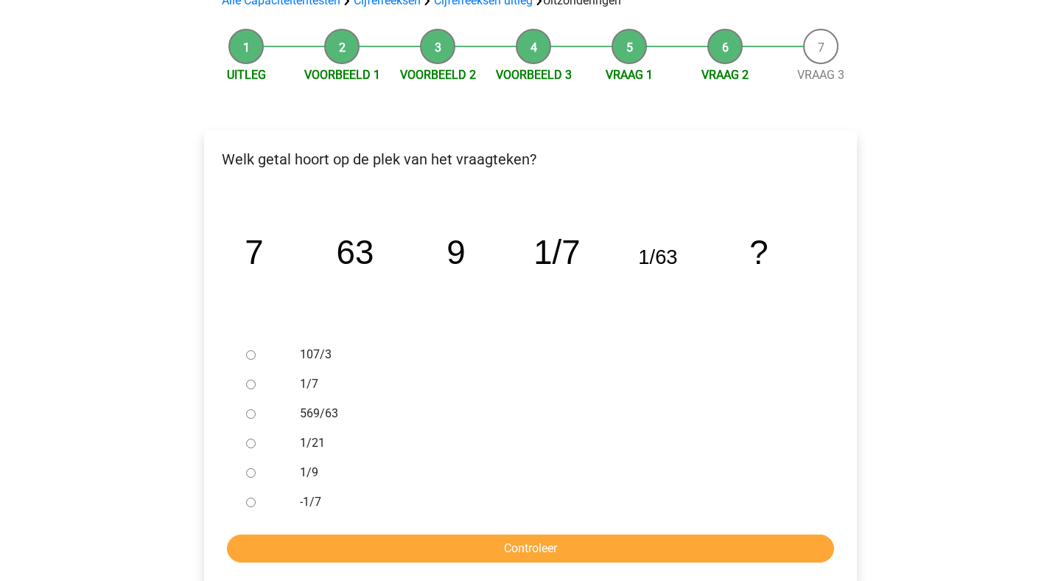
scroll to position [128, 0]
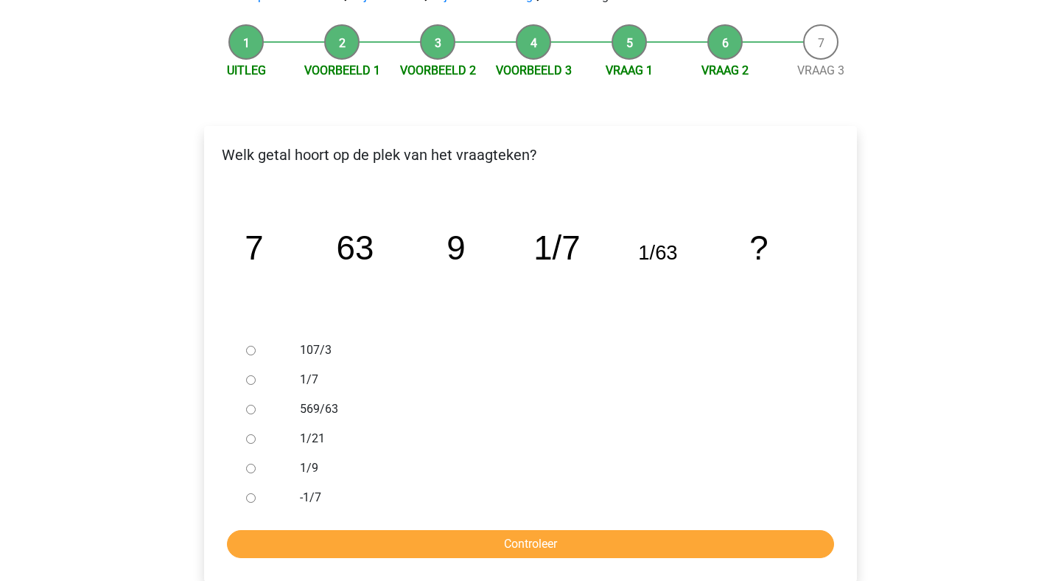
click at [253, 467] on input "1/9" at bounding box center [251, 469] width 10 height 10
radio input "true"
click at [503, 536] on input "Controleer" at bounding box center [530, 544] width 607 height 28
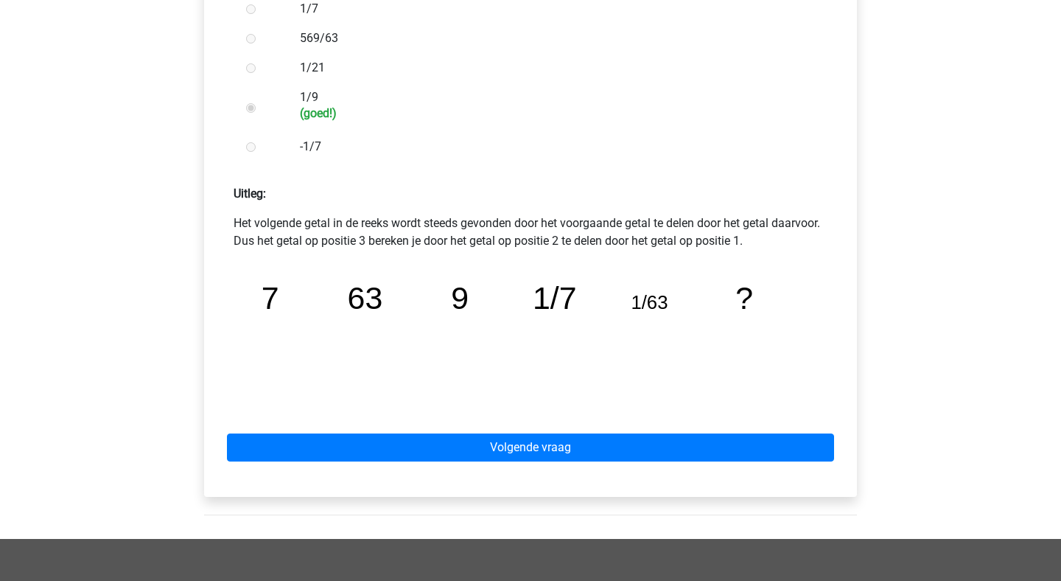
scroll to position [503, 0]
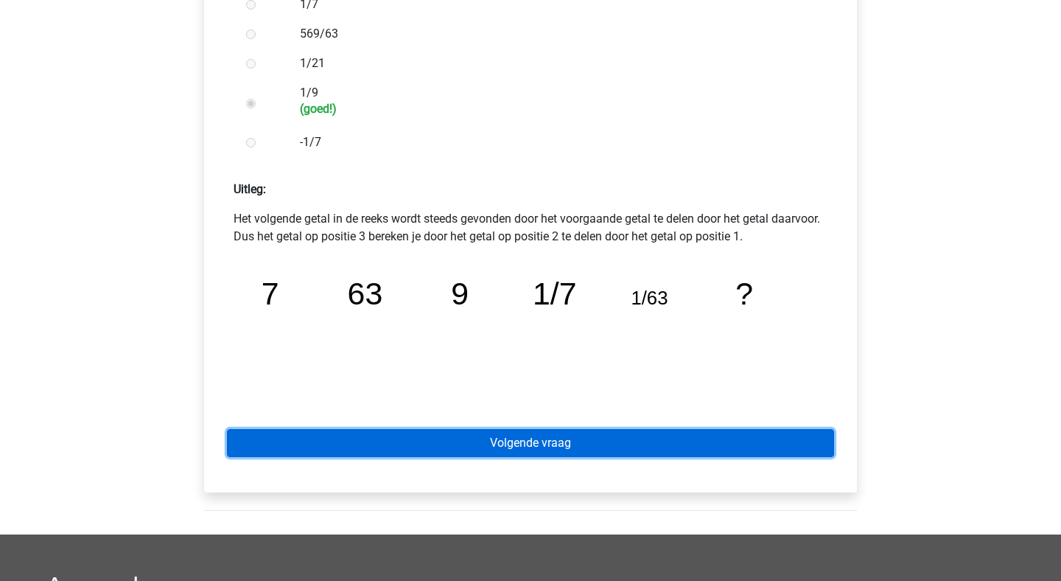
click at [536, 444] on link "Volgende vraag" at bounding box center [530, 443] width 607 height 28
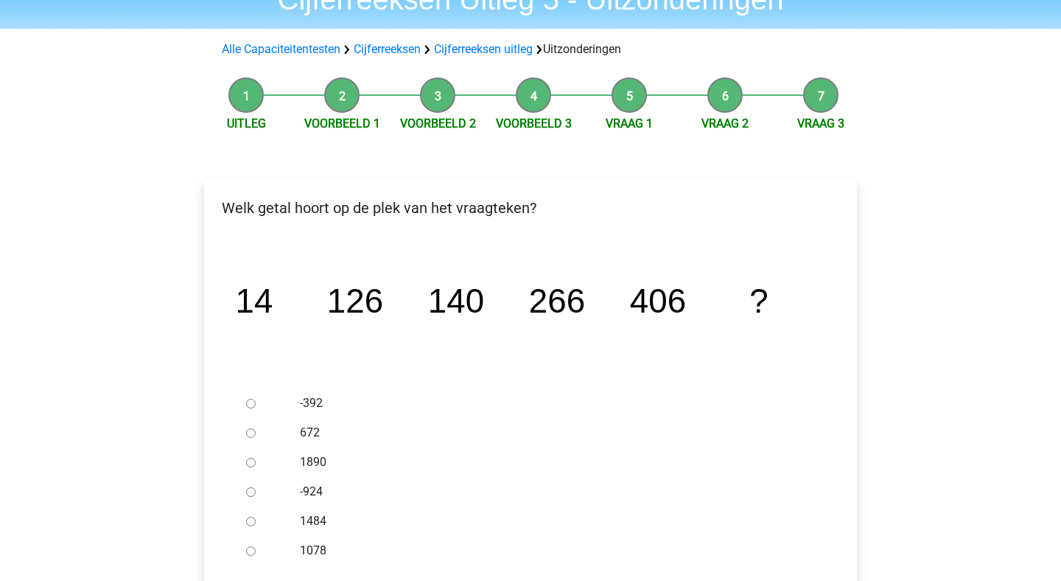
scroll to position [106, 0]
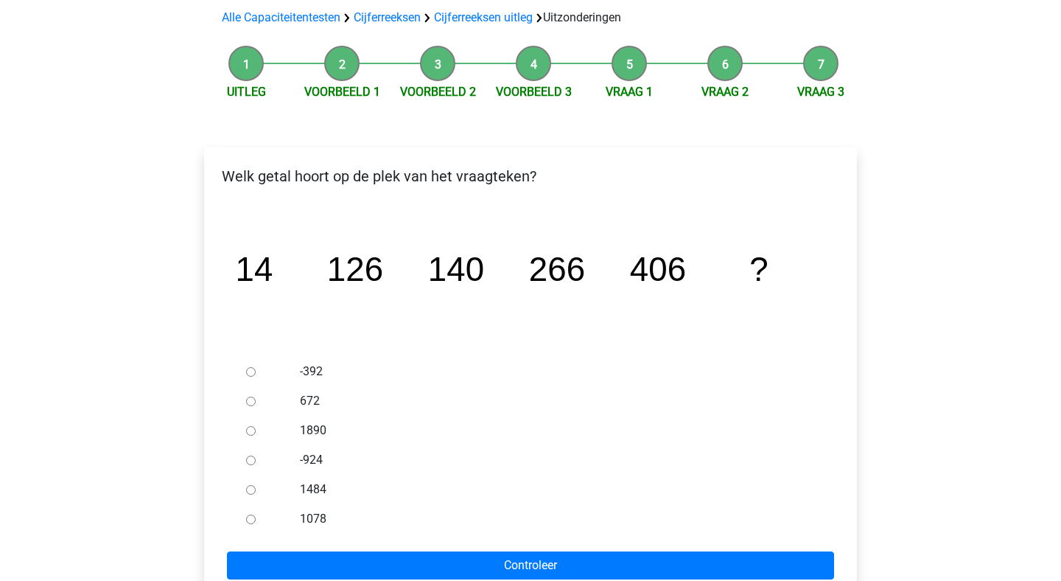
click at [245, 402] on div at bounding box center [264, 400] width 49 height 29
click at [245, 397] on div at bounding box center [264, 400] width 49 height 29
click at [248, 401] on input "672" at bounding box center [251, 402] width 10 height 10
radio input "true"
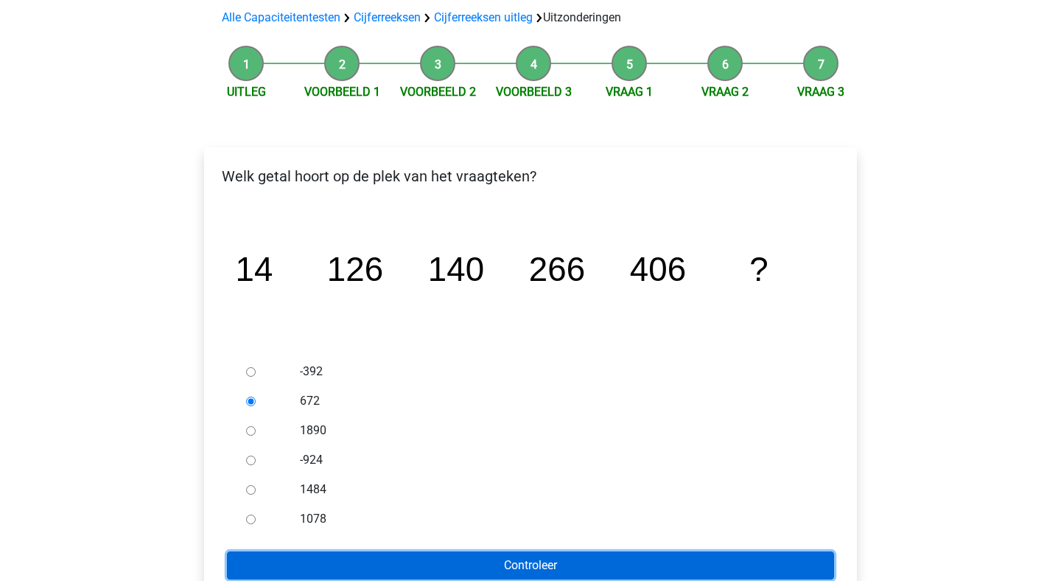
click at [489, 552] on input "Controleer" at bounding box center [530, 565] width 607 height 28
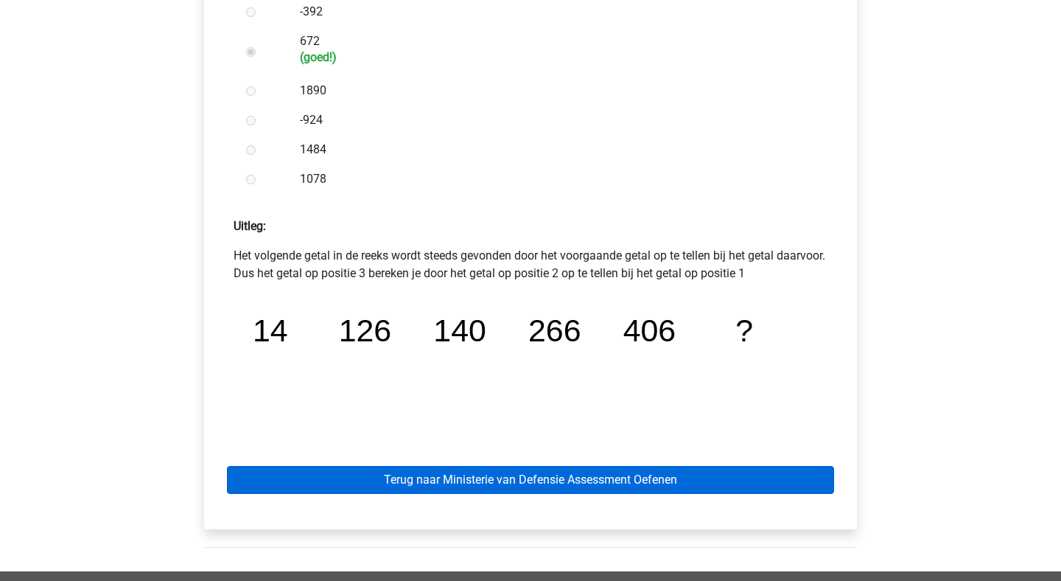
scroll to position [467, 0]
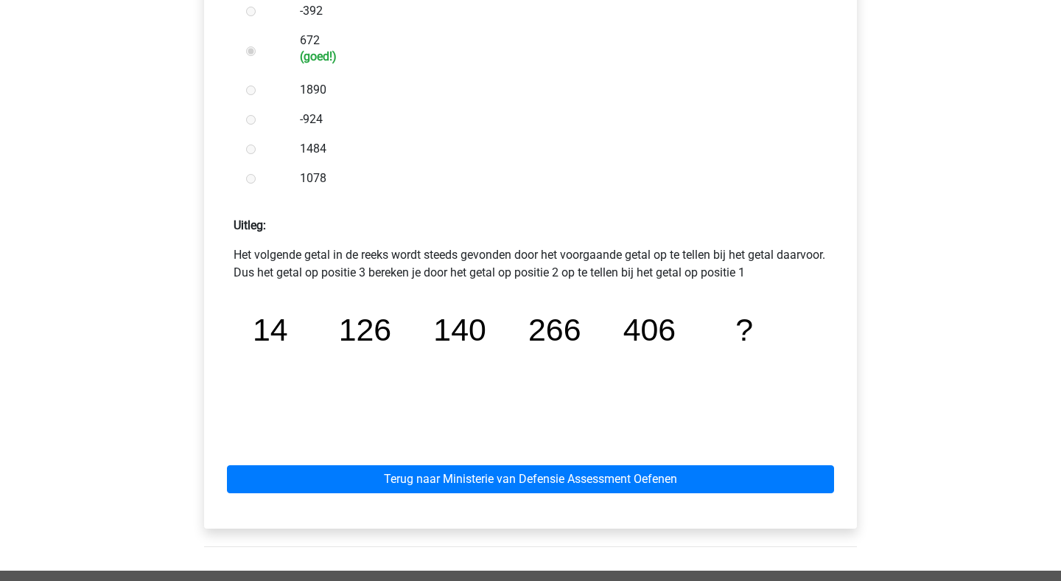
click at [539, 461] on div "Terug naar Ministerie van Defensie Assessment Oefenen" at bounding box center [530, 476] width 629 height 81
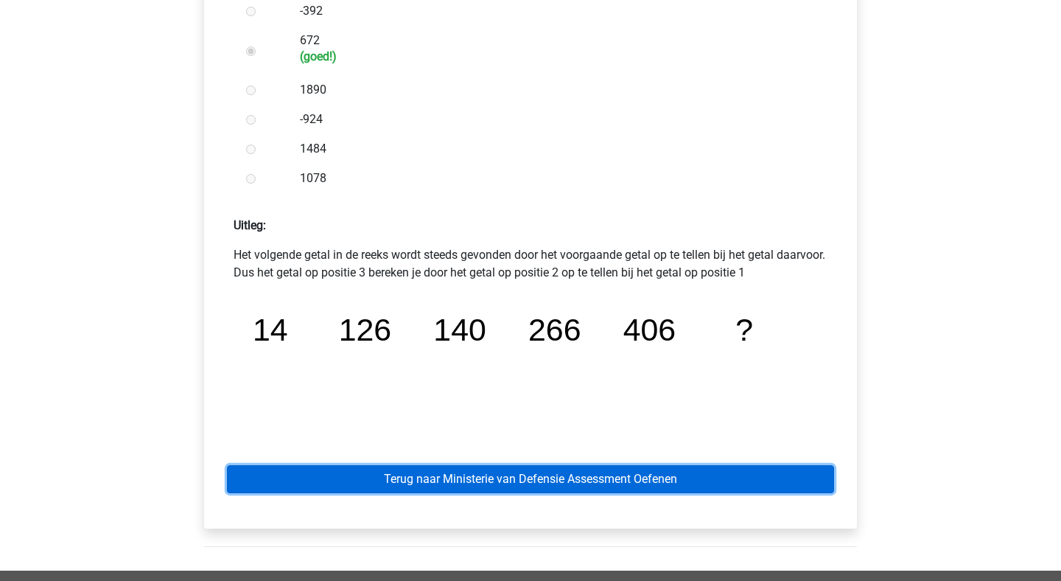
click at [517, 484] on link "Terug naar Ministerie van Defensie Assessment Oefenen" at bounding box center [530, 479] width 607 height 28
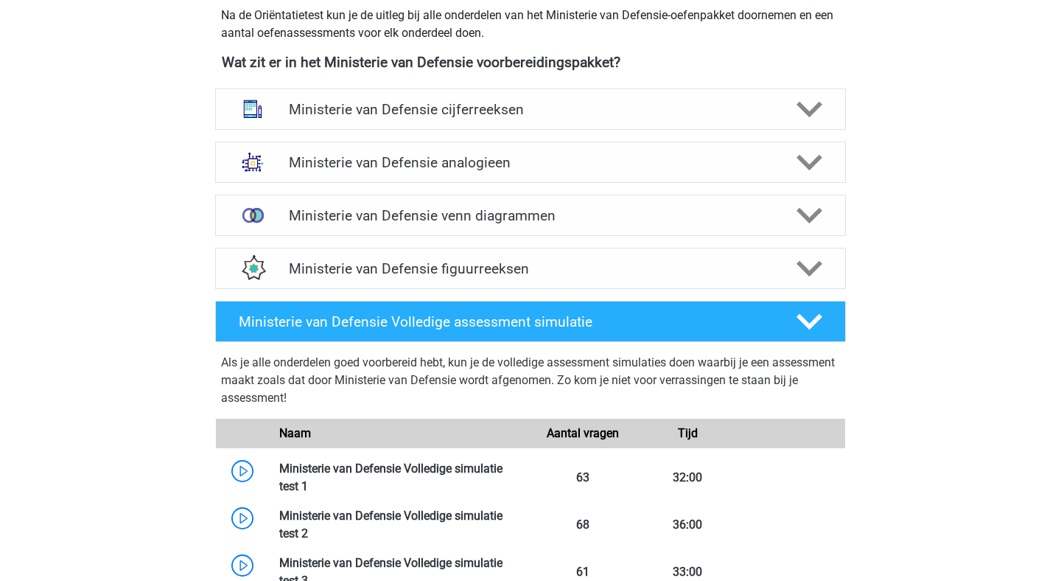
scroll to position [679, 0]
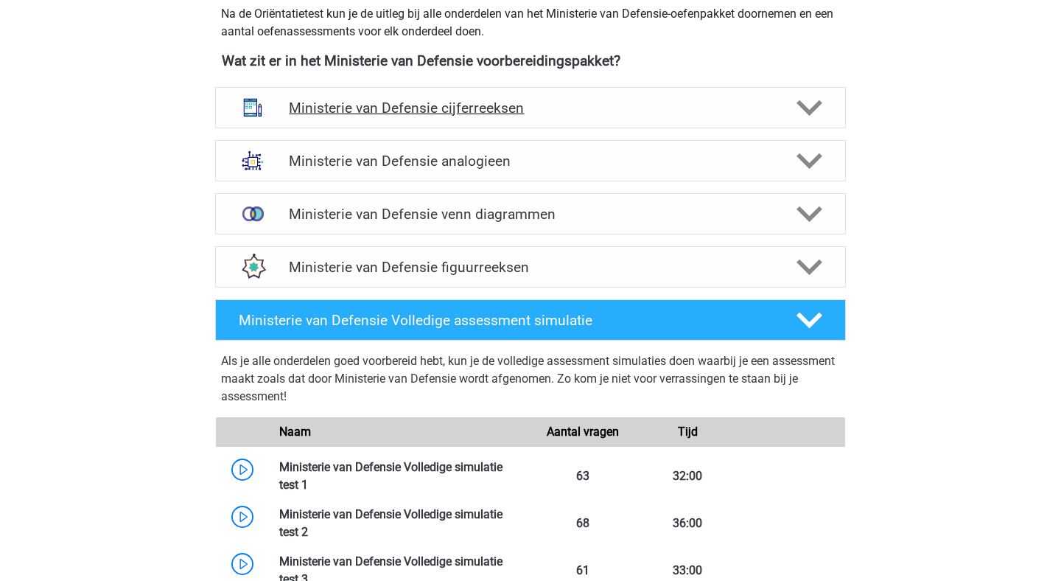
click at [672, 111] on h4 "Ministerie van Defensie cijferreeksen" at bounding box center [530, 107] width 483 height 17
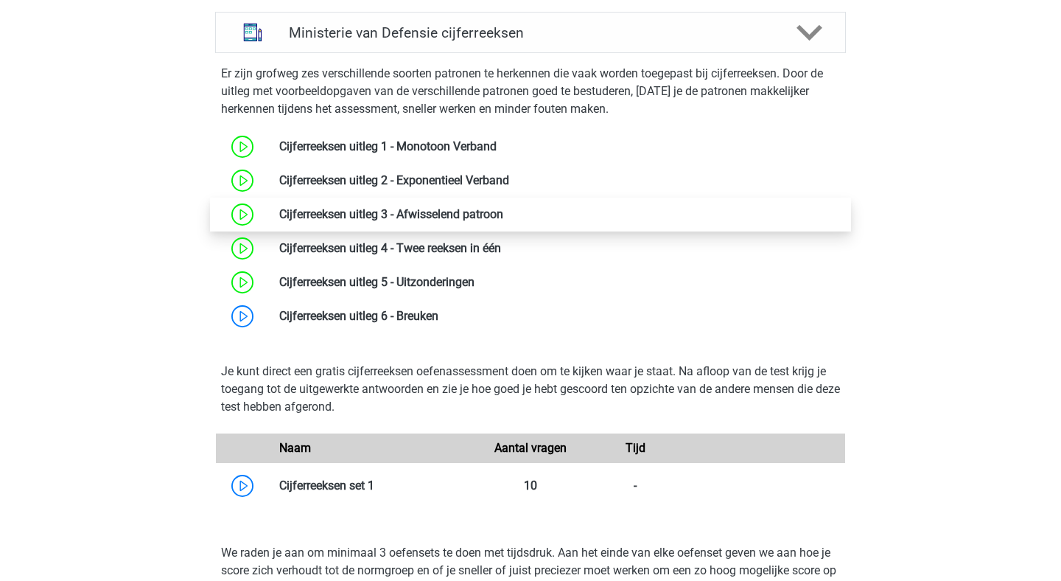
scroll to position [823, 0]
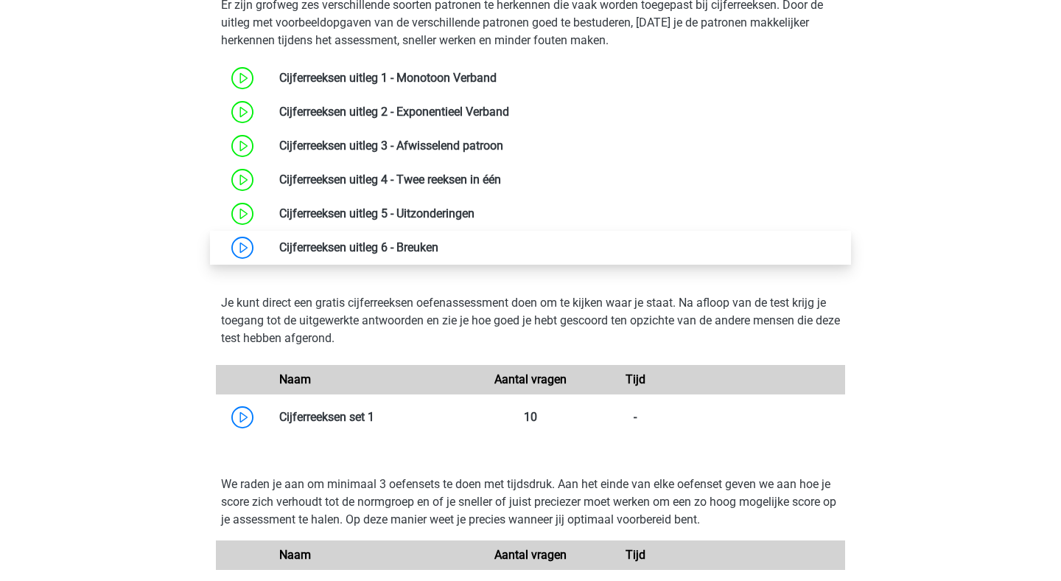
click at [439, 248] on link at bounding box center [439, 247] width 0 height 14
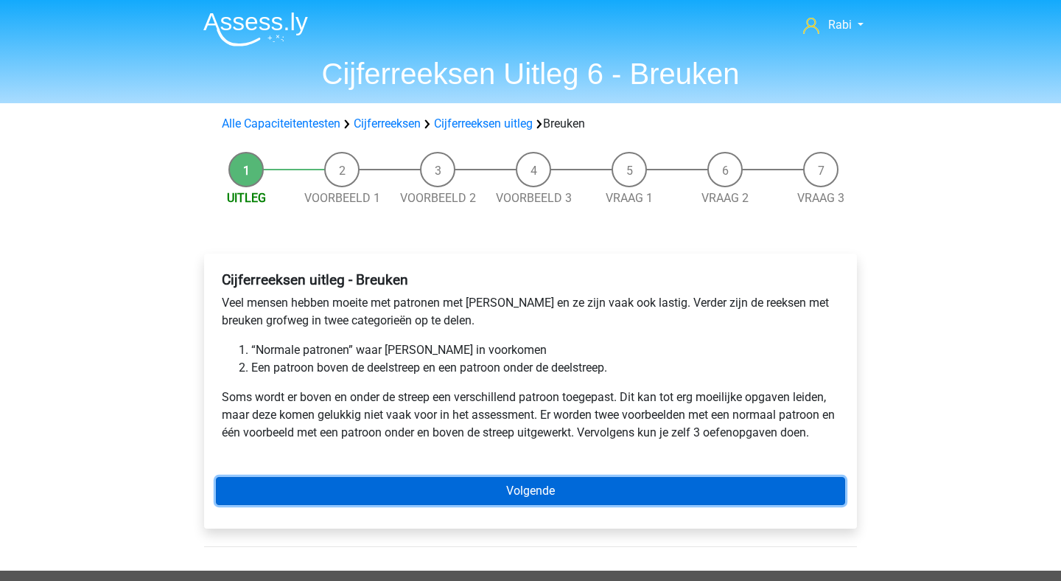
click at [541, 493] on link "Volgende" at bounding box center [530, 491] width 629 height 28
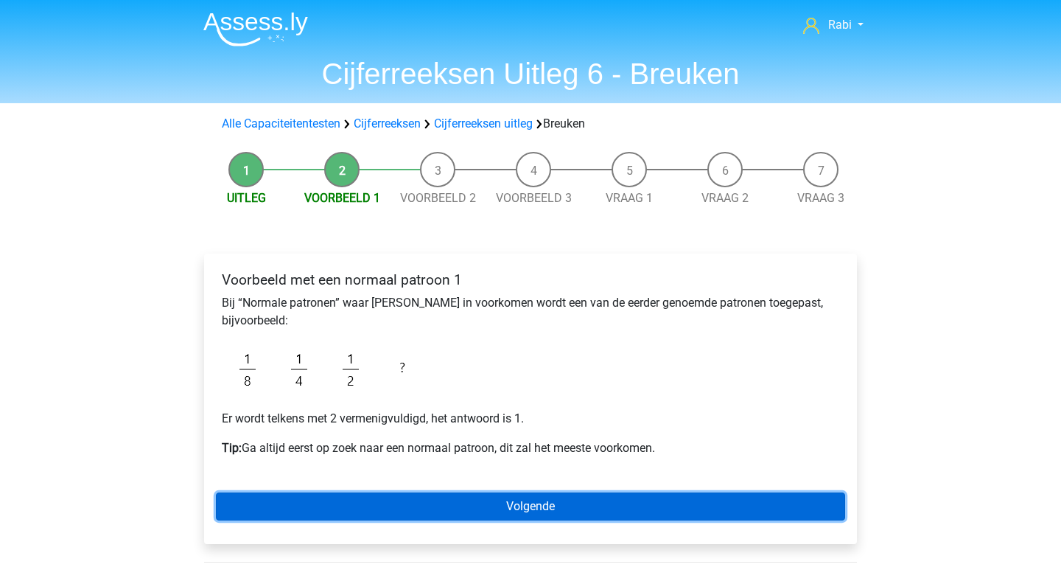
click at [573, 504] on link "Volgende" at bounding box center [530, 506] width 629 height 28
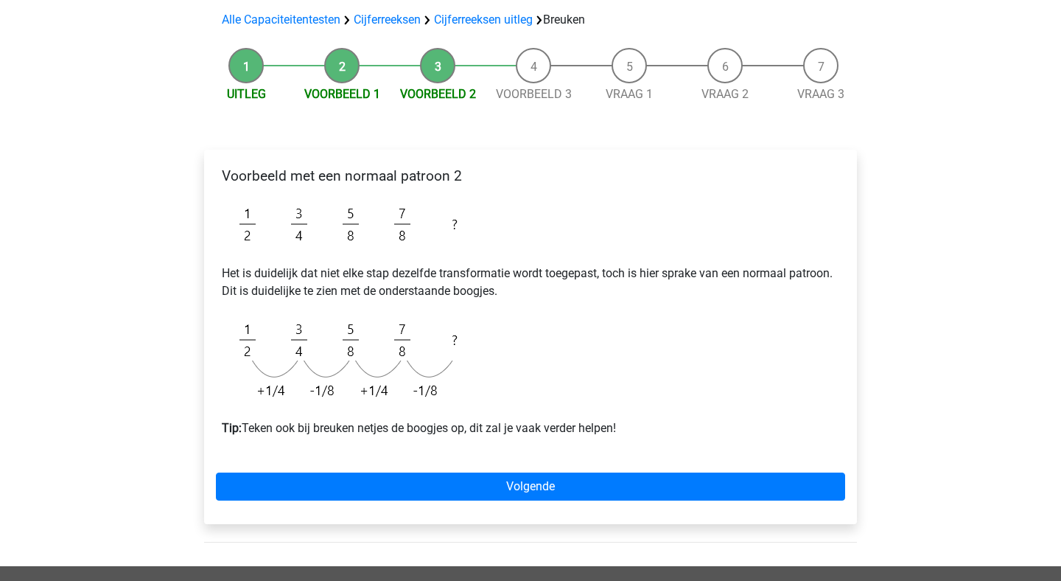
scroll to position [105, 0]
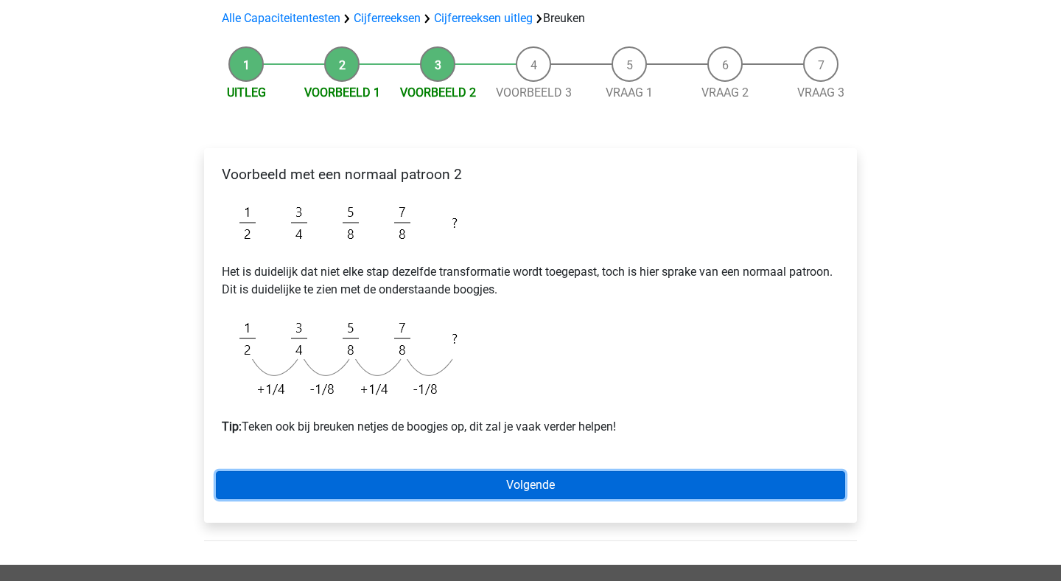
click at [542, 492] on link "Volgende" at bounding box center [530, 485] width 629 height 28
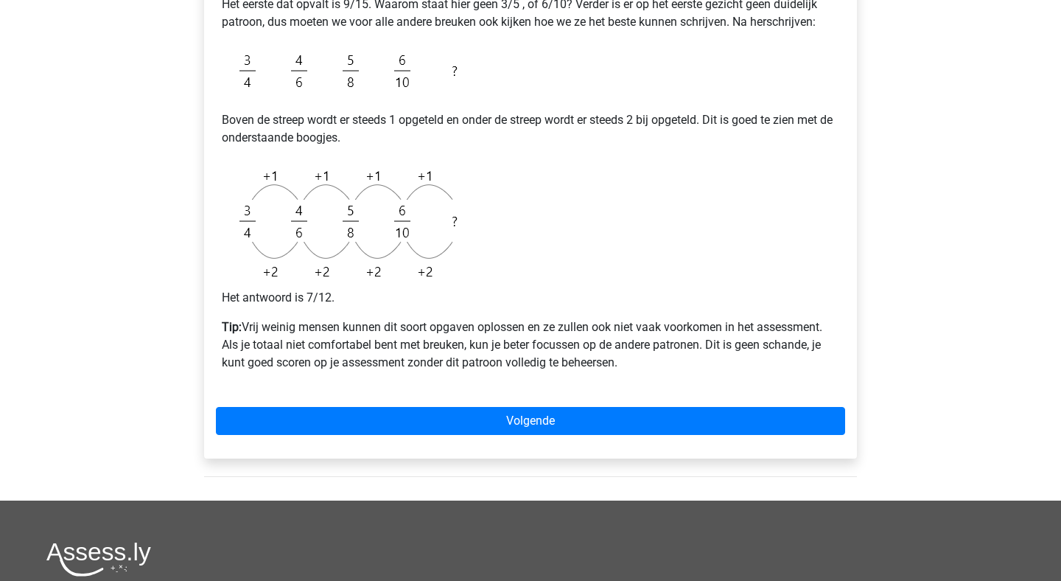
scroll to position [458, 0]
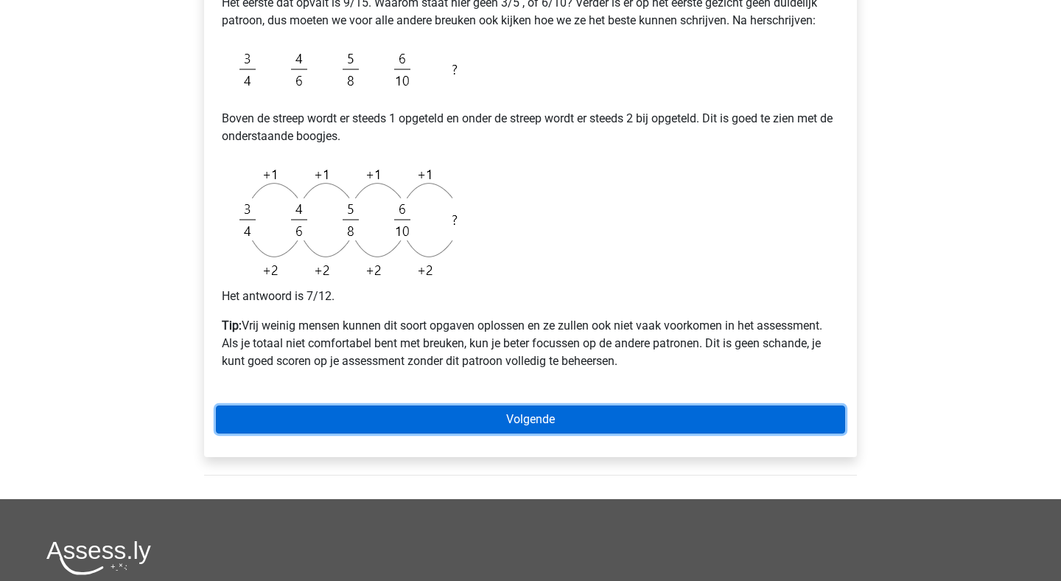
click at [531, 425] on link "Volgende" at bounding box center [530, 419] width 629 height 28
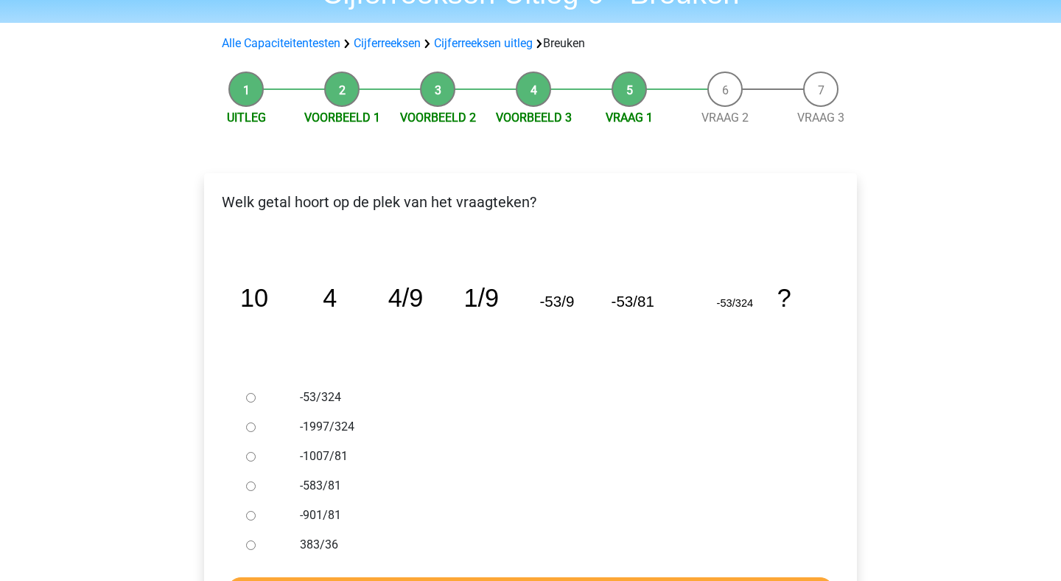
scroll to position [102, 0]
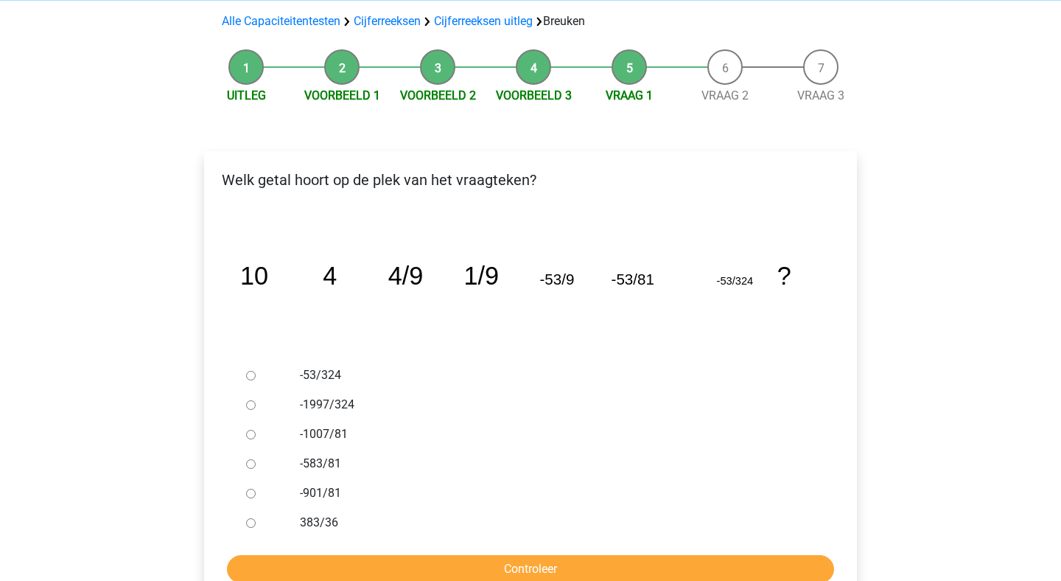
click at [254, 406] on input "-1997/324" at bounding box center [251, 405] width 10 height 10
radio input "true"
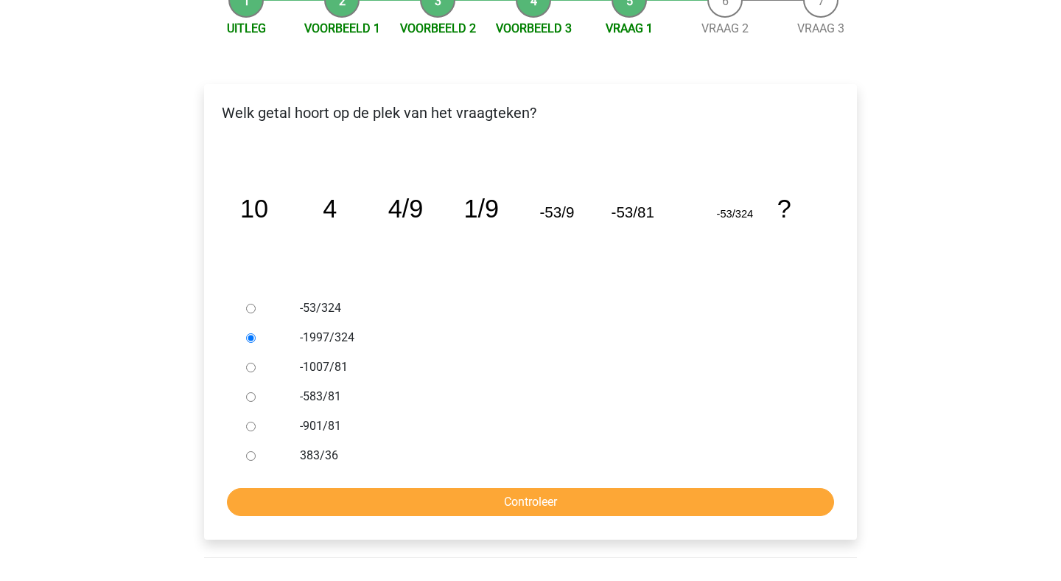
scroll to position [183, 0]
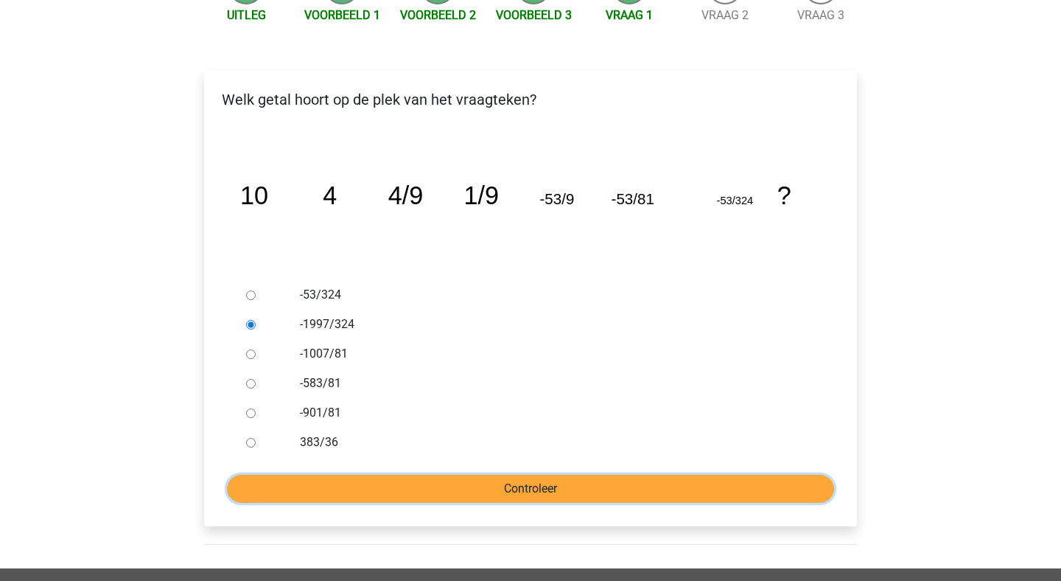
click at [495, 486] on input "Controleer" at bounding box center [530, 489] width 607 height 28
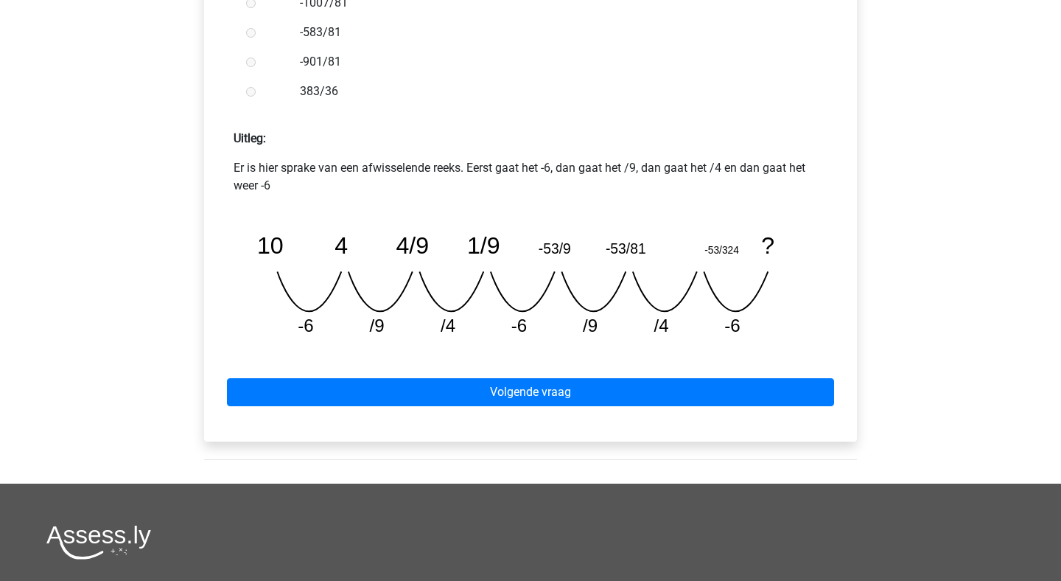
scroll to position [554, 0]
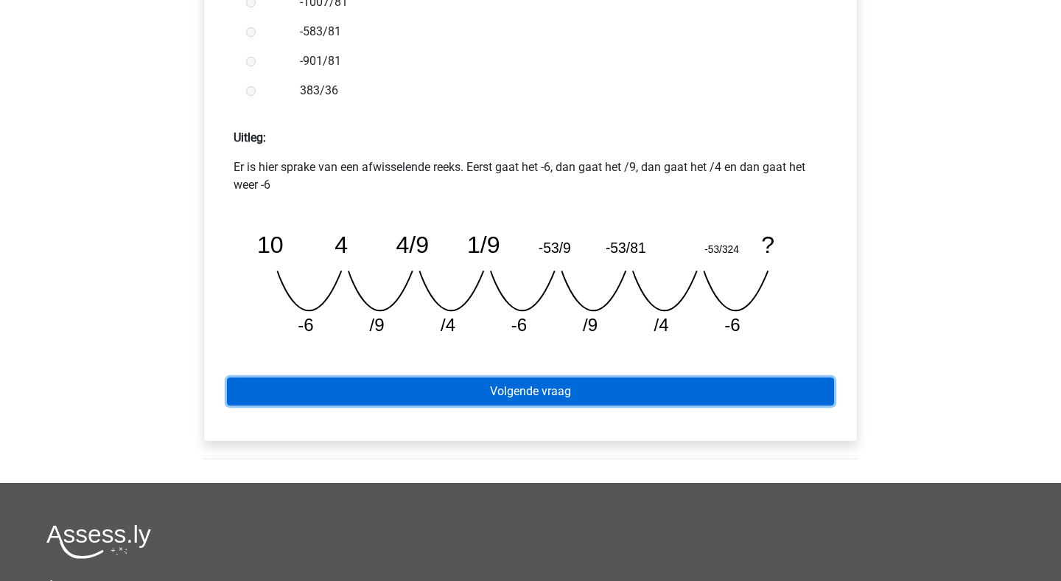
click at [525, 396] on link "Volgende vraag" at bounding box center [530, 391] width 607 height 28
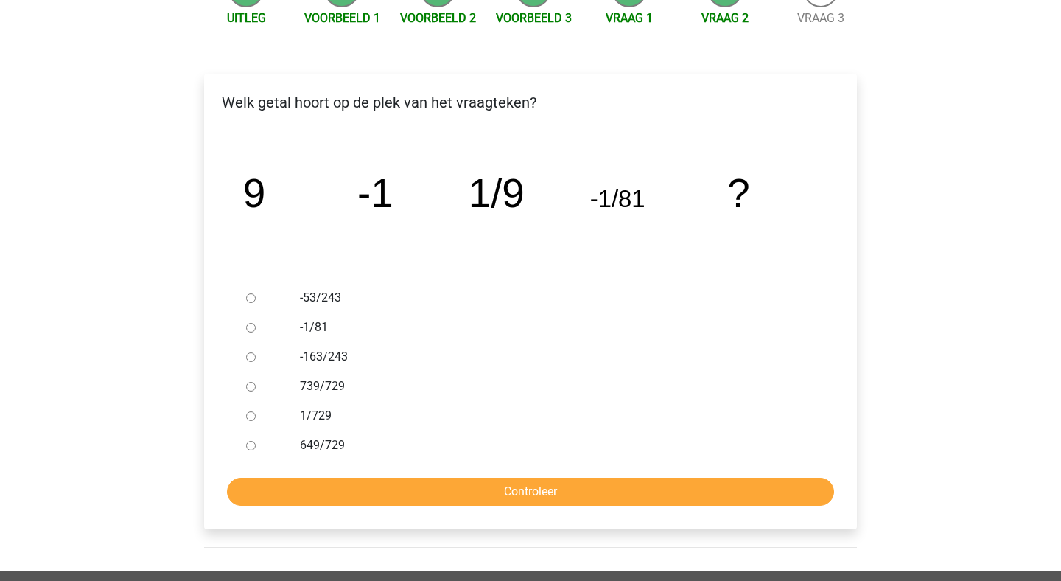
scroll to position [183, 0]
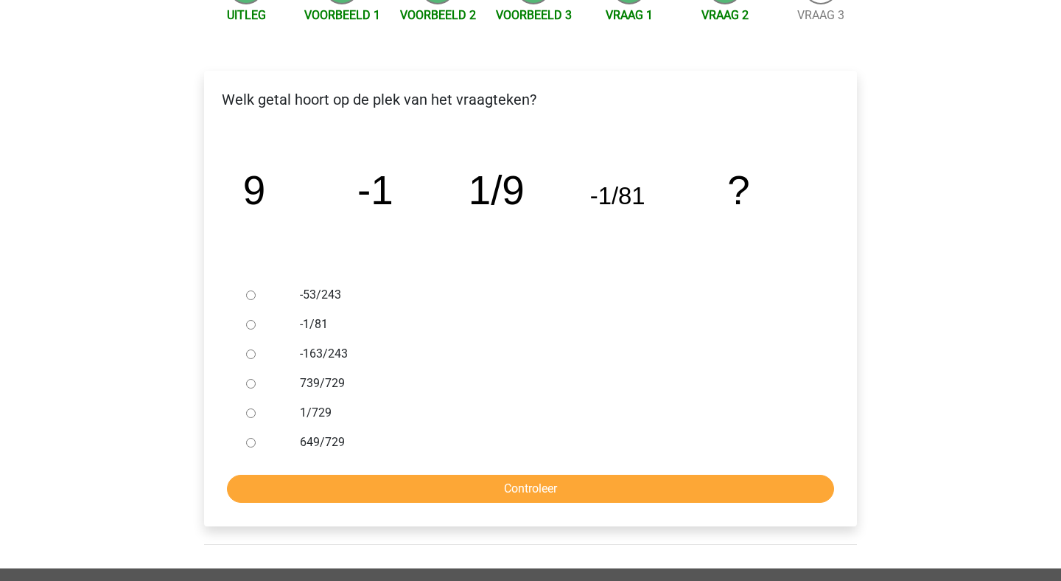
click at [248, 415] on input "1/729" at bounding box center [251, 413] width 10 height 10
radio input "true"
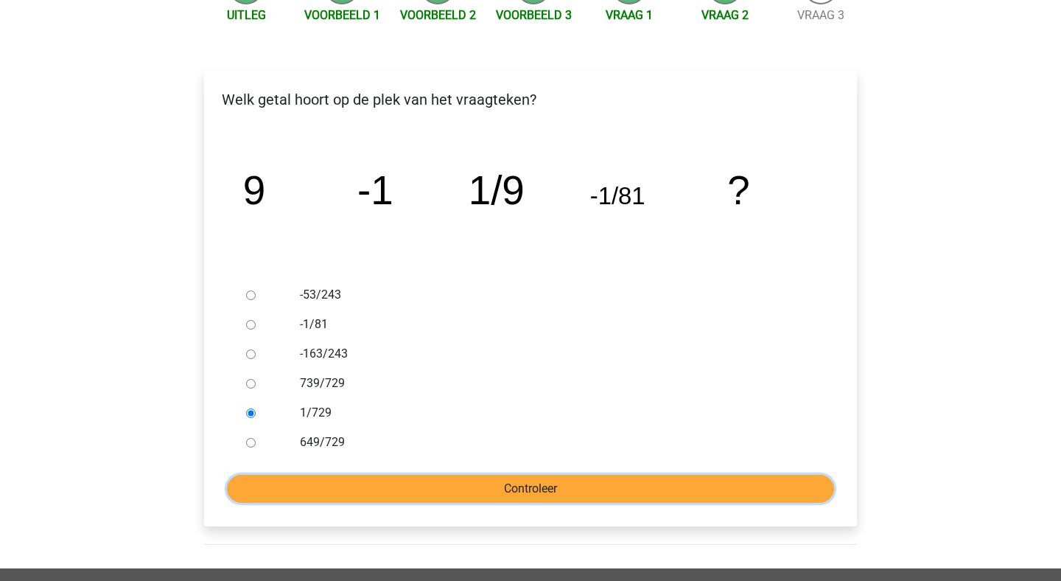
click at [500, 482] on input "Controleer" at bounding box center [530, 489] width 607 height 28
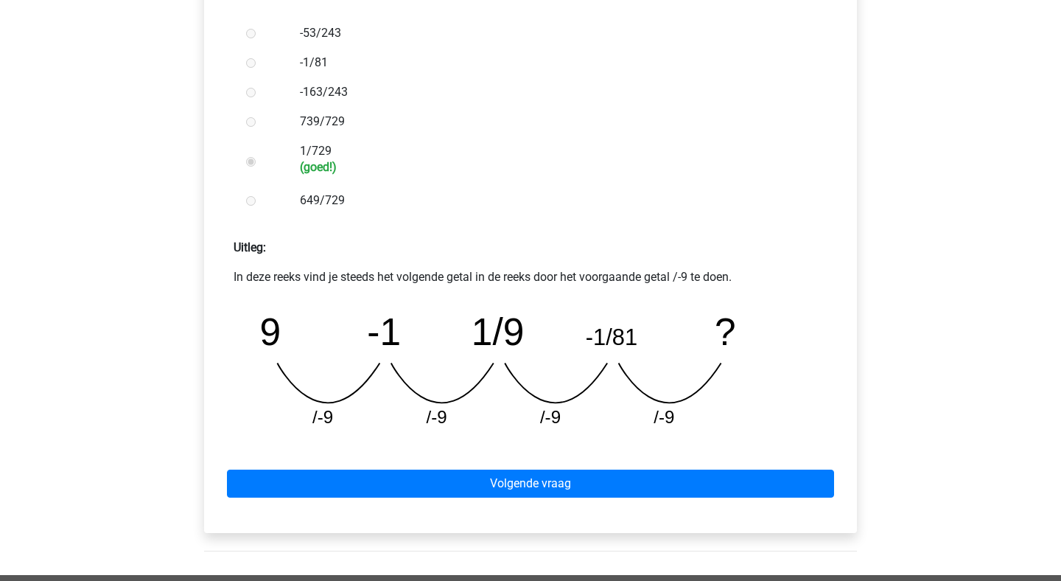
scroll to position [445, 0]
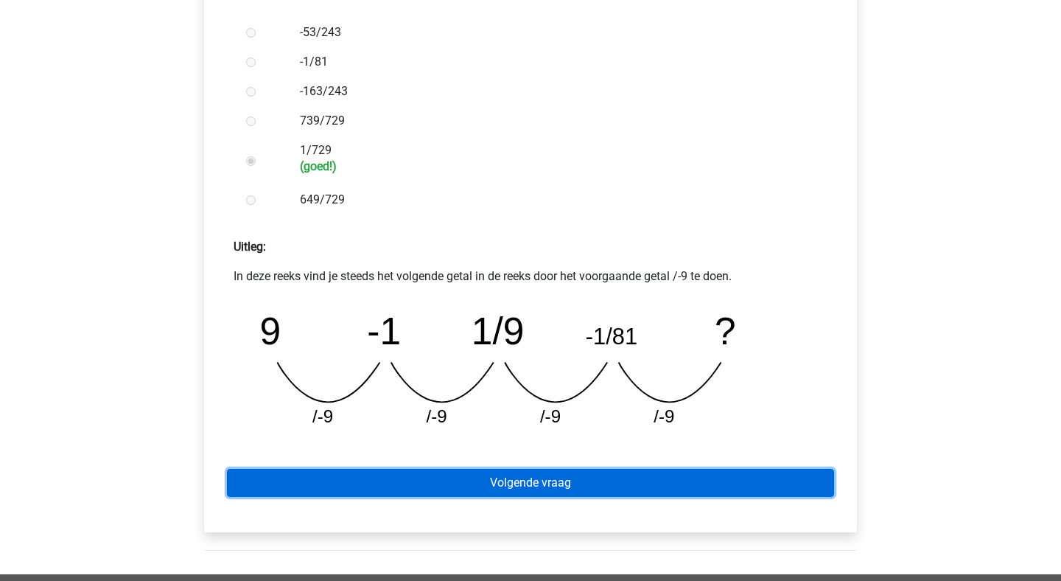
click at [562, 489] on link "Volgende vraag" at bounding box center [530, 483] width 607 height 28
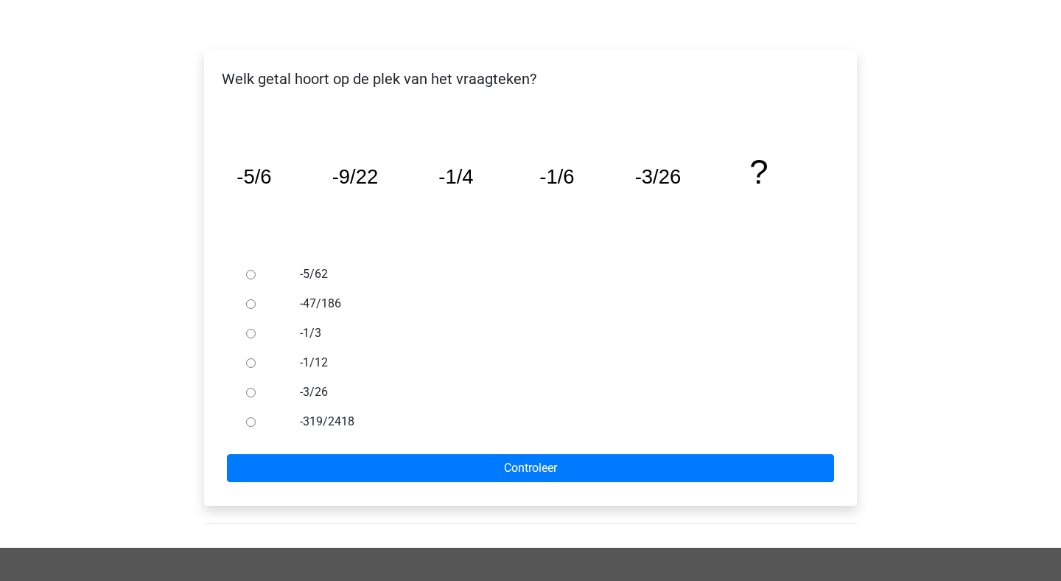
scroll to position [204, 0]
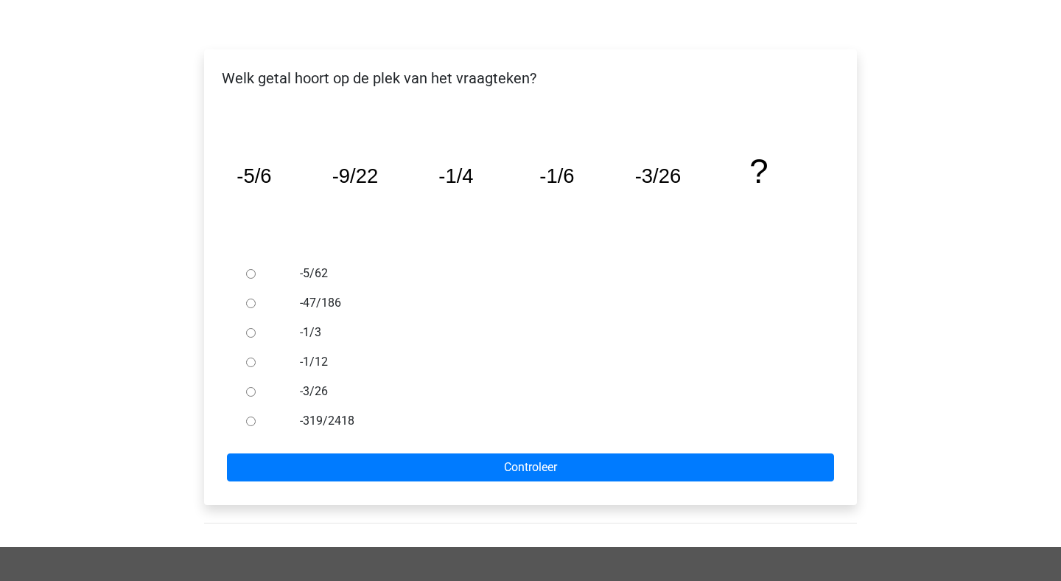
click at [246, 360] on input "-1/12" at bounding box center [251, 362] width 10 height 10
radio input "true"
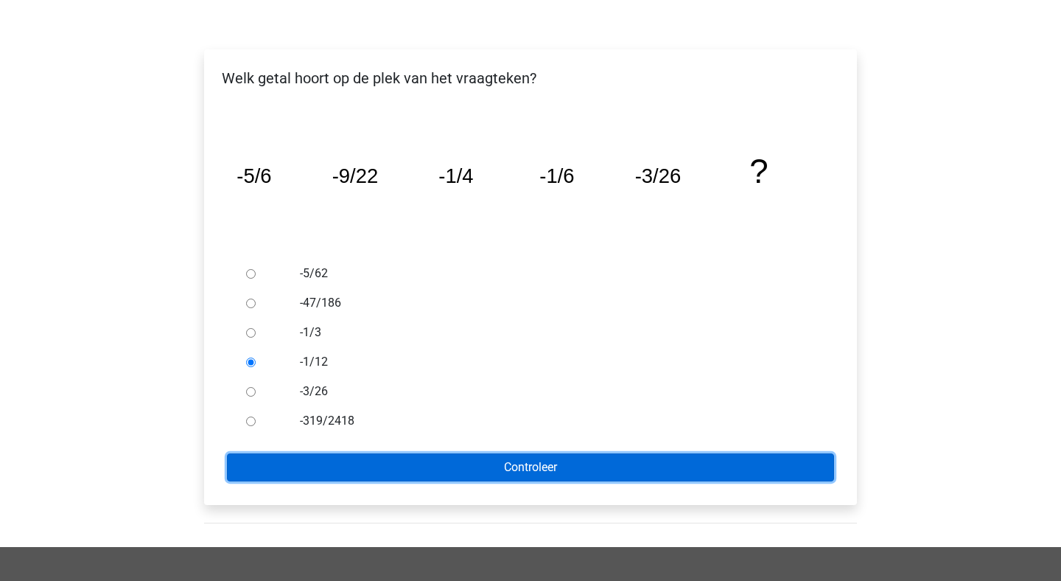
click at [483, 465] on input "Controleer" at bounding box center [530, 467] width 607 height 28
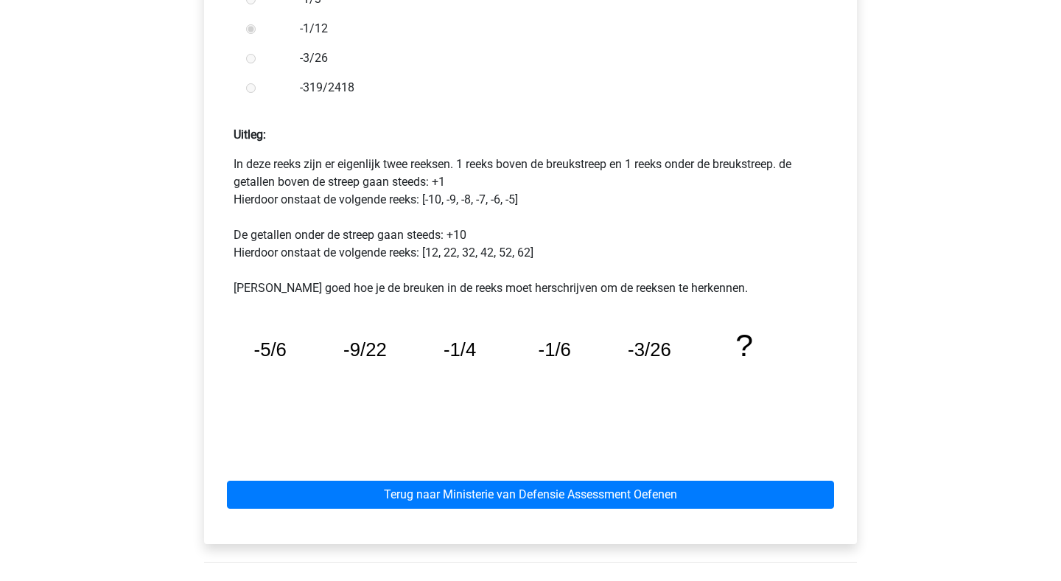
scroll to position [542, 0]
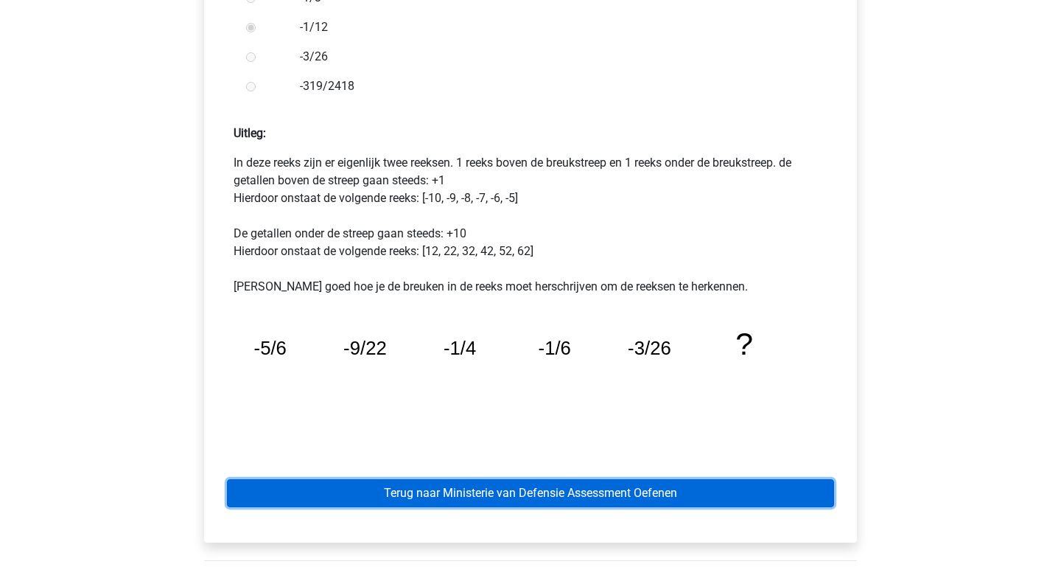
click at [705, 498] on link "Terug naar Ministerie van Defensie Assessment Oefenen" at bounding box center [530, 493] width 607 height 28
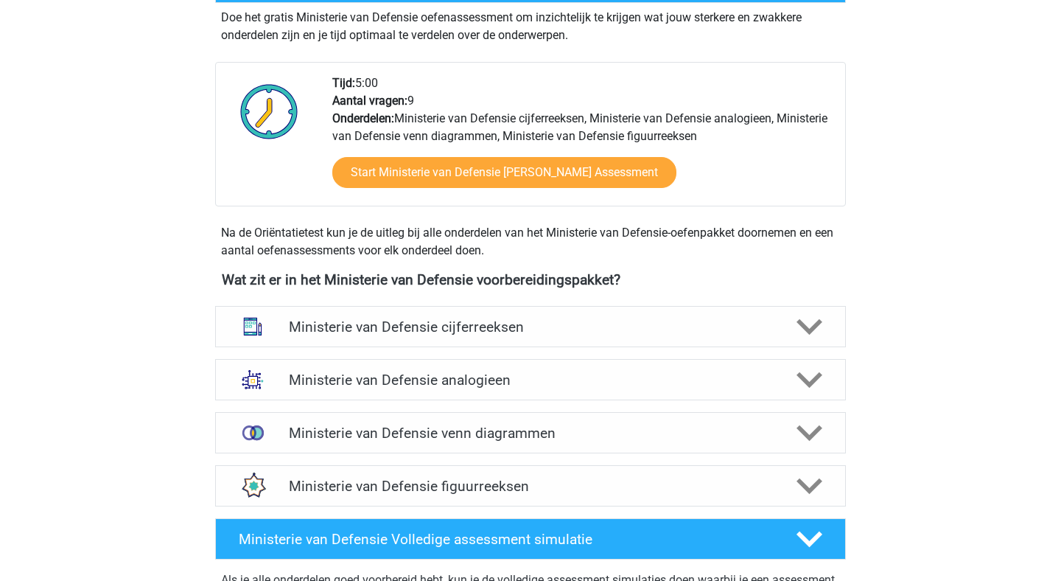
scroll to position [465, 0]
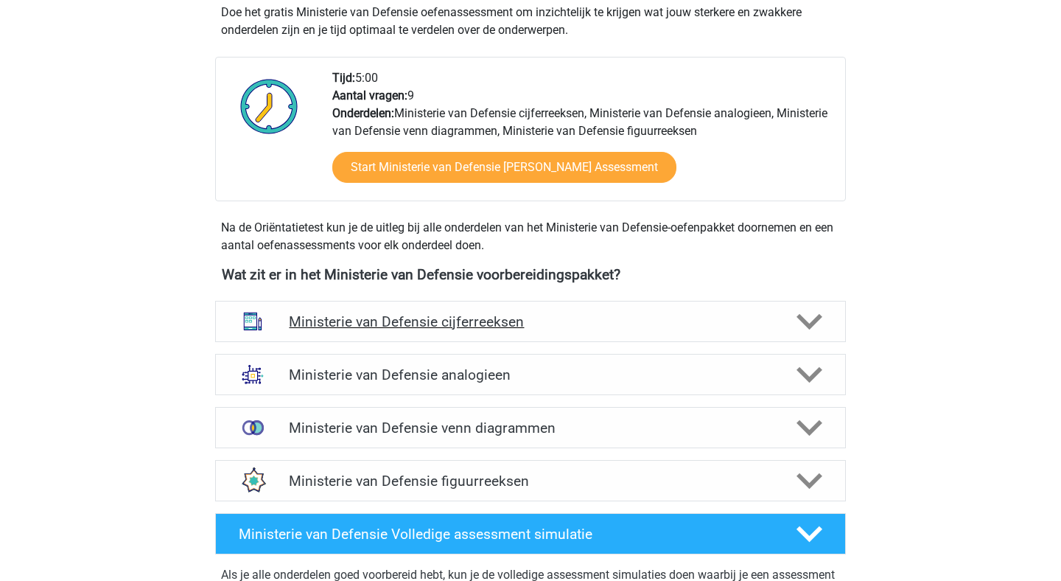
click at [568, 336] on div "Ministerie van Defensie cijferreeksen" at bounding box center [530, 321] width 631 height 41
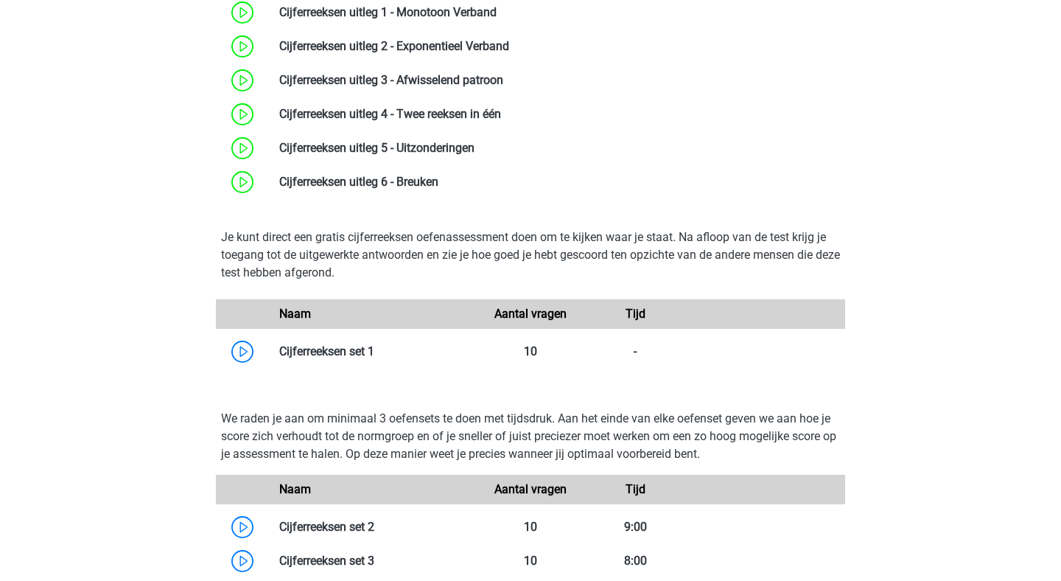
scroll to position [938, 0]
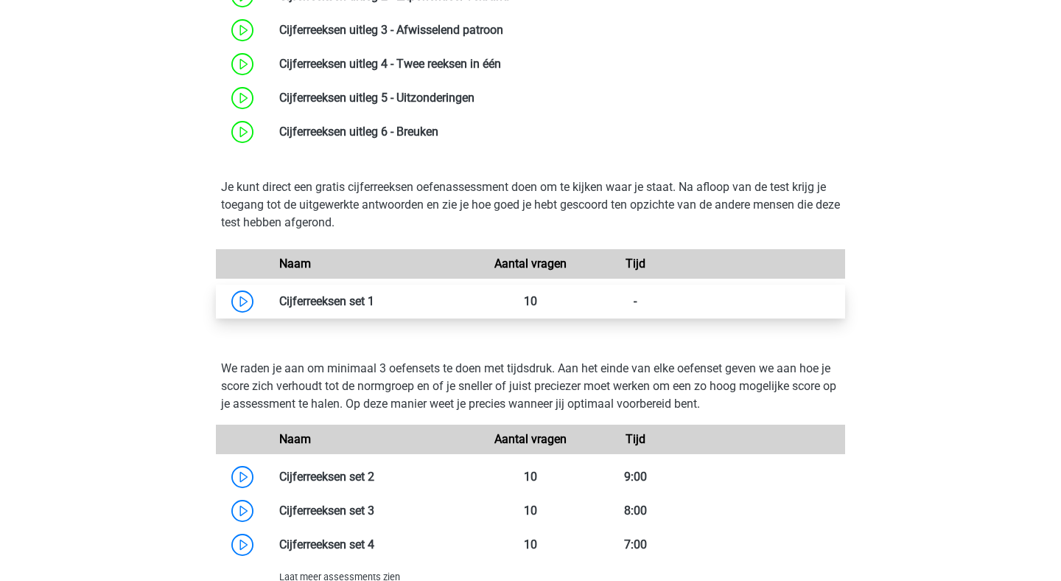
click at [374, 308] on link at bounding box center [374, 301] width 0 height 14
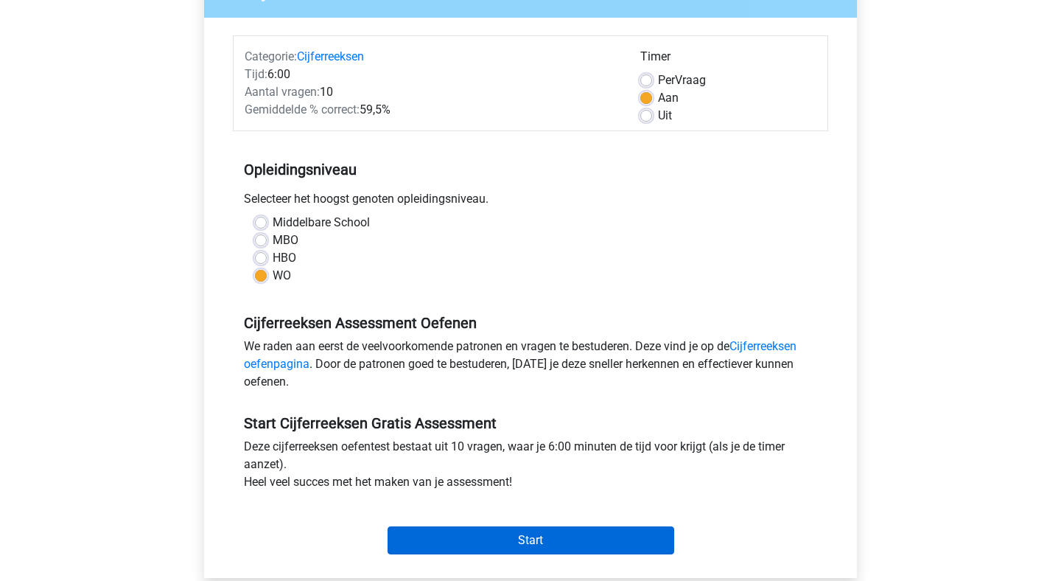
scroll to position [232, 0]
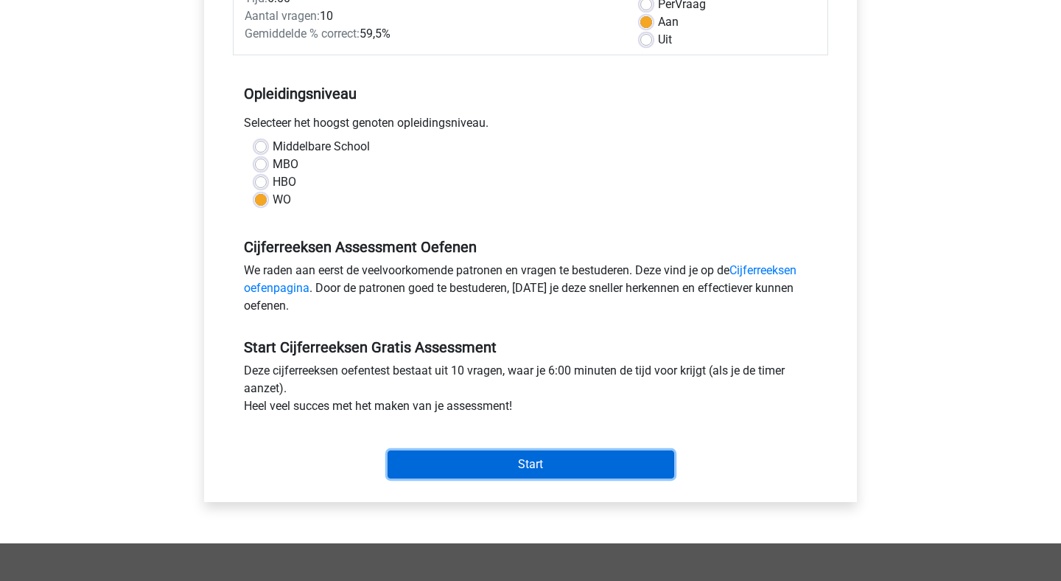
click at [553, 464] on input "Start" at bounding box center [531, 464] width 287 height 28
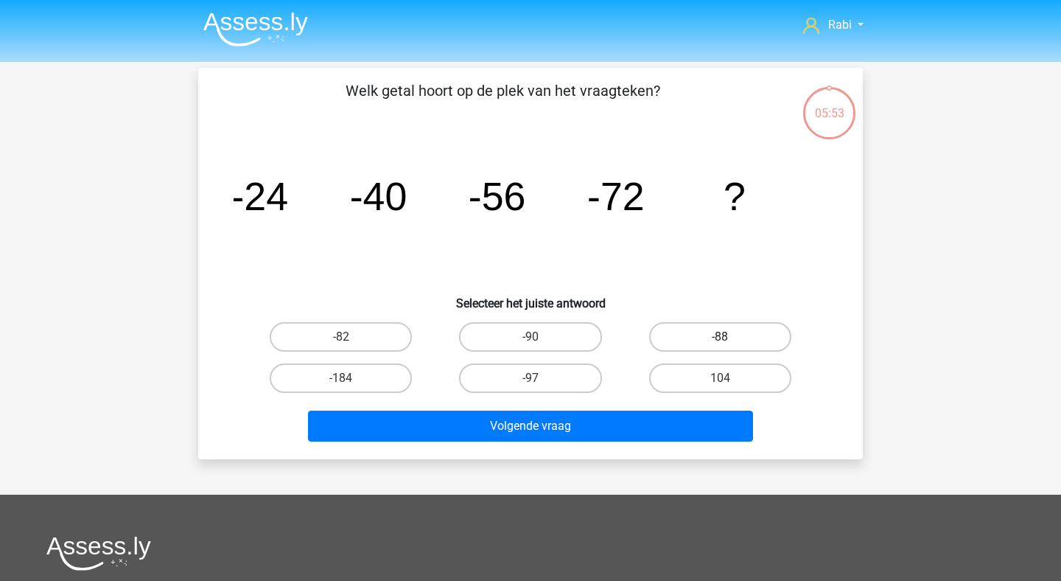
click at [675, 331] on label "-88" at bounding box center [720, 336] width 142 height 29
click at [720, 337] on input "-88" at bounding box center [725, 342] width 10 height 10
radio input "true"
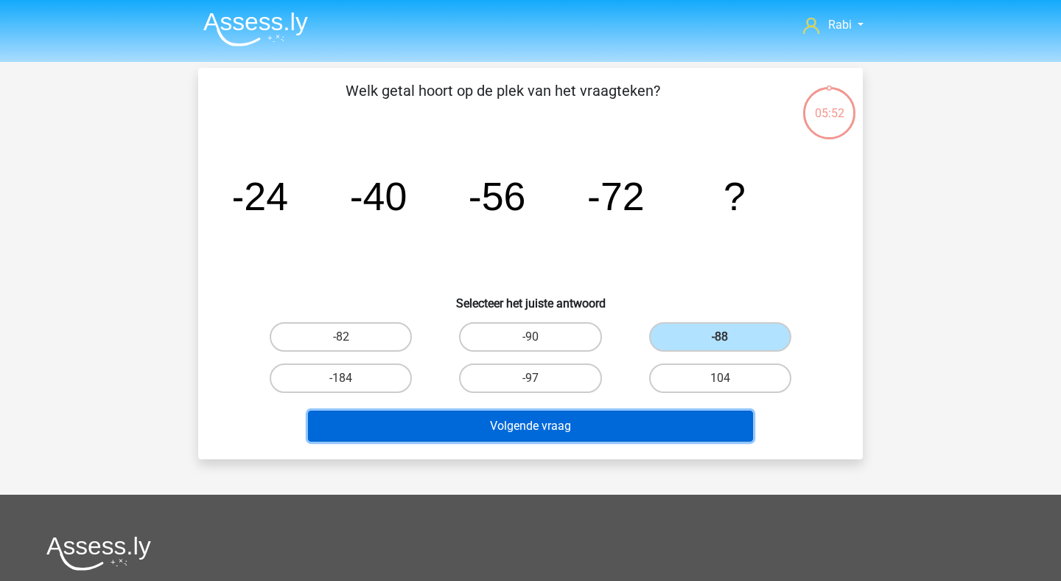
click at [564, 434] on button "Volgende vraag" at bounding box center [531, 426] width 446 height 31
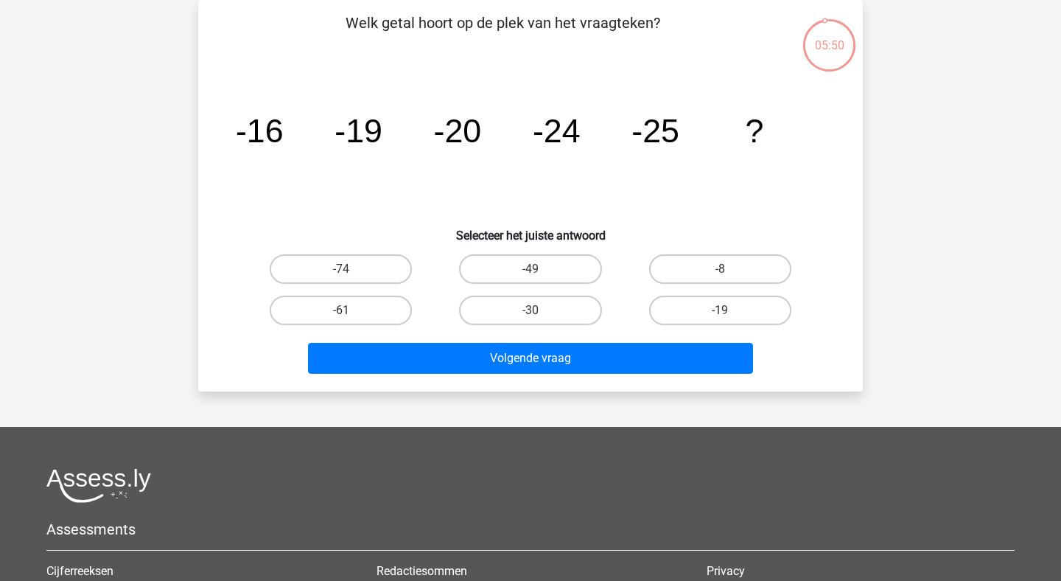
scroll to position [21, 0]
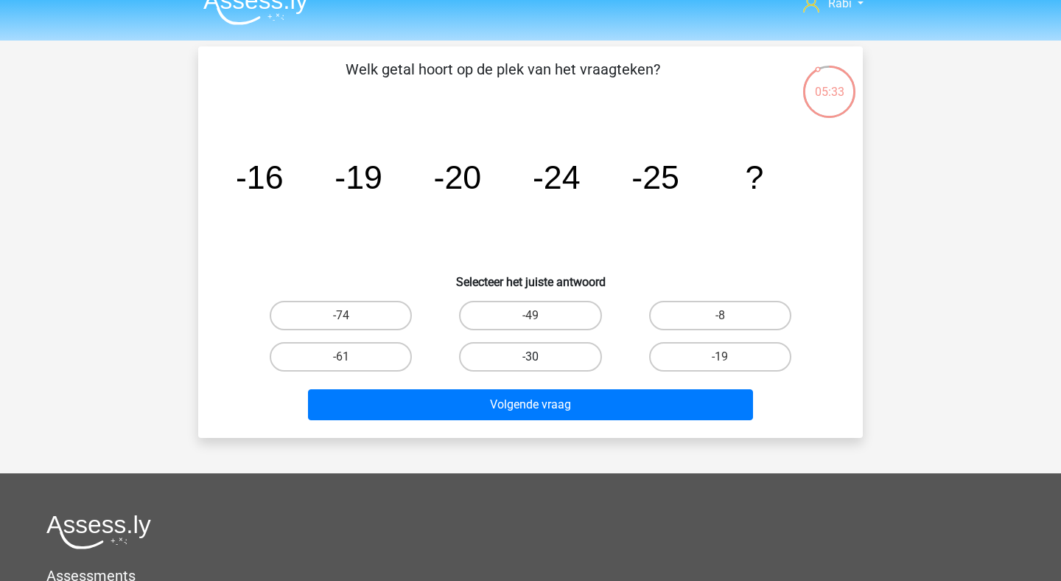
click at [507, 353] on label "-30" at bounding box center [530, 356] width 142 height 29
click at [531, 357] on input "-30" at bounding box center [536, 362] width 10 height 10
radio input "true"
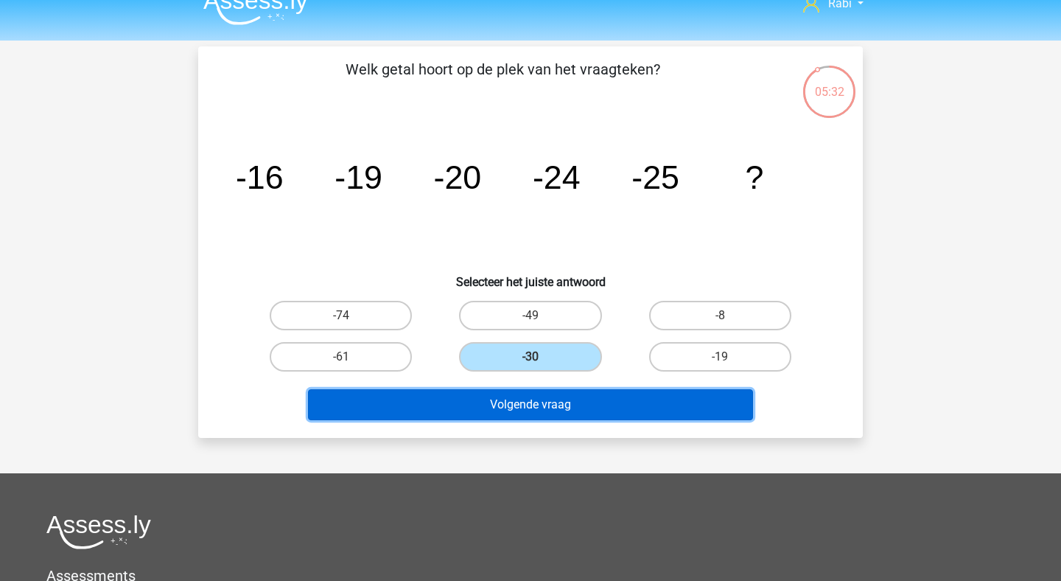
click at [537, 409] on button "Volgende vraag" at bounding box center [531, 404] width 446 height 31
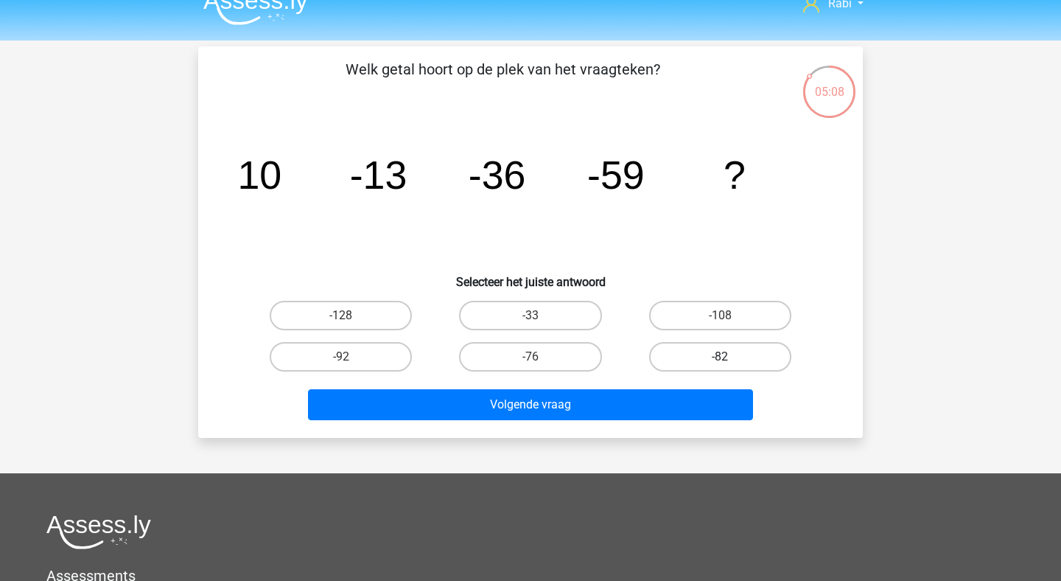
click at [688, 362] on label "-82" at bounding box center [720, 356] width 142 height 29
click at [720, 362] on input "-82" at bounding box center [725, 362] width 10 height 10
radio input "true"
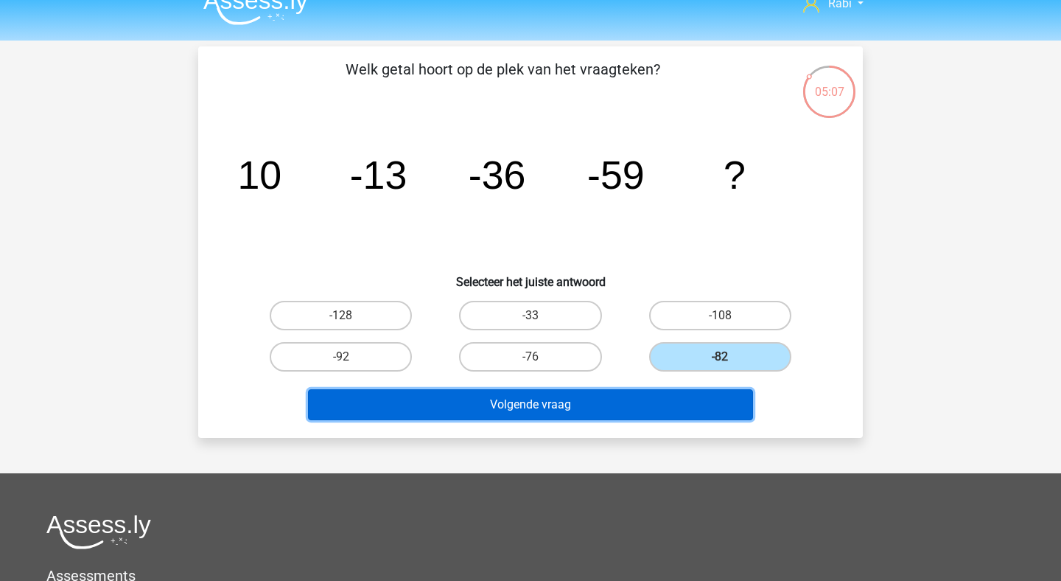
click at [662, 396] on button "Volgende vraag" at bounding box center [531, 404] width 446 height 31
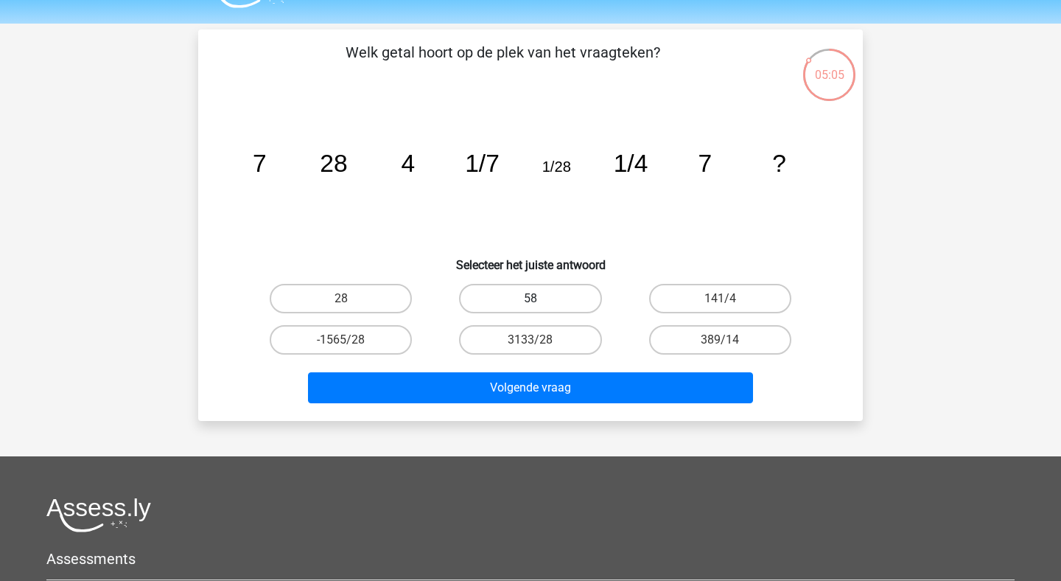
scroll to position [14, 0]
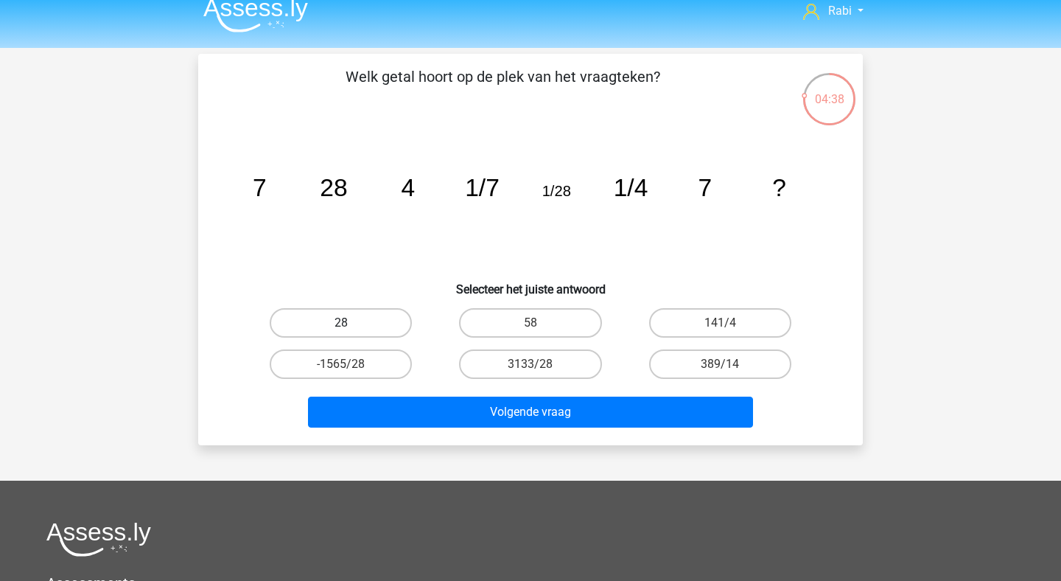
click at [342, 314] on label "28" at bounding box center [341, 322] width 142 height 29
click at [342, 323] on input "28" at bounding box center [346, 328] width 10 height 10
radio input "true"
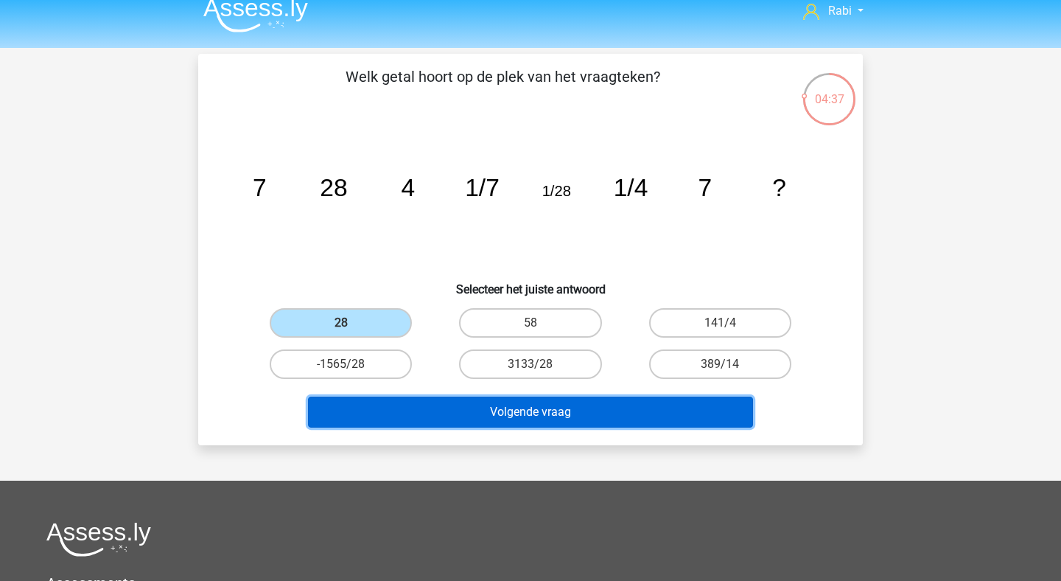
click at [439, 406] on button "Volgende vraag" at bounding box center [531, 412] width 446 height 31
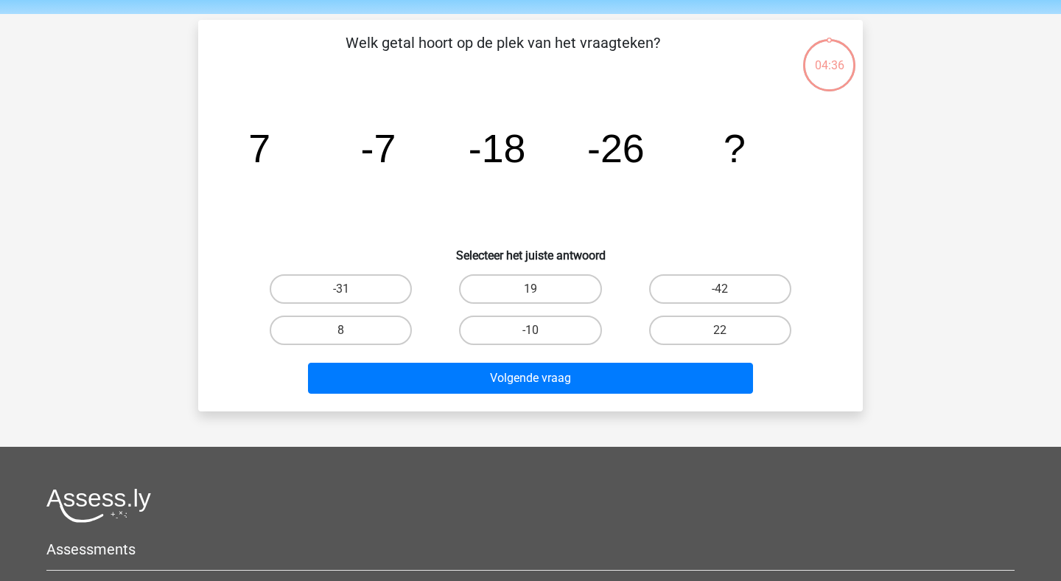
scroll to position [68, 0]
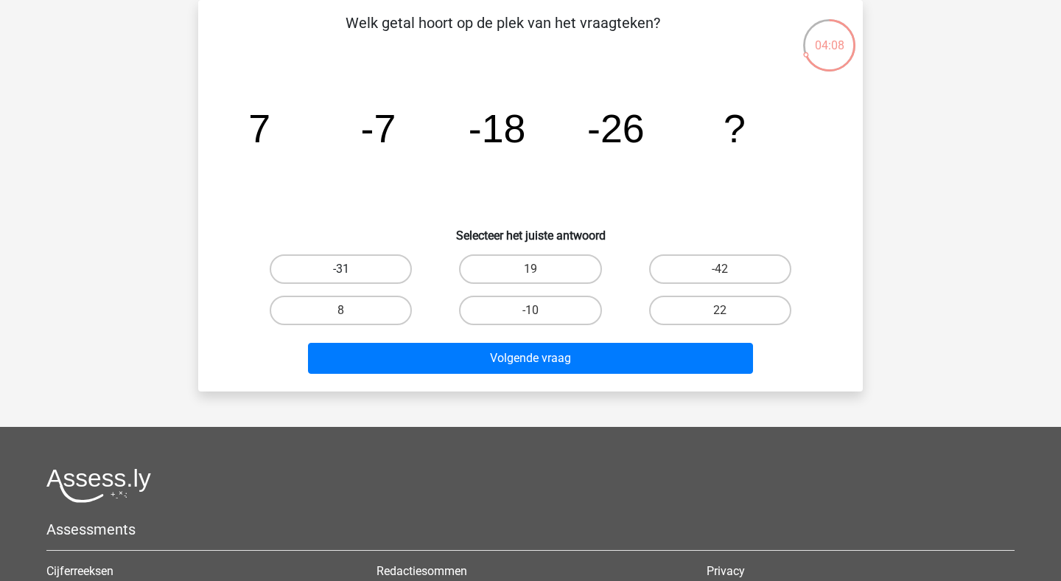
click at [382, 271] on label "-31" at bounding box center [341, 268] width 142 height 29
click at [351, 271] on input "-31" at bounding box center [346, 274] width 10 height 10
radio input "true"
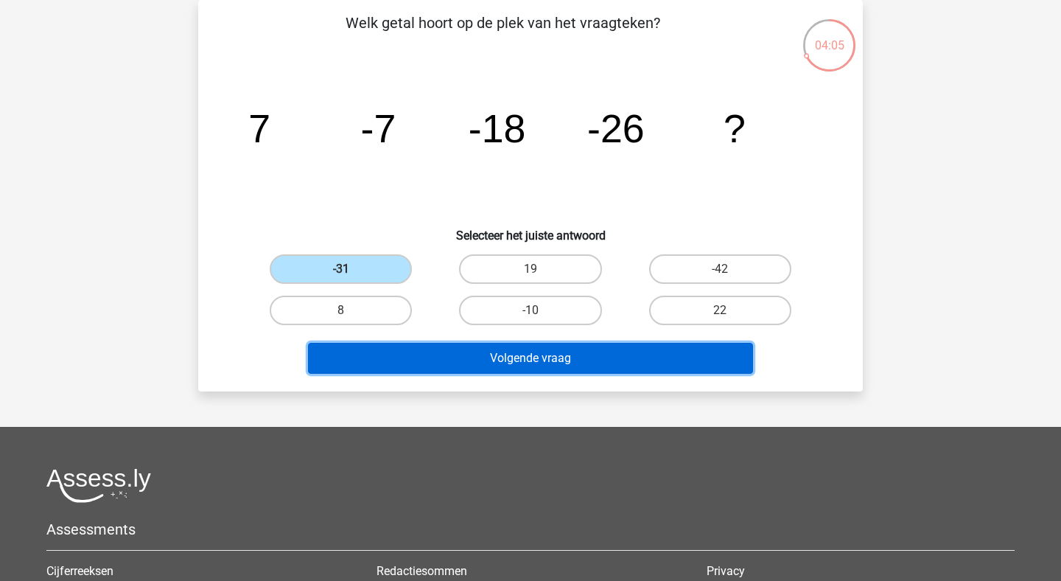
click at [513, 369] on button "Volgende vraag" at bounding box center [531, 358] width 446 height 31
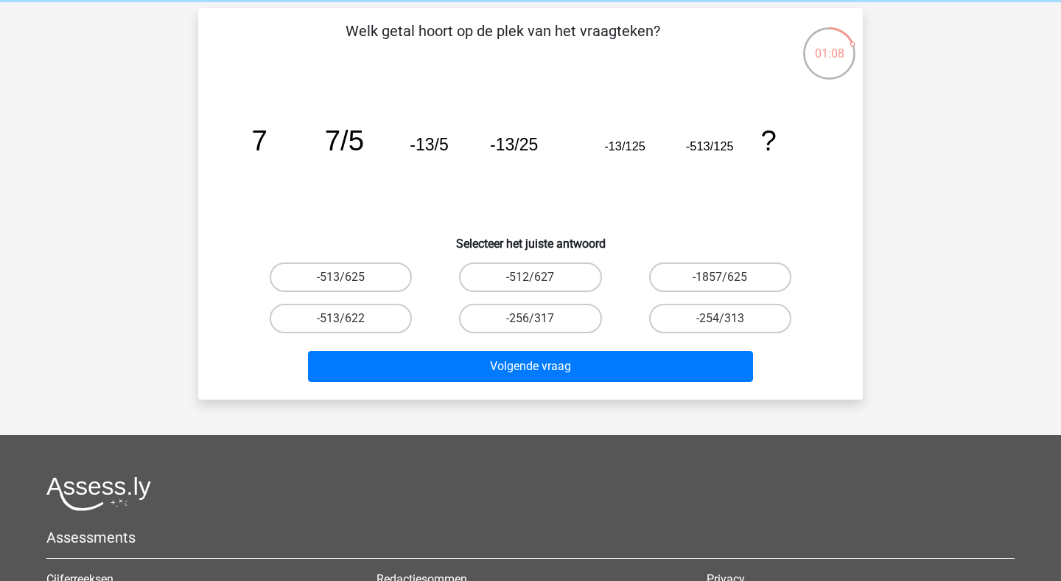
scroll to position [58, 0]
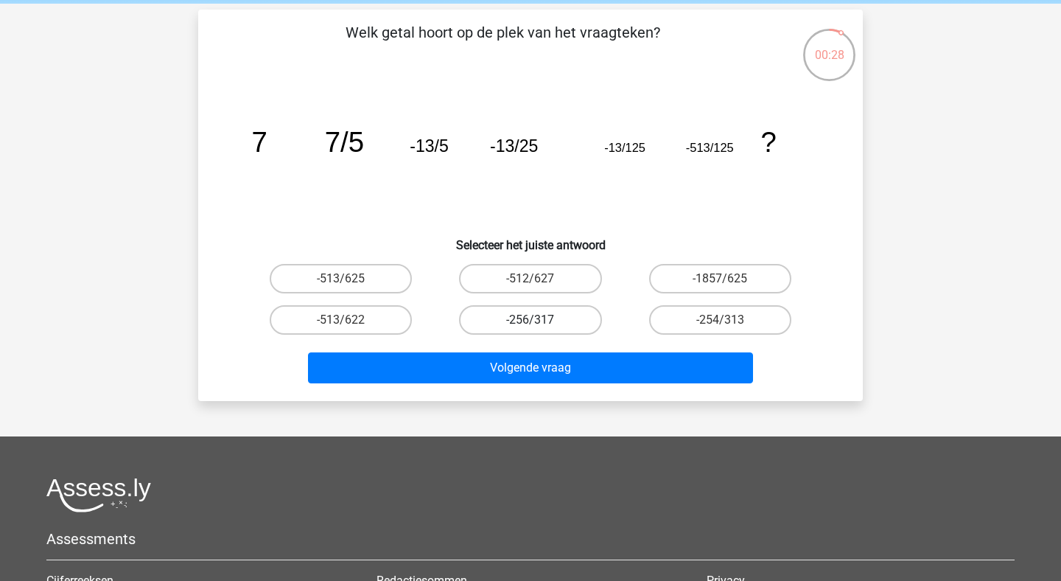
click at [567, 319] on label "-256/317" at bounding box center [530, 319] width 142 height 29
click at [540, 320] on input "-256/317" at bounding box center [536, 325] width 10 height 10
radio input "true"
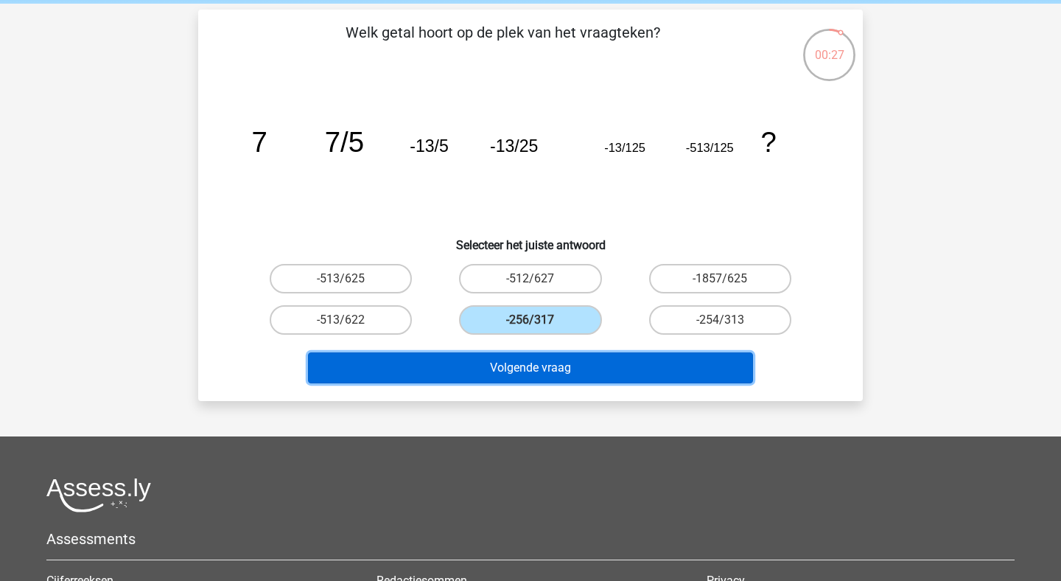
click at [562, 378] on button "Volgende vraag" at bounding box center [531, 367] width 446 height 31
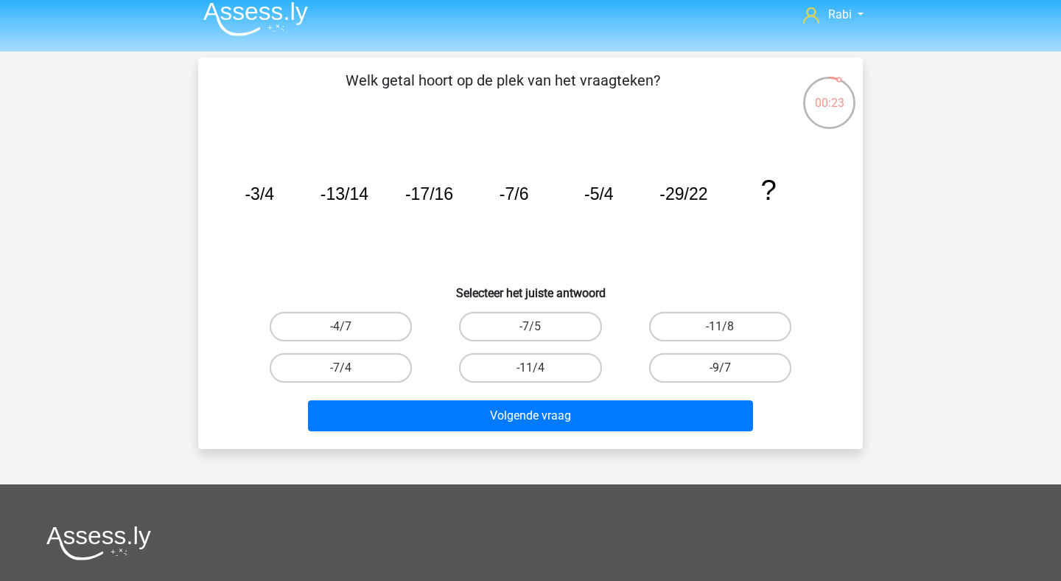
scroll to position [9, 0]
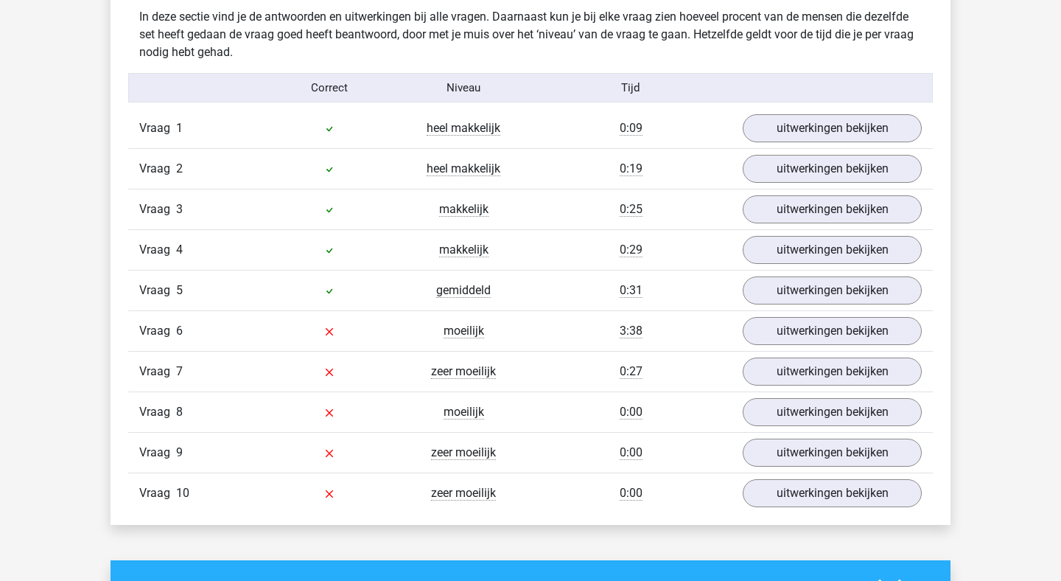
scroll to position [907, 0]
click at [786, 343] on link "uitwerkingen bekijken" at bounding box center [833, 331] width 206 height 32
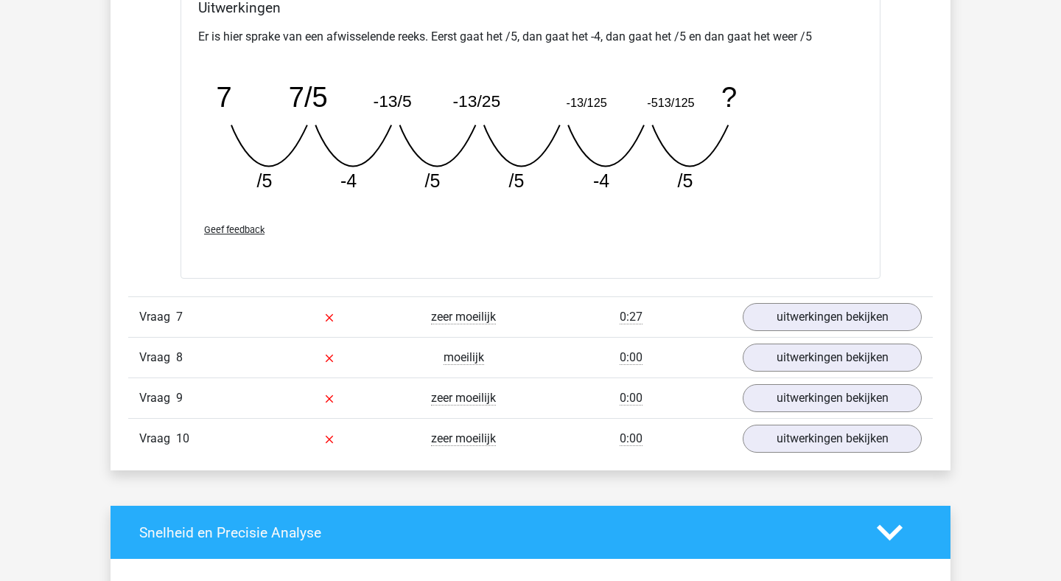
scroll to position [1607, 0]
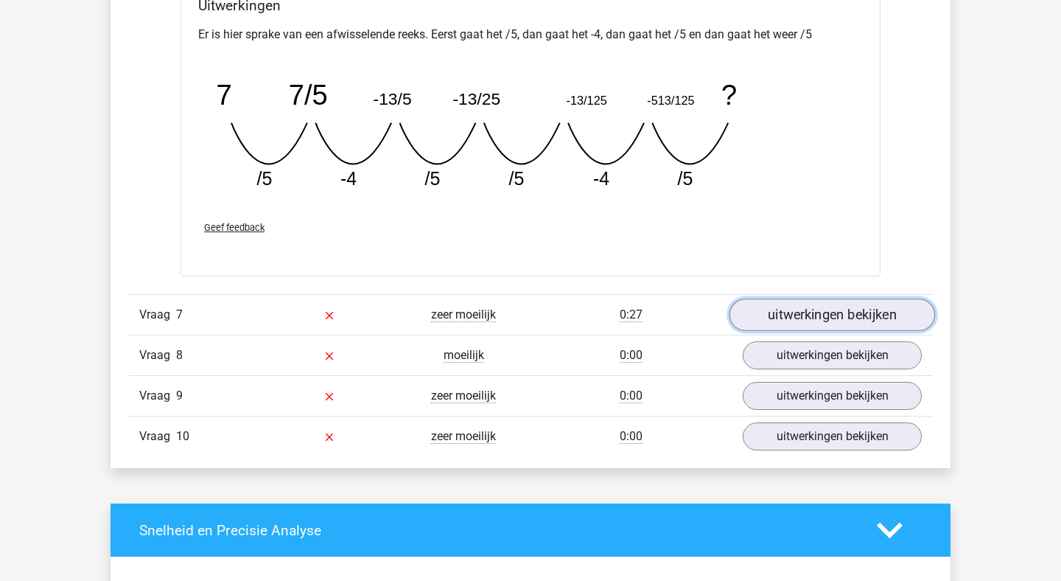
click at [875, 304] on link "uitwerkingen bekijken" at bounding box center [833, 314] width 206 height 32
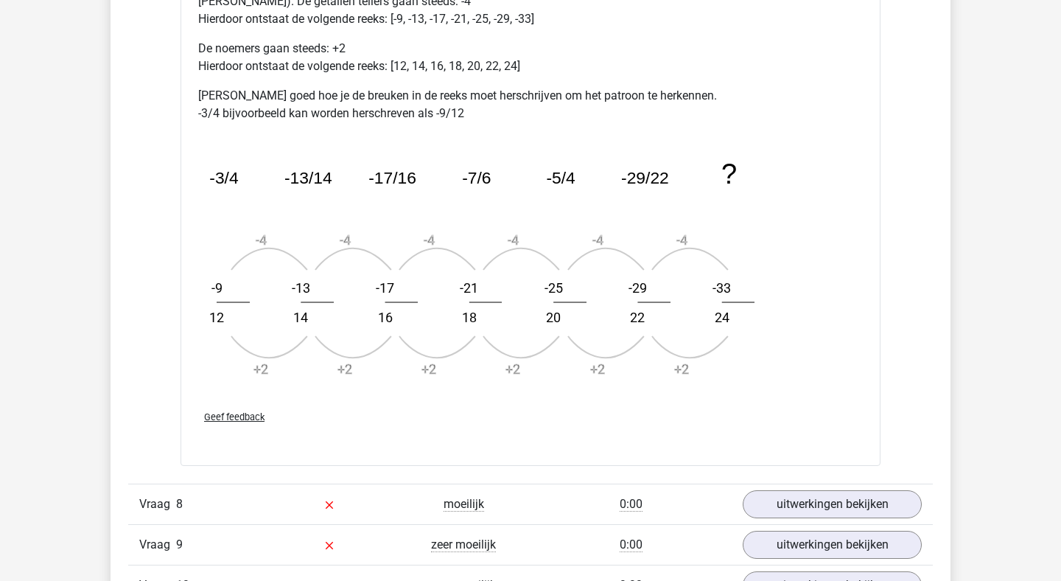
scroll to position [2346, 0]
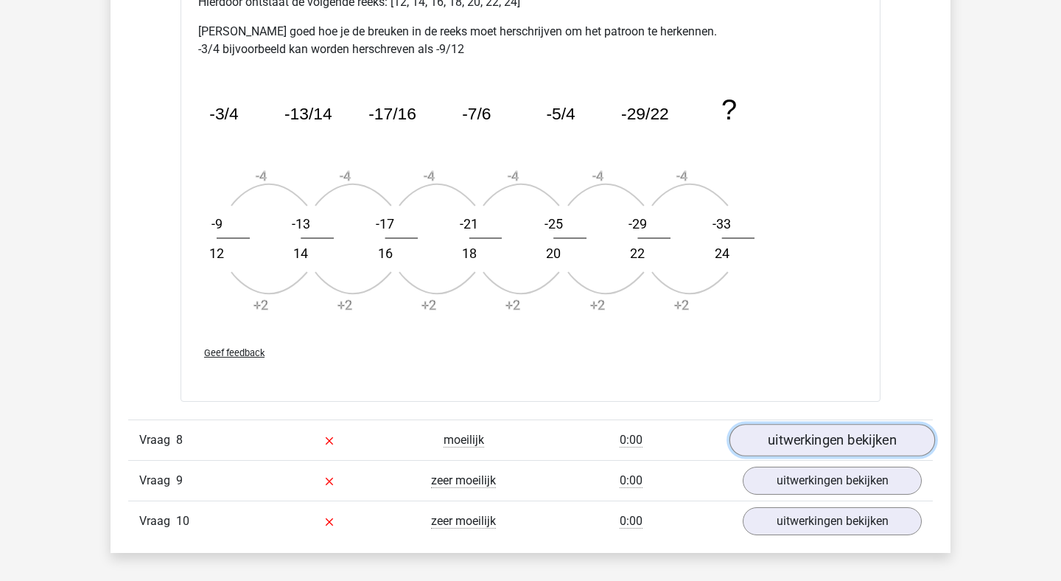
click at [787, 442] on link "uitwerkingen bekijken" at bounding box center [833, 440] width 206 height 32
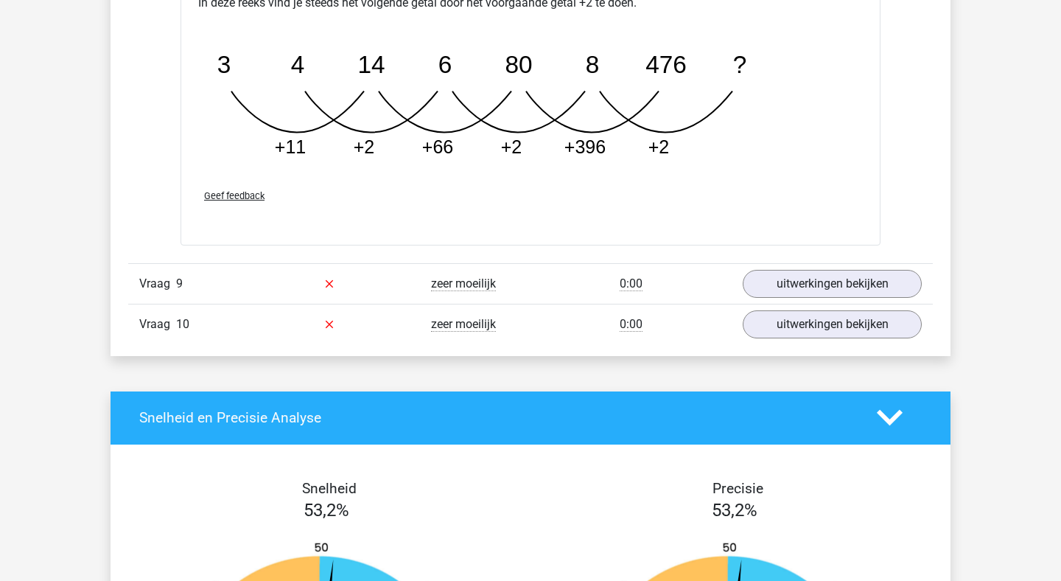
scroll to position [3338, 0]
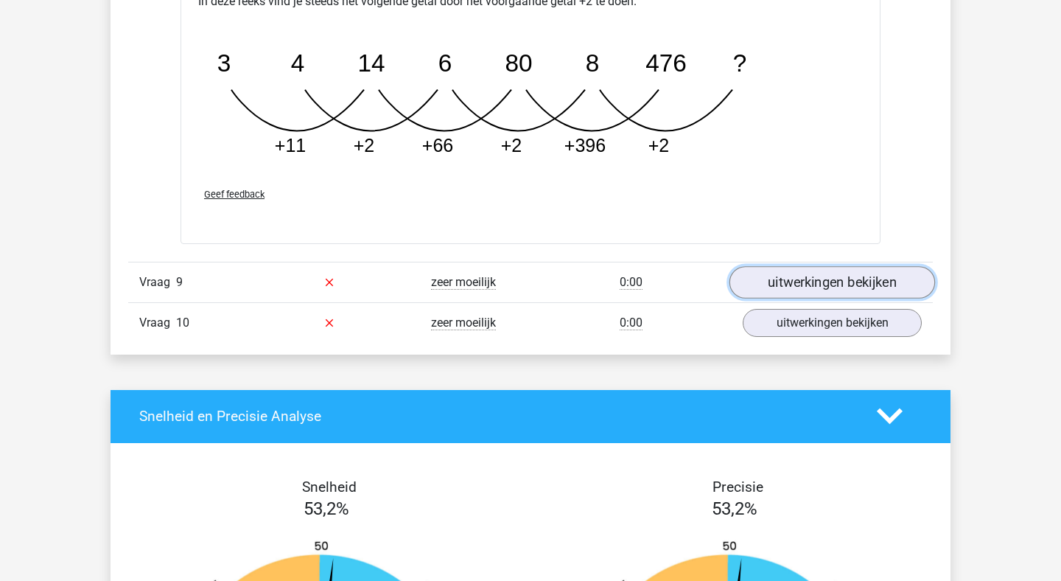
click at [794, 284] on link "uitwerkingen bekijken" at bounding box center [833, 282] width 206 height 32
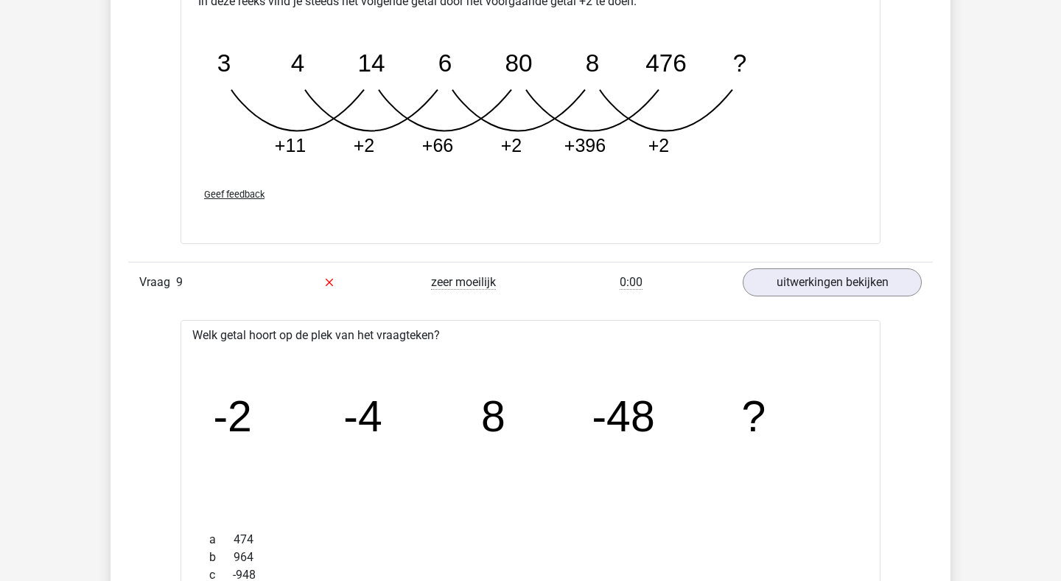
click at [260, 455] on icon "image/svg+xml -2 -4 8 -48 ?" at bounding box center [530, 432] width 653 height 164
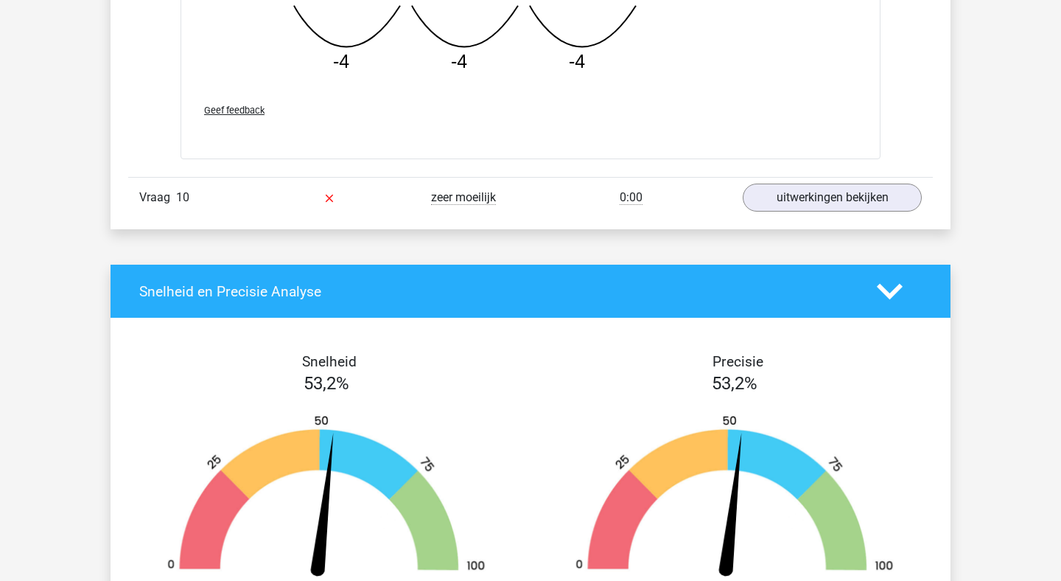
scroll to position [4219, 0]
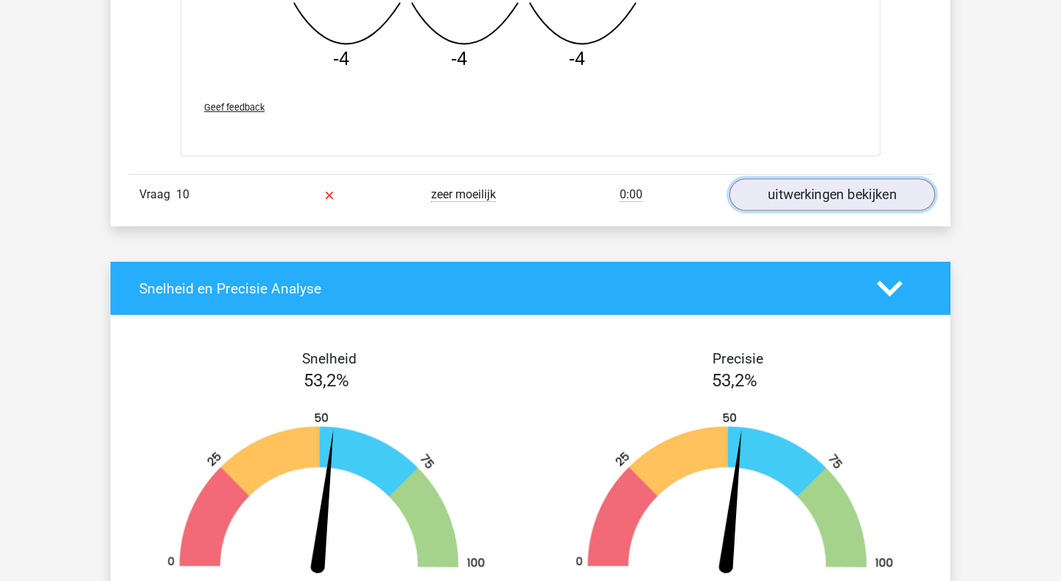
click at [835, 188] on link "uitwerkingen bekijken" at bounding box center [833, 195] width 206 height 32
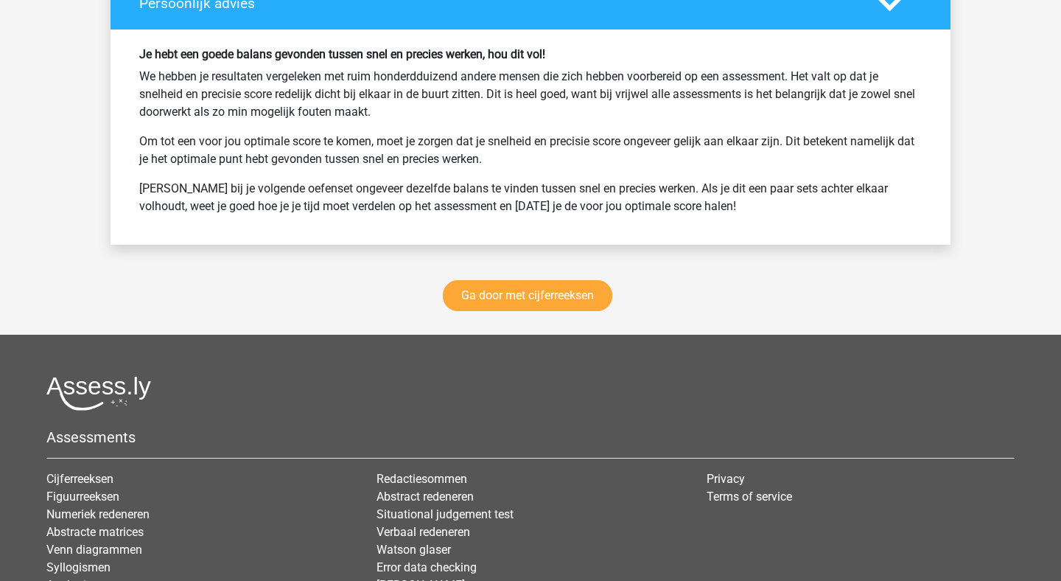
scroll to position [5738, 0]
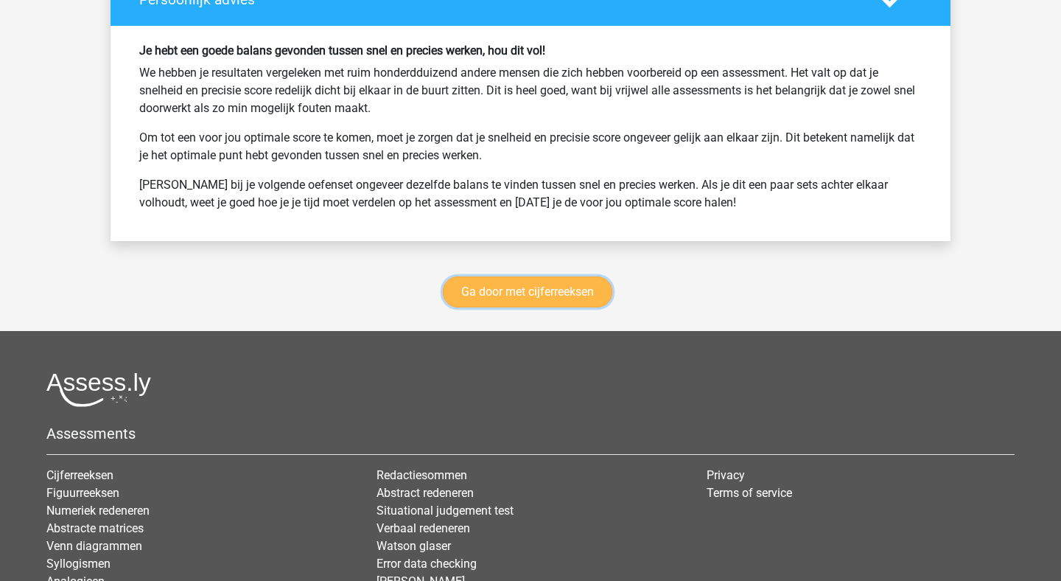
click at [582, 287] on link "Ga door met cijferreeksen" at bounding box center [528, 291] width 170 height 31
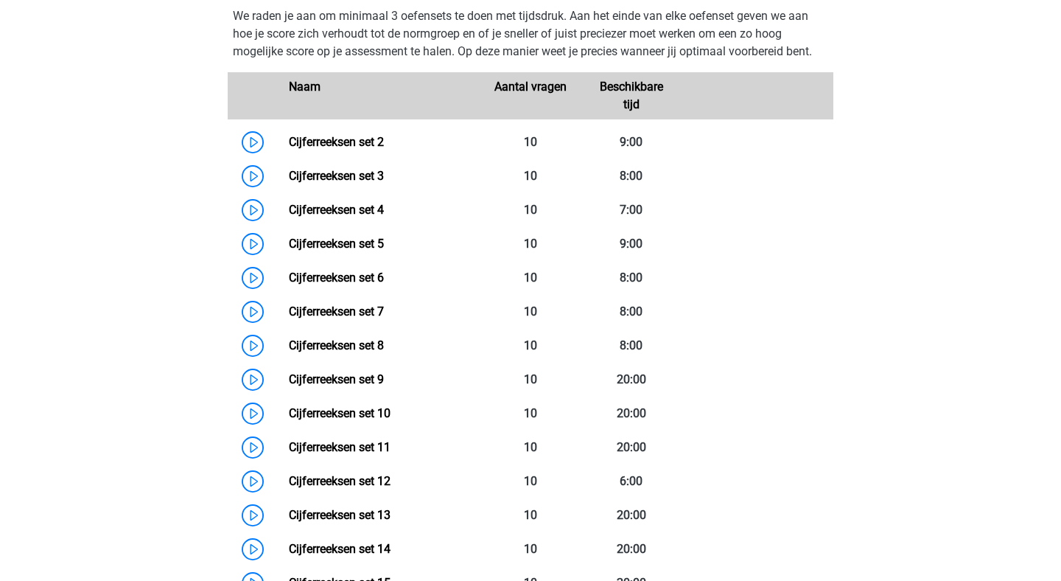
scroll to position [711, 0]
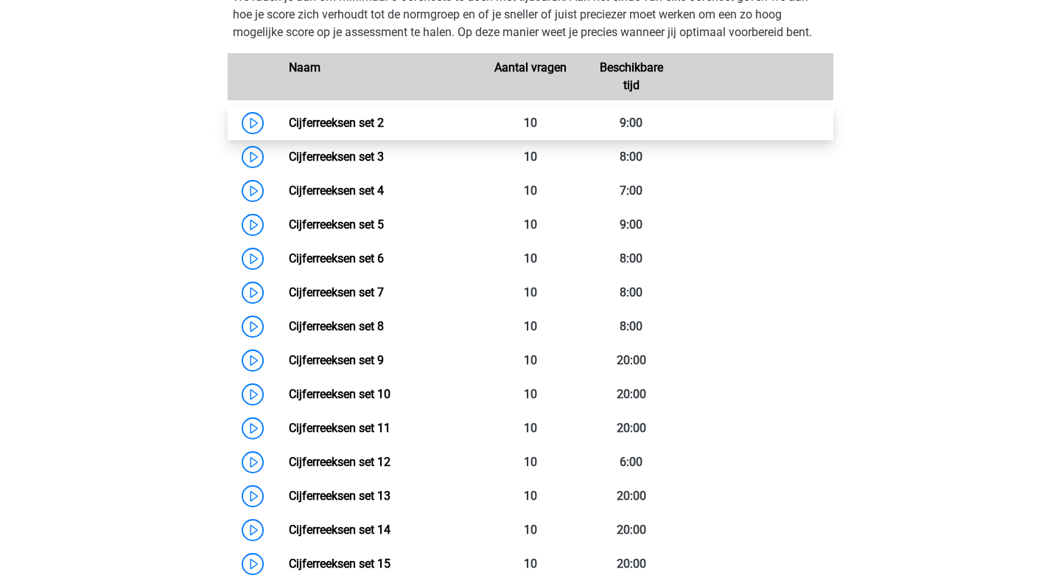
click at [289, 130] on link "Cijferreeksen set 2" at bounding box center [336, 123] width 95 height 14
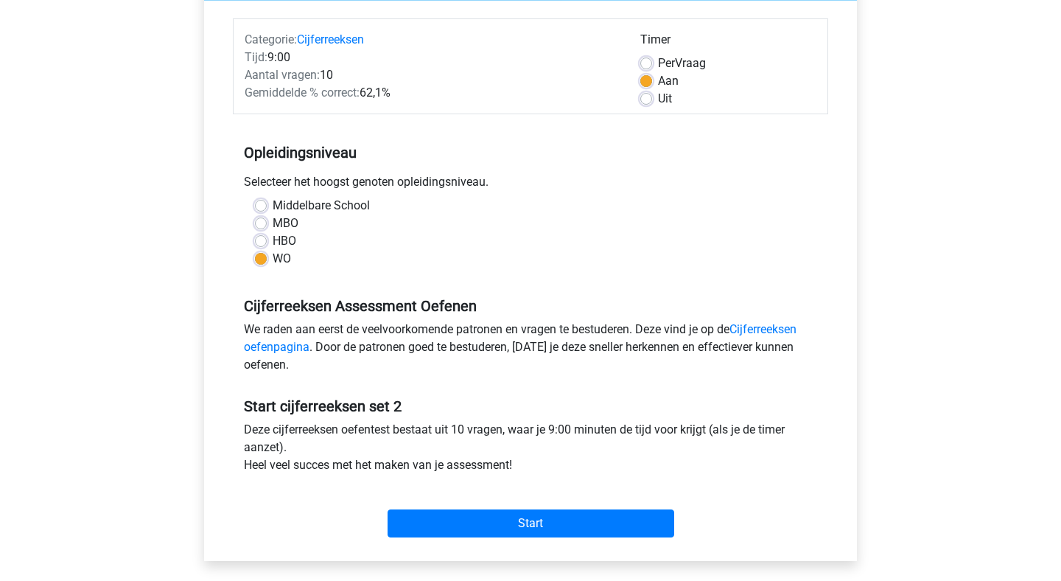
scroll to position [195, 0]
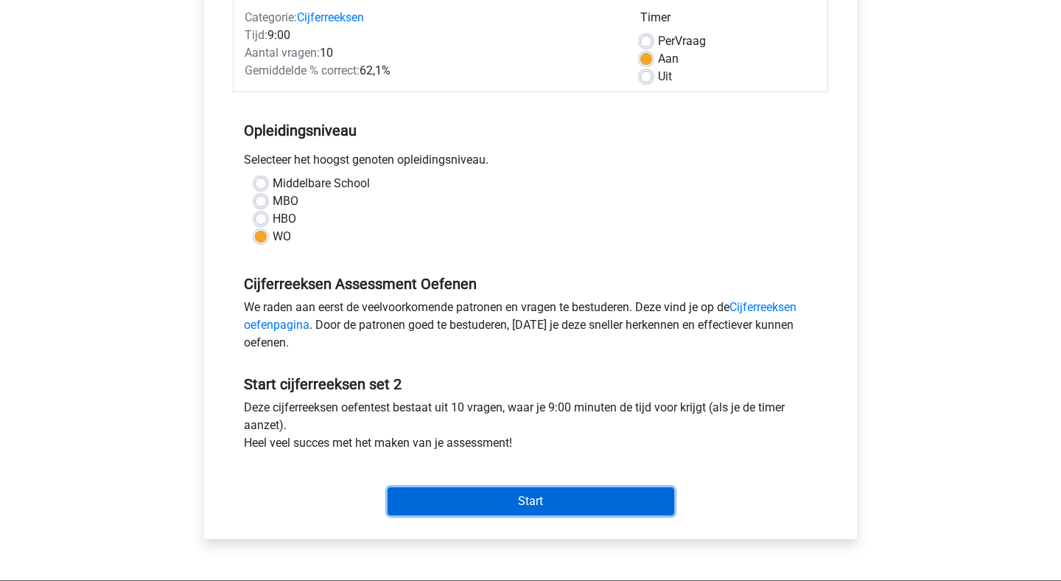
click at [544, 499] on input "Start" at bounding box center [531, 501] width 287 height 28
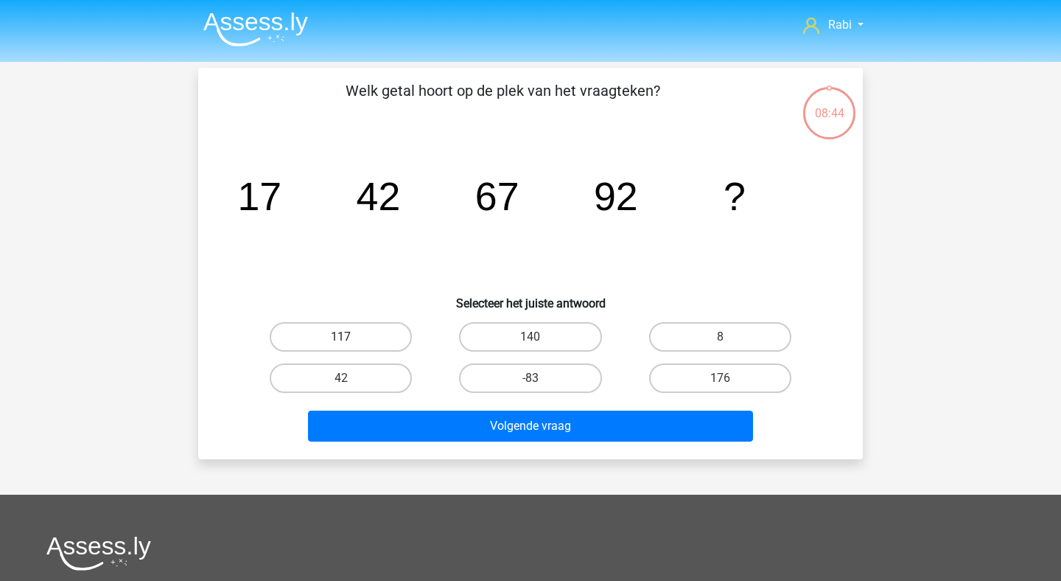
click at [369, 331] on label "117" at bounding box center [341, 336] width 142 height 29
click at [351, 337] on input "117" at bounding box center [346, 342] width 10 height 10
radio input "true"
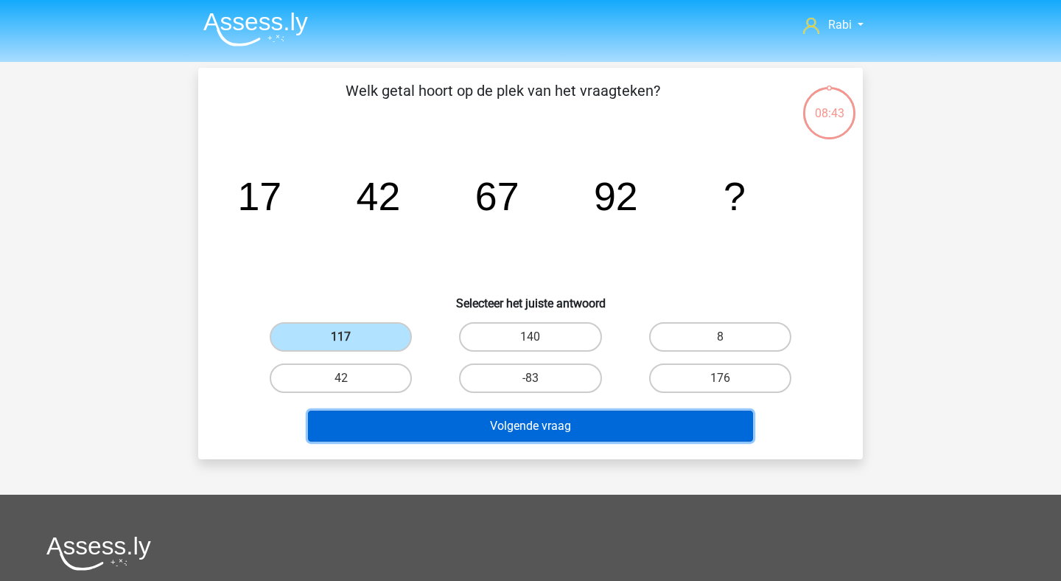
click at [445, 419] on button "Volgende vraag" at bounding box center [531, 426] width 446 height 31
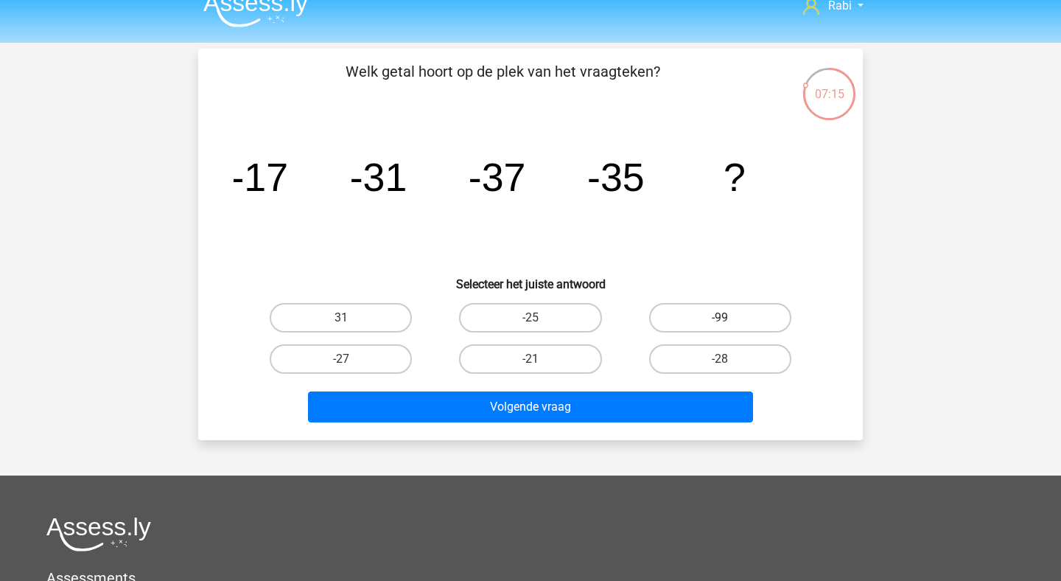
scroll to position [18, 0]
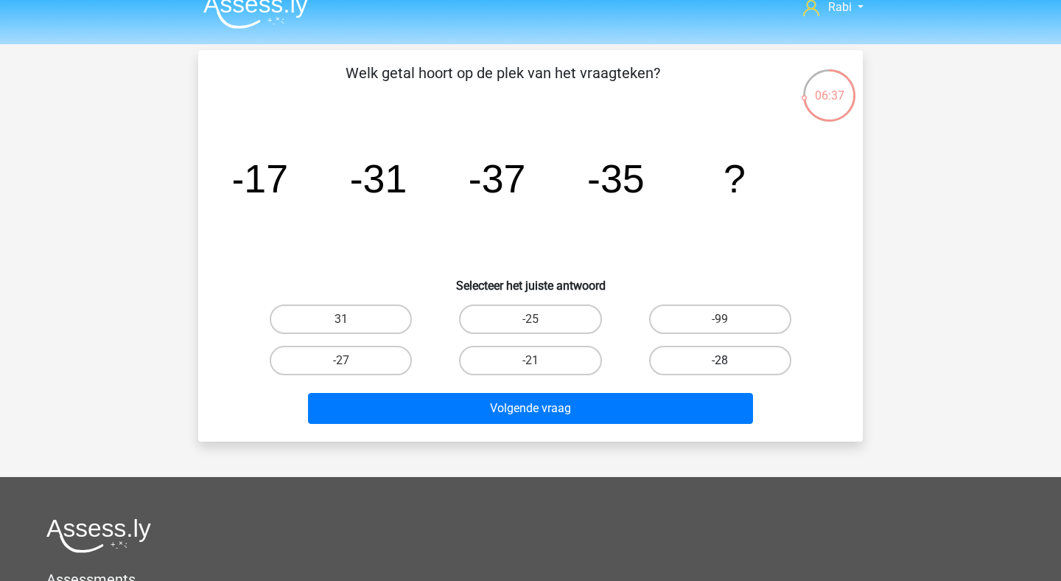
click at [684, 357] on label "-28" at bounding box center [720, 360] width 142 height 29
click at [720, 360] on input "-28" at bounding box center [725, 365] width 10 height 10
radio input "true"
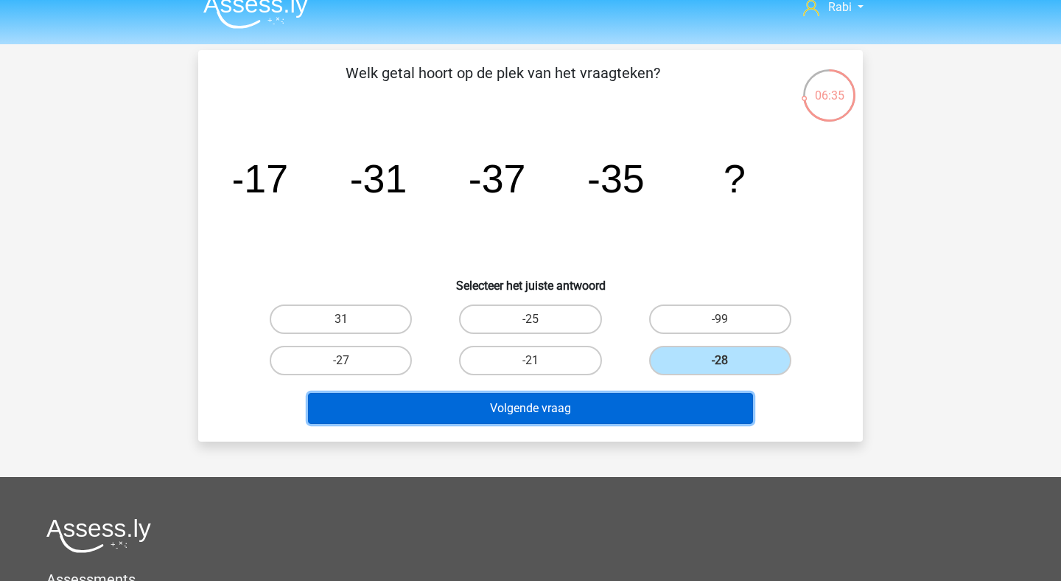
click at [471, 413] on button "Volgende vraag" at bounding box center [531, 408] width 446 height 31
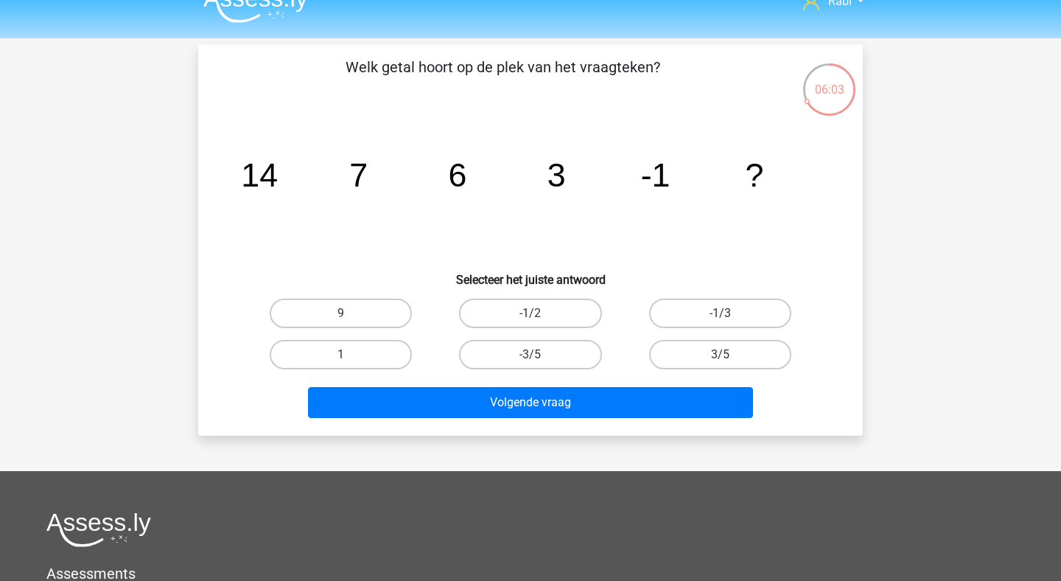
scroll to position [0, 0]
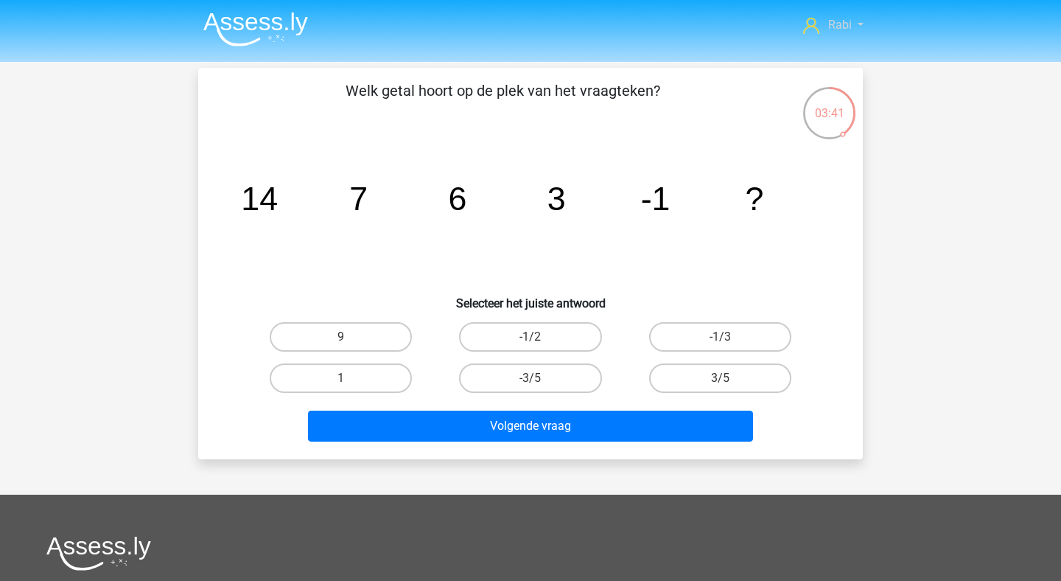
click at [851, 32] on link "Rabi" at bounding box center [833, 25] width 72 height 18
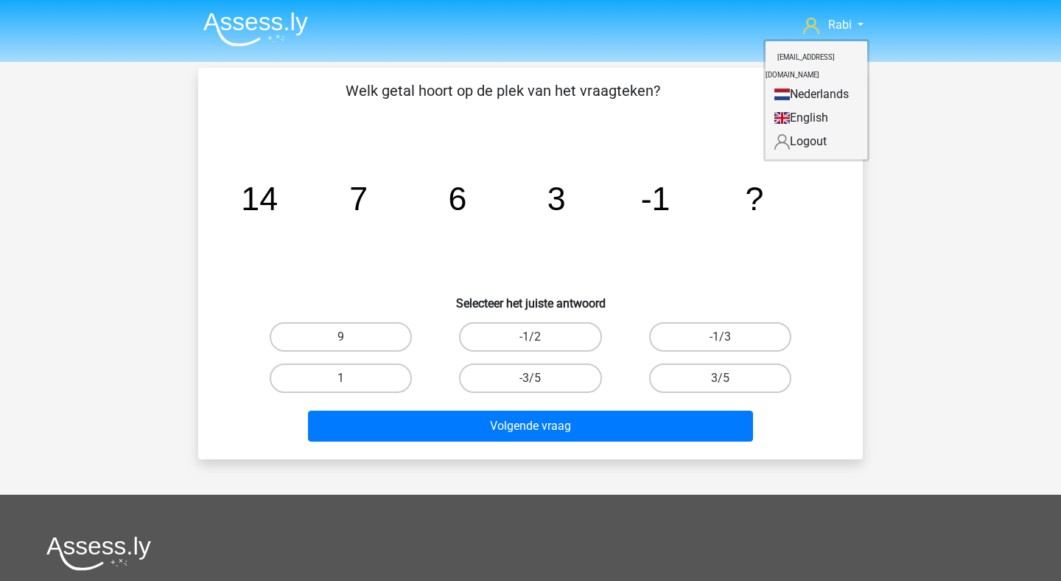
click at [727, 130] on div "Welk getal hoort op de plek van het vraagteken? image/svg+xml 14 7 6 3 -1 ? Sel…" at bounding box center [530, 264] width 653 height 368
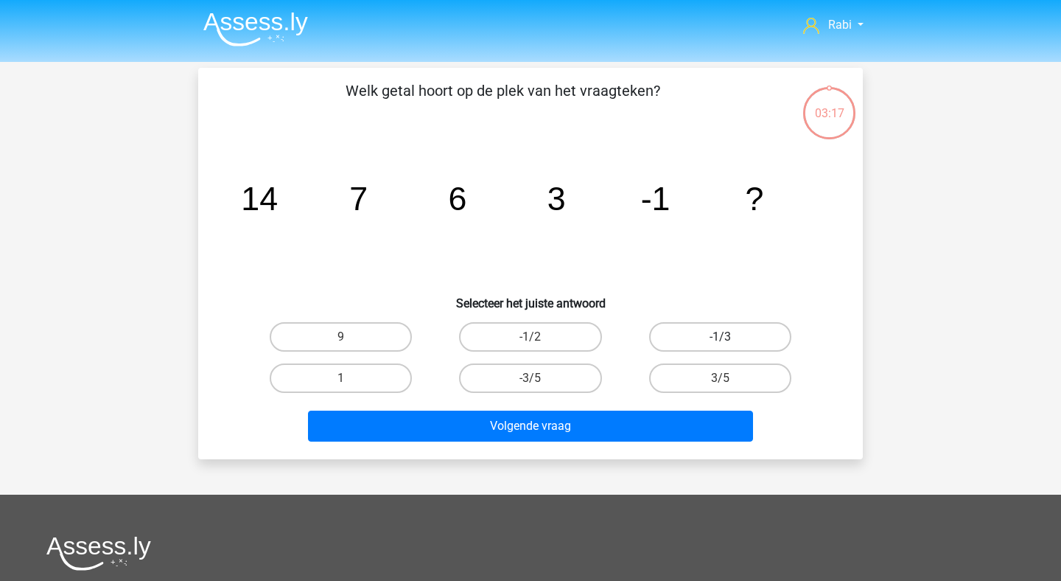
click at [668, 342] on label "-1/3" at bounding box center [720, 336] width 142 height 29
click at [720, 342] on input "-1/3" at bounding box center [725, 342] width 10 height 10
radio input "true"
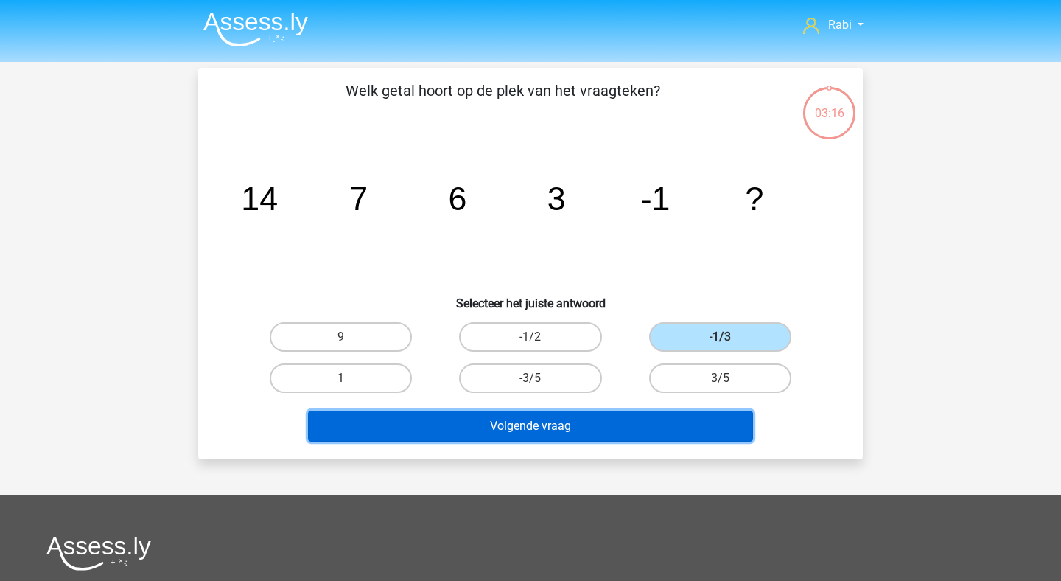
click at [579, 440] on button "Volgende vraag" at bounding box center [531, 426] width 446 height 31
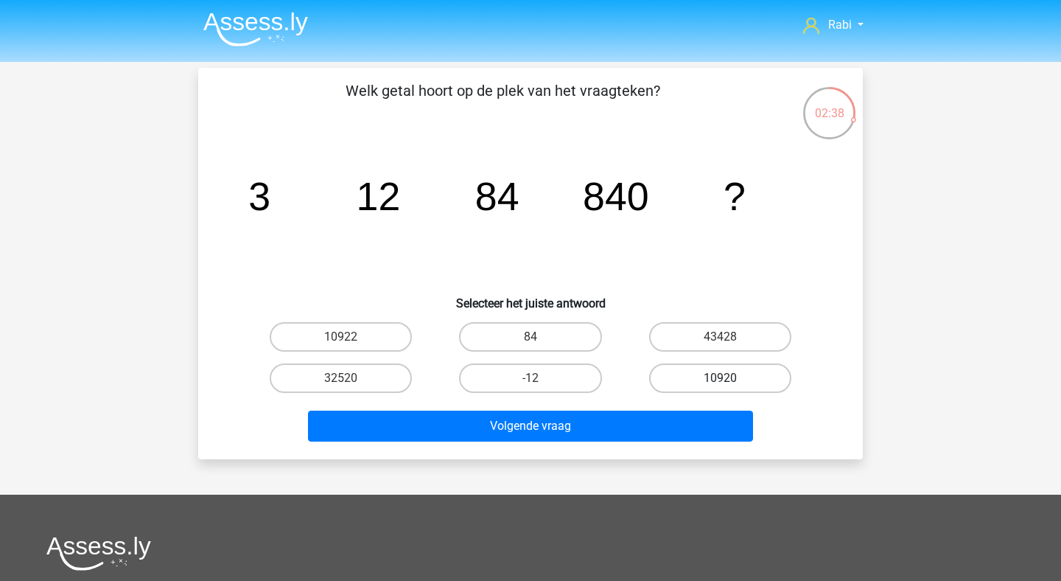
click at [730, 380] on label "10920" at bounding box center [720, 377] width 142 height 29
click at [730, 380] on input "10920" at bounding box center [725, 383] width 10 height 10
radio input "true"
click at [649, 402] on div "Volgende vraag" at bounding box center [531, 423] width 618 height 49
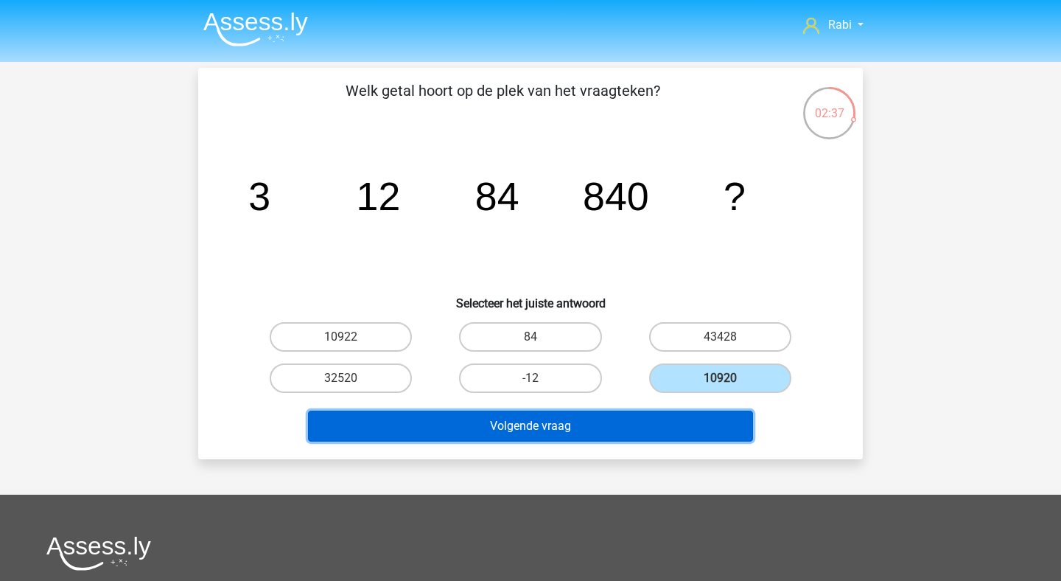
click at [629, 421] on button "Volgende vraag" at bounding box center [531, 426] width 446 height 31
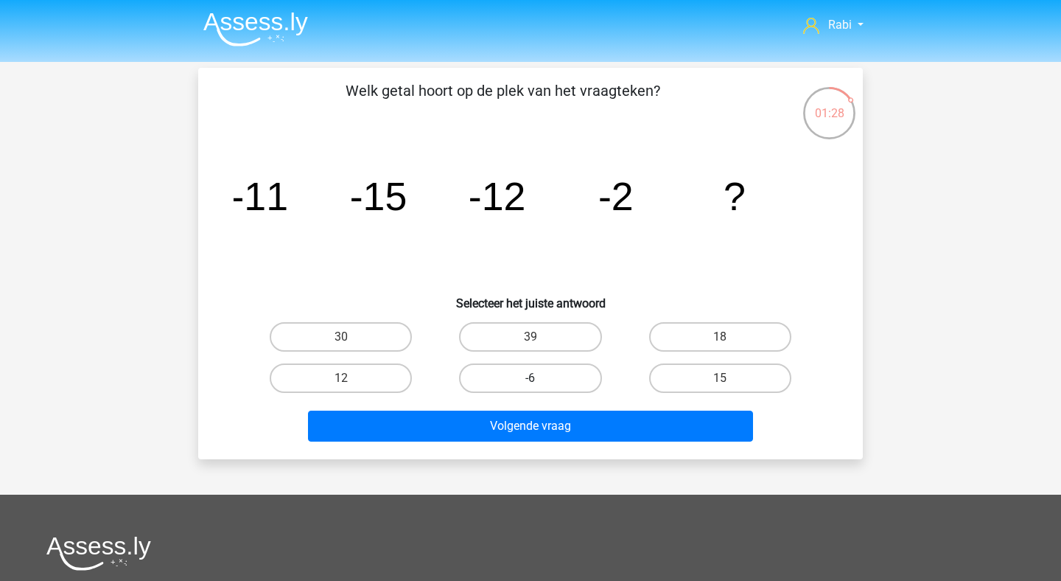
click at [506, 383] on label "-6" at bounding box center [530, 377] width 142 height 29
click at [531, 383] on input "-6" at bounding box center [536, 383] width 10 height 10
radio input "true"
click at [516, 384] on label "-6" at bounding box center [530, 377] width 142 height 29
click at [531, 384] on input "-6" at bounding box center [536, 383] width 10 height 10
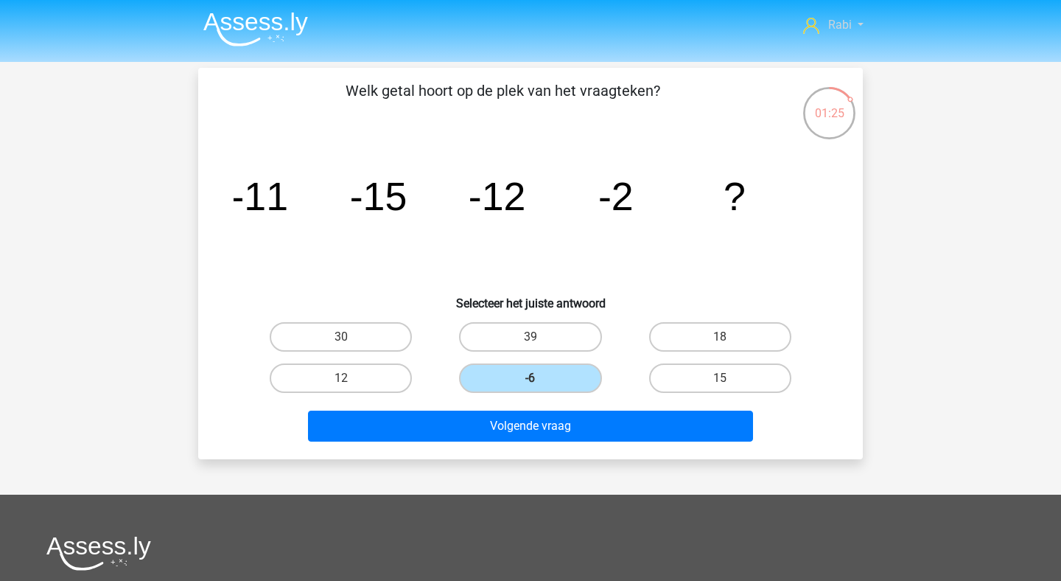
click at [846, 29] on span "Rabi" at bounding box center [840, 25] width 24 height 14
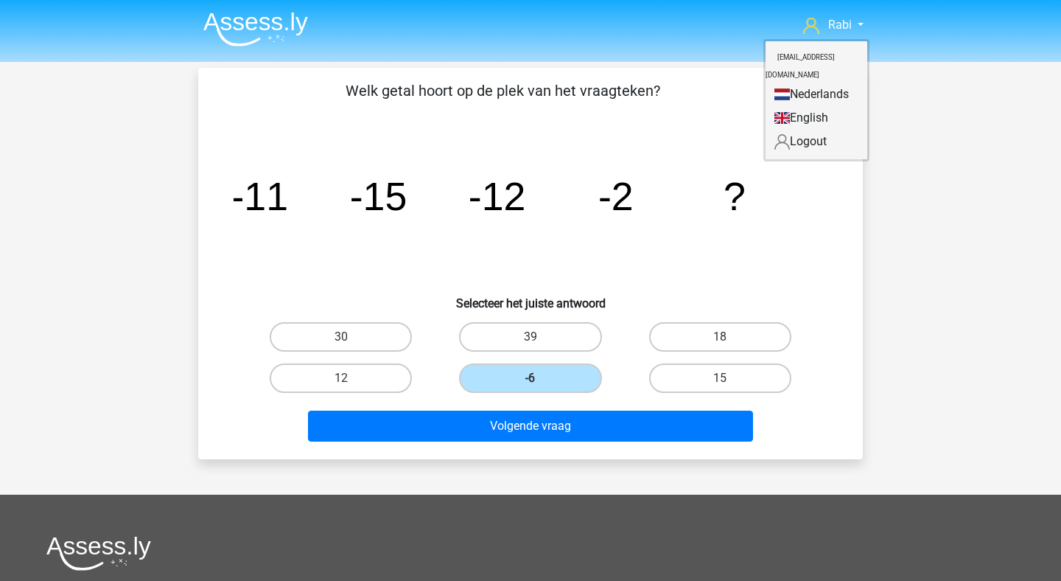
click at [800, 130] on link "Logout" at bounding box center [817, 142] width 102 height 24
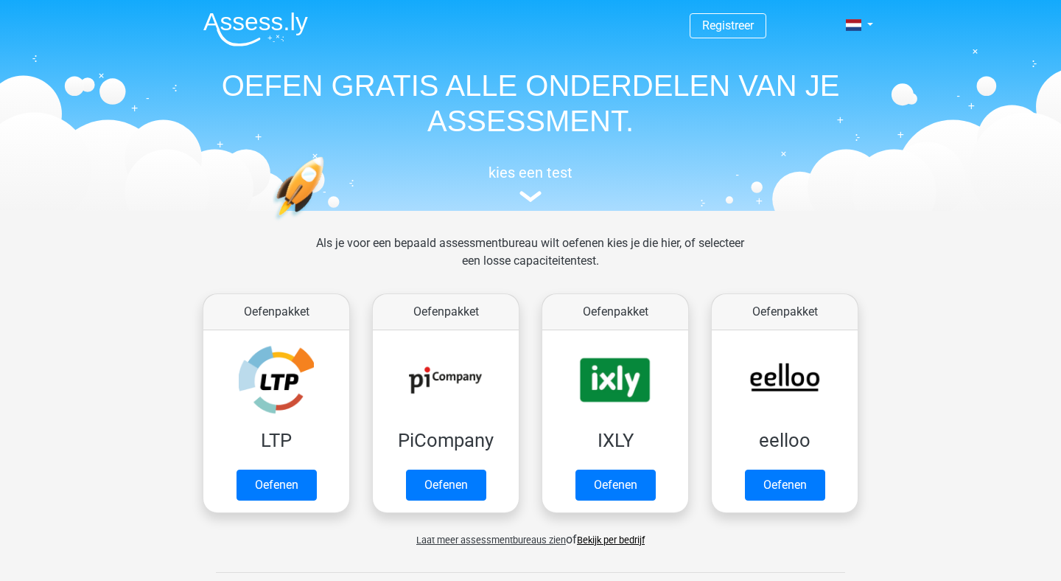
click at [877, 24] on div "Registreer Nederlands English" at bounding box center [531, 103] width 700 height 203
click at [870, 24] on link at bounding box center [854, 25] width 29 height 18
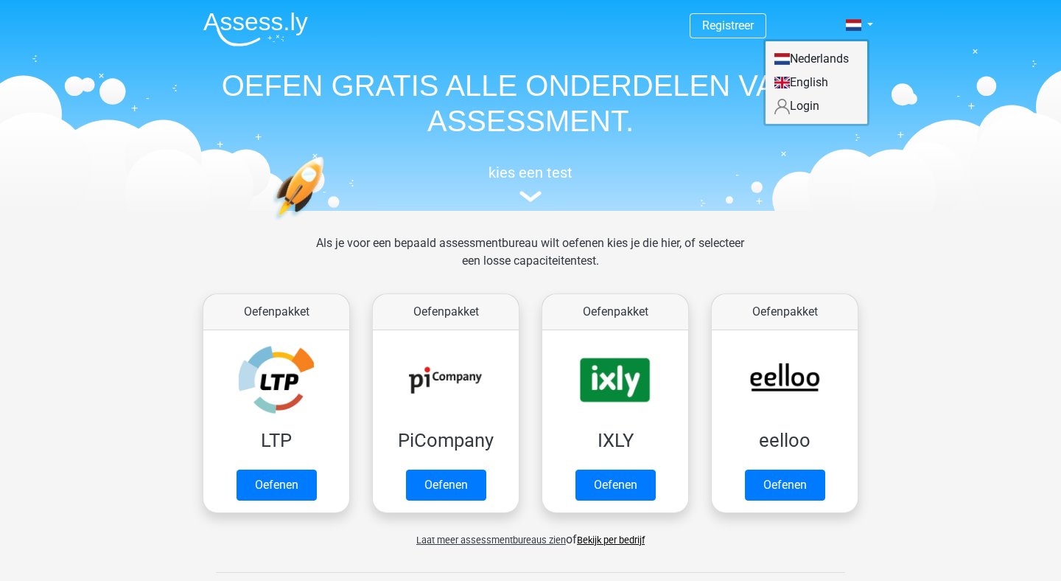
click at [809, 105] on link "Login" at bounding box center [817, 106] width 102 height 24
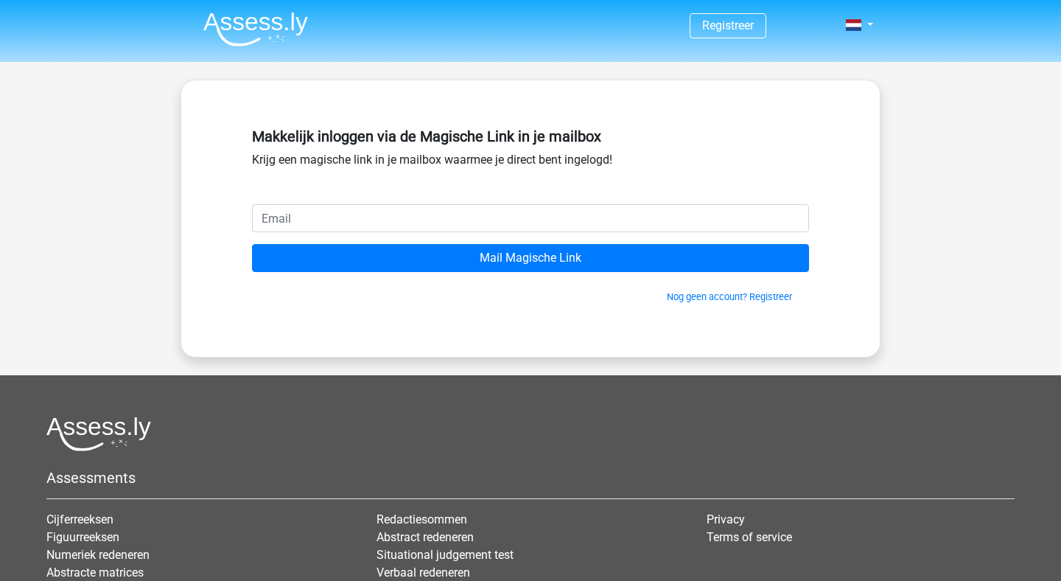
click at [615, 205] on input "email" at bounding box center [530, 218] width 557 height 28
click at [682, 154] on div "Makkelijk inloggen via de Magische Link in je mailbox Krijg een magische link i…" at bounding box center [530, 163] width 557 height 83
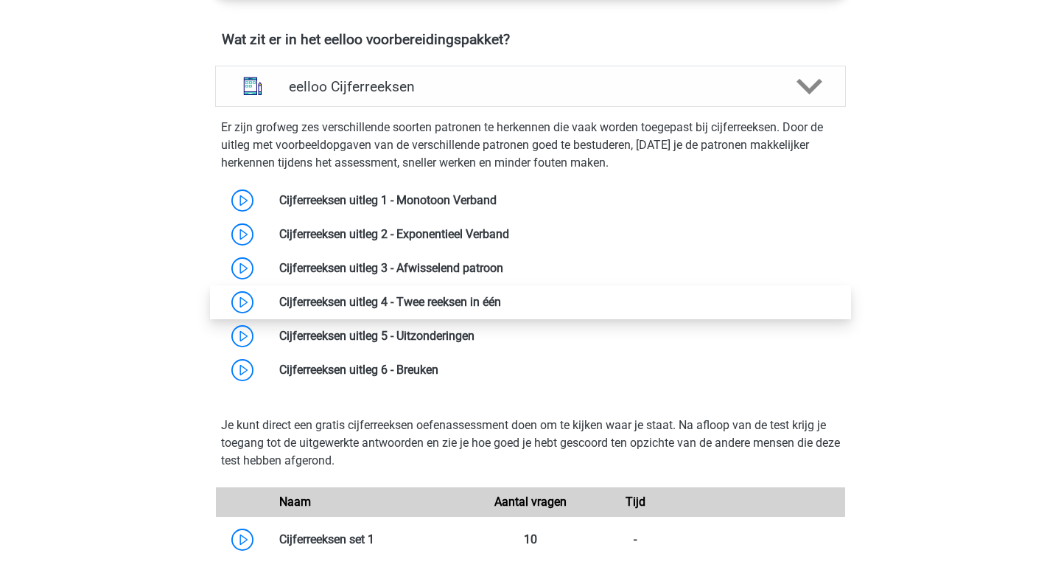
scroll to position [912, 0]
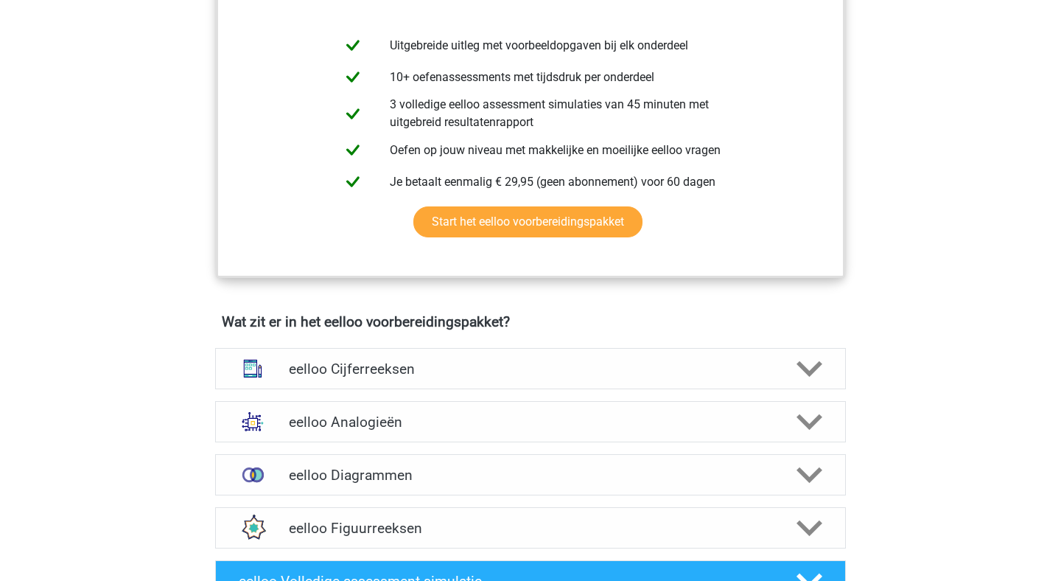
scroll to position [256, 0]
